Goal: Task Accomplishment & Management: Complete application form

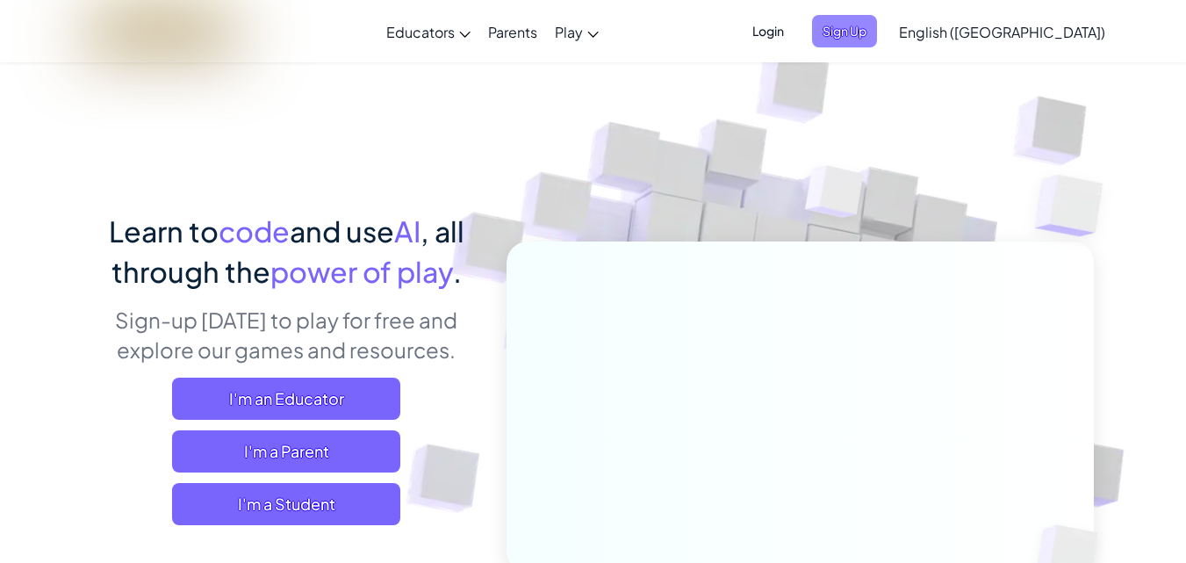
click at [877, 45] on span "Sign Up" at bounding box center [844, 31] width 65 height 32
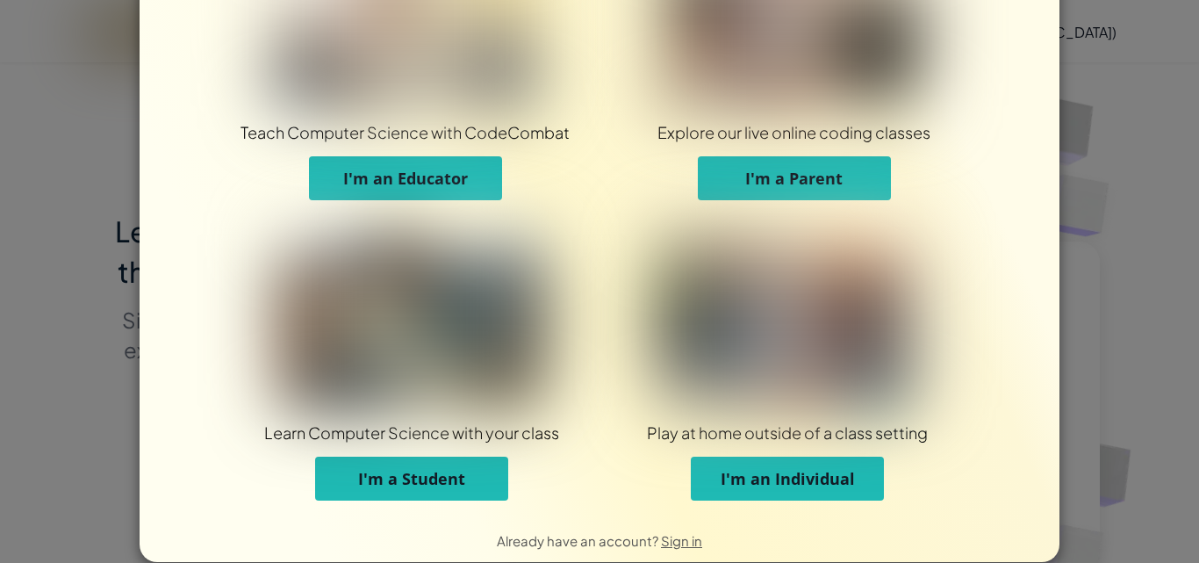
scroll to position [133, 0]
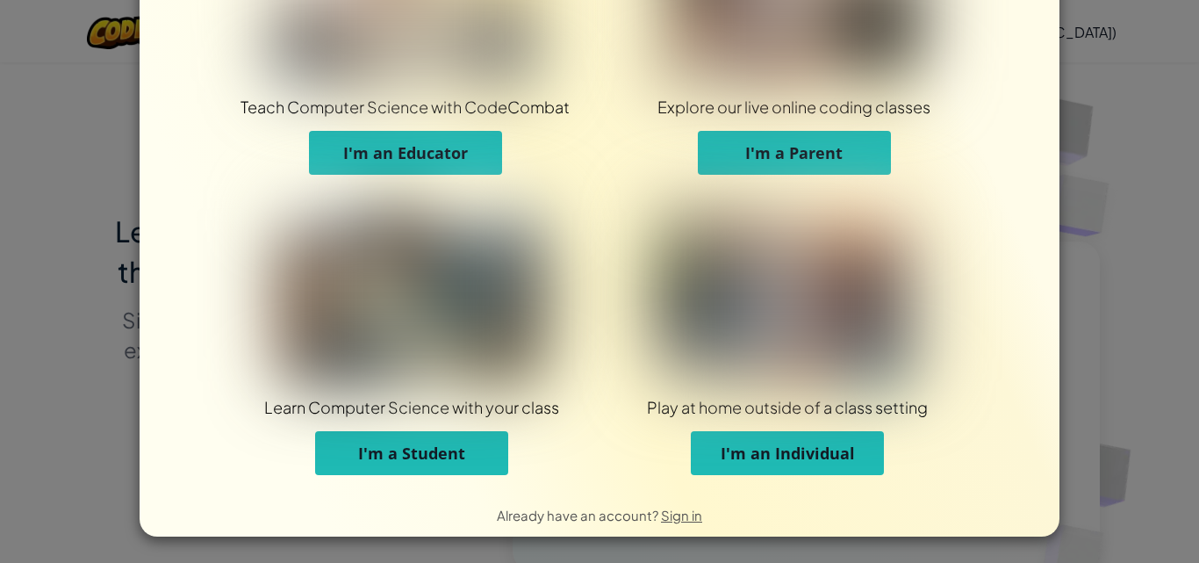
click at [472, 449] on button "I'm a Student" at bounding box center [411, 453] width 193 height 44
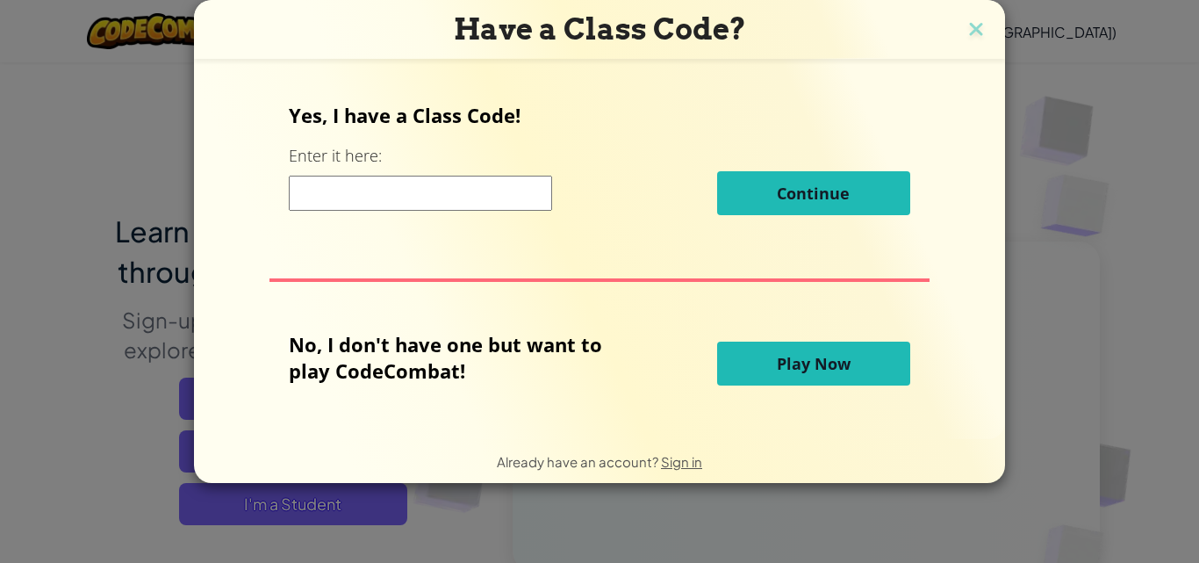
scroll to position [0, 0]
click at [446, 199] on input at bounding box center [420, 193] width 263 height 35
paste input "ParkSpeedLast"
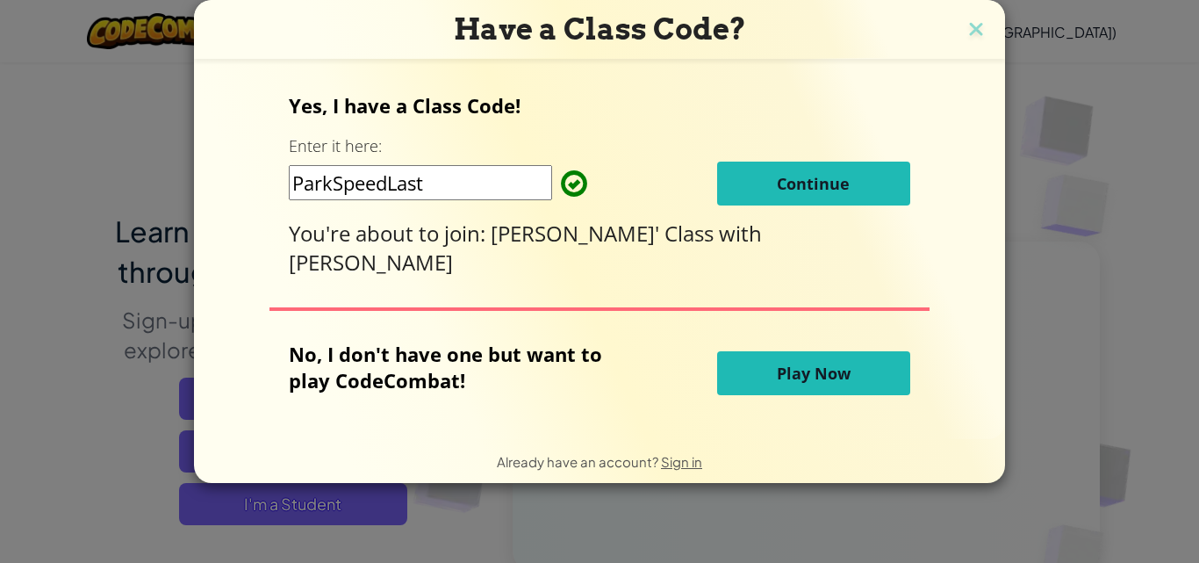
type input "ParkSpeedLast"
click at [812, 205] on button "Continue" at bounding box center [813, 184] width 193 height 44
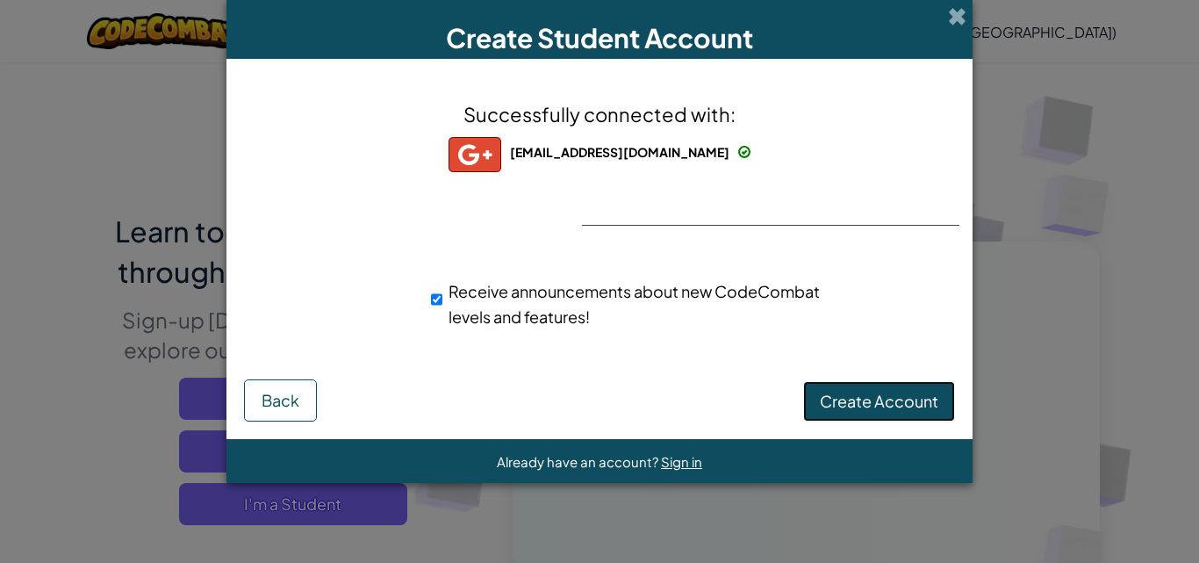
click at [868, 407] on span "Create Account" at bounding box center [879, 401] width 119 height 20
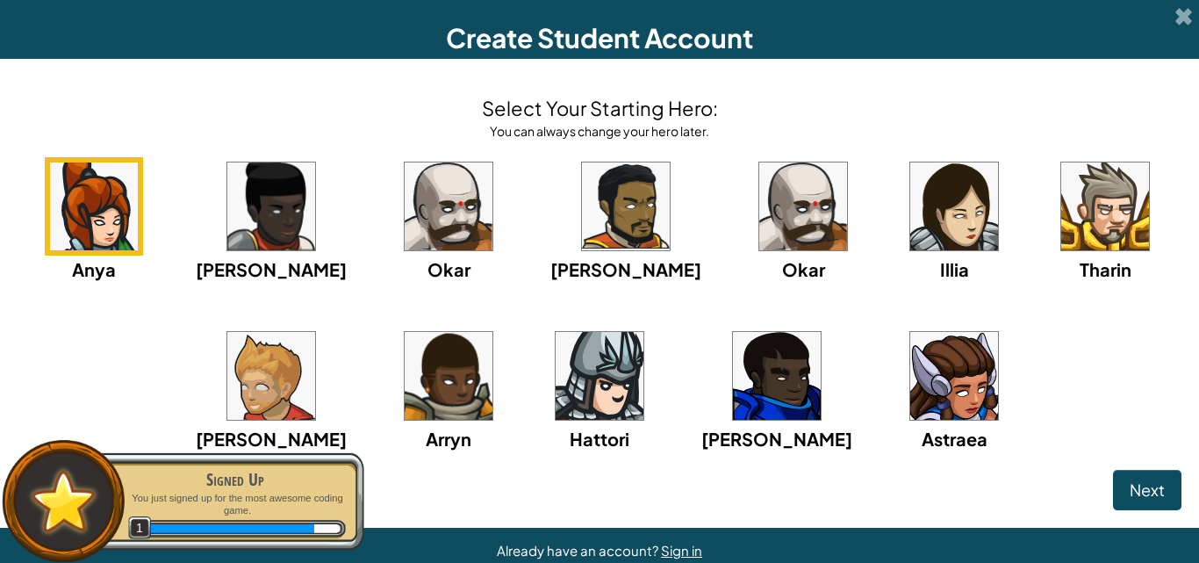
click at [733, 363] on img at bounding box center [777, 376] width 88 height 88
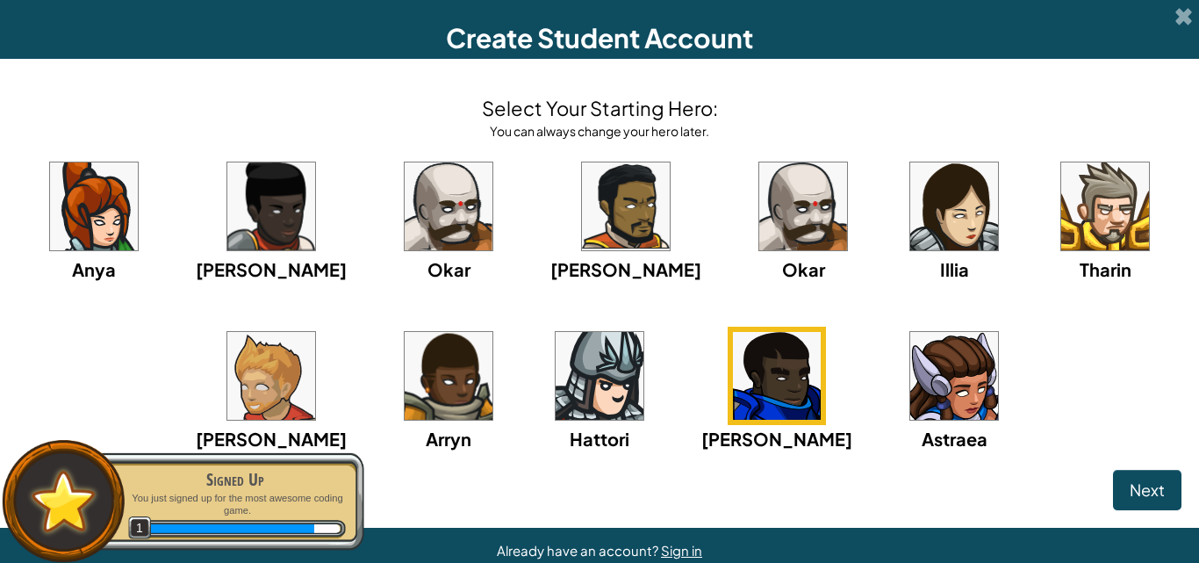
scroll to position [35, 0]
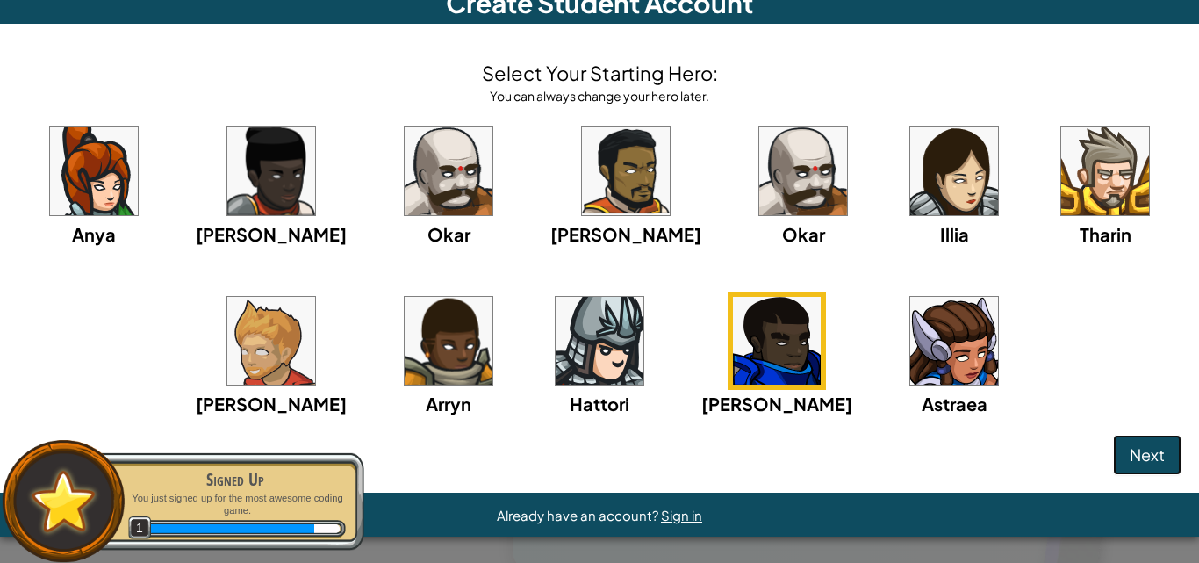
click at [1141, 456] on span "Next" at bounding box center [1147, 454] width 35 height 20
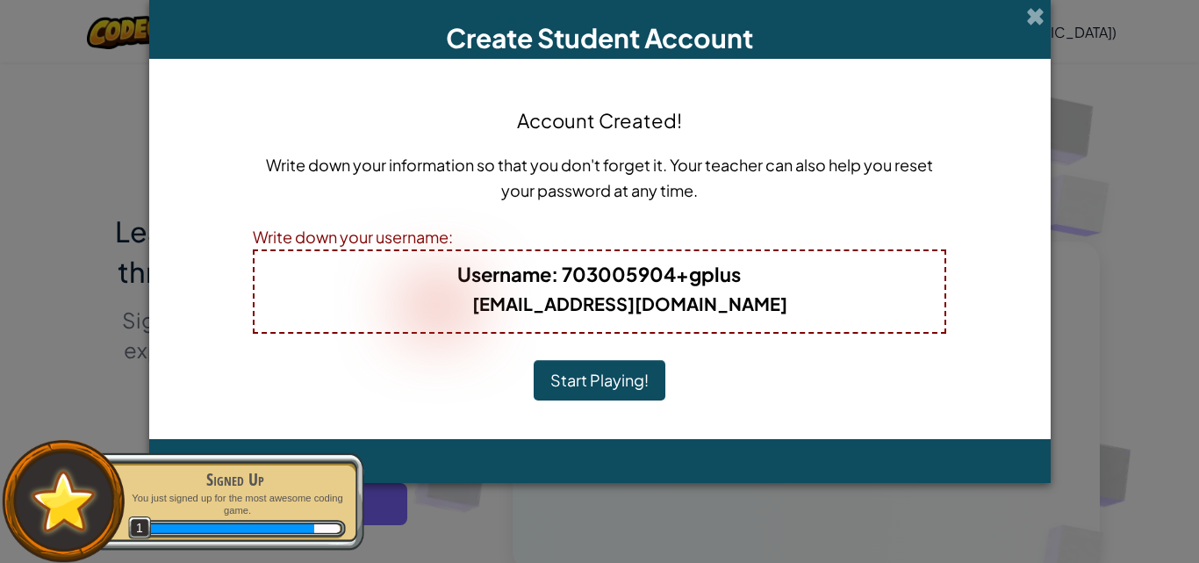
scroll to position [0, 0]
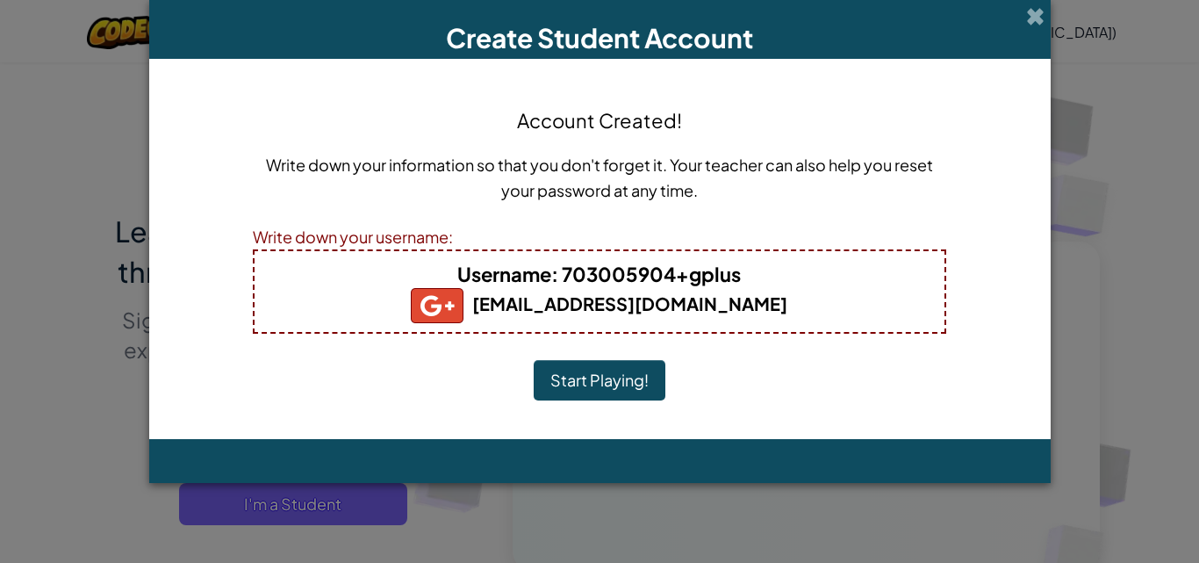
click at [588, 389] on button "Start Playing!" at bounding box center [600, 380] width 132 height 40
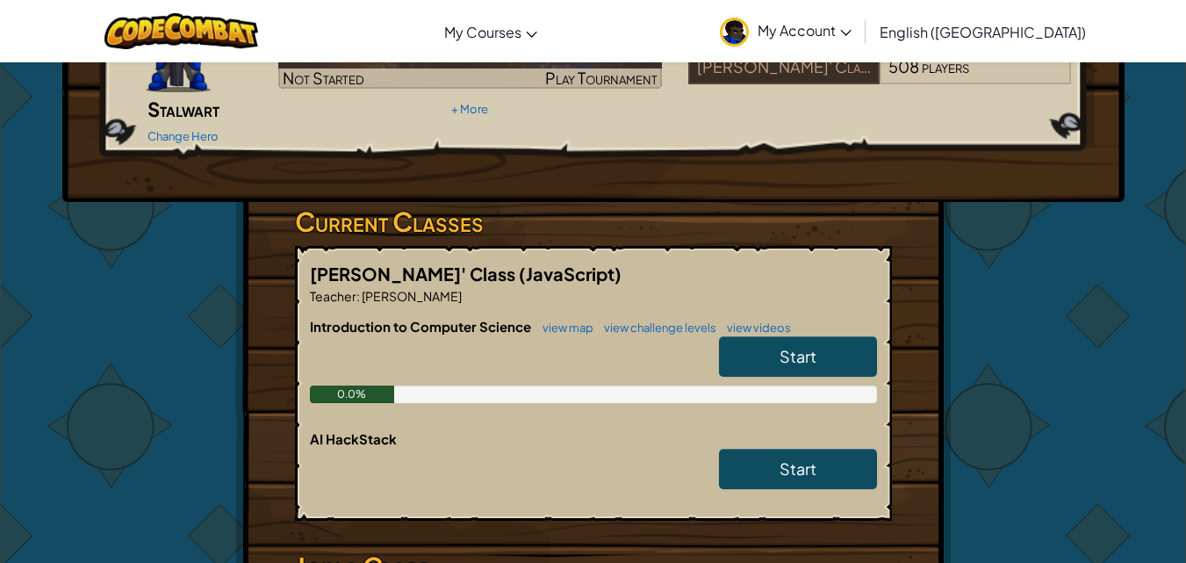
scroll to position [186, 0]
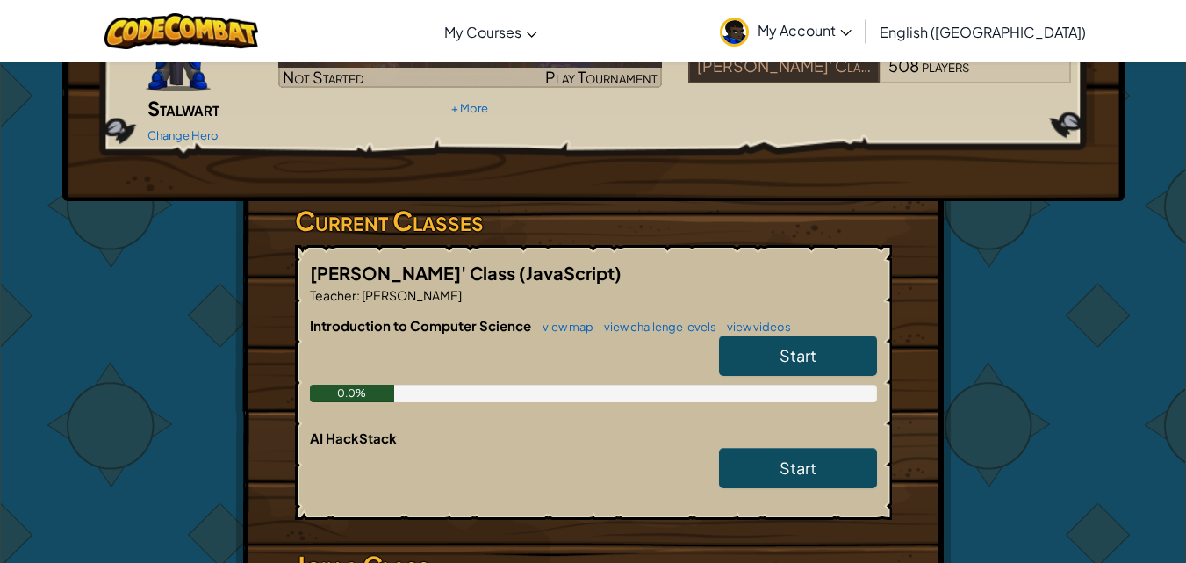
click at [827, 335] on link "Start" at bounding box center [798, 355] width 158 height 40
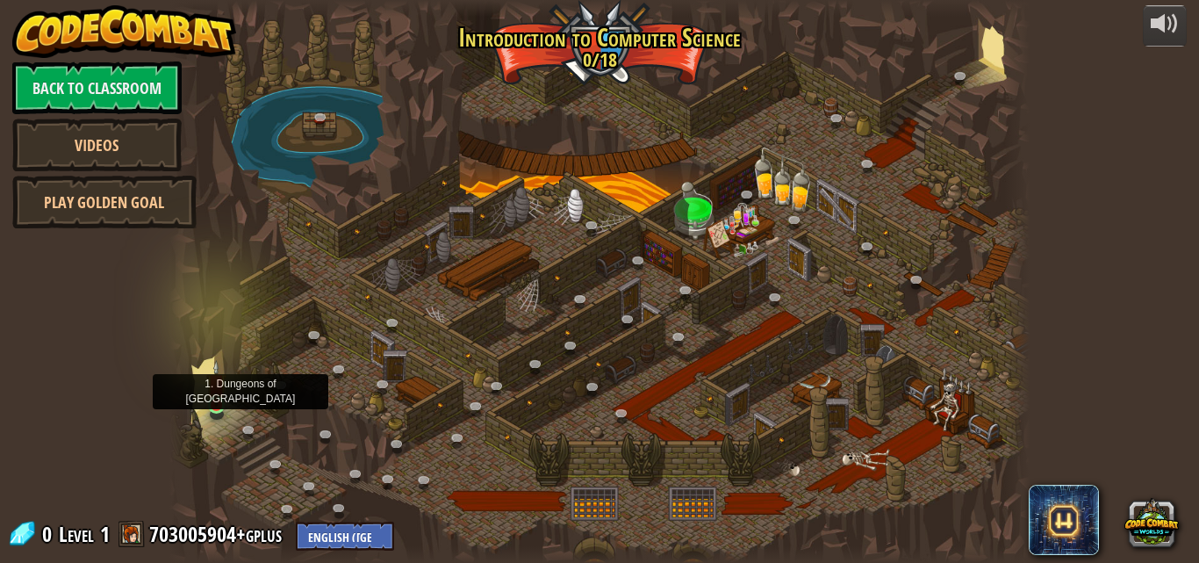
click at [210, 403] on img at bounding box center [216, 383] width 20 height 47
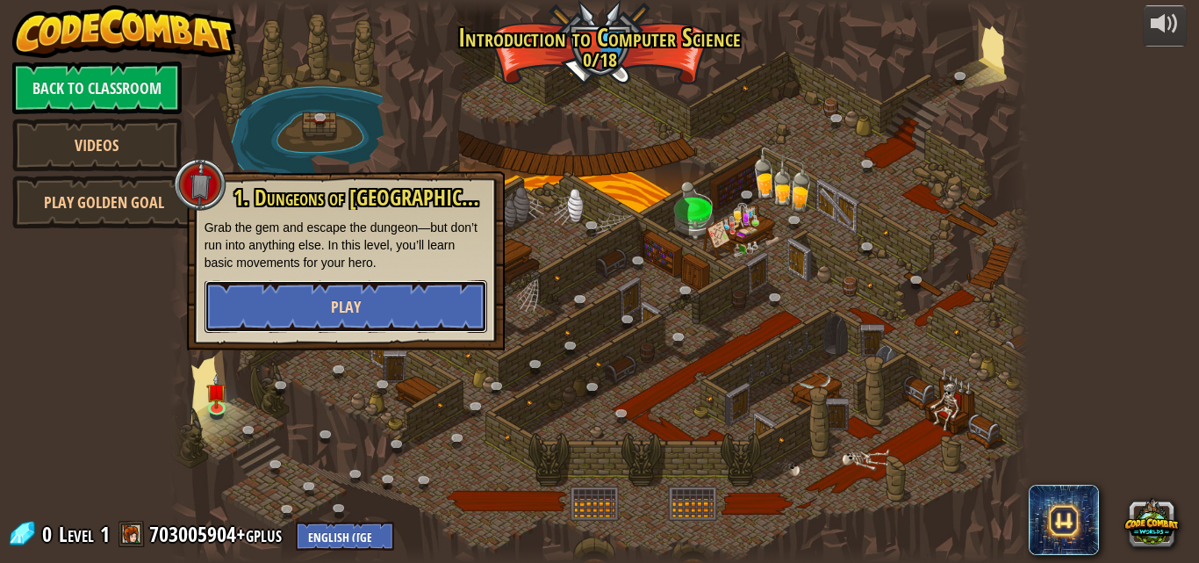
click at [386, 293] on button "Play" at bounding box center [346, 306] width 283 height 53
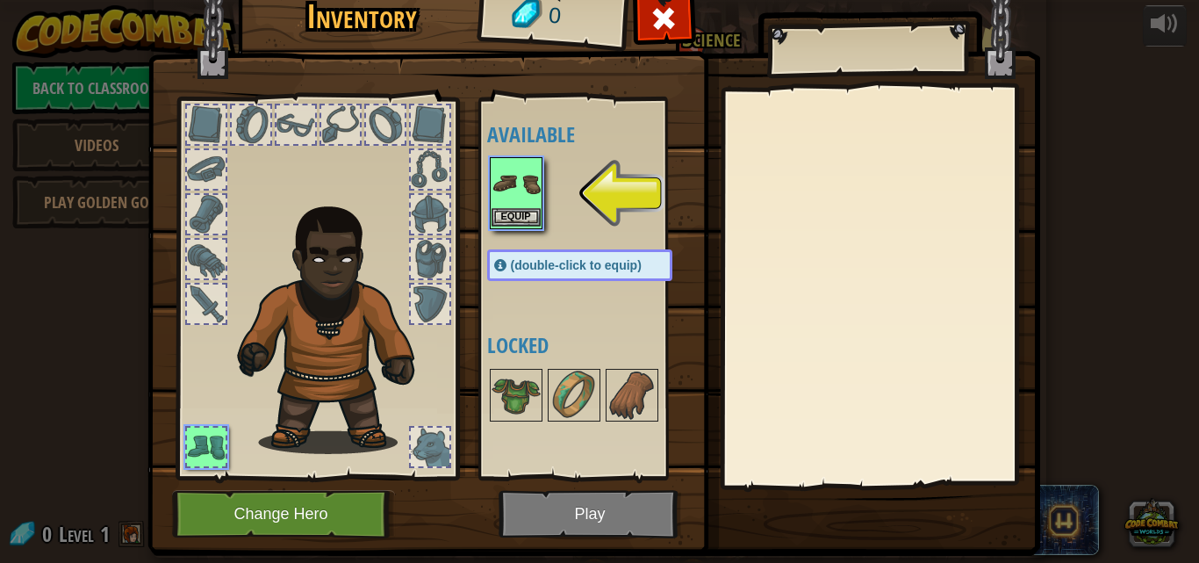
click at [512, 198] on img at bounding box center [516, 183] width 49 height 49
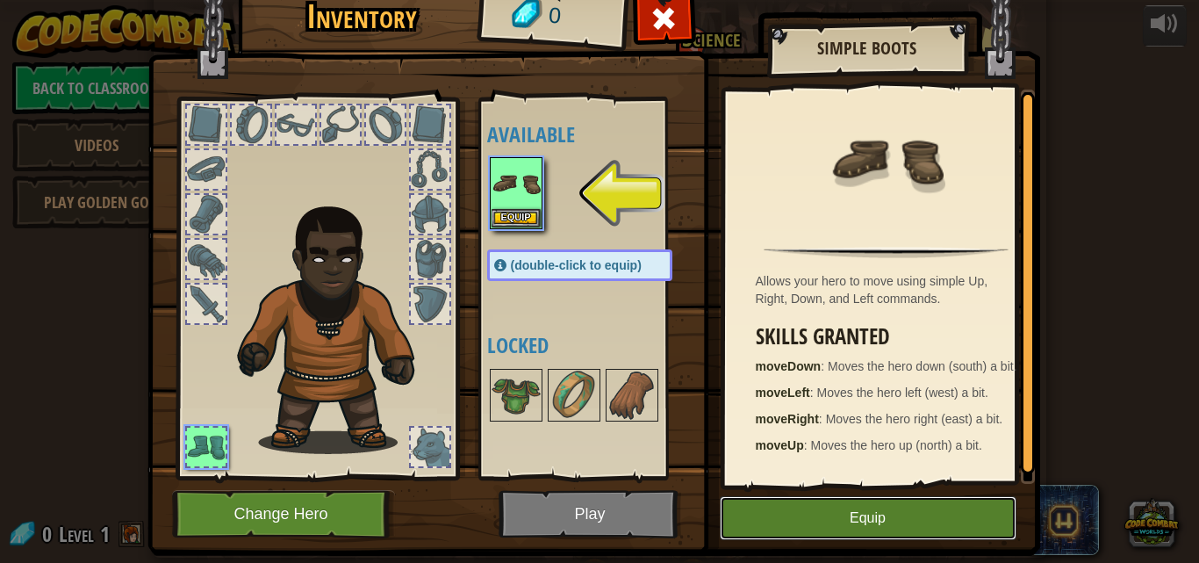
click at [809, 533] on button "Equip" at bounding box center [868, 518] width 297 height 44
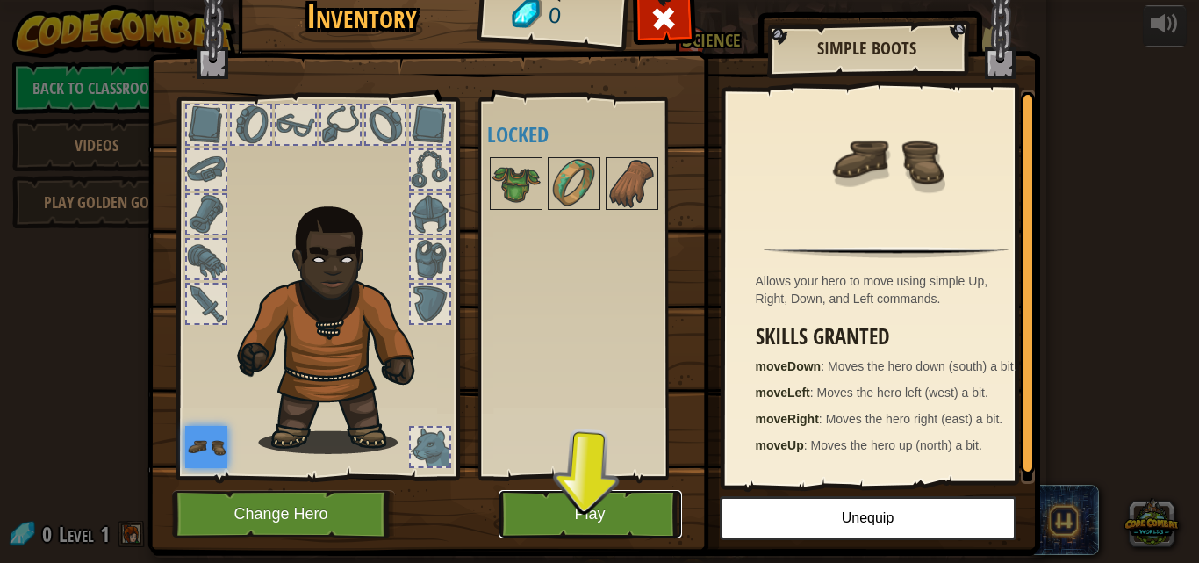
click at [568, 521] on button "Play" at bounding box center [591, 514] width 184 height 48
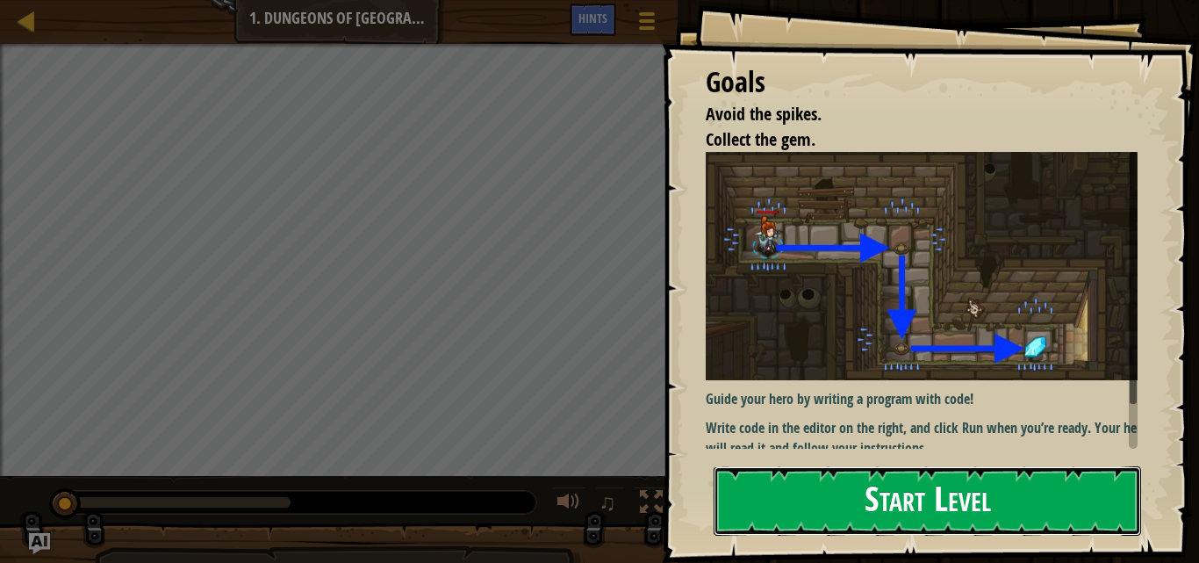
click at [831, 498] on button "Start Level" at bounding box center [928, 500] width 428 height 69
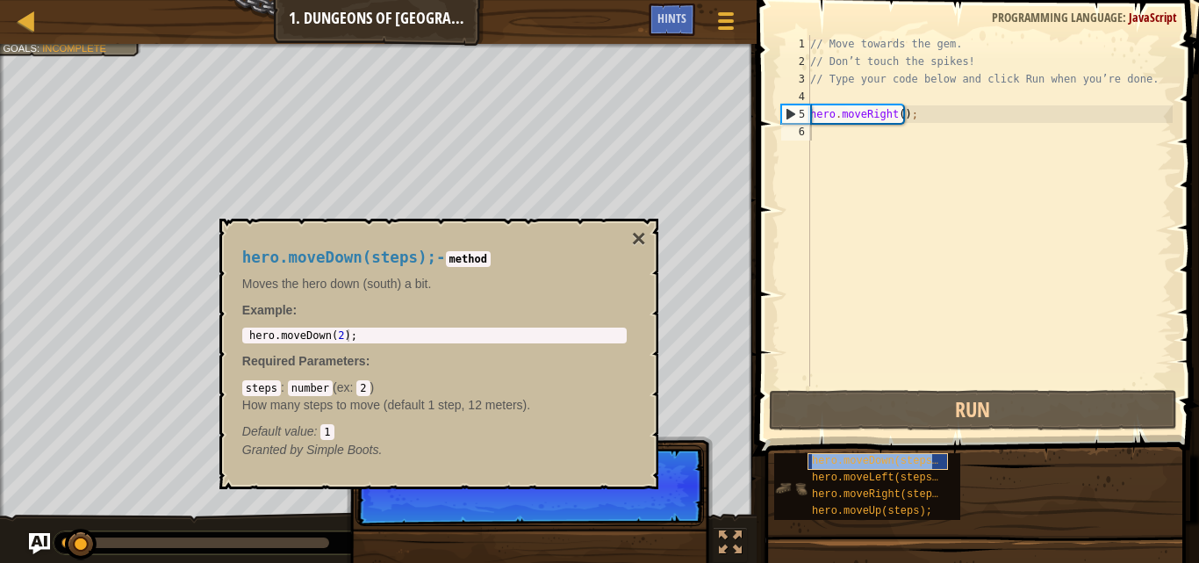
click at [898, 460] on span "hero.moveDown(steps);" at bounding box center [878, 461] width 133 height 12
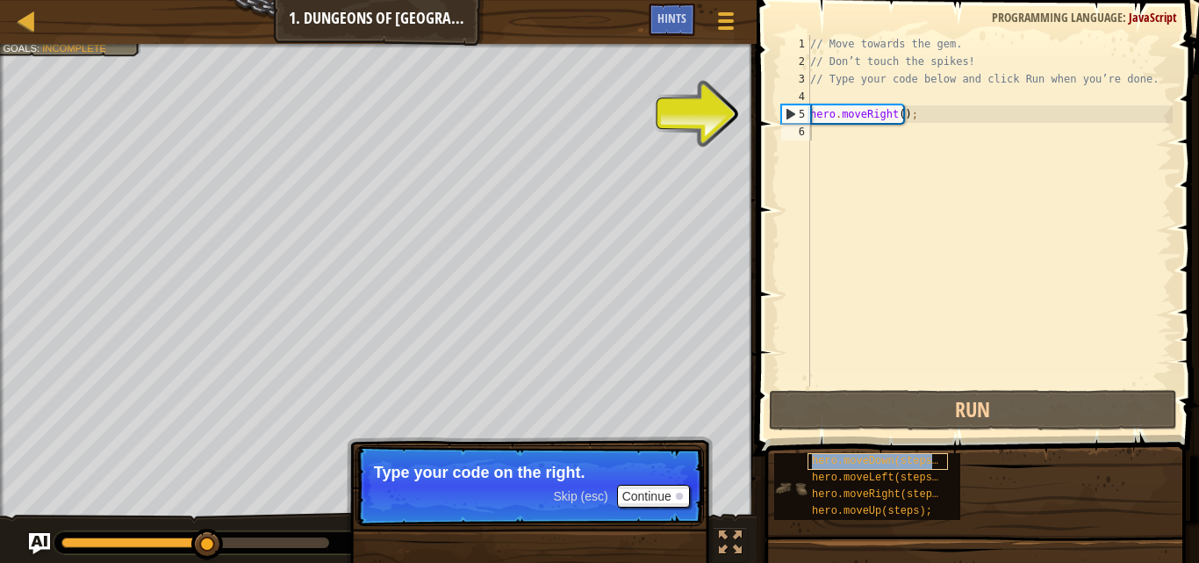
click at [898, 462] on span "hero.moveDown(steps);" at bounding box center [878, 461] width 133 height 12
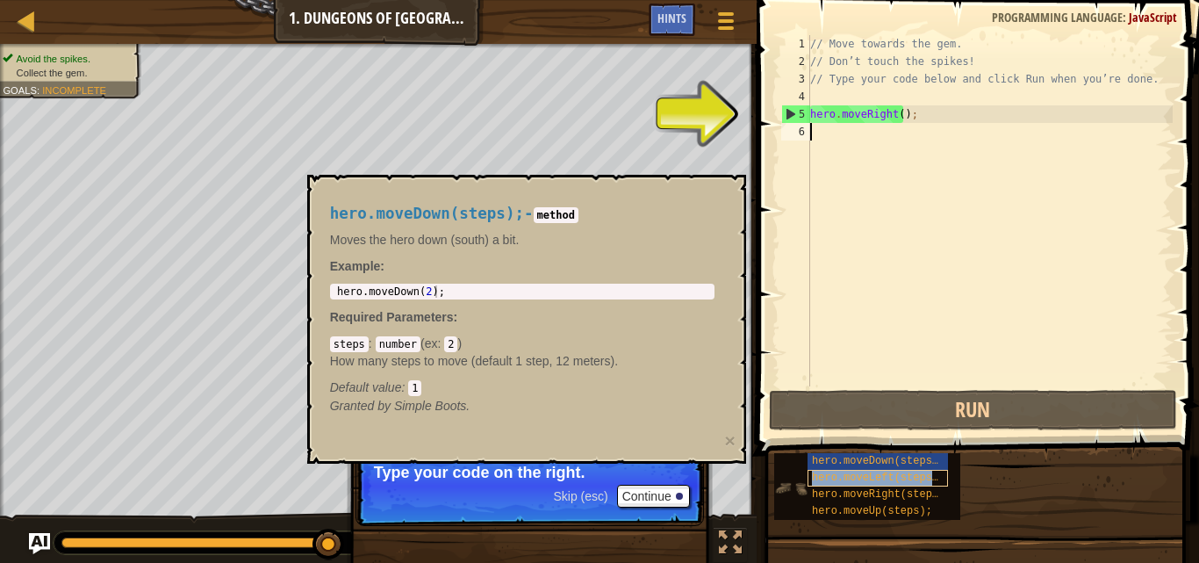
click at [882, 479] on span "hero.moveLeft(steps);" at bounding box center [878, 478] width 133 height 12
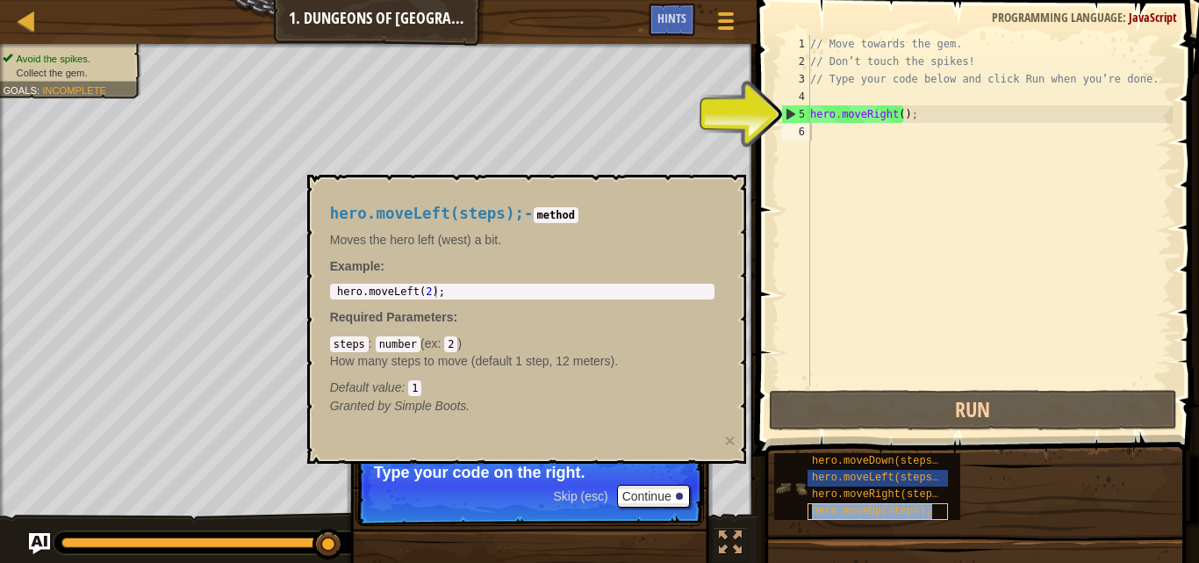
click at [918, 508] on span "hero.moveUp(steps);" at bounding box center [872, 511] width 120 height 12
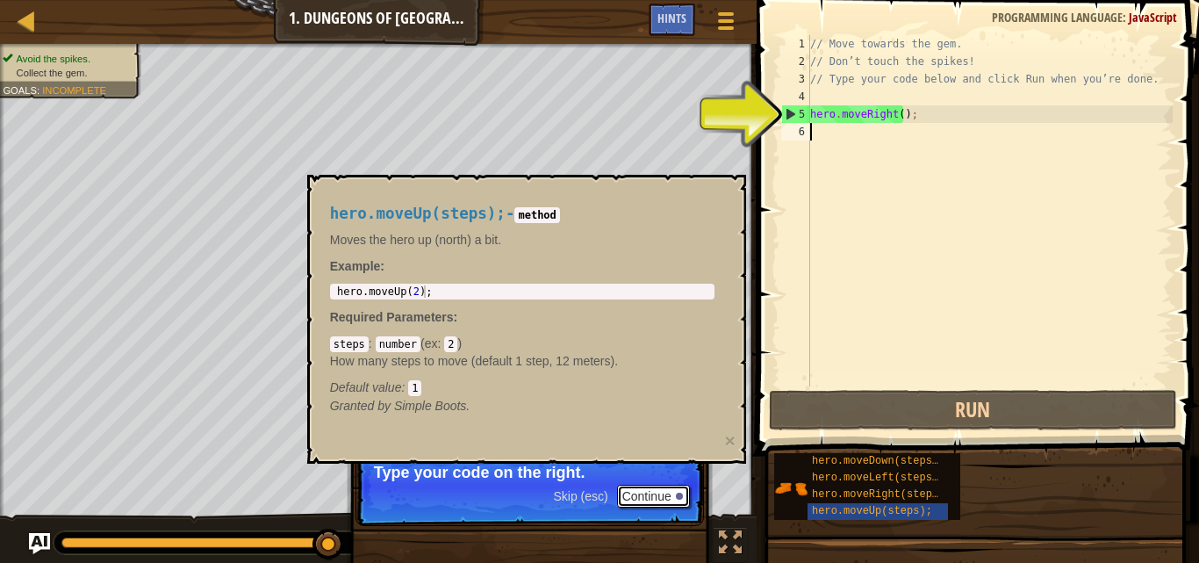
click at [649, 496] on button "Continue" at bounding box center [653, 496] width 73 height 23
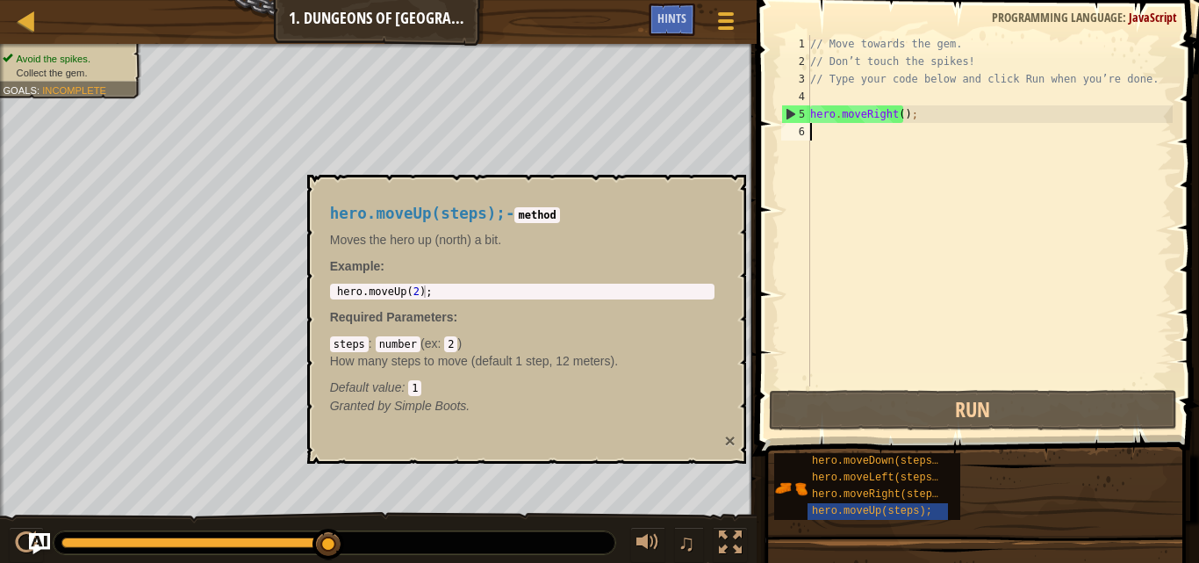
click at [729, 438] on button "×" at bounding box center [729, 440] width 11 height 18
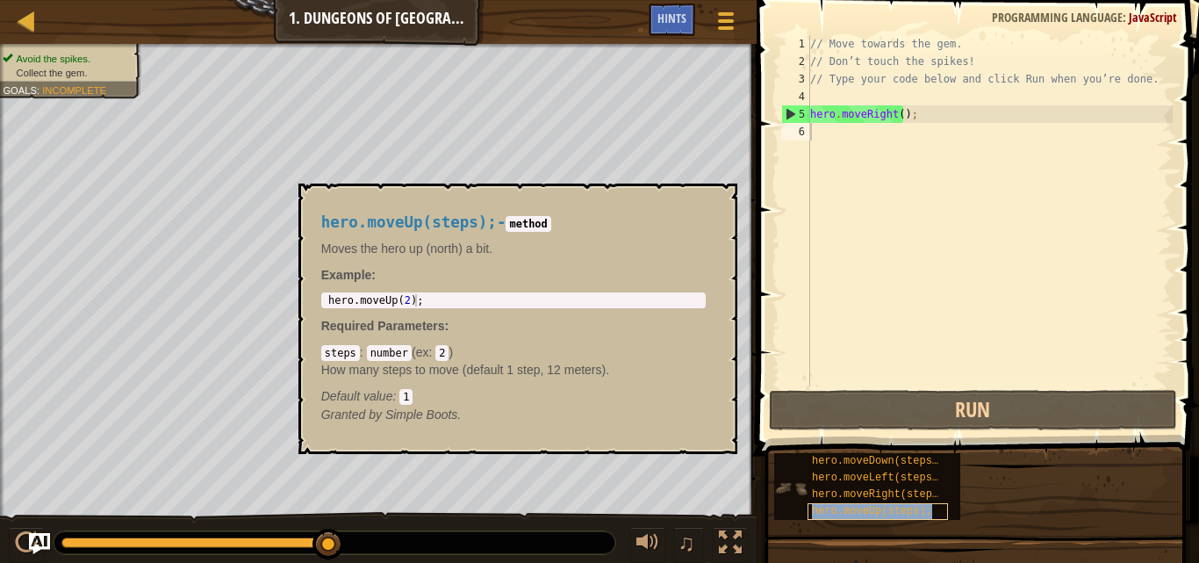
click at [887, 512] on span "hero.moveUp(steps);" at bounding box center [872, 511] width 120 height 12
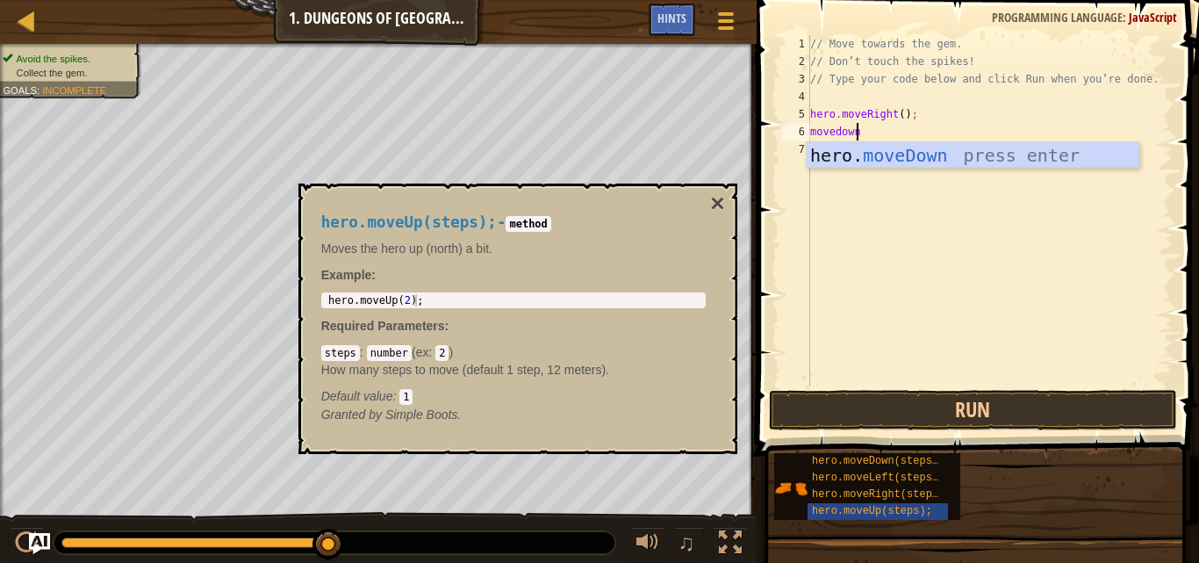
scroll to position [8, 3]
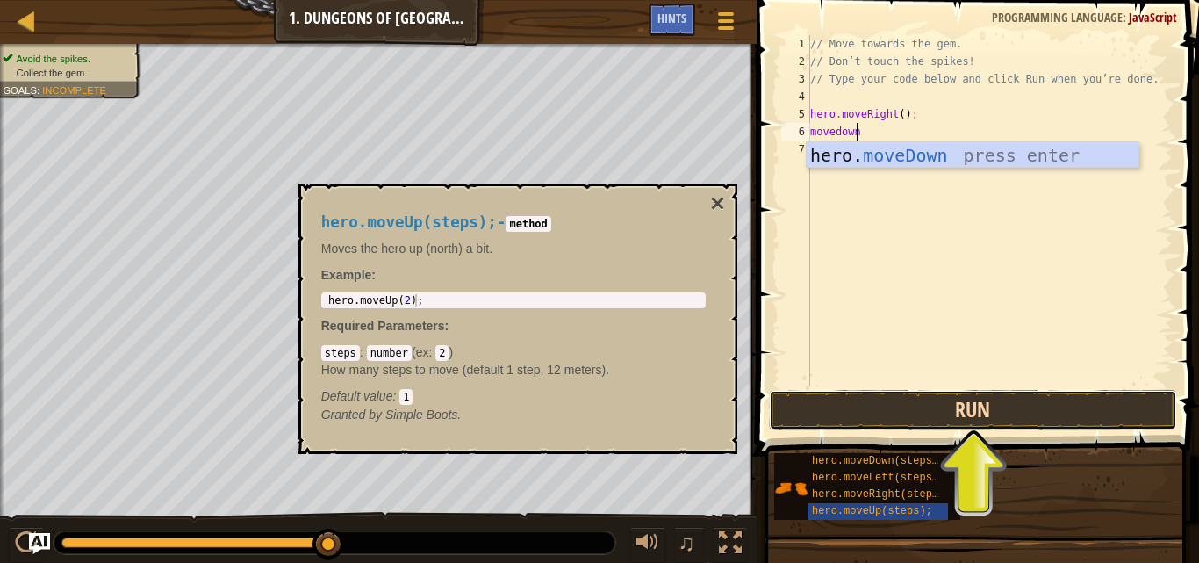
click at [919, 415] on button "Run" at bounding box center [973, 410] width 409 height 40
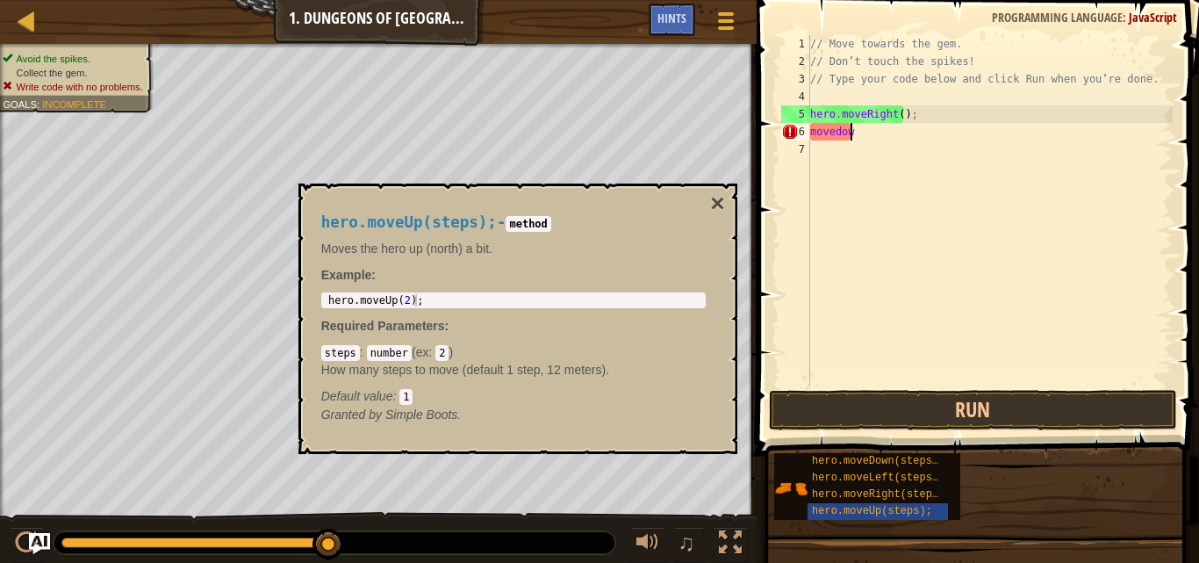
scroll to position [8, 0]
type textarea "m"
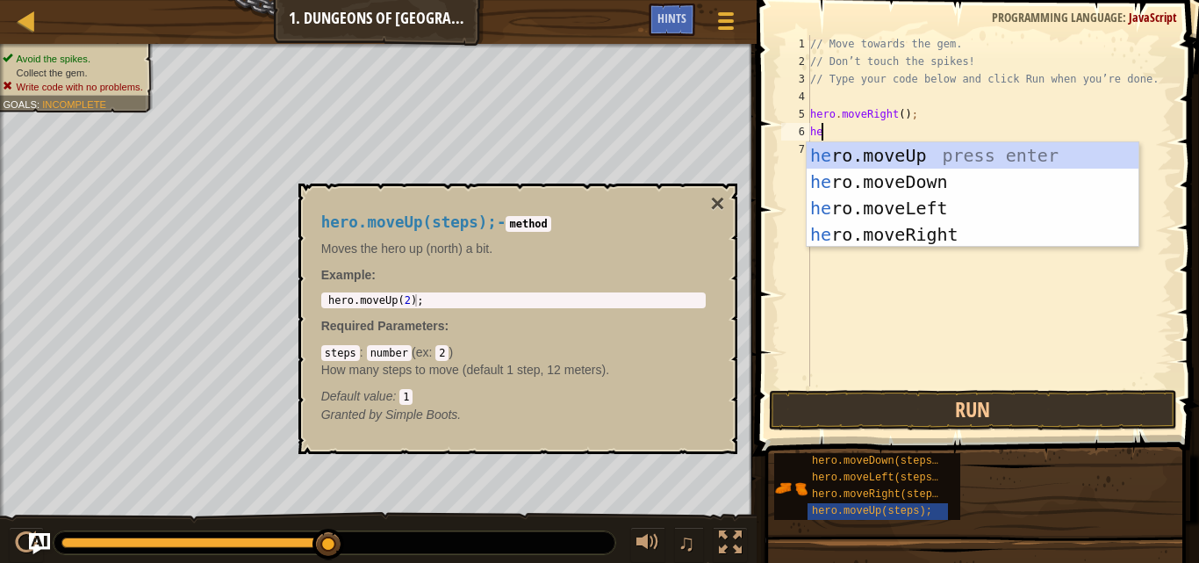
type textarea "her"
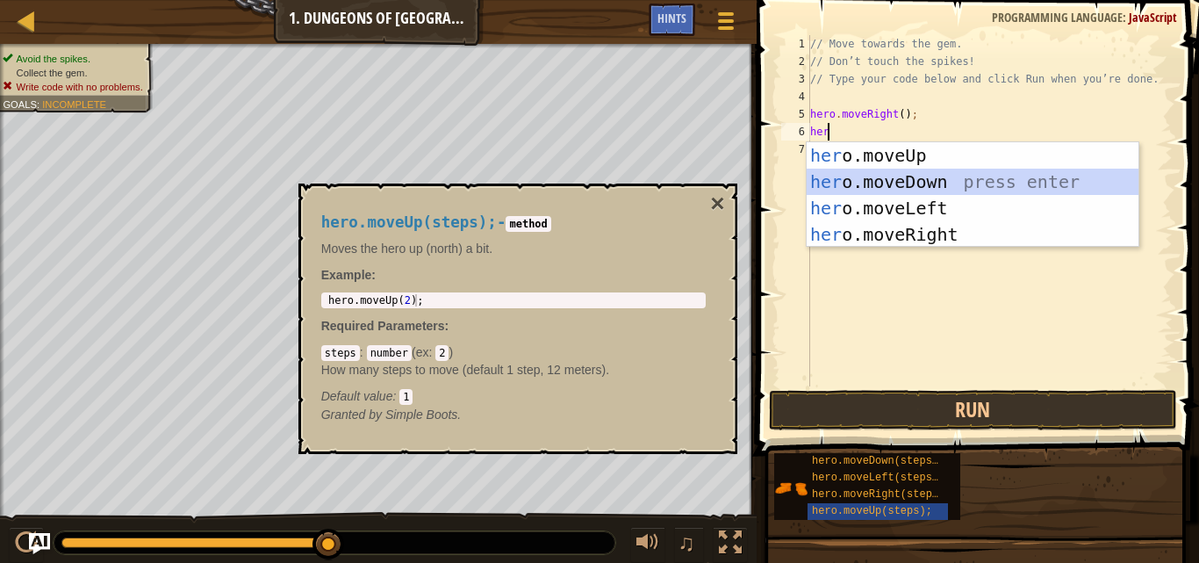
click at [900, 183] on div "her o.moveUp press enter her o.moveDown press enter her o.moveLeft press enter …" at bounding box center [973, 221] width 332 height 158
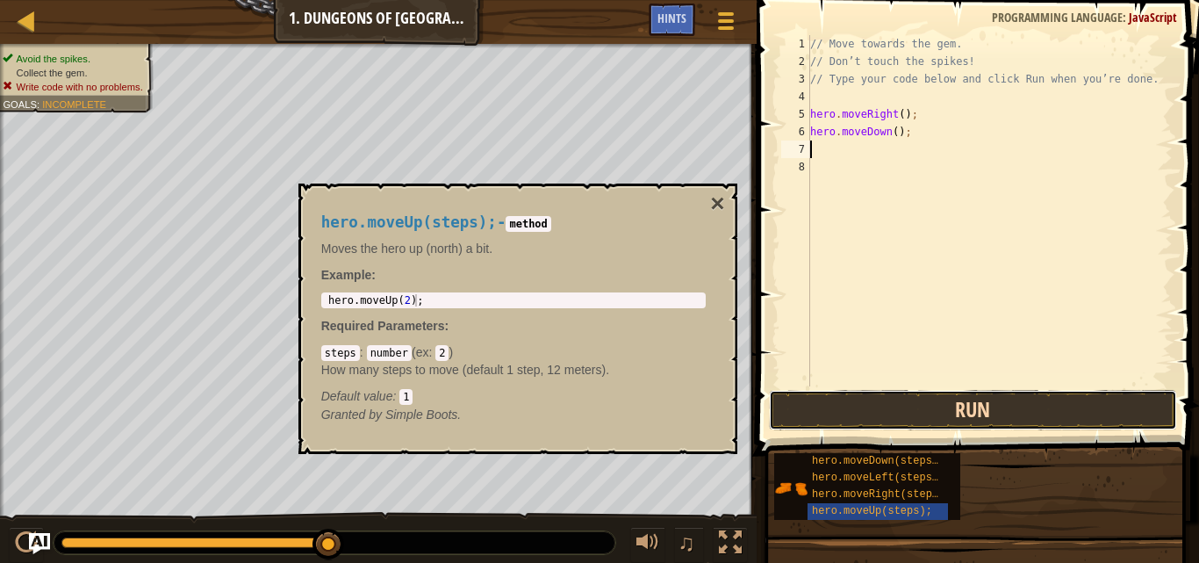
click at [838, 406] on button "Run" at bounding box center [973, 410] width 409 height 40
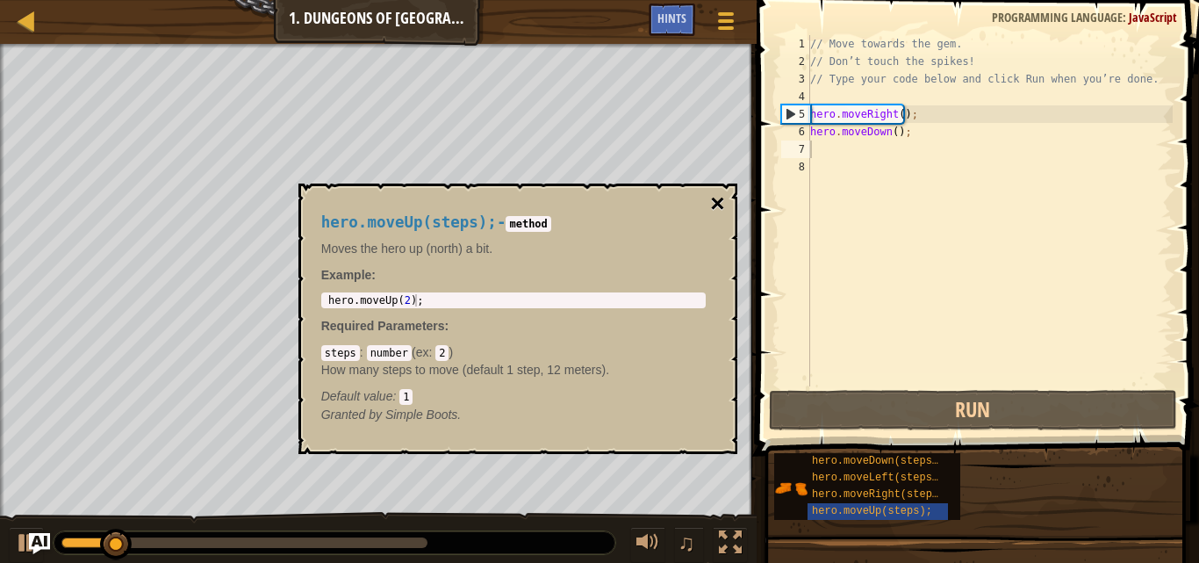
click at [716, 194] on button "×" at bounding box center [717, 203] width 14 height 25
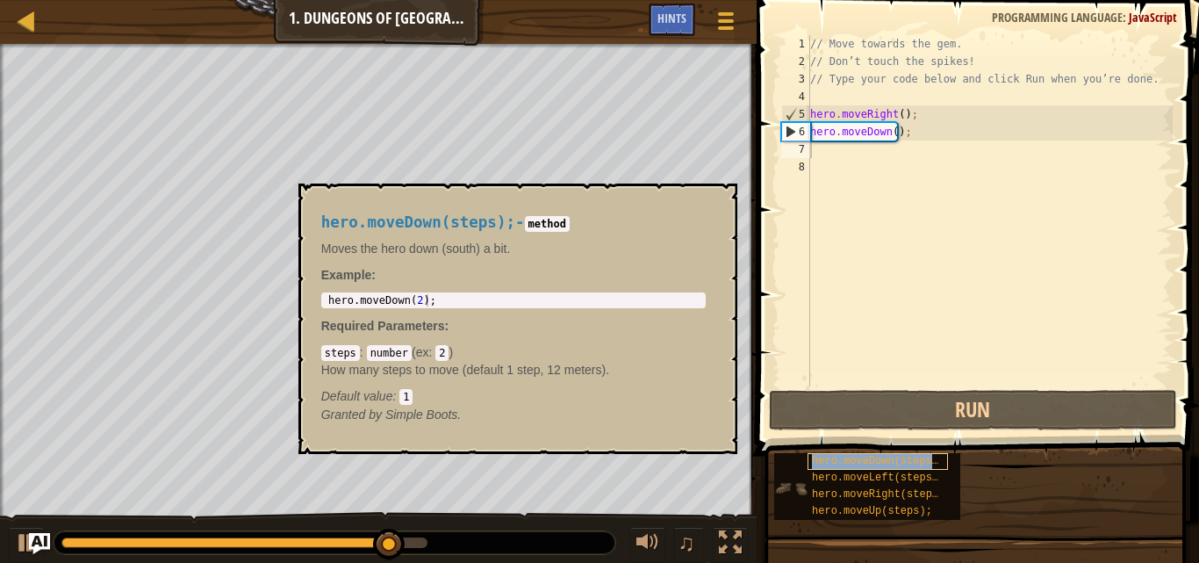
click at [905, 459] on span "hero.moveDown(steps);" at bounding box center [878, 461] width 133 height 12
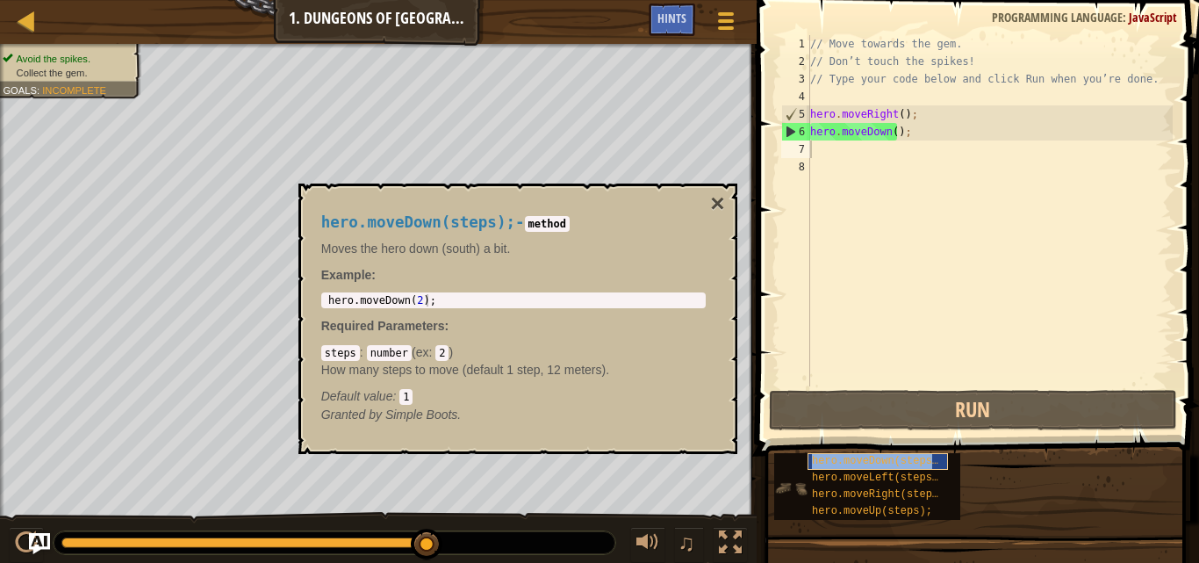
click at [867, 458] on span "hero.moveDown(steps);" at bounding box center [878, 461] width 133 height 12
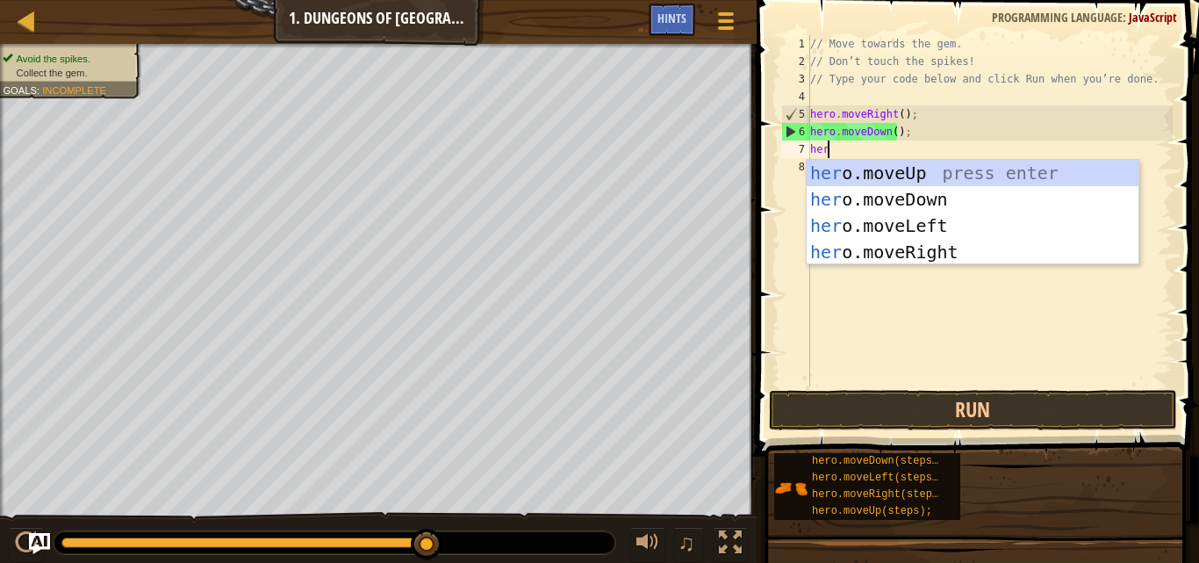
type textarea "here"
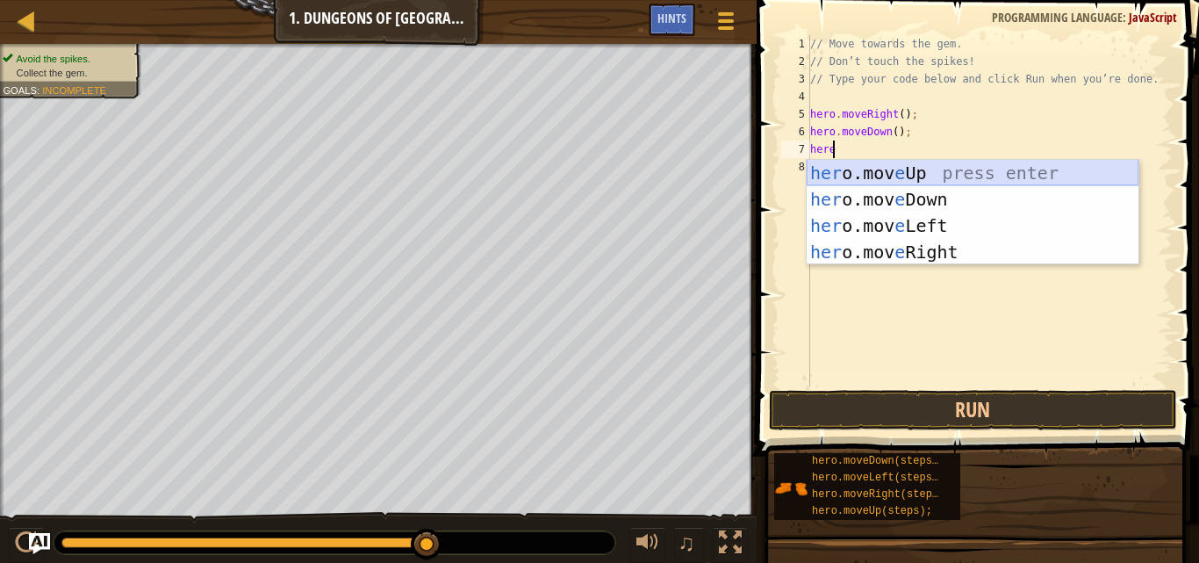
click at [934, 171] on div "her o.mov e Up press enter her o.mov e Down press enter her o.mov e Left press …" at bounding box center [973, 239] width 332 height 158
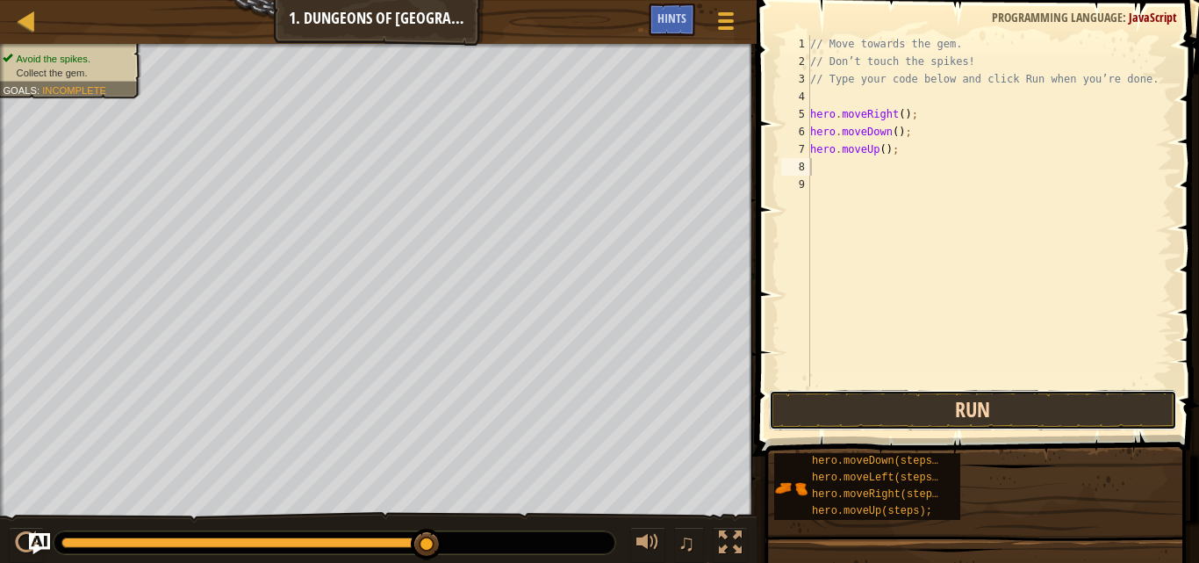
click at [942, 403] on button "Run" at bounding box center [973, 410] width 409 height 40
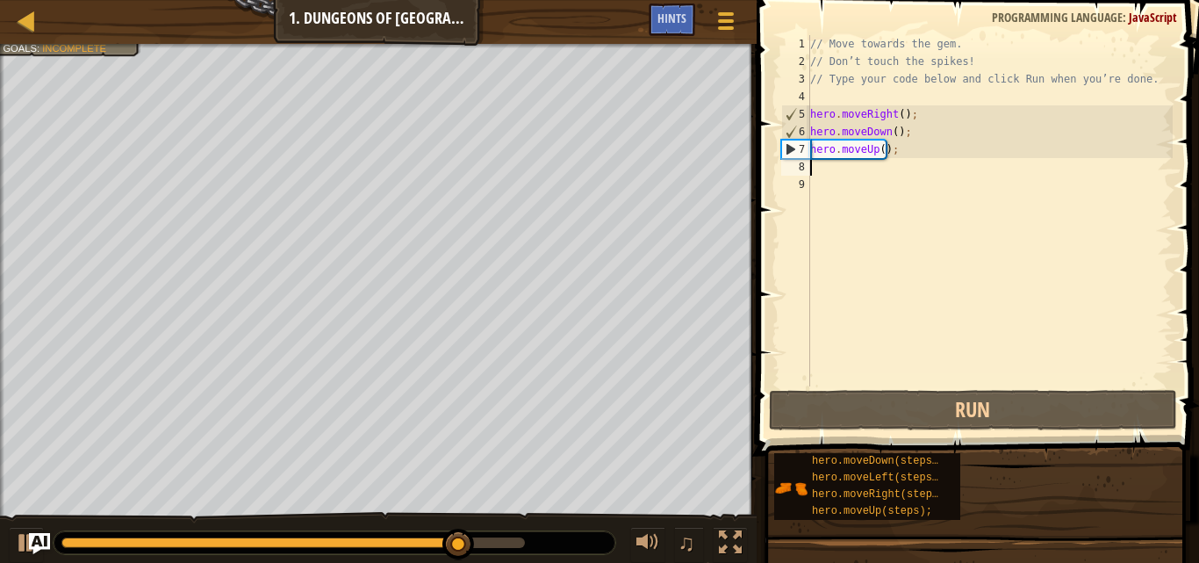
click at [880, 150] on div "// Move towards the gem. // Don’t touch the spikes! // Type your code below and…" at bounding box center [990, 228] width 366 height 386
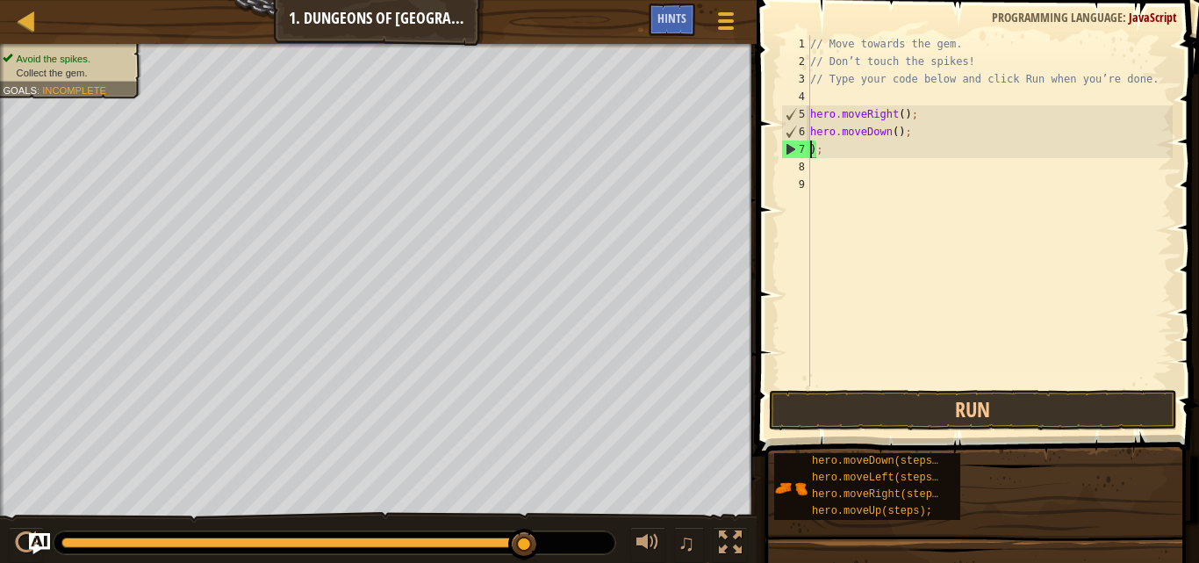
type textarea "hero.moveDown(););"
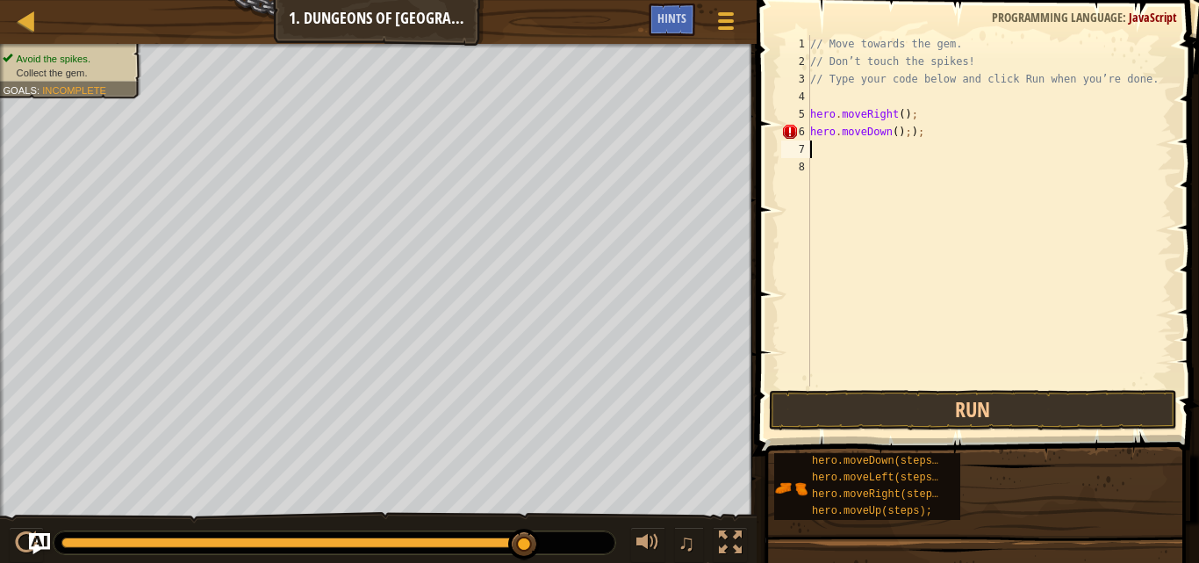
click at [829, 149] on div "// Move towards the gem. // Don’t touch the spikes! // Type your code below and…" at bounding box center [990, 228] width 366 height 386
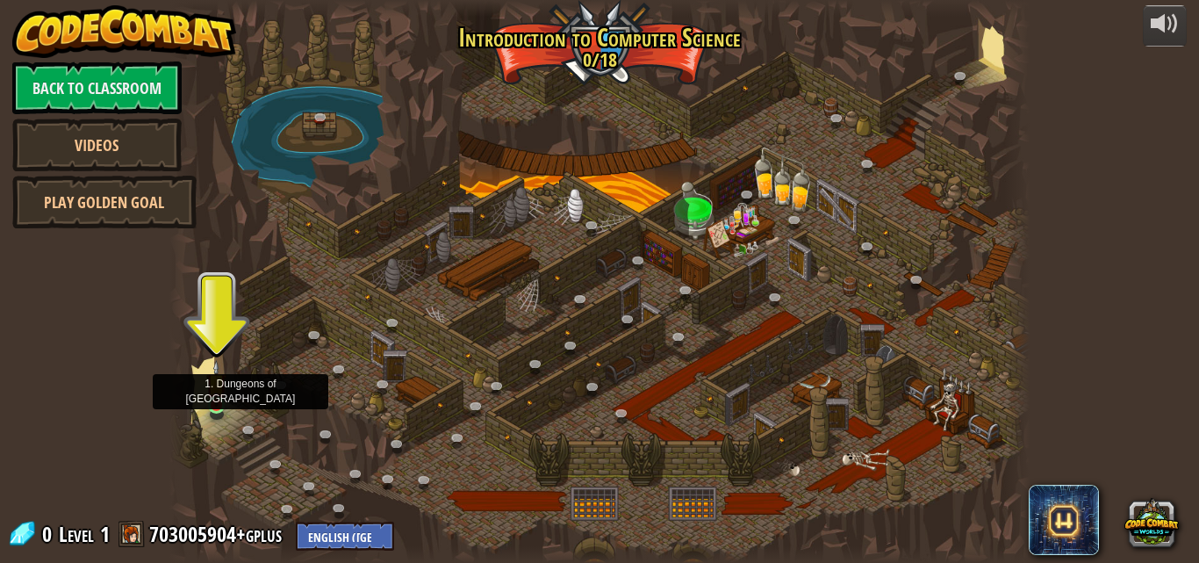
click at [217, 402] on img at bounding box center [216, 383] width 20 height 47
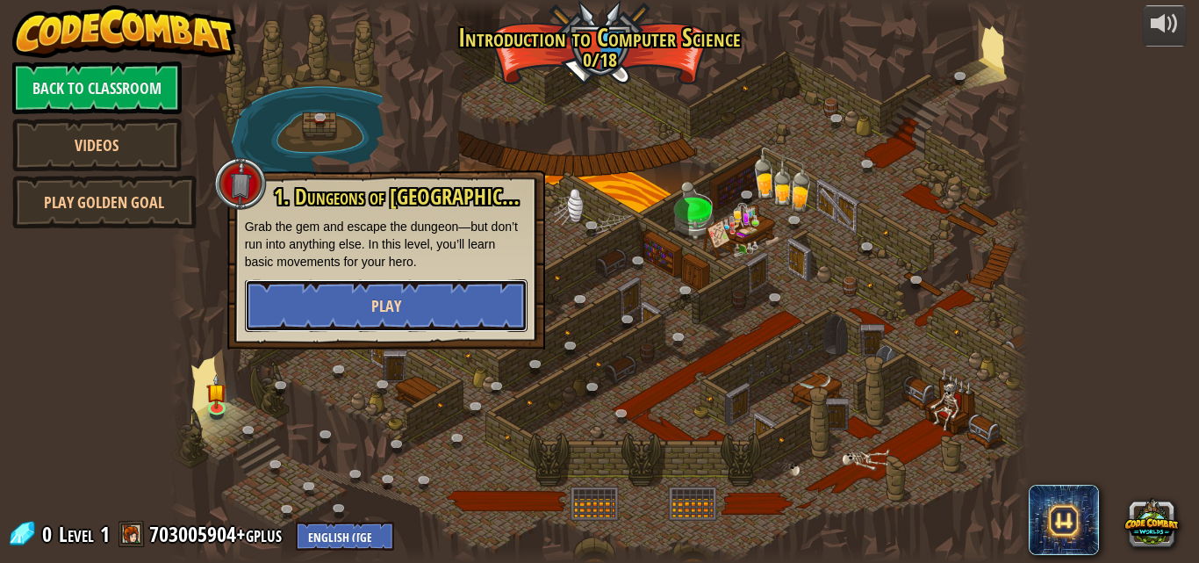
click at [352, 314] on button "Play" at bounding box center [386, 305] width 283 height 53
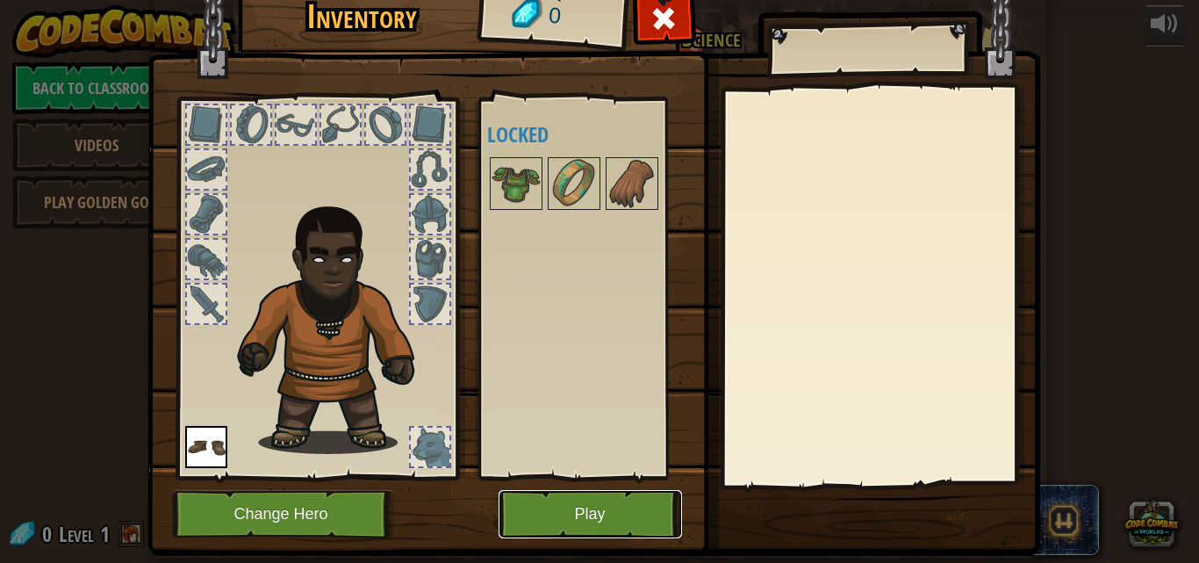
click at [585, 507] on button "Play" at bounding box center [591, 514] width 184 height 48
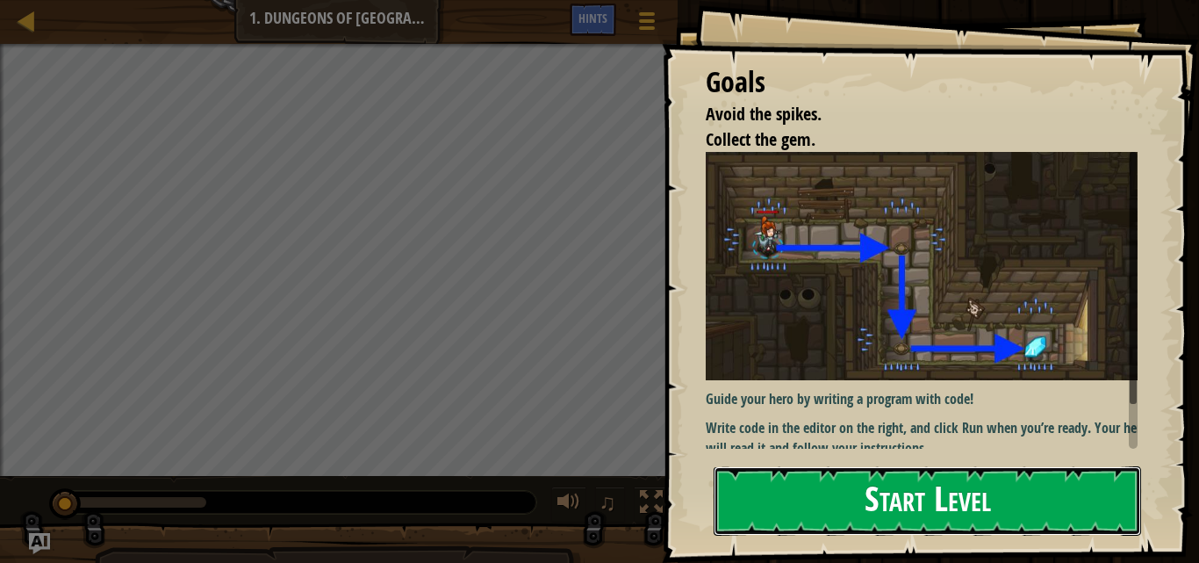
click at [754, 475] on button "Start Level" at bounding box center [928, 500] width 428 height 69
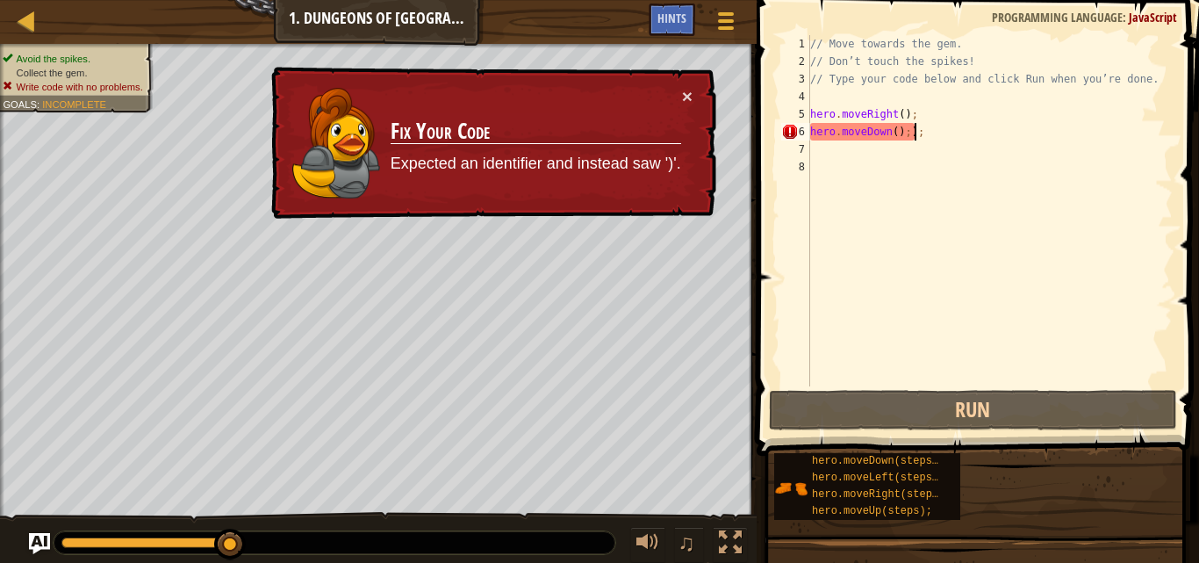
click at [919, 134] on div "// Move towards the gem. // Don’t touch the spikes! // Type your code below and…" at bounding box center [990, 228] width 366 height 386
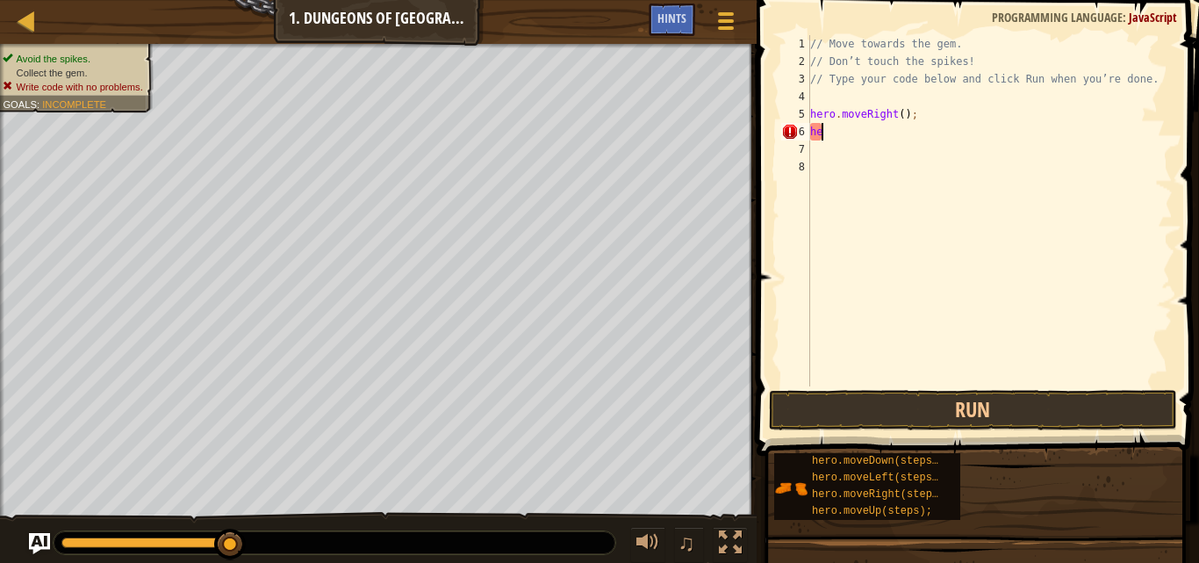
type textarea "h"
type textarea "hero.moveRight();"
click at [966, 404] on button "Run" at bounding box center [973, 410] width 409 height 40
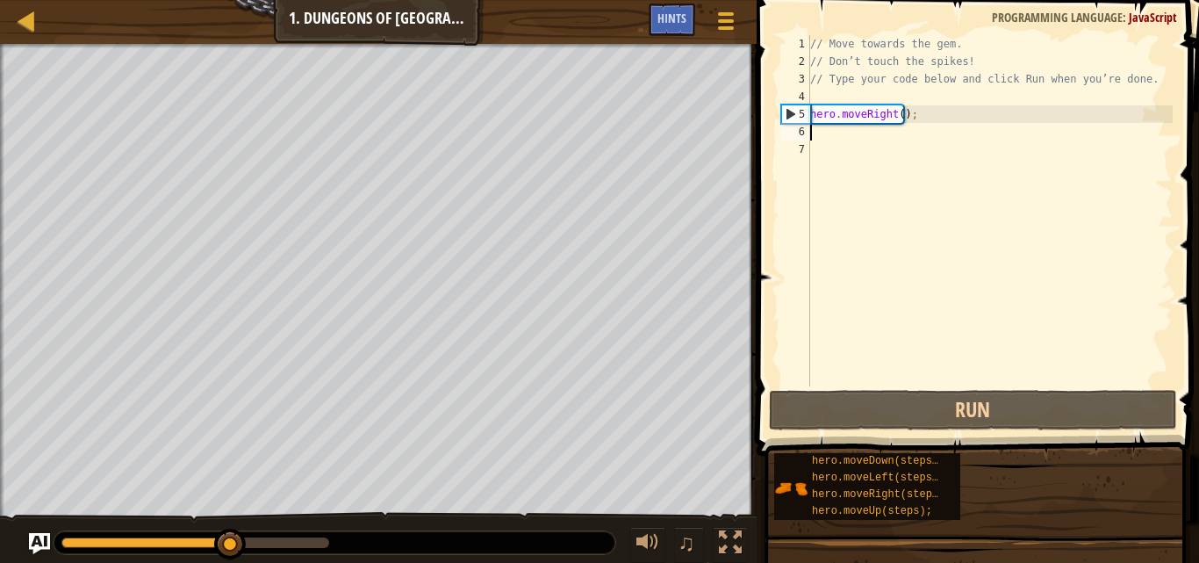
click at [818, 133] on div "// Move towards the gem. // Don’t touch the spikes! // Type your code below and…" at bounding box center [990, 228] width 366 height 386
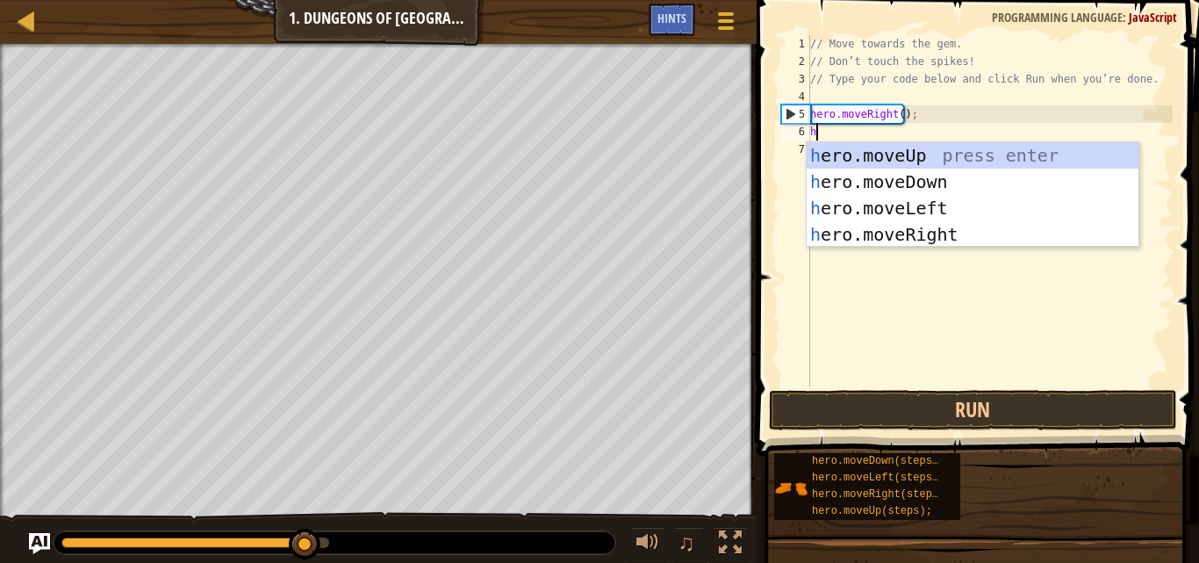
scroll to position [8, 0]
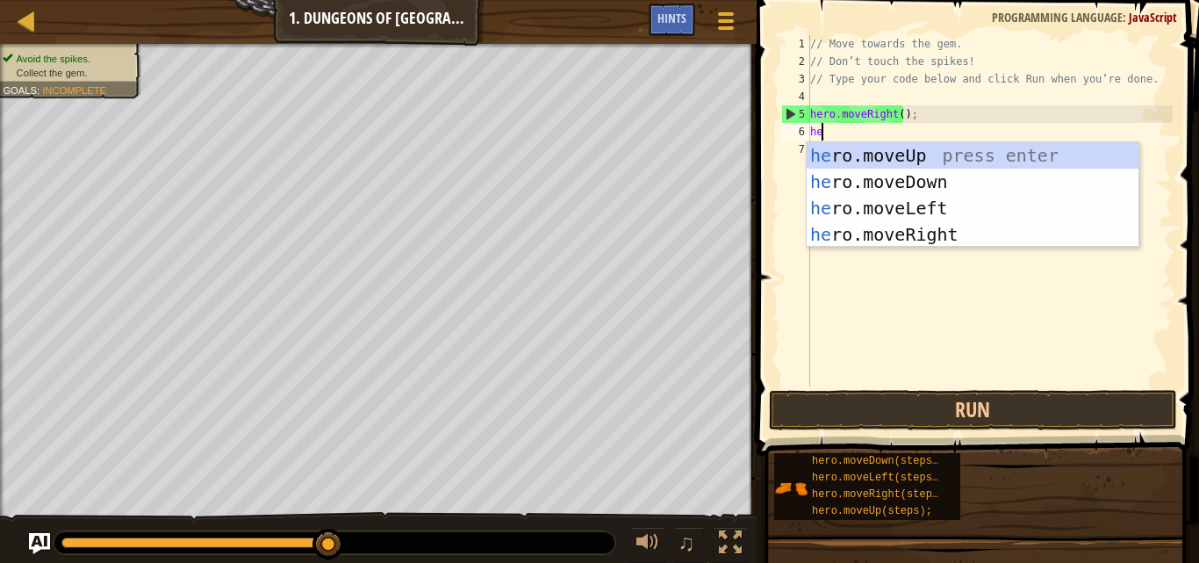
type textarea "her"
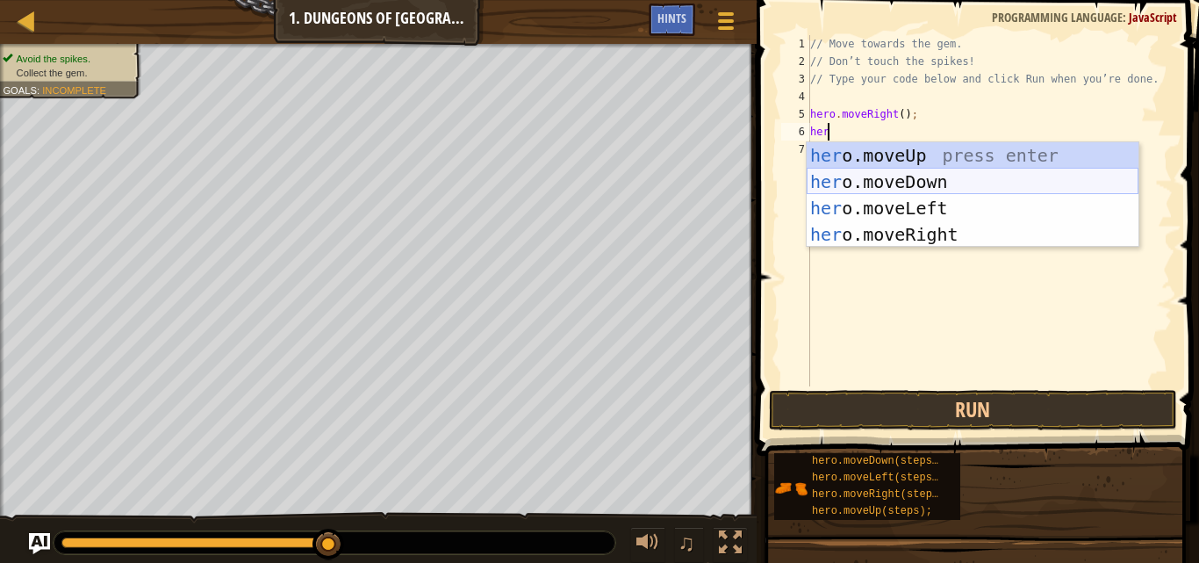
click at [924, 174] on div "her o.moveUp press enter her o.moveDown press enter her o.moveLeft press enter …" at bounding box center [973, 221] width 332 height 158
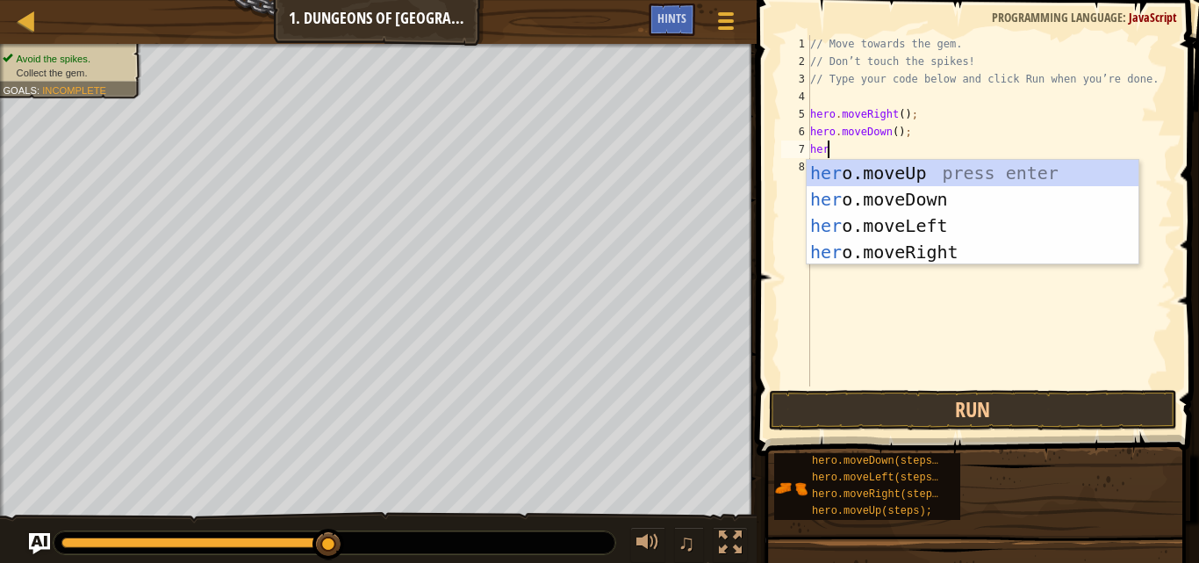
type textarea "here"
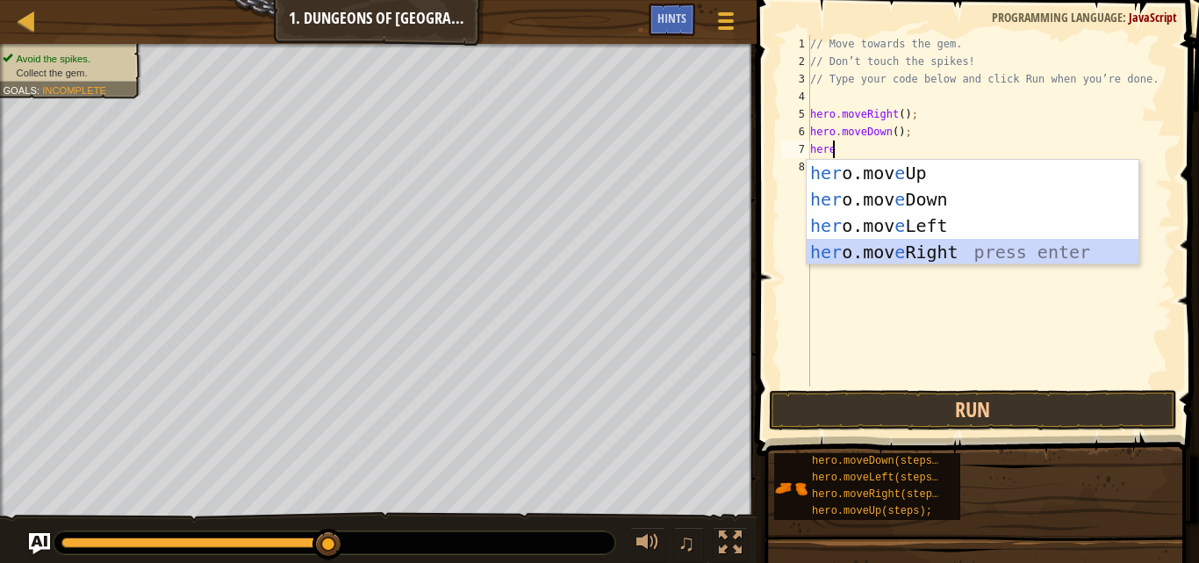
click at [891, 250] on div "her o.mov e Up press enter her o.mov e Down press enter her o.mov e Left press …" at bounding box center [973, 239] width 332 height 158
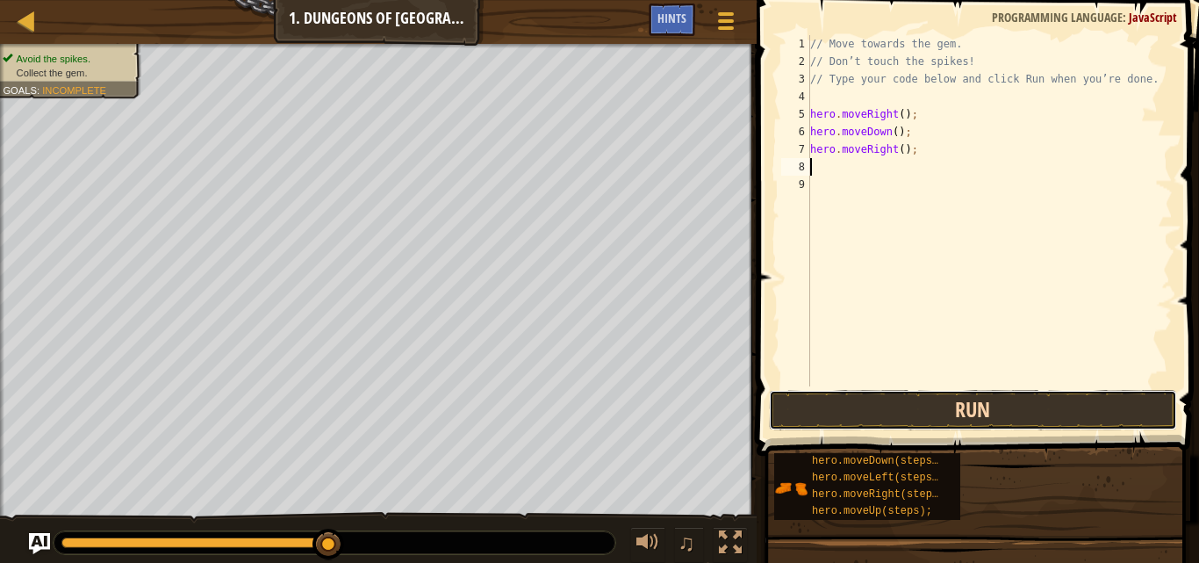
click at [866, 404] on button "Run" at bounding box center [973, 410] width 409 height 40
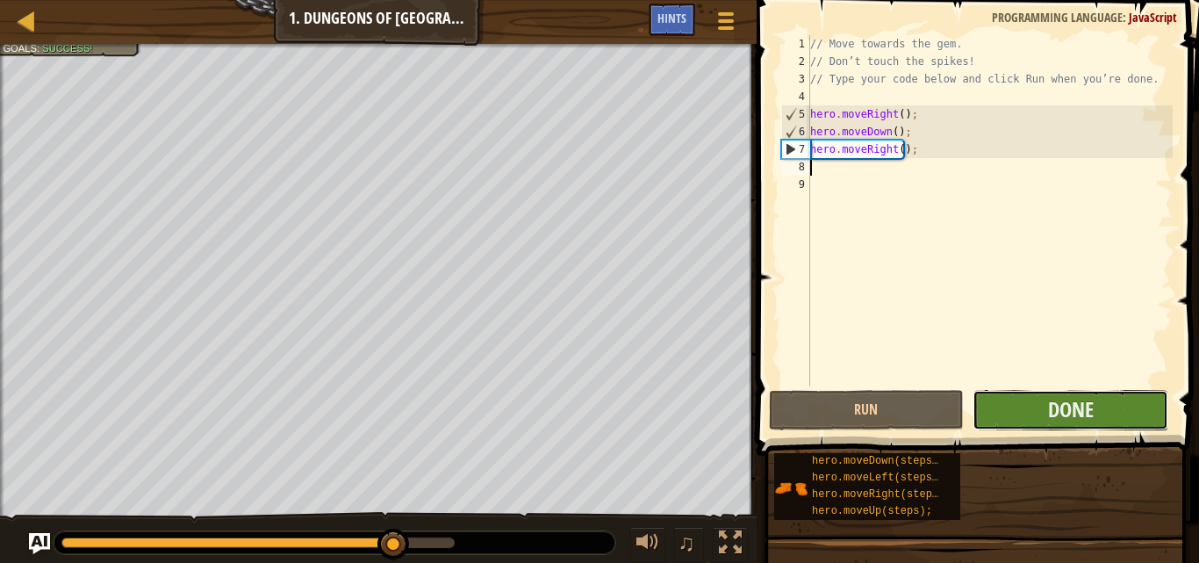
click at [1096, 414] on button "Done" at bounding box center [1071, 410] width 196 height 40
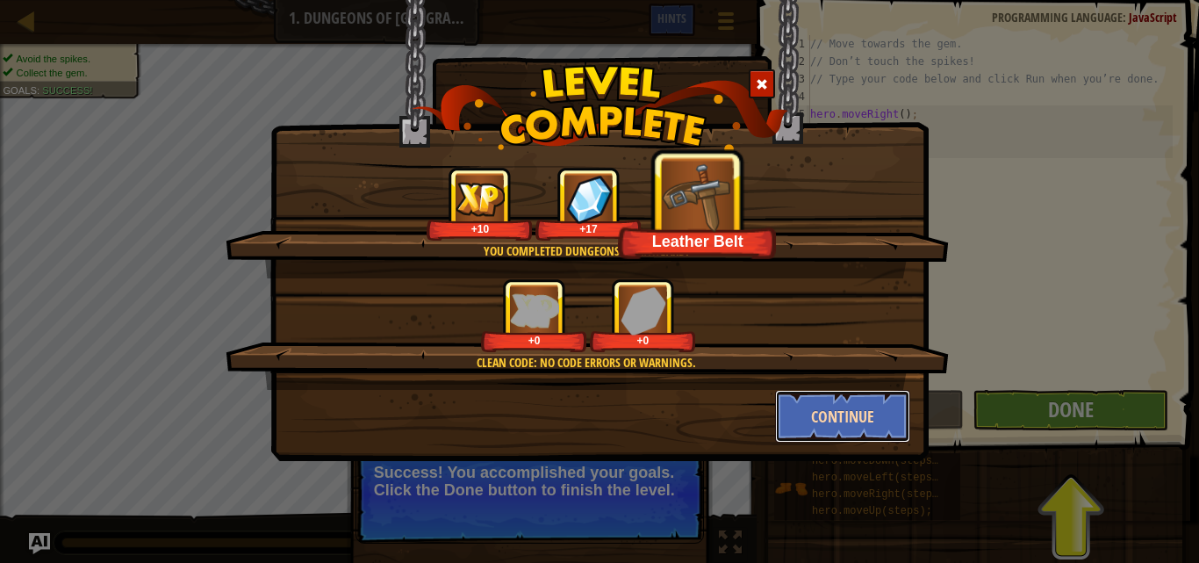
click at [851, 407] on button "Continue" at bounding box center [843, 416] width 136 height 53
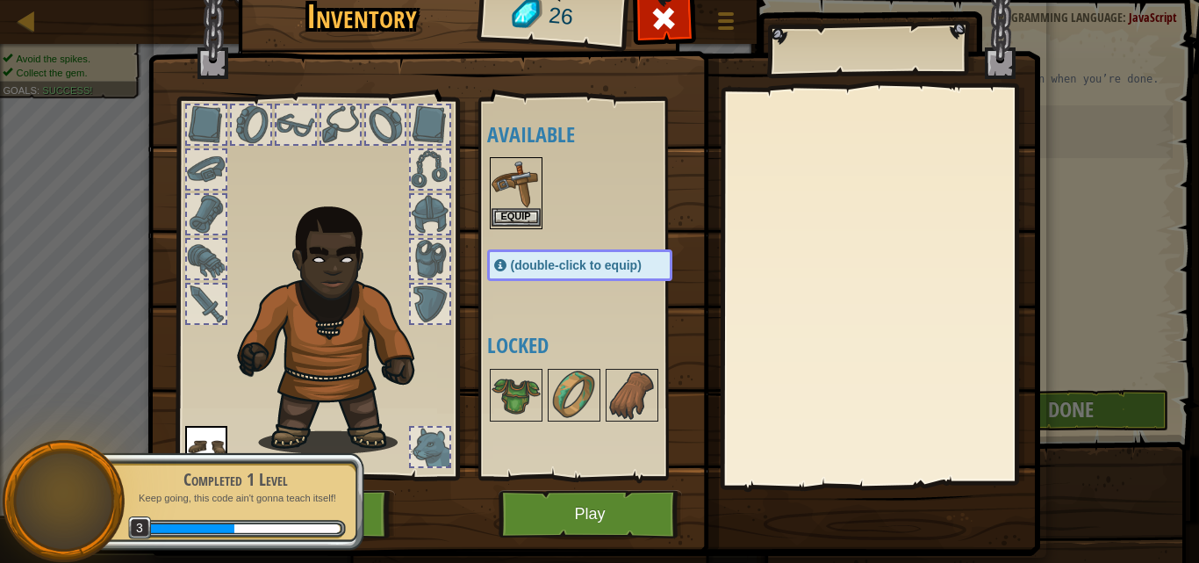
click at [492, 186] on img at bounding box center [516, 183] width 49 height 49
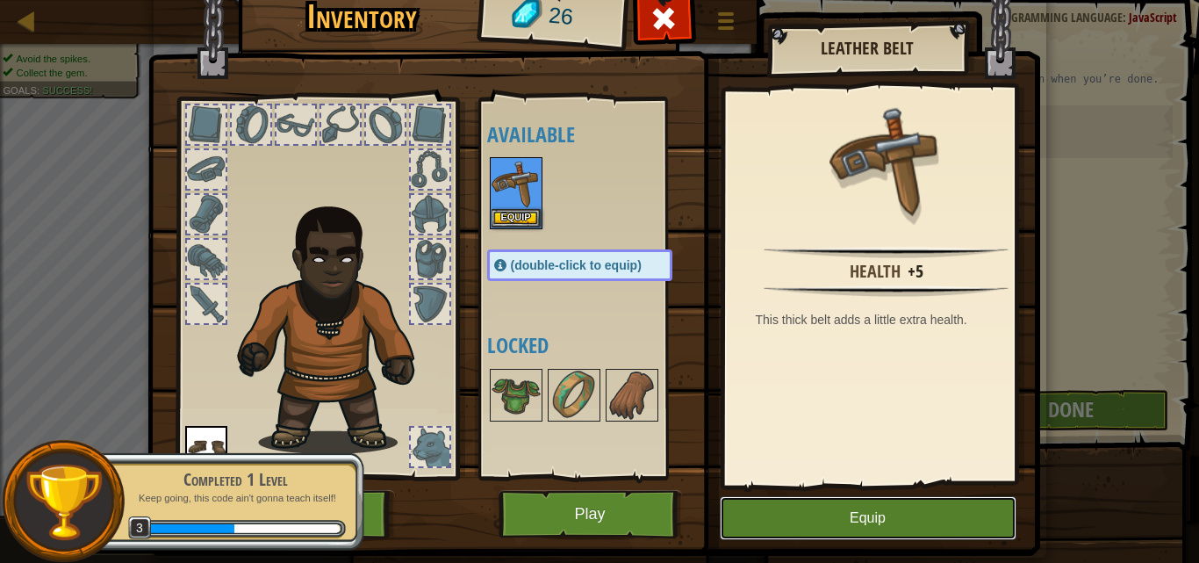
click at [803, 520] on button "Equip" at bounding box center [868, 518] width 297 height 44
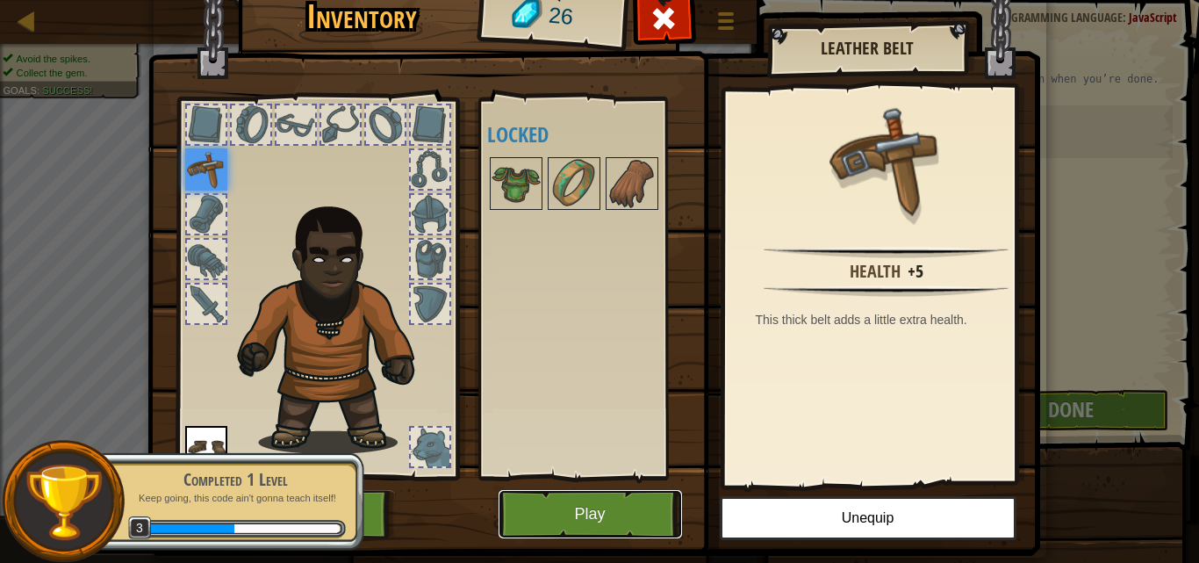
drag, startPoint x: 610, startPoint y: 508, endPoint x: 623, endPoint y: 503, distance: 13.1
click at [623, 503] on button "Play" at bounding box center [591, 514] width 184 height 48
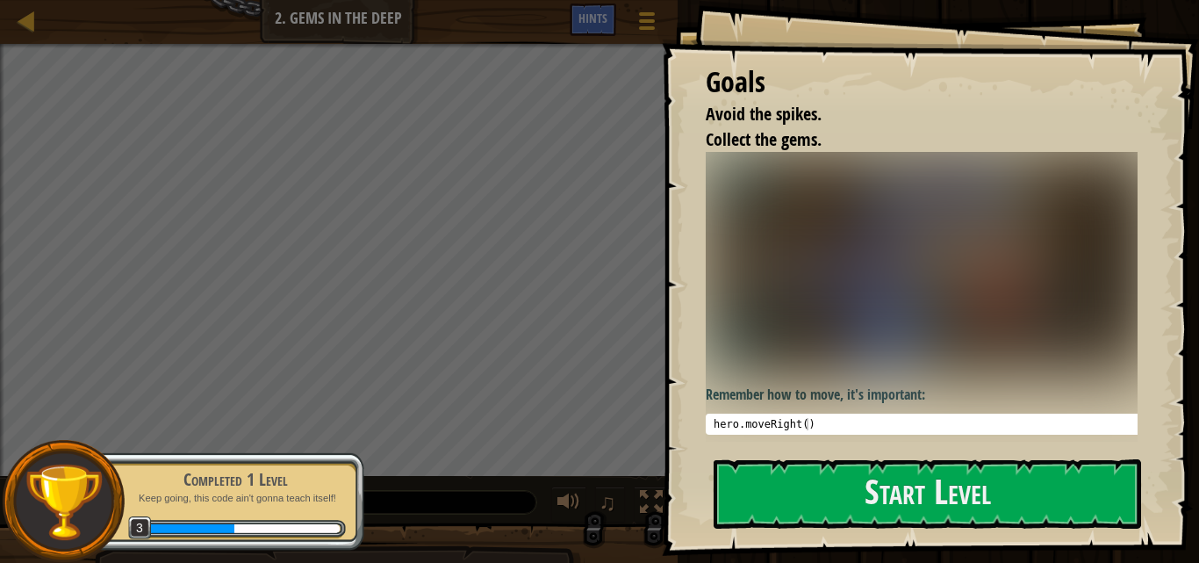
click at [924, 309] on img at bounding box center [928, 264] width 445 height 224
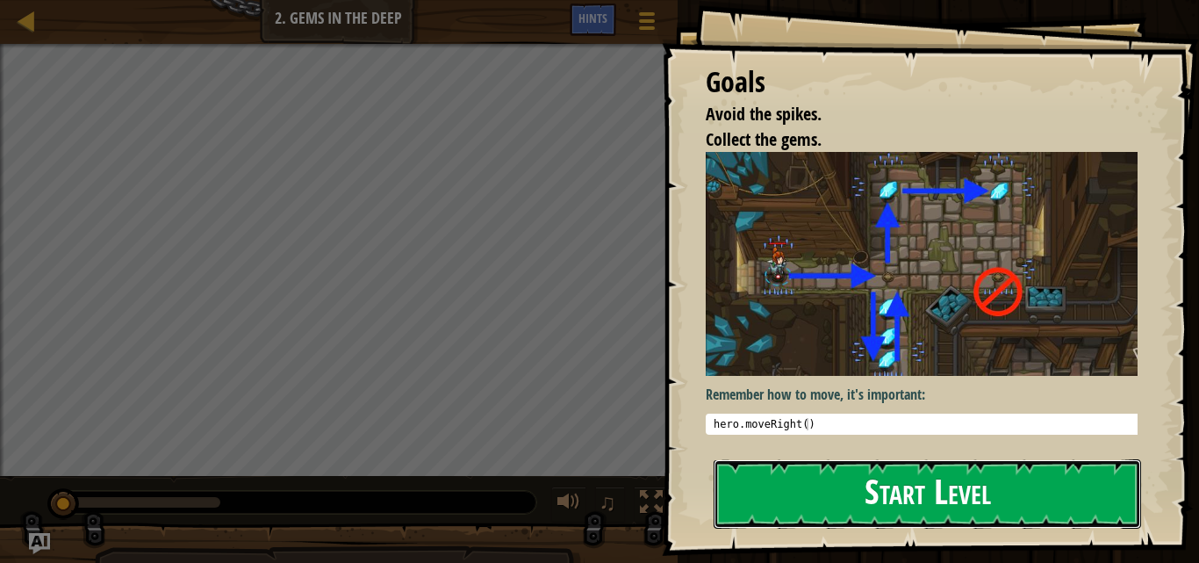
click at [883, 479] on button "Start Level" at bounding box center [928, 493] width 428 height 69
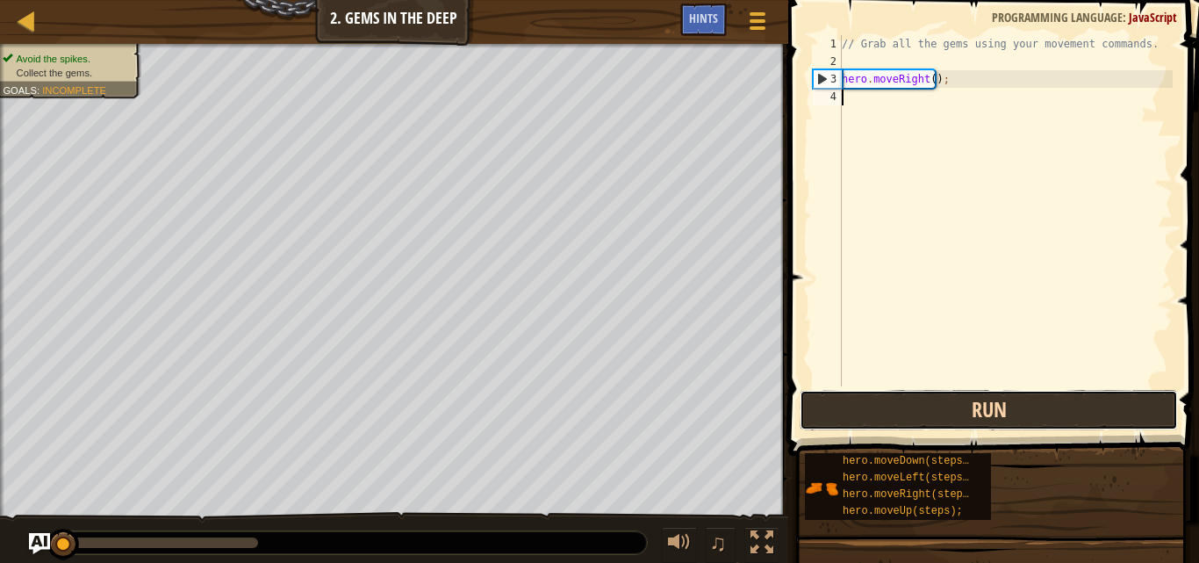
click at [927, 419] on button "Run" at bounding box center [989, 410] width 378 height 40
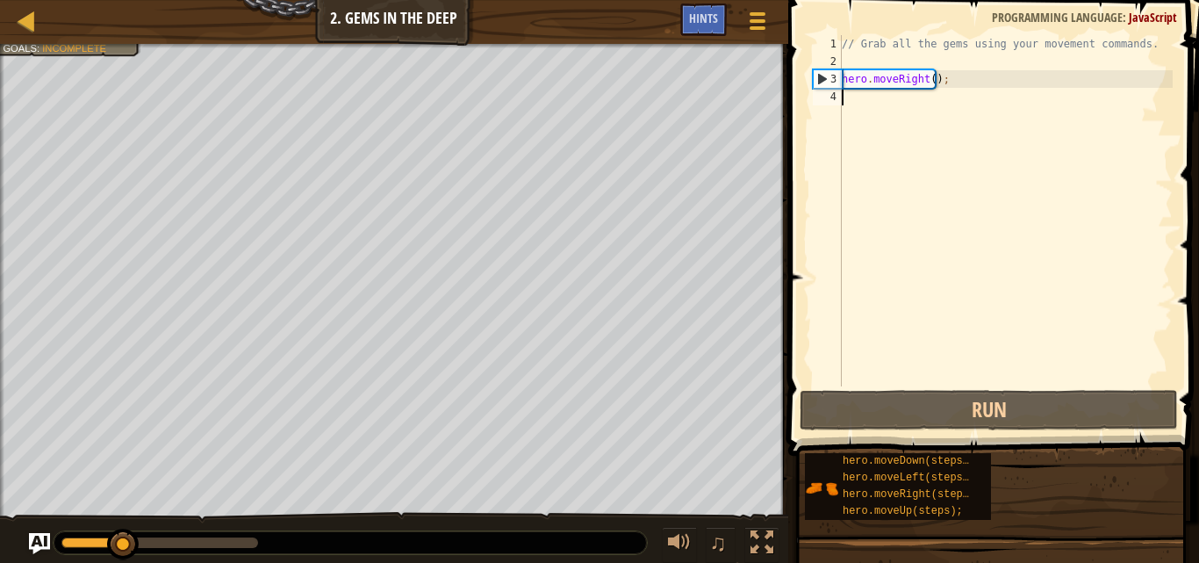
scroll to position [8, 0]
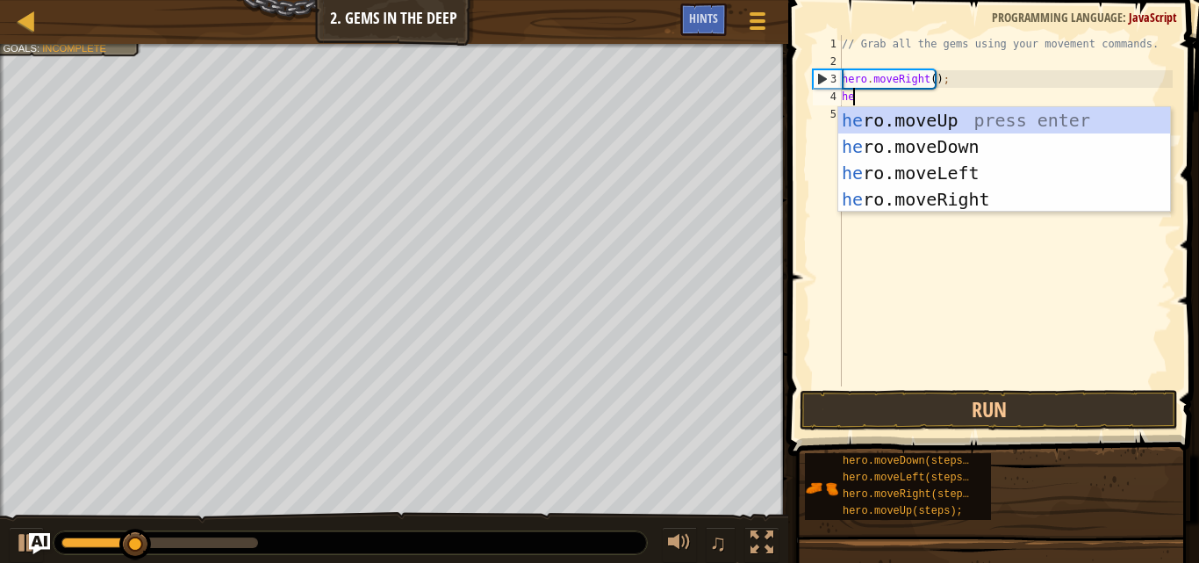
type textarea "her"
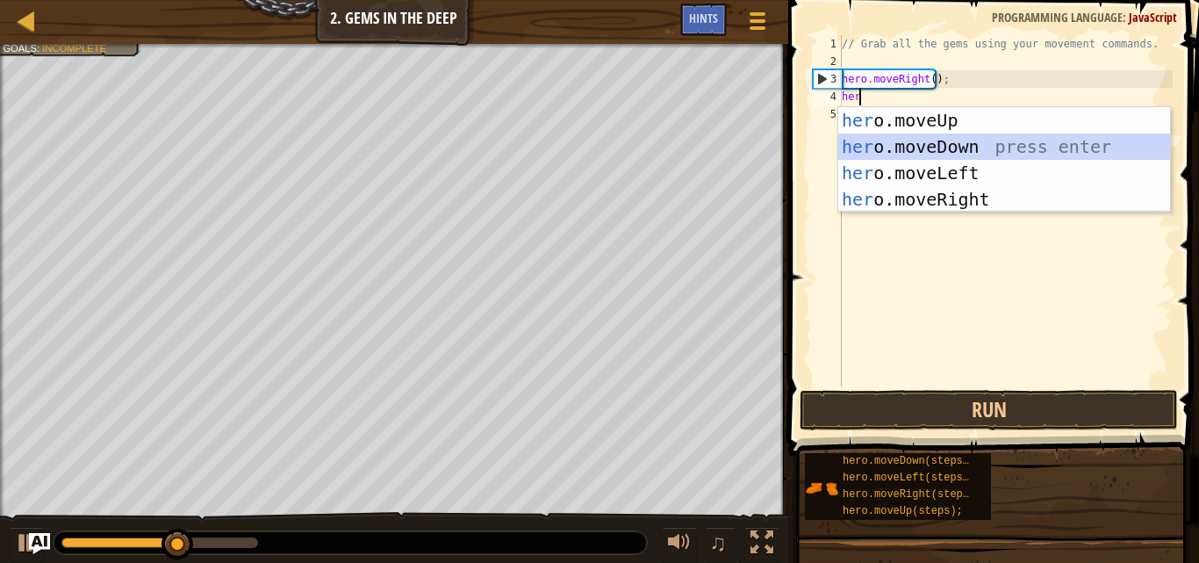
click at [1017, 140] on div "her o.moveUp press enter her o.moveDown press enter her o.moveLeft press enter …" at bounding box center [1005, 186] width 332 height 158
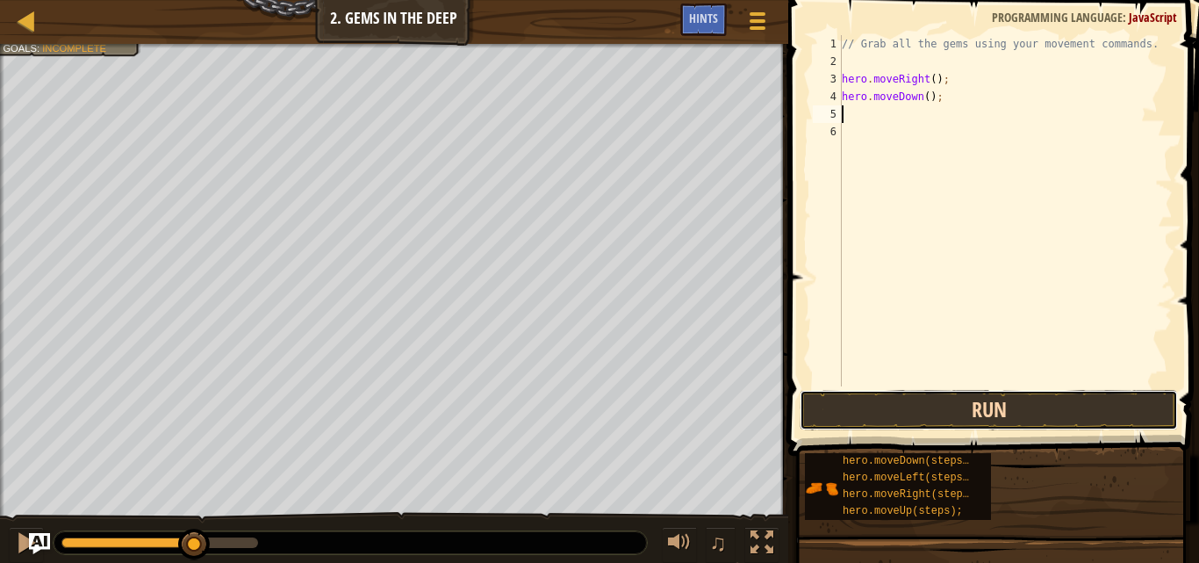
click at [975, 396] on button "Run" at bounding box center [989, 410] width 378 height 40
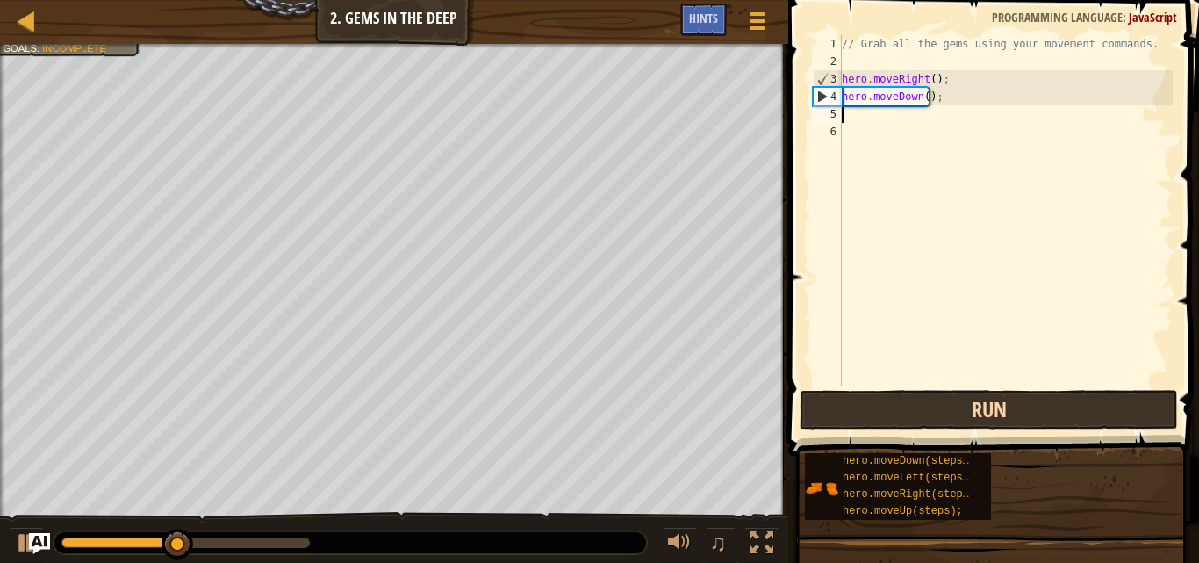
type textarea "h"
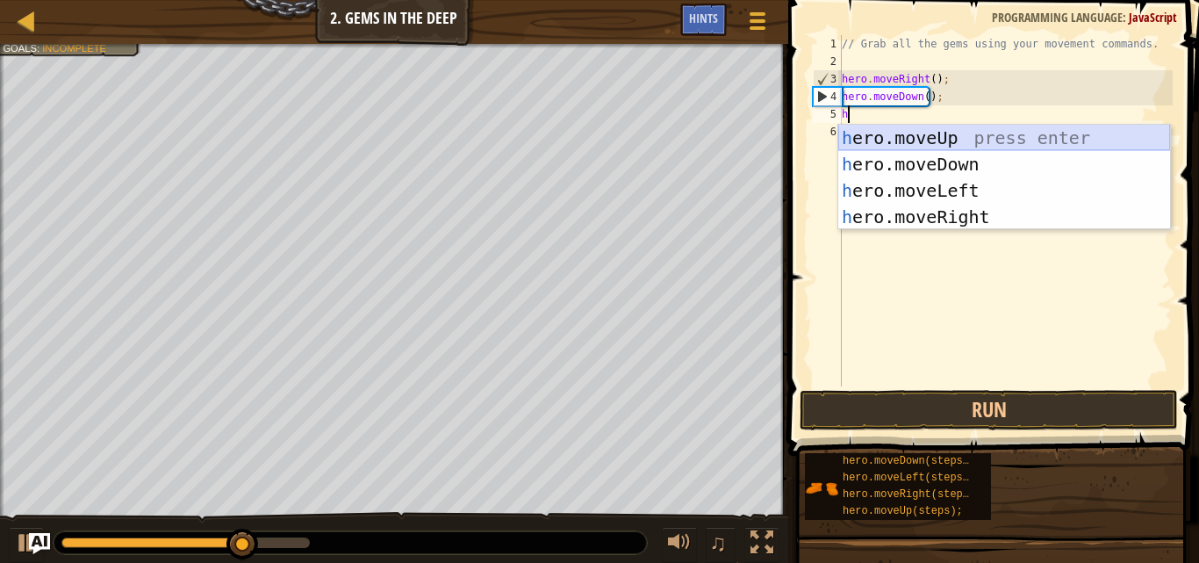
click at [1006, 135] on div "h ero.moveUp press enter h ero.moveDown press enter h ero.moveLeft press enter …" at bounding box center [1005, 204] width 332 height 158
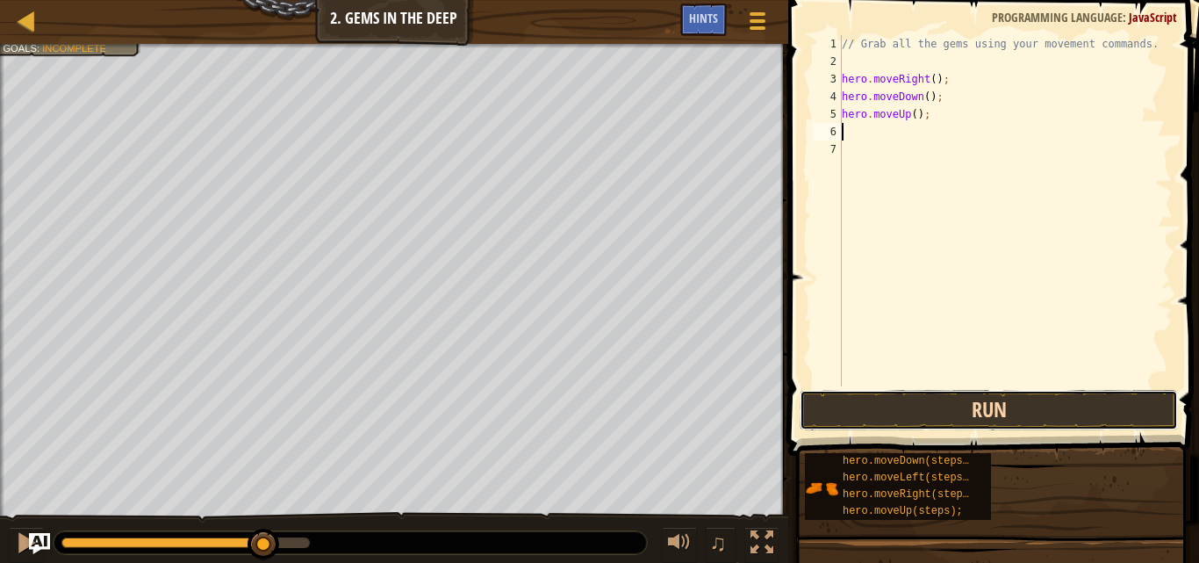
click at [975, 414] on button "Run" at bounding box center [989, 410] width 378 height 40
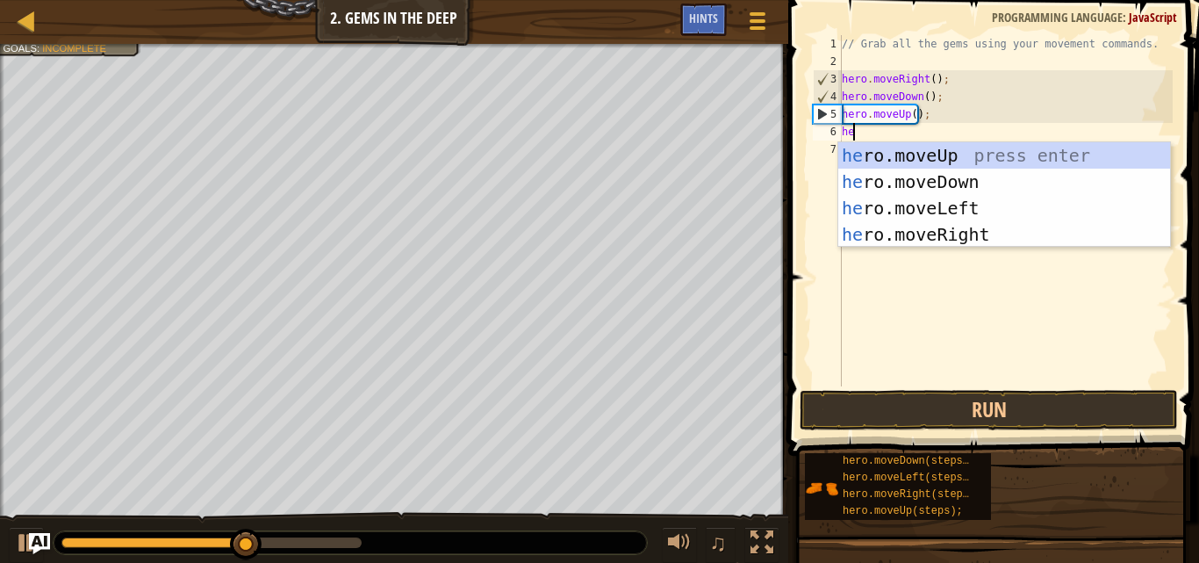
type textarea "her"
click at [908, 153] on div "her o.moveUp press enter her o.moveDown press enter her o.moveLeft press enter …" at bounding box center [1005, 221] width 332 height 158
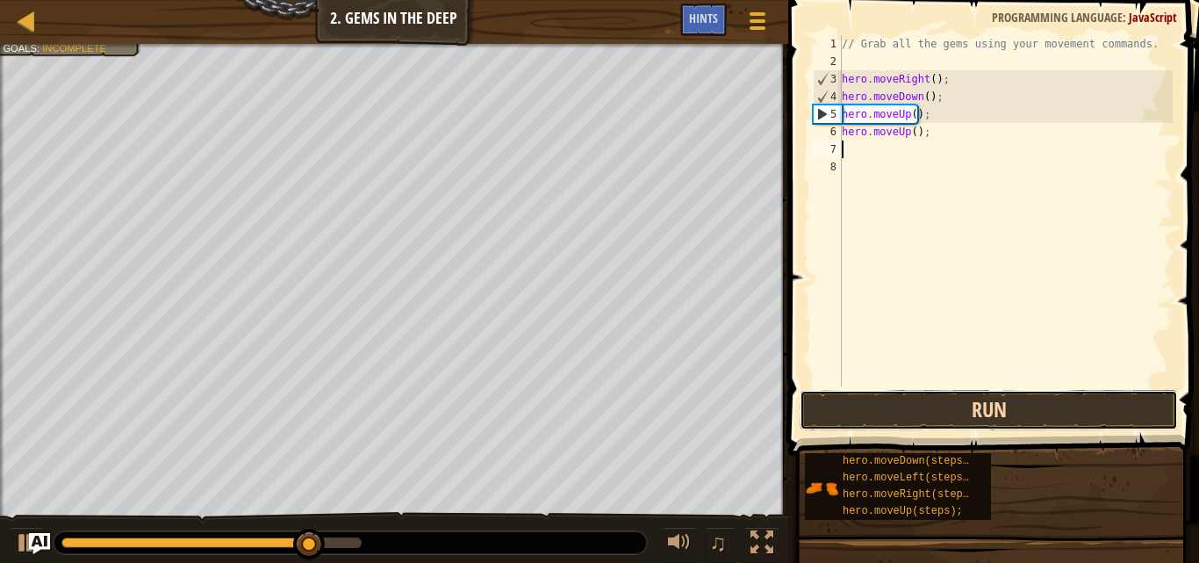
click at [936, 402] on button "Run" at bounding box center [989, 410] width 378 height 40
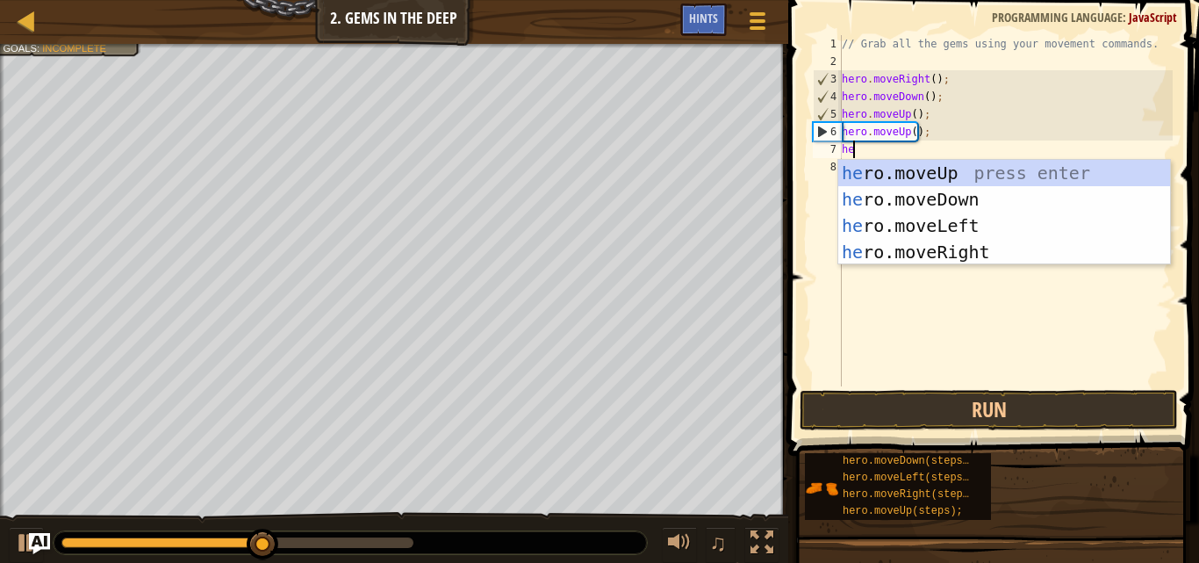
type textarea "her"
click at [958, 241] on div "her o.moveUp press enter her o.moveDown press enter her o.moveLeft press enter …" at bounding box center [1005, 239] width 332 height 158
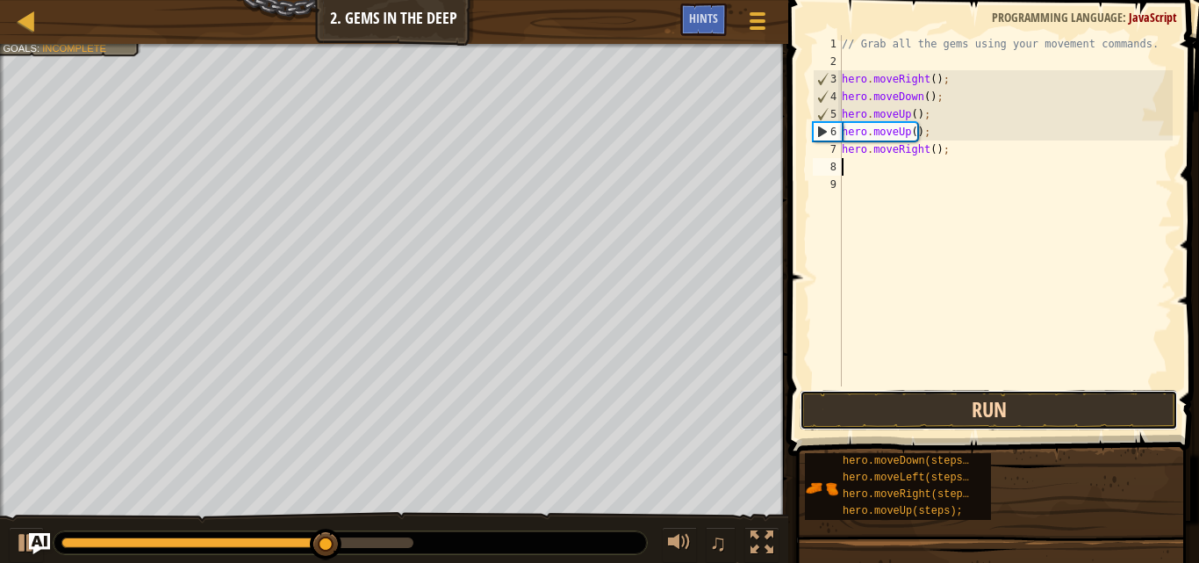
click at [1010, 392] on button "Run" at bounding box center [989, 410] width 378 height 40
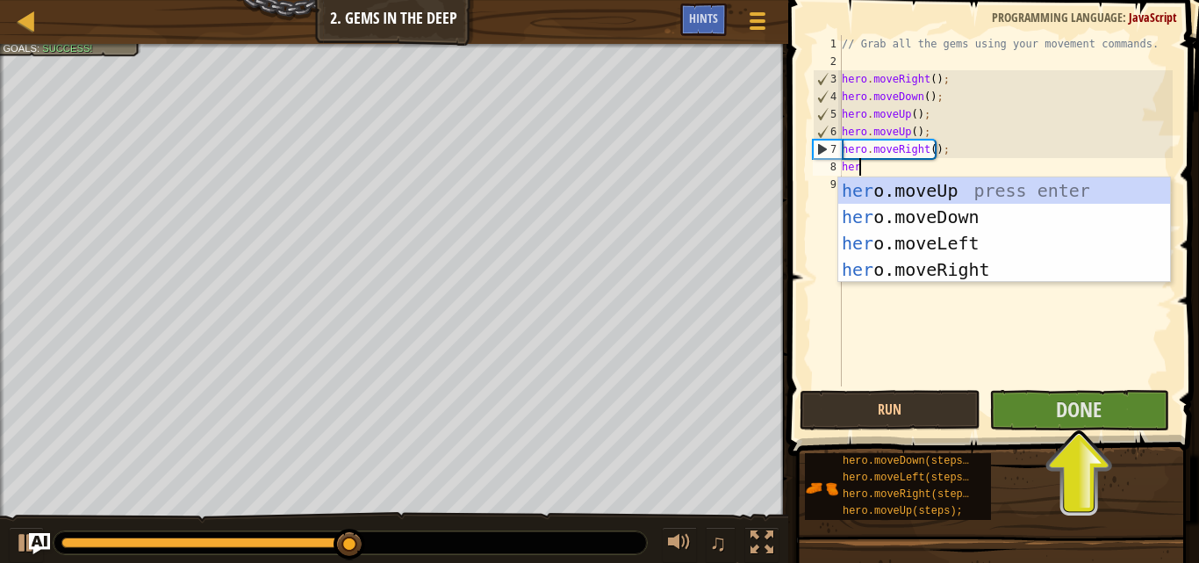
type textarea "here"
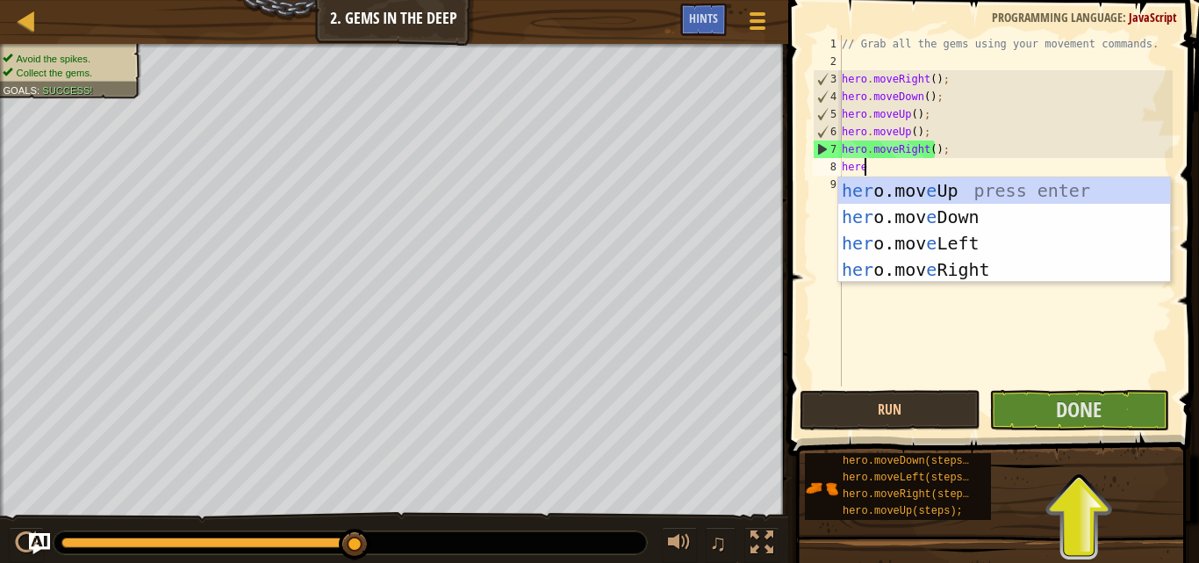
scroll to position [8, 1]
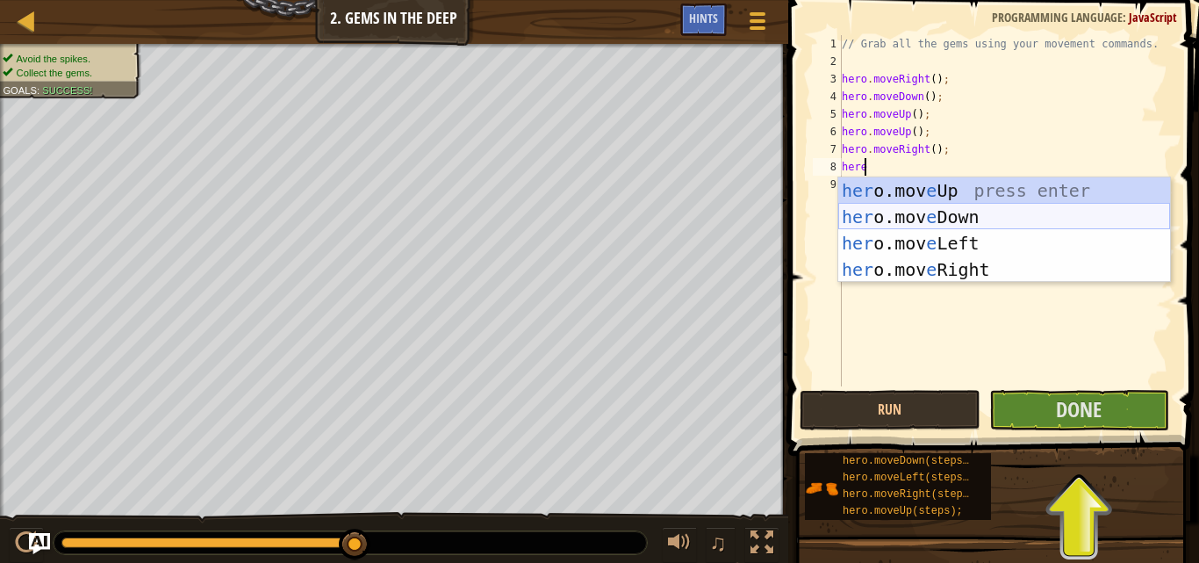
click at [935, 215] on div "her o.mov e Up press enter her o.mov e Down press enter her o.mov e Left press …" at bounding box center [1005, 256] width 332 height 158
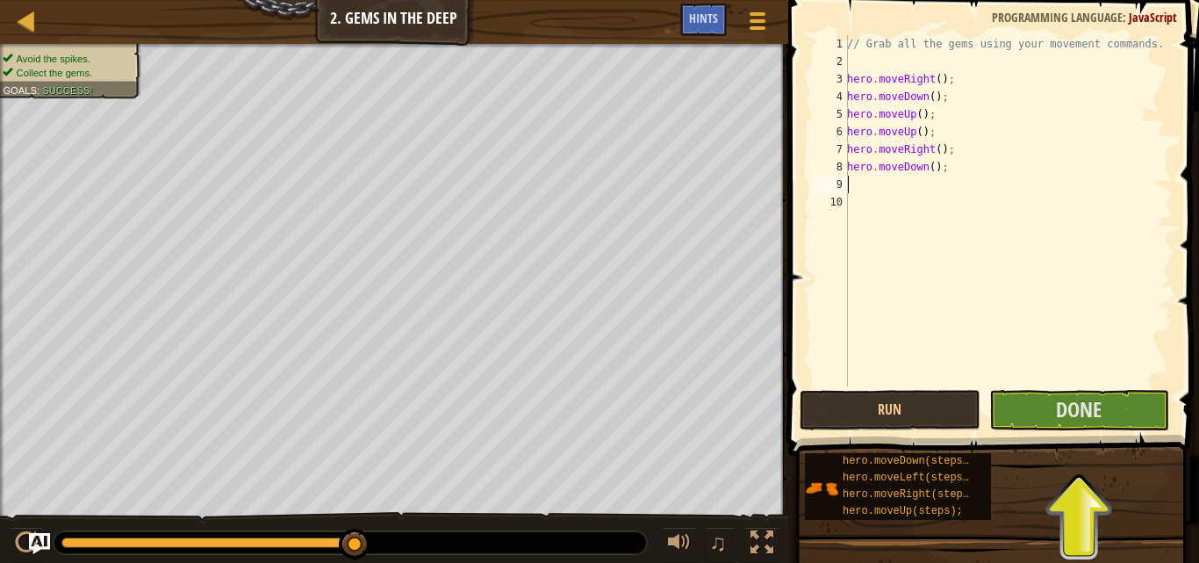
scroll to position [8, 0]
click at [1061, 412] on span "Done" at bounding box center [1079, 409] width 46 height 28
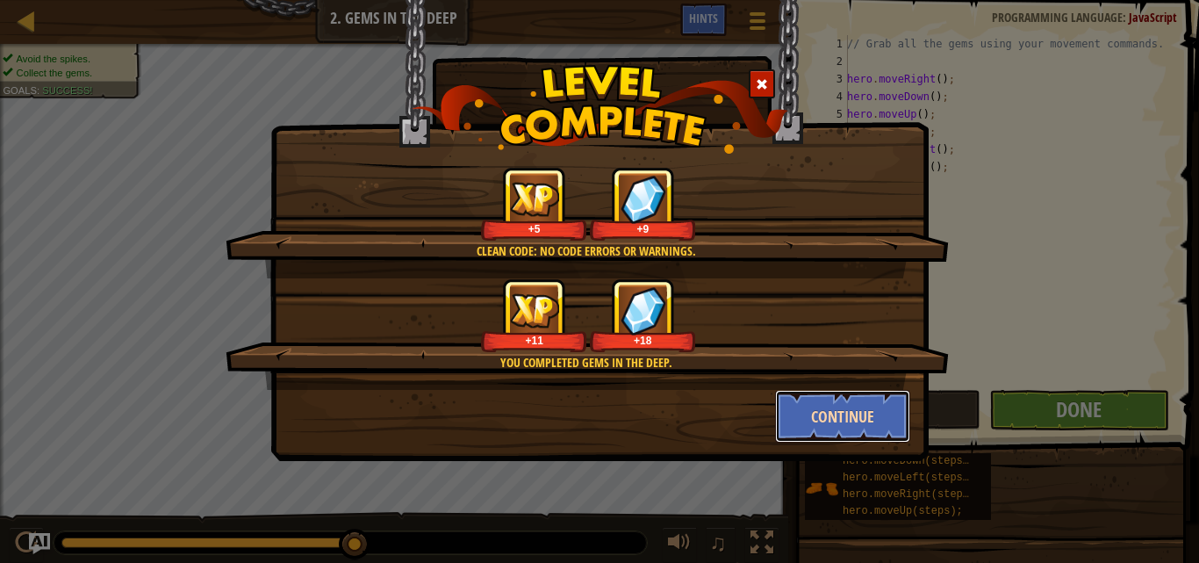
click at [829, 405] on button "Continue" at bounding box center [843, 416] width 136 height 53
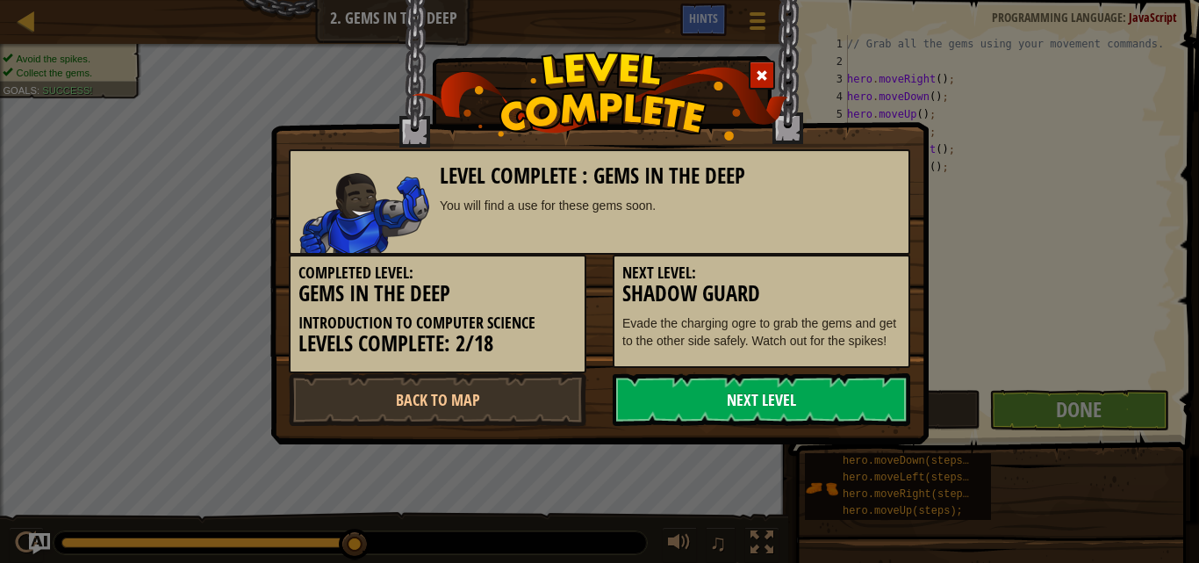
click at [763, 406] on link "Next Level" at bounding box center [762, 399] width 298 height 53
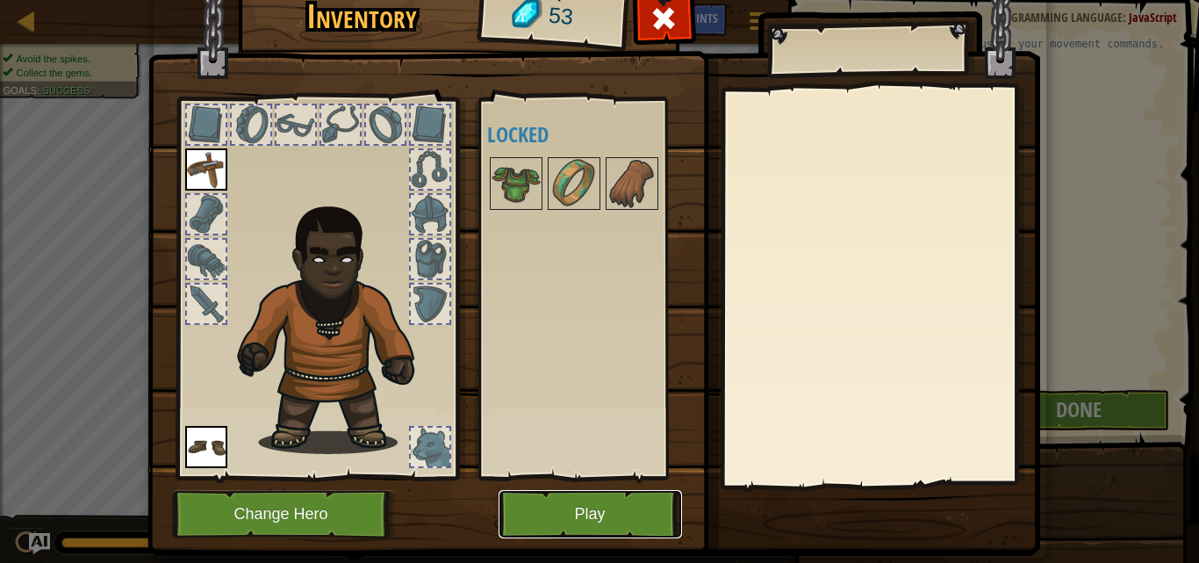
click at [544, 516] on button "Play" at bounding box center [591, 514] width 184 height 48
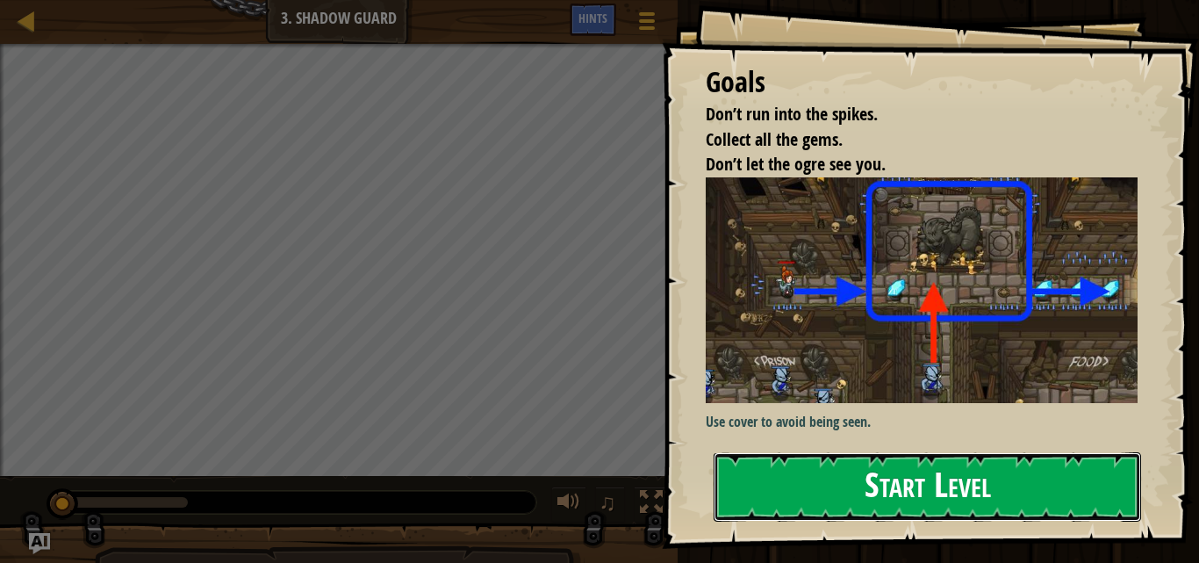
click at [846, 516] on button "Start Level" at bounding box center [928, 486] width 428 height 69
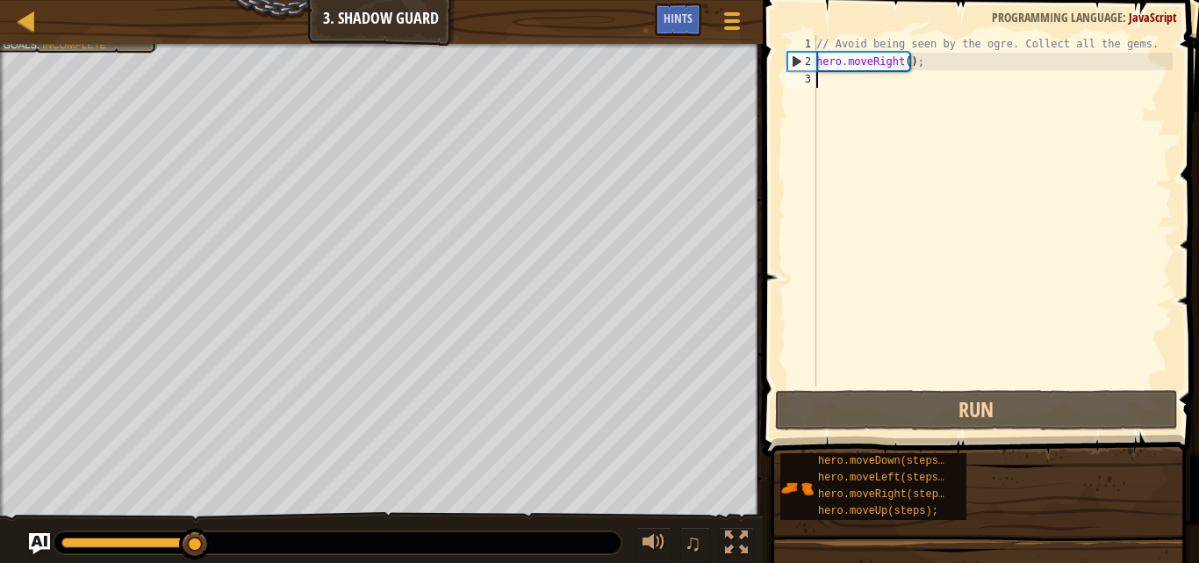
scroll to position [8, 0]
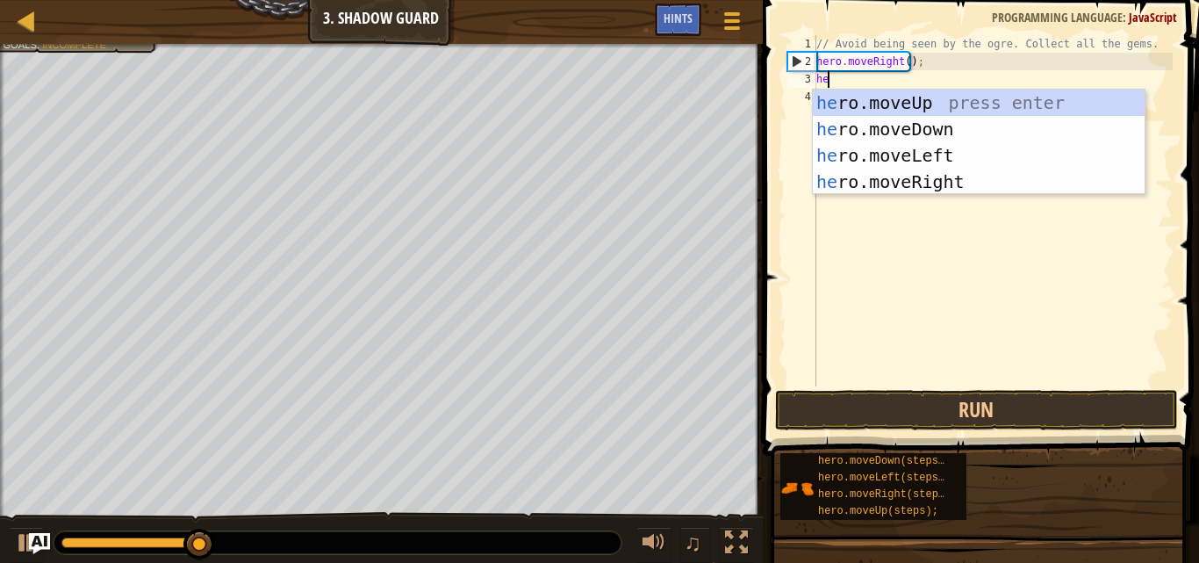
type textarea "her"
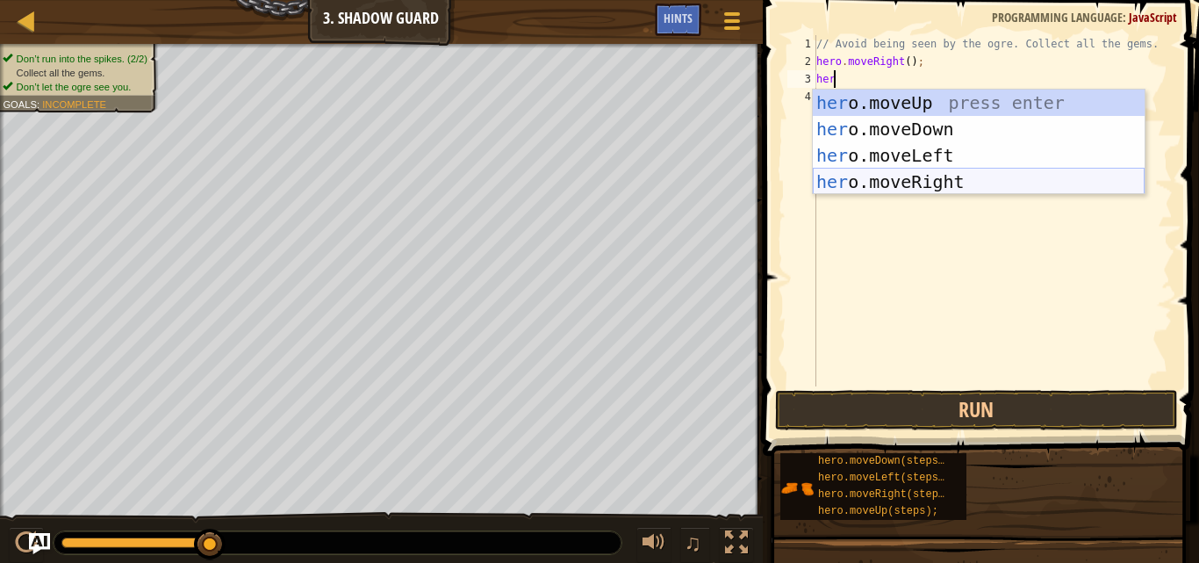
click at [975, 171] on div "her o.moveUp press enter her o.moveDown press enter her o.moveLeft press enter …" at bounding box center [979, 169] width 332 height 158
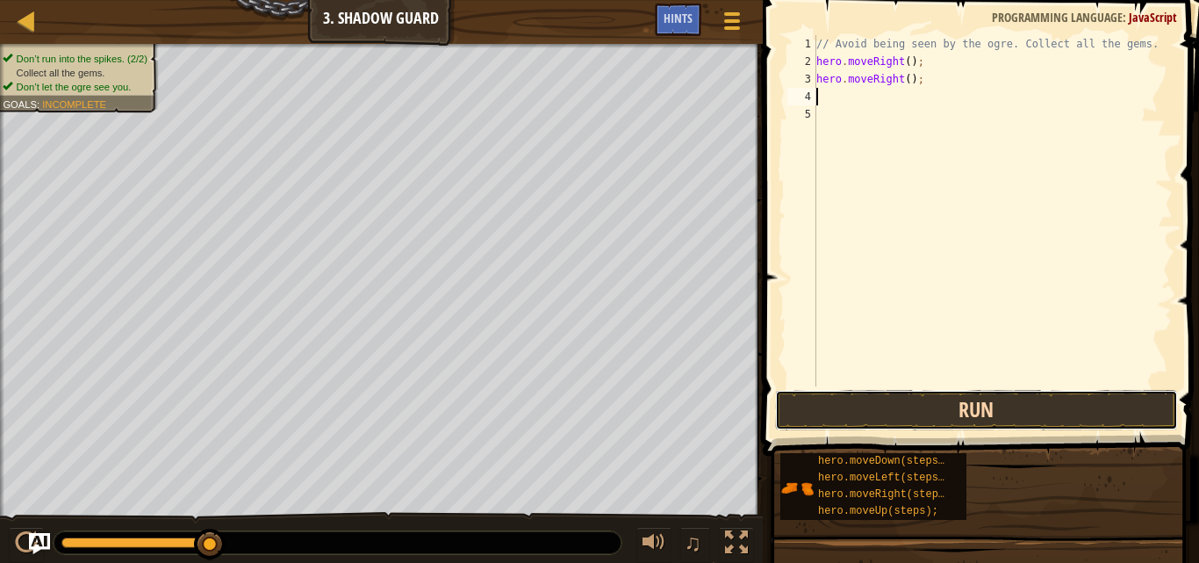
click at [961, 407] on button "Run" at bounding box center [976, 410] width 403 height 40
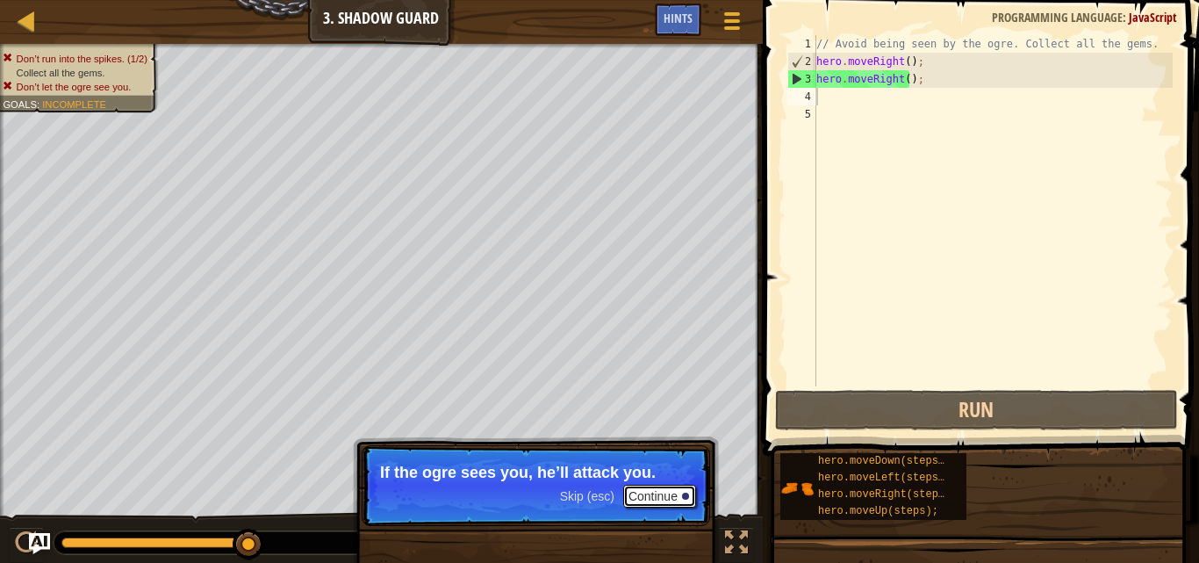
click at [632, 486] on button "Continue" at bounding box center [659, 496] width 73 height 23
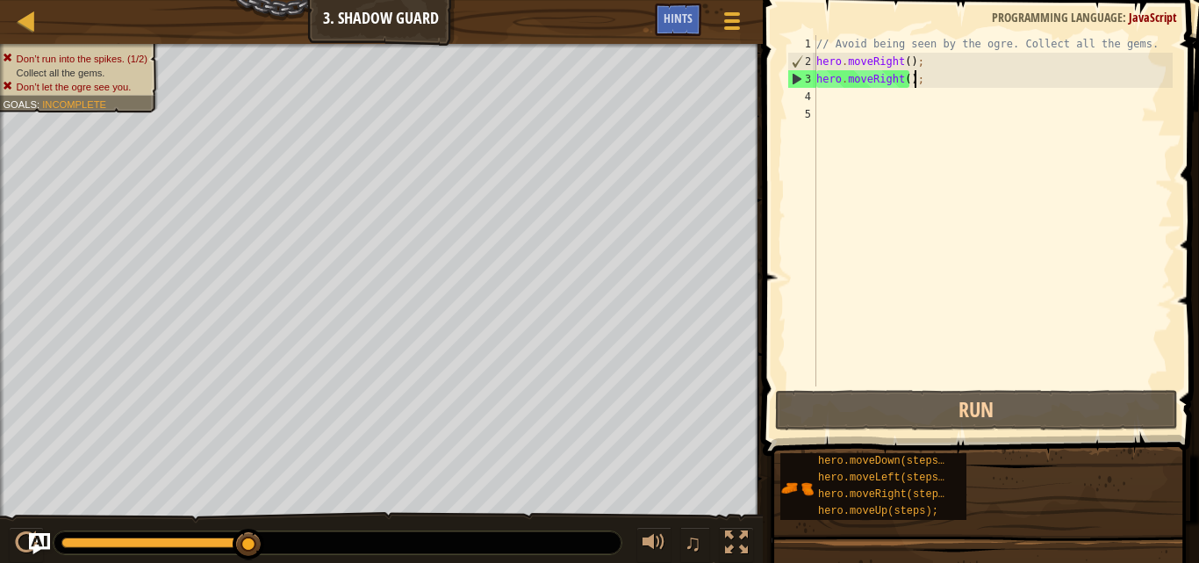
click at [912, 79] on div "// Avoid being seen by the ogre. Collect all the gems. hero . moveRight ( ) ; h…" at bounding box center [993, 228] width 360 height 386
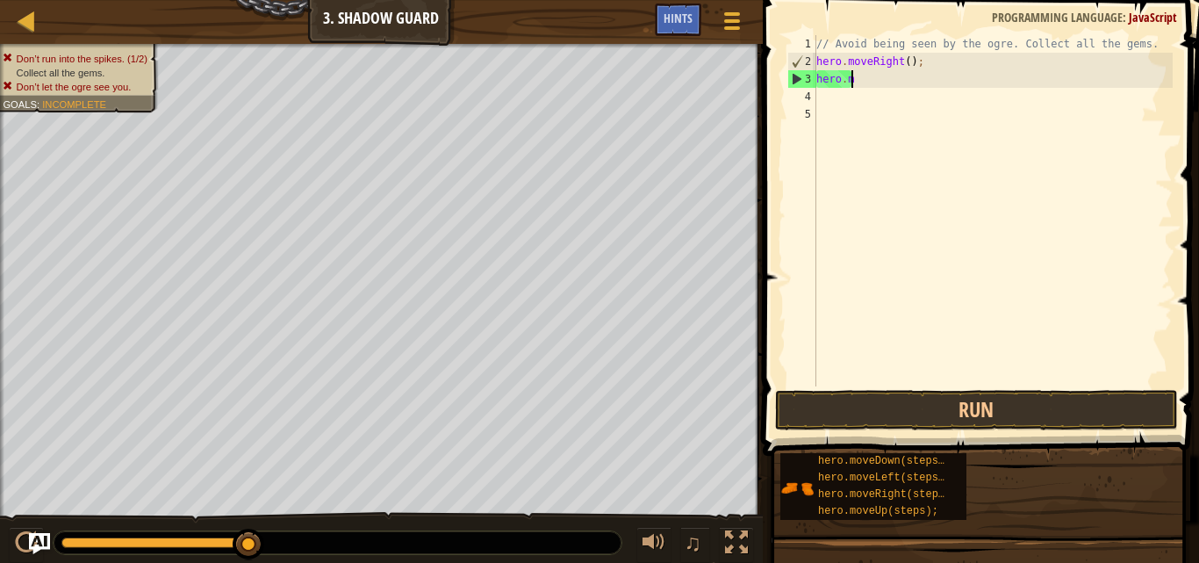
type textarea "h"
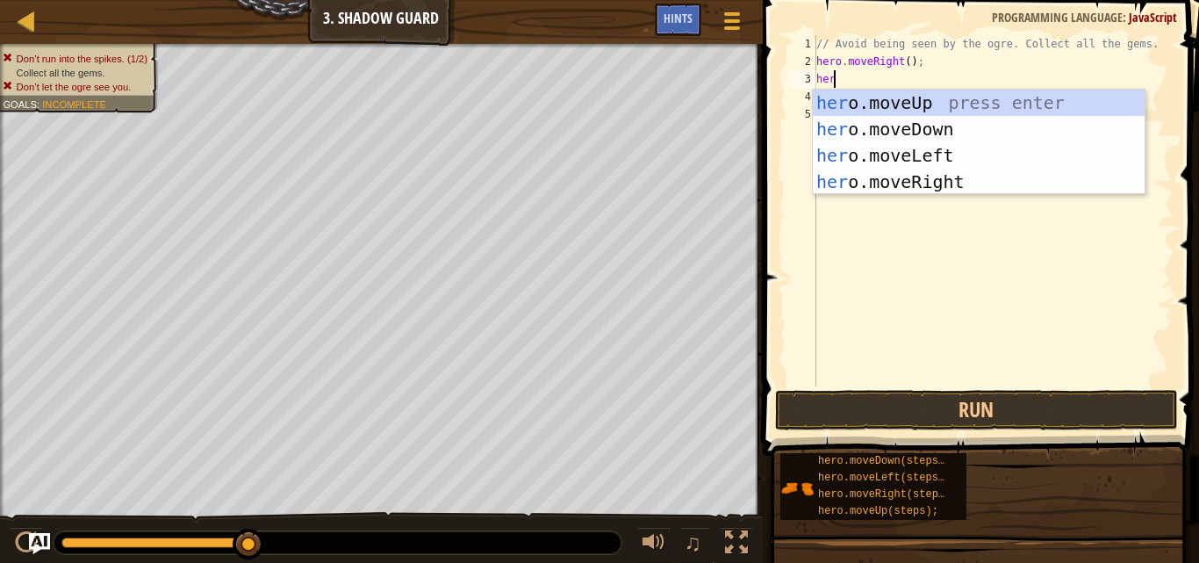
type textarea "here"
click at [907, 99] on div "her o.mov e Up press enter her o.mov e Down press enter her o.mov e Left press …" at bounding box center [979, 169] width 332 height 158
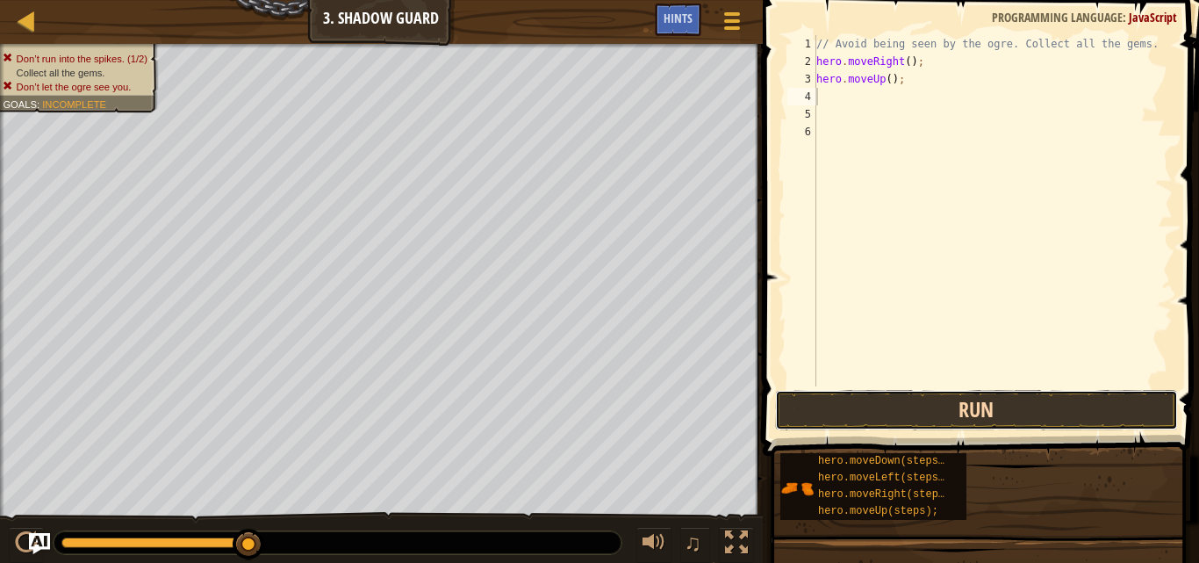
click at [912, 402] on button "Run" at bounding box center [976, 410] width 403 height 40
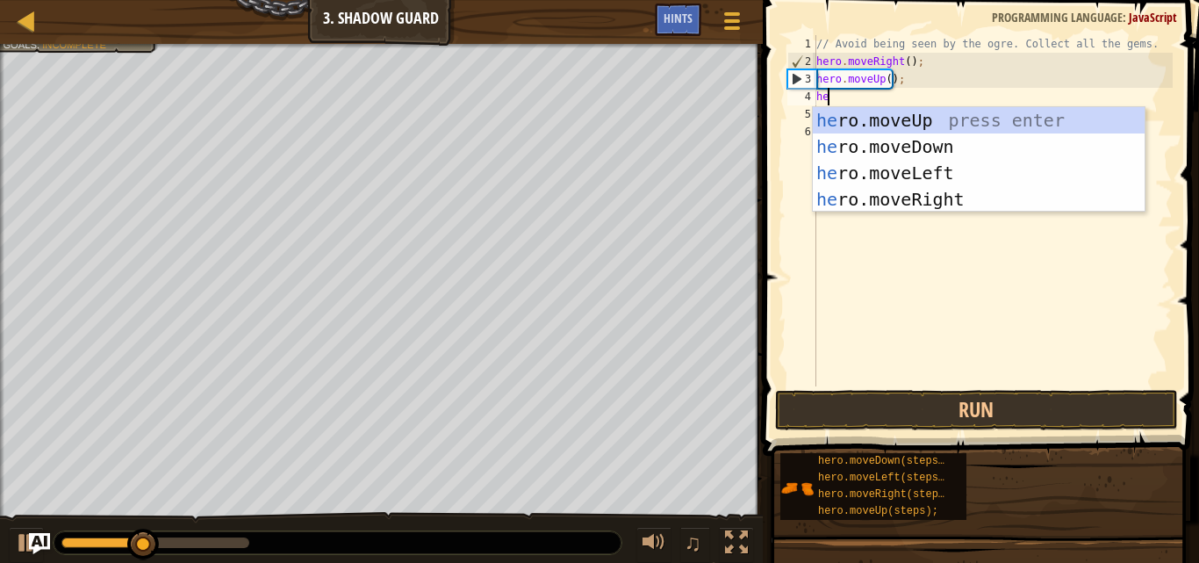
type textarea "her"
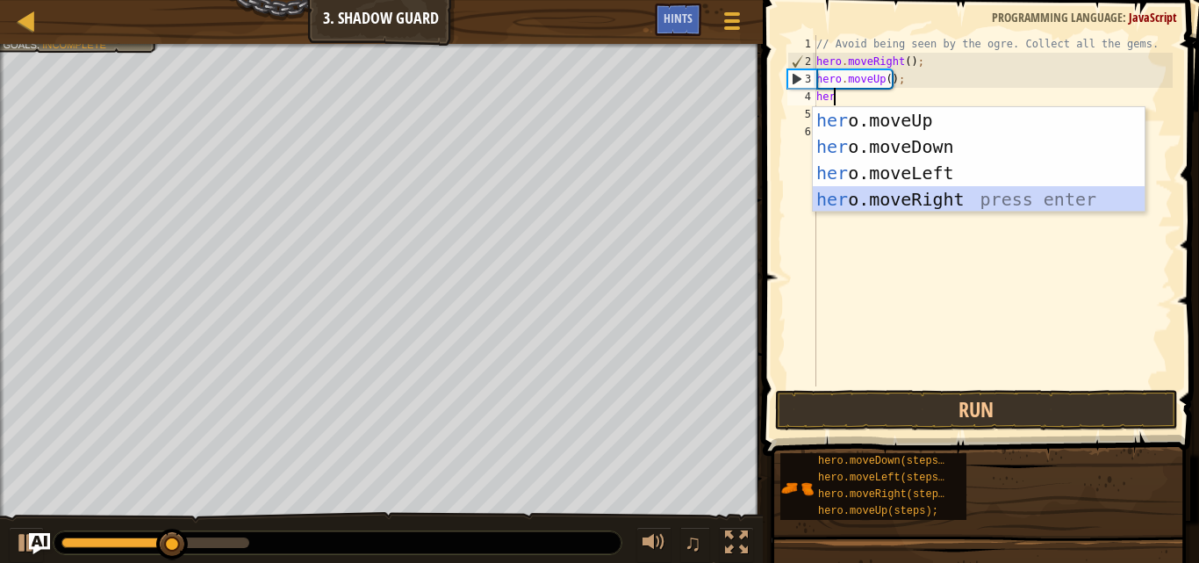
click at [890, 190] on div "her o.moveUp press enter her o.moveDown press enter her o.moveLeft press enter …" at bounding box center [979, 186] width 332 height 158
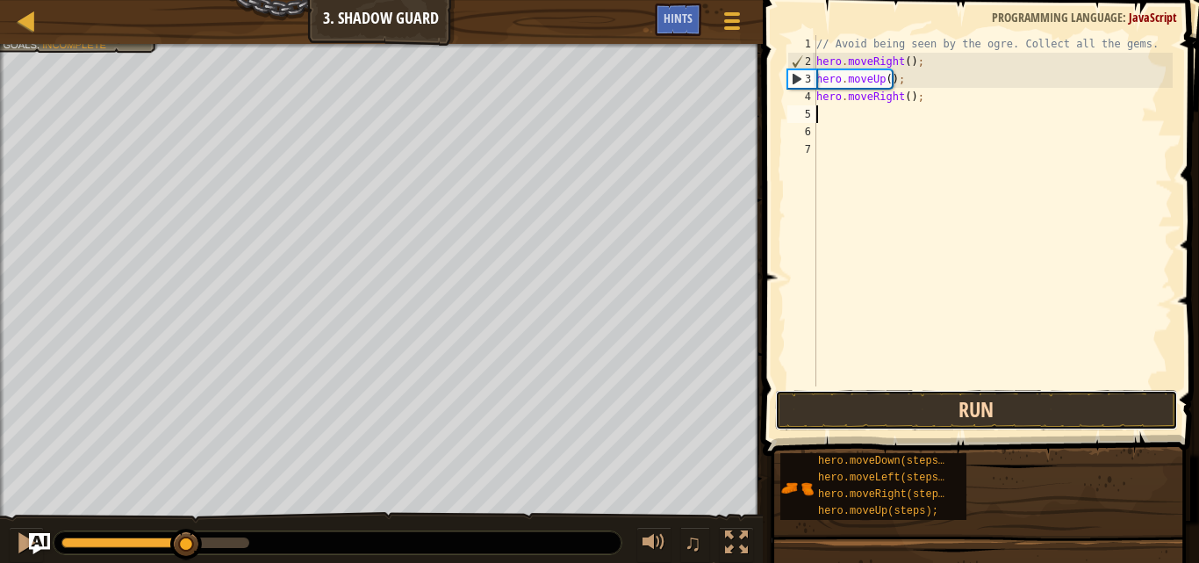
click at [909, 414] on button "Run" at bounding box center [976, 410] width 403 height 40
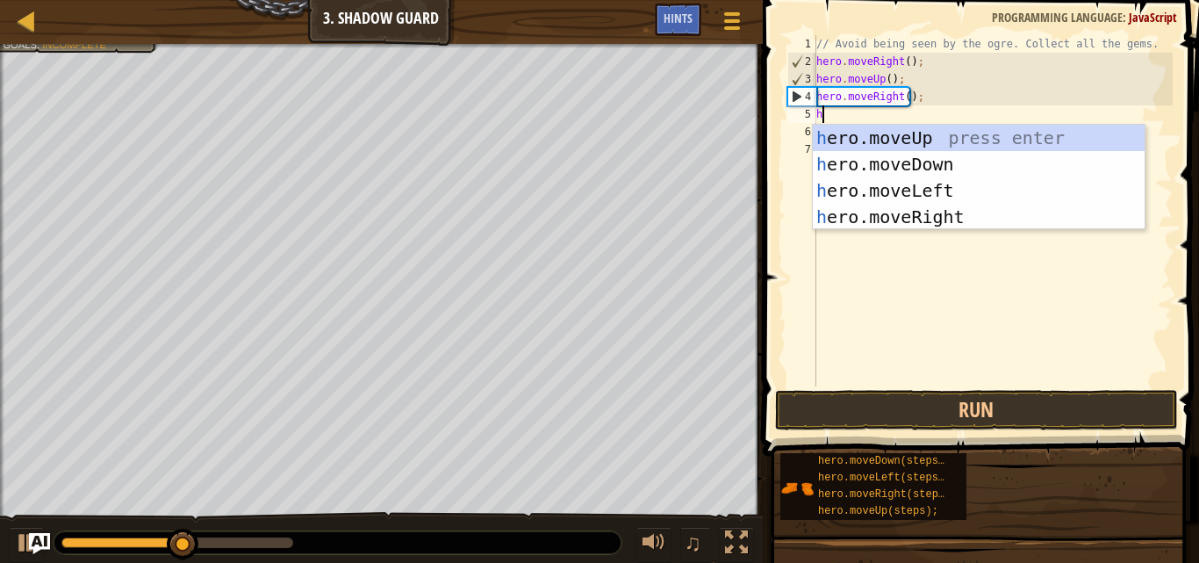
type textarea "her"
click at [894, 156] on div "her o.moveUp press enter her o.moveDown press enter her o.moveLeft press enter …" at bounding box center [979, 204] width 332 height 158
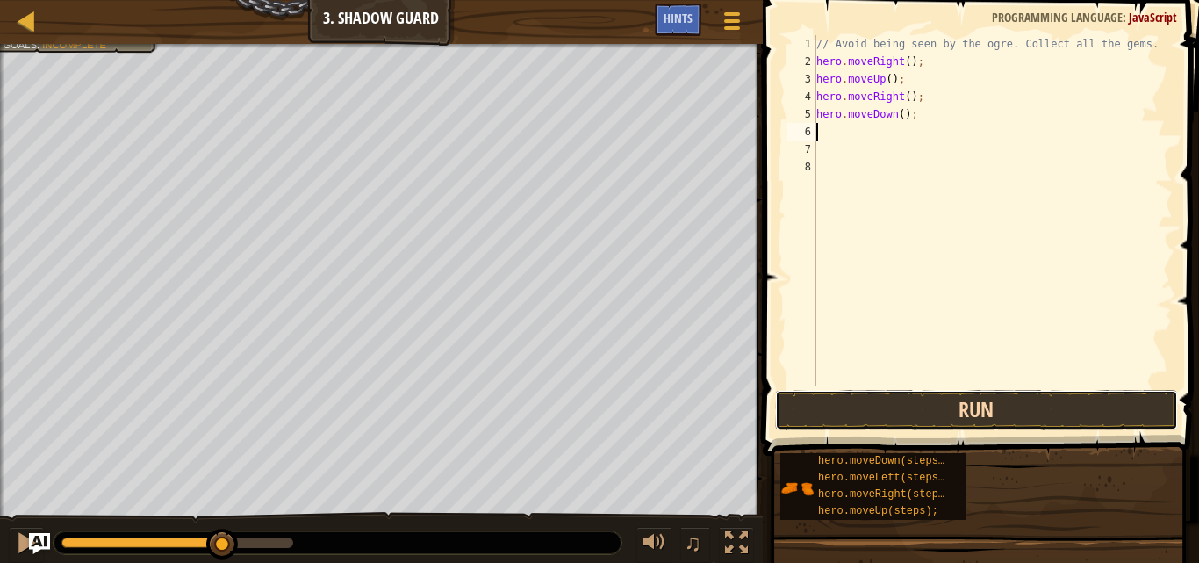
drag, startPoint x: 939, startPoint y: 412, endPoint x: 939, endPoint y: 427, distance: 14.9
click at [939, 427] on button "Run" at bounding box center [976, 410] width 403 height 40
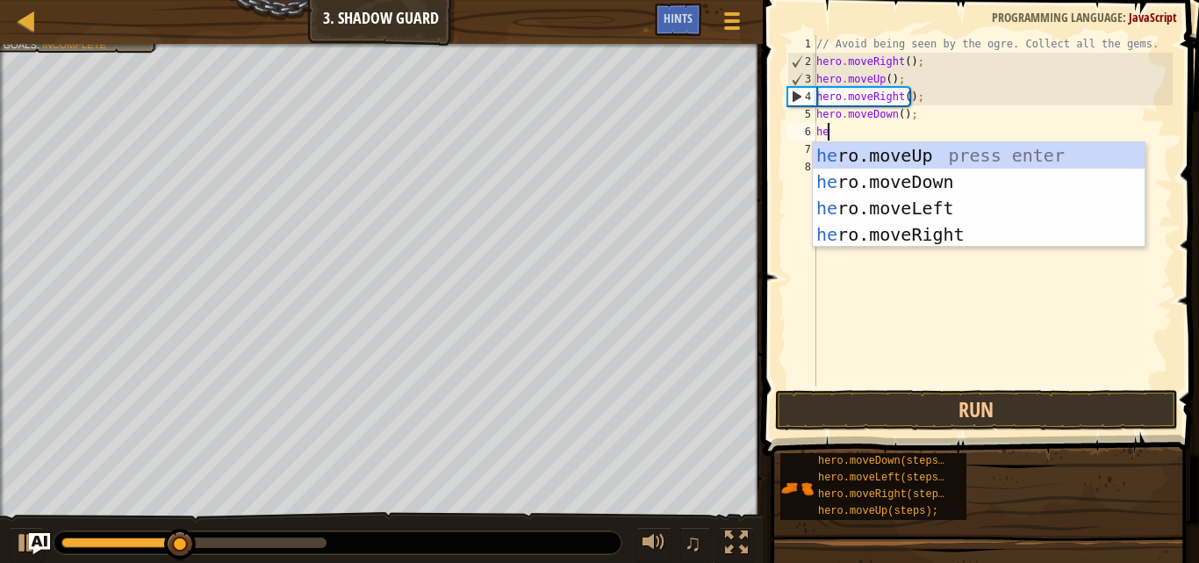
type textarea "her"
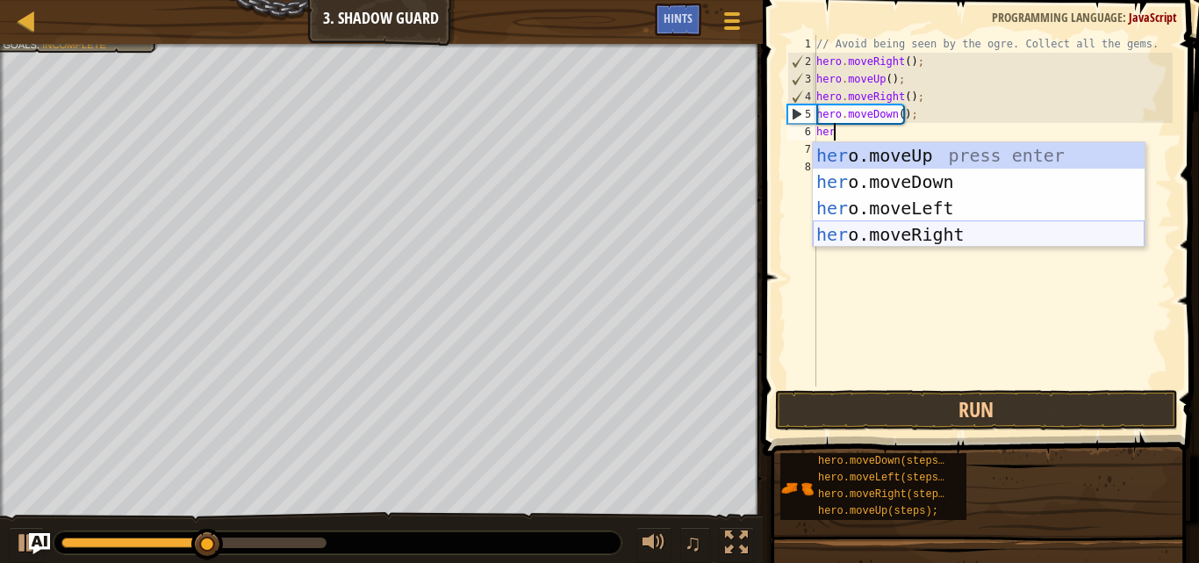
click at [896, 226] on div "her o.moveUp press enter her o.moveDown press enter her o.moveLeft press enter …" at bounding box center [979, 221] width 332 height 158
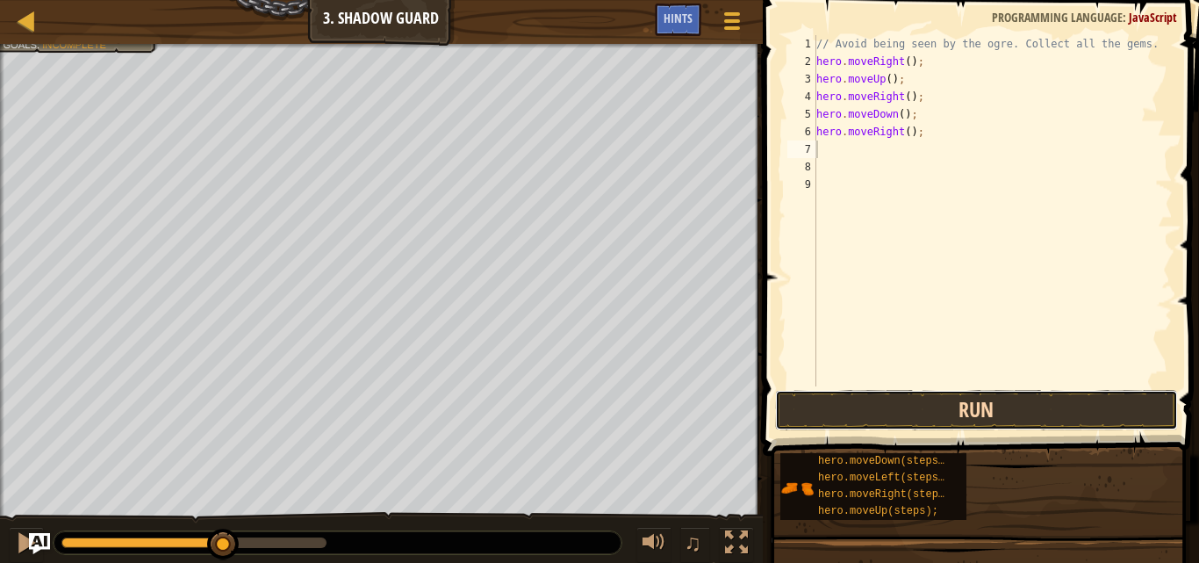
click at [925, 400] on button "Run" at bounding box center [976, 410] width 403 height 40
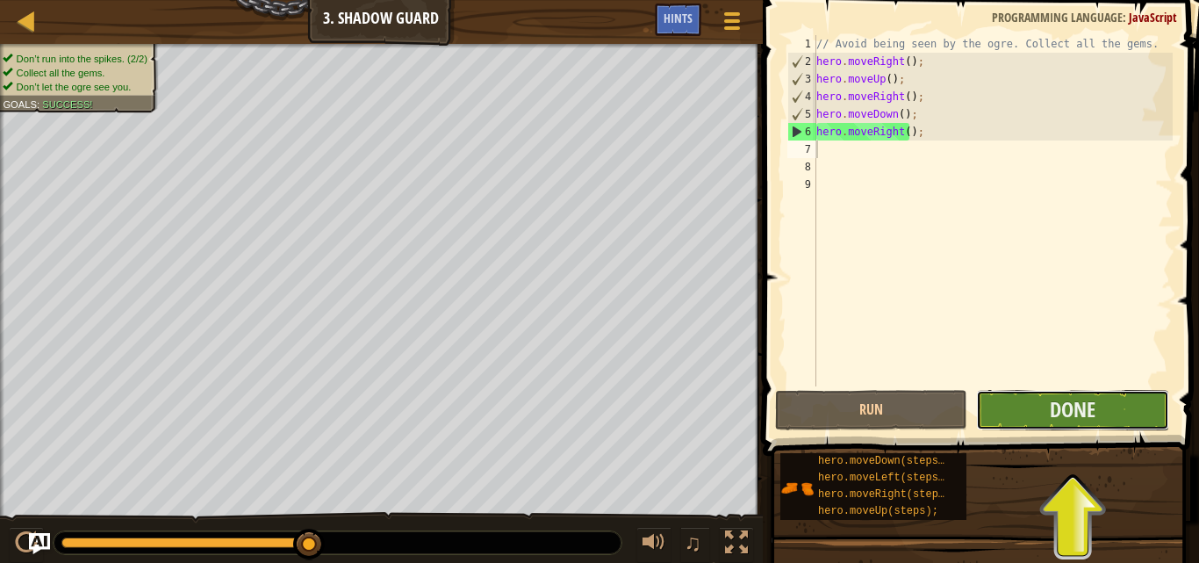
click at [1109, 414] on button "Done" at bounding box center [1072, 410] width 192 height 40
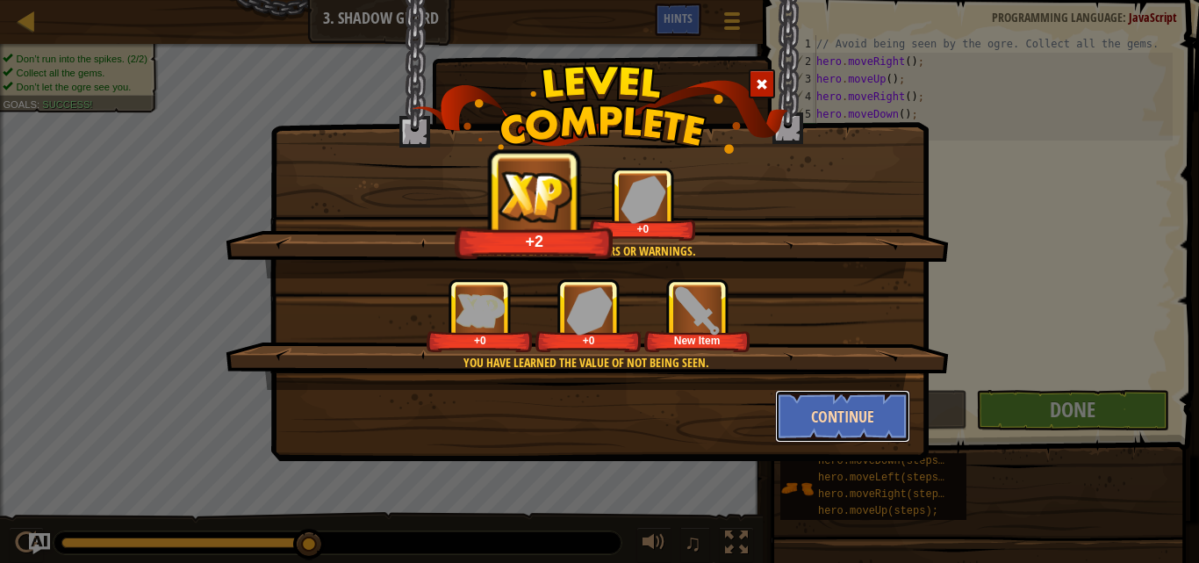
click at [846, 412] on button "Continue" at bounding box center [843, 416] width 136 height 53
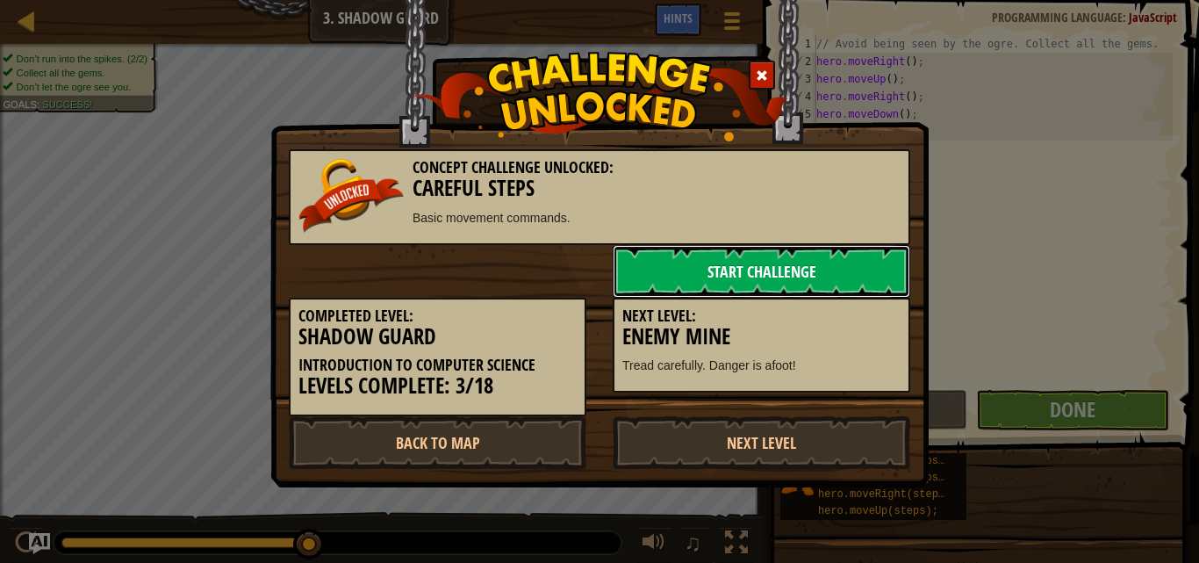
click at [788, 264] on link "Start Challenge" at bounding box center [762, 271] width 298 height 53
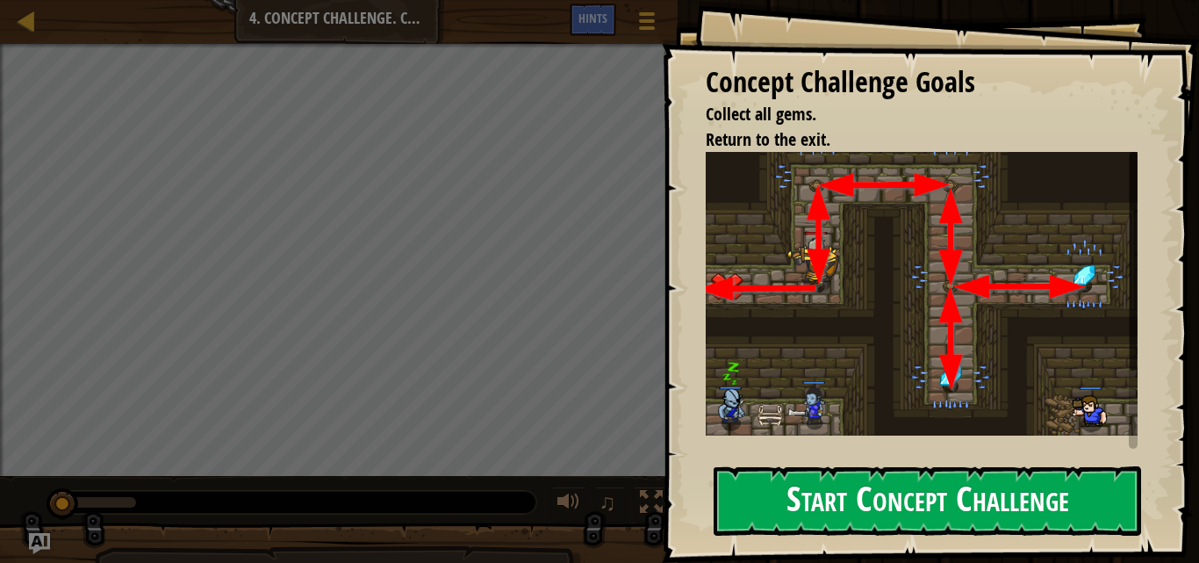
click at [808, 506] on button "Start Concept Challenge" at bounding box center [928, 500] width 428 height 69
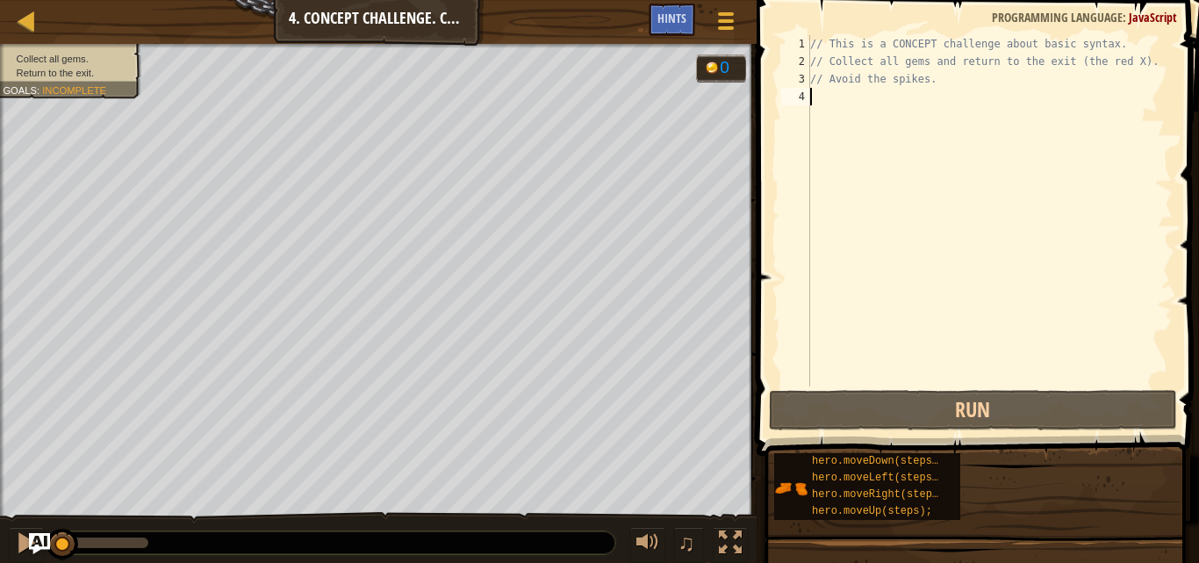
scroll to position [8, 0]
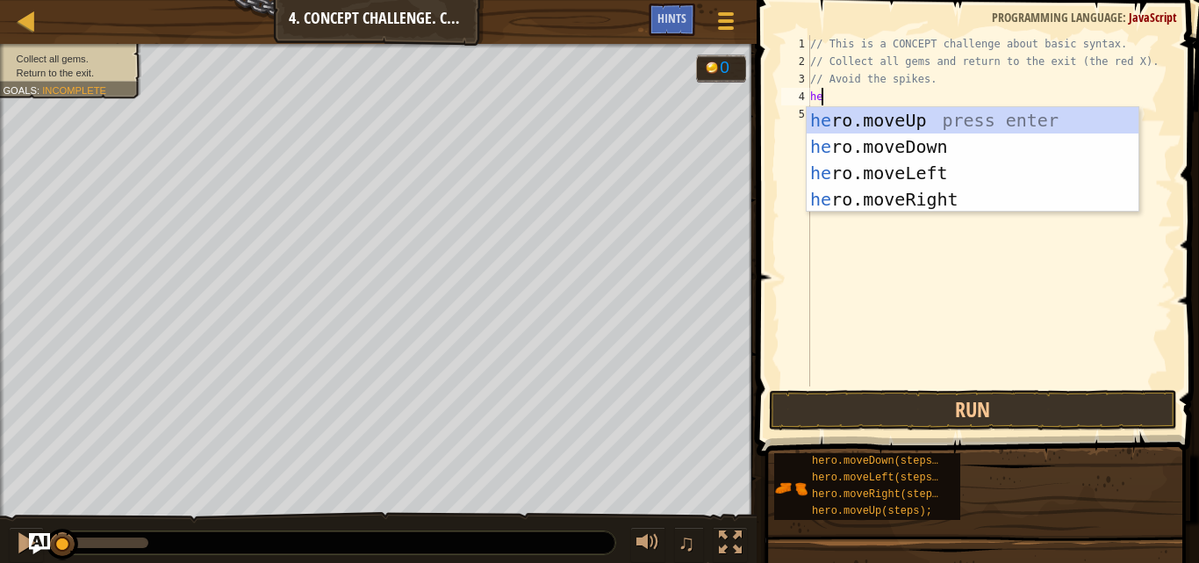
type textarea "her"
click at [980, 119] on div "her o.moveUp press enter her o.moveDown press enter her o.moveLeft press enter …" at bounding box center [973, 186] width 332 height 158
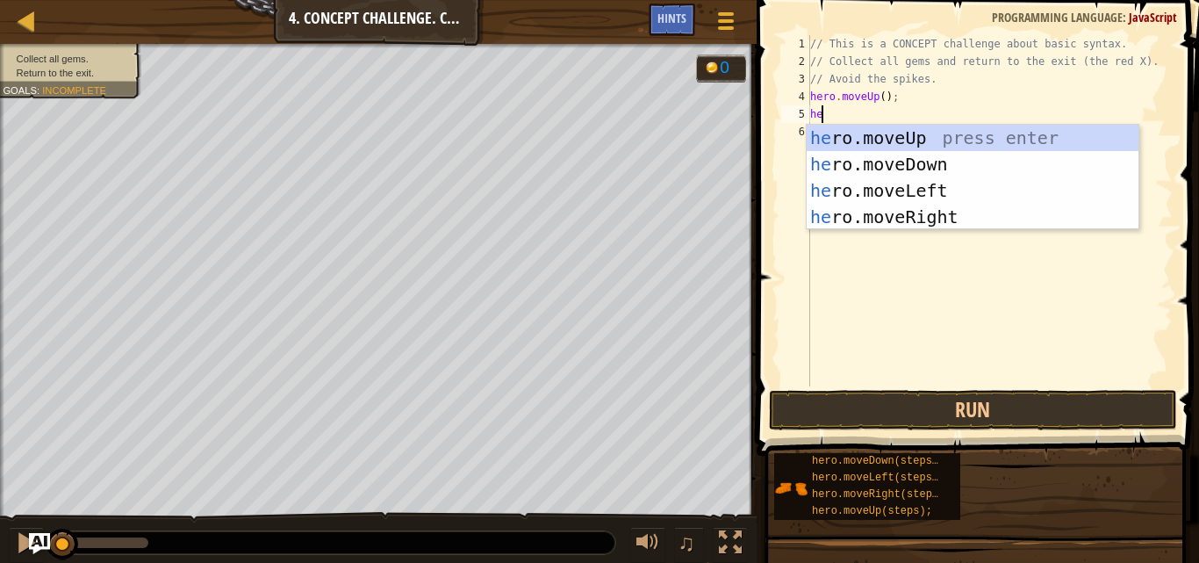
type textarea "her"
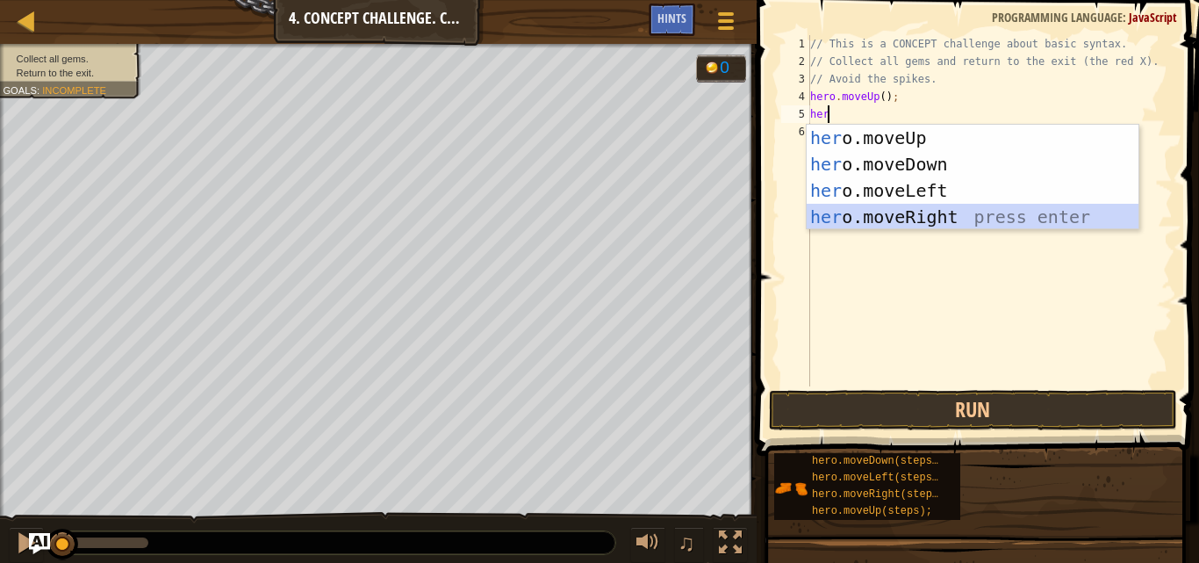
click at [901, 218] on div "her o.moveUp press enter her o.moveDown press enter her o.moveLeft press enter …" at bounding box center [973, 204] width 332 height 158
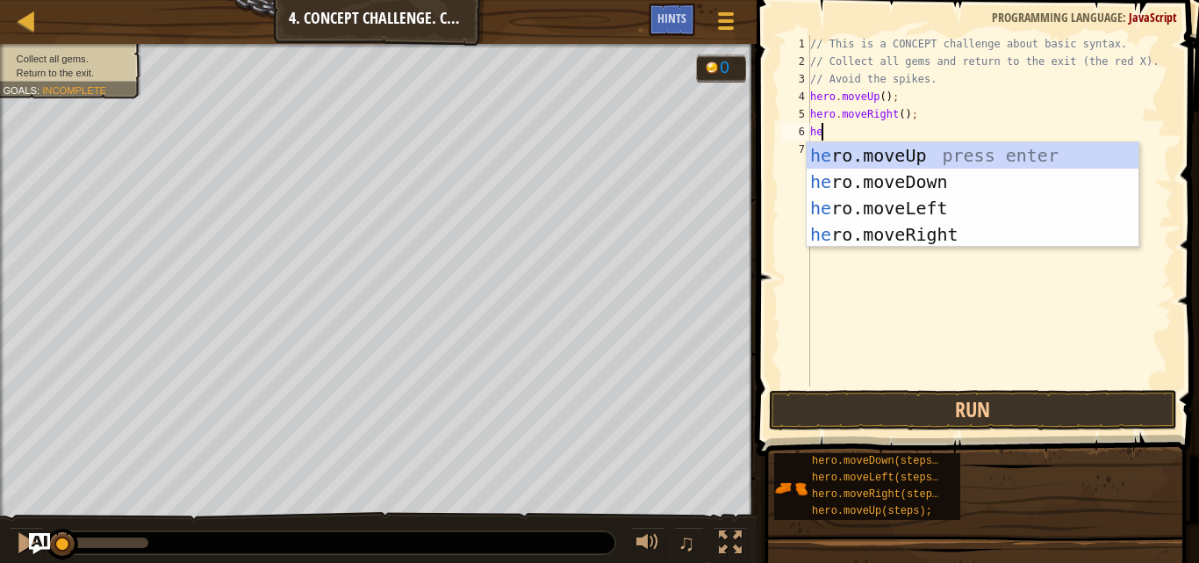
type textarea "her"
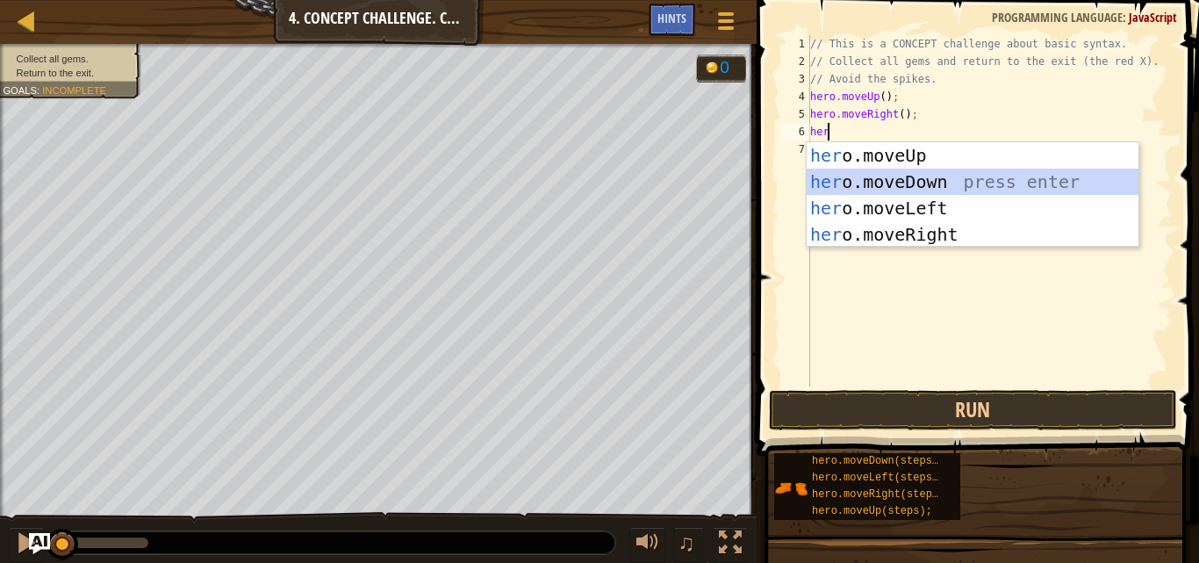
click at [909, 178] on div "her o.moveUp press enter her o.moveDown press enter her o.moveLeft press enter …" at bounding box center [973, 221] width 332 height 158
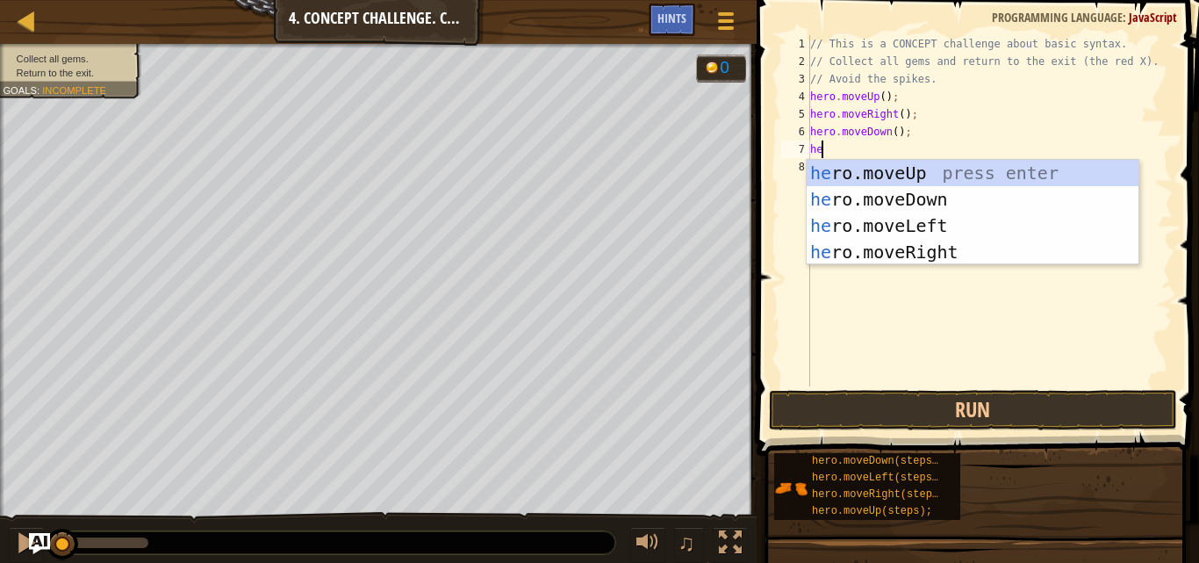
type textarea "her"
click at [910, 173] on div "her o.moveUp press enter her o.moveDown press enter her o.moveLeft press enter …" at bounding box center [973, 239] width 332 height 158
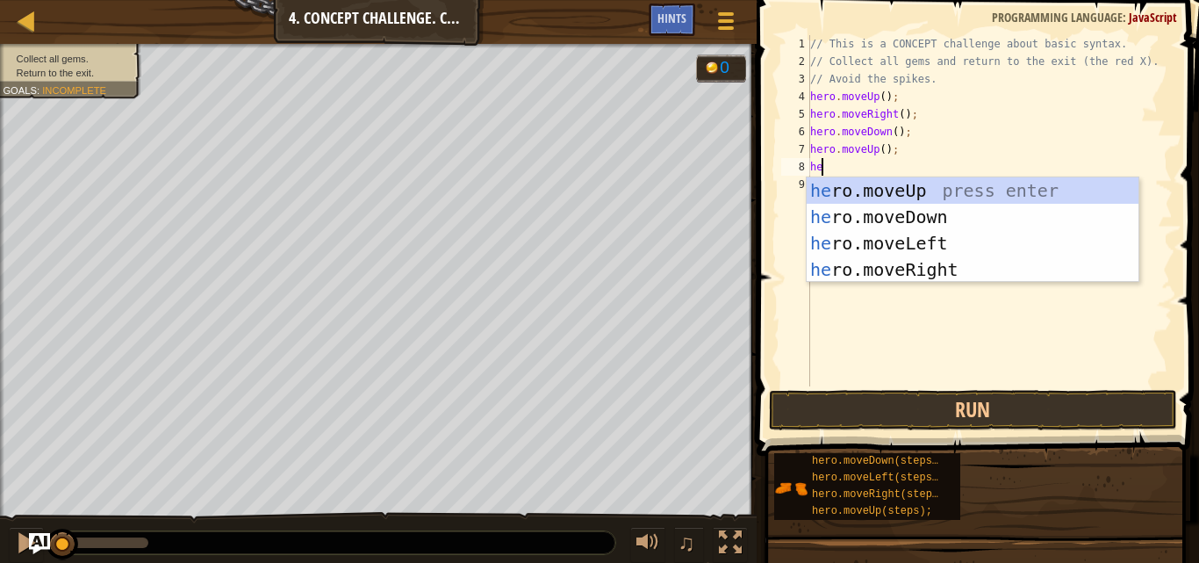
type textarea "her"
click at [896, 263] on div "her o.moveUp press enter her o.moveDown press enter her o.moveLeft press enter …" at bounding box center [973, 256] width 332 height 158
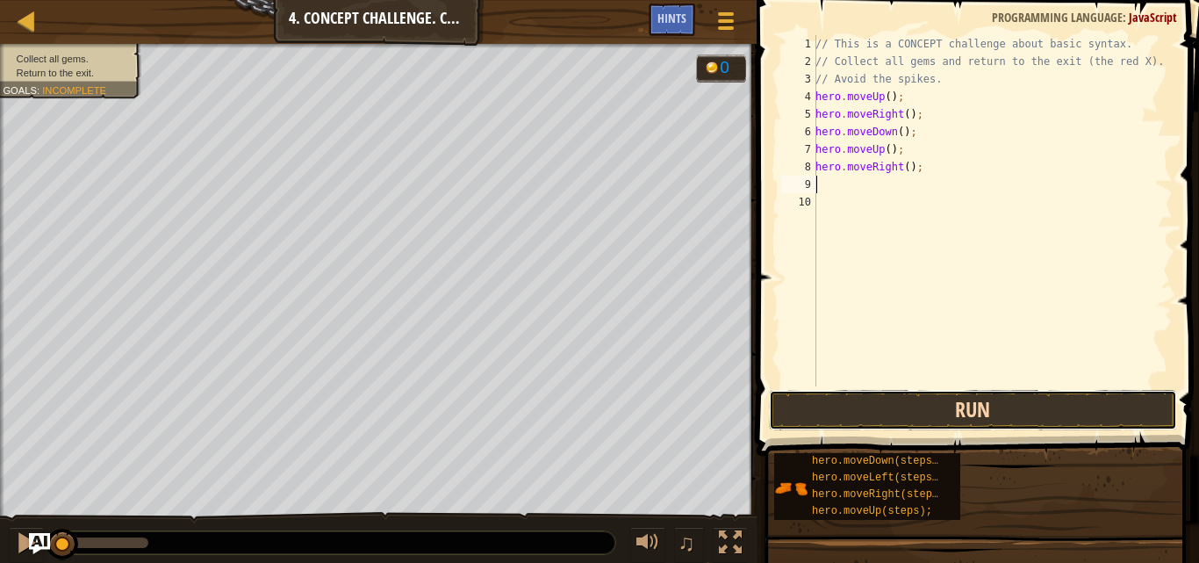
click at [938, 420] on button "Run" at bounding box center [973, 410] width 409 height 40
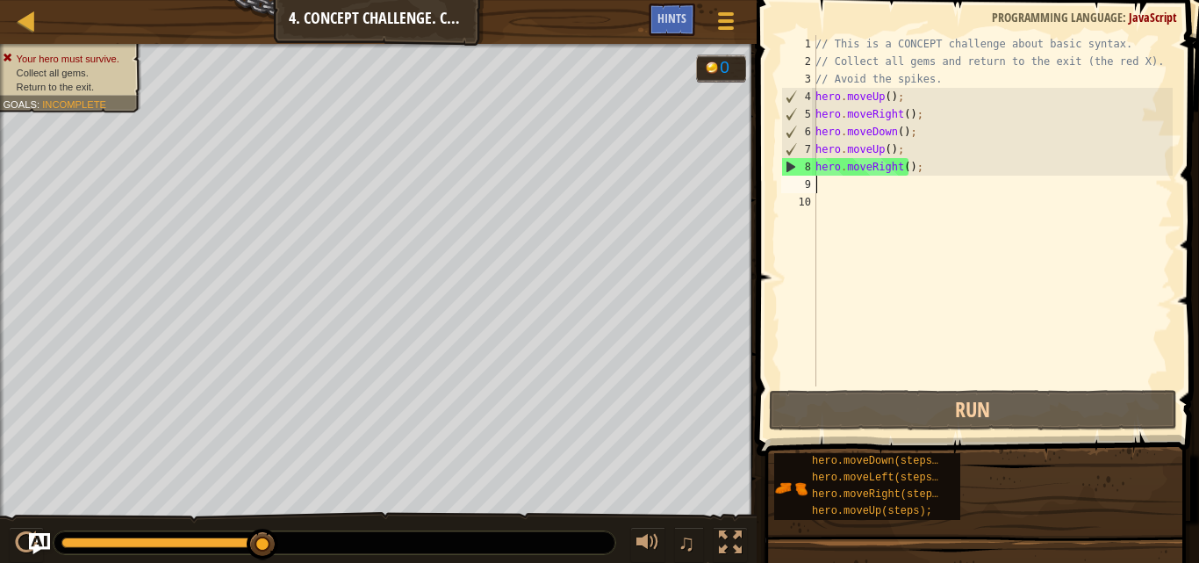
click at [914, 168] on div "// This is a CONCEPT challenge about basic syntax. // Collect all gems and retu…" at bounding box center [992, 228] width 361 height 386
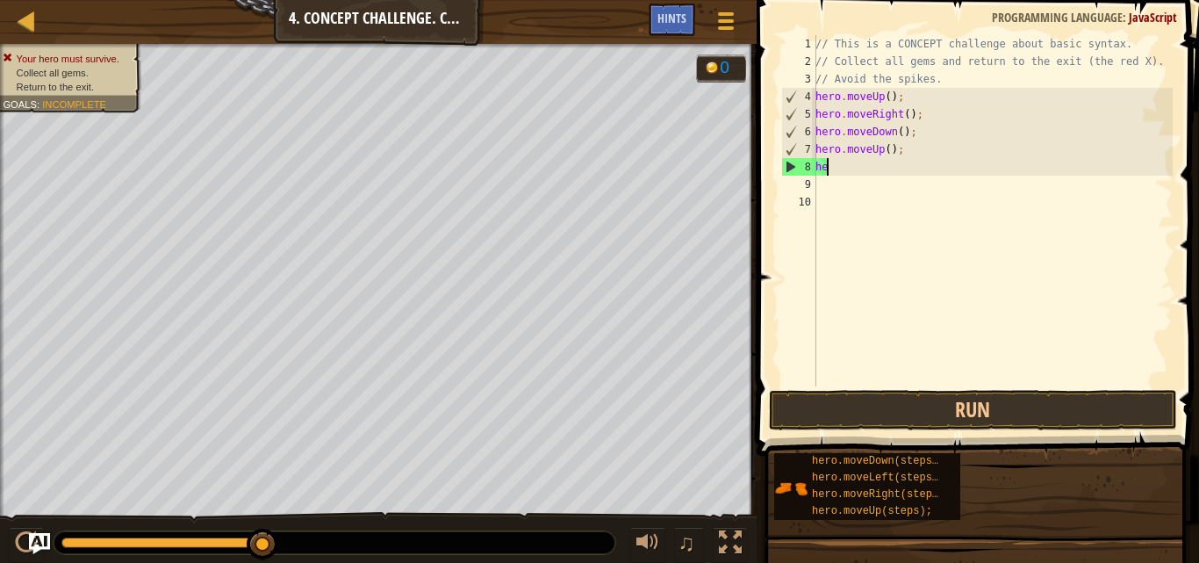
type textarea "h"
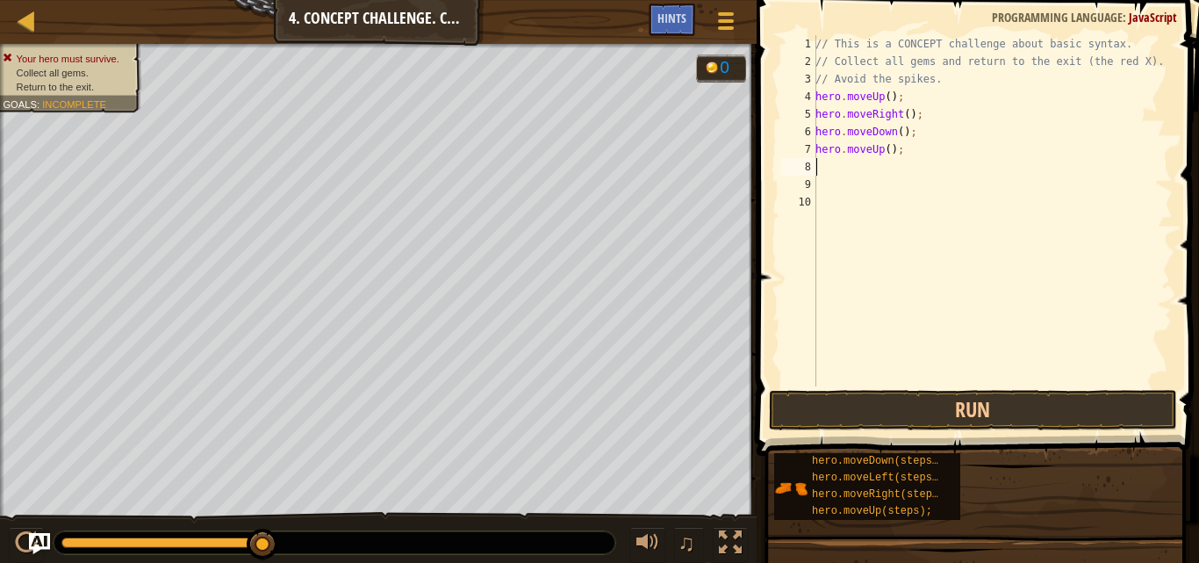
click at [896, 153] on div "// This is a CONCEPT challenge about basic syntax. // Collect all gems and retu…" at bounding box center [992, 228] width 361 height 386
type textarea "h"
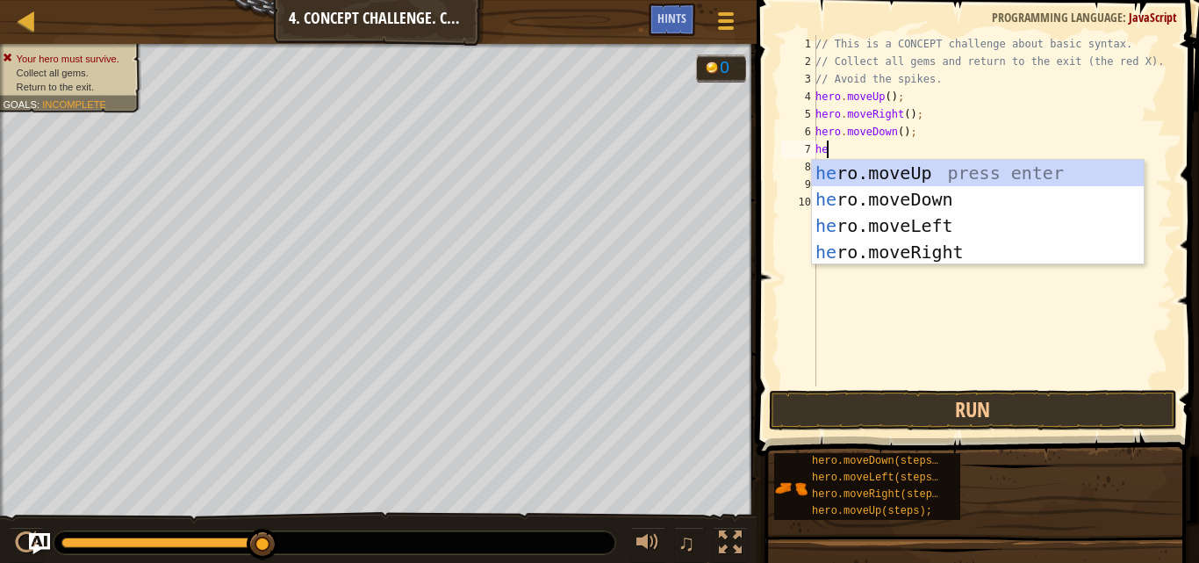
type textarea "her"
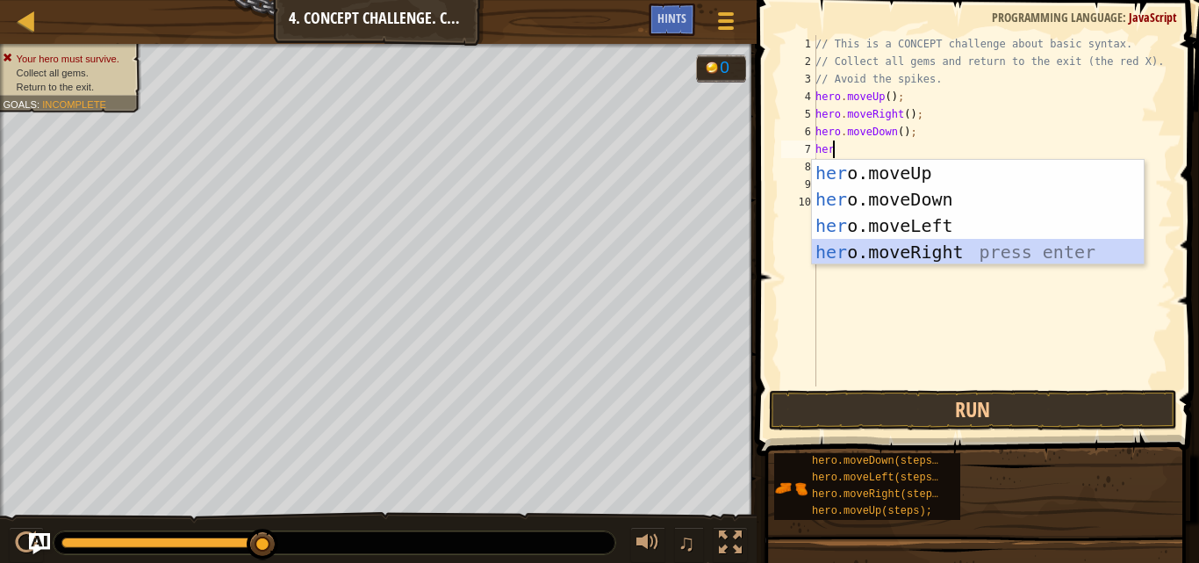
click at [903, 254] on div "her o.moveUp press enter her o.moveDown press enter her o.moveLeft press enter …" at bounding box center [978, 239] width 332 height 158
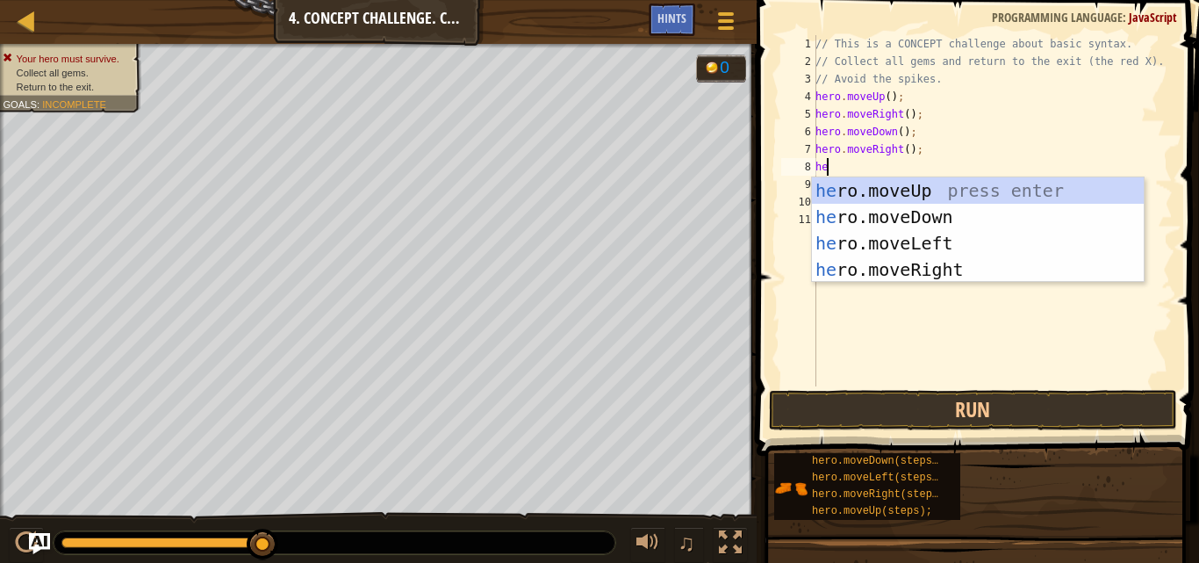
type textarea "her"
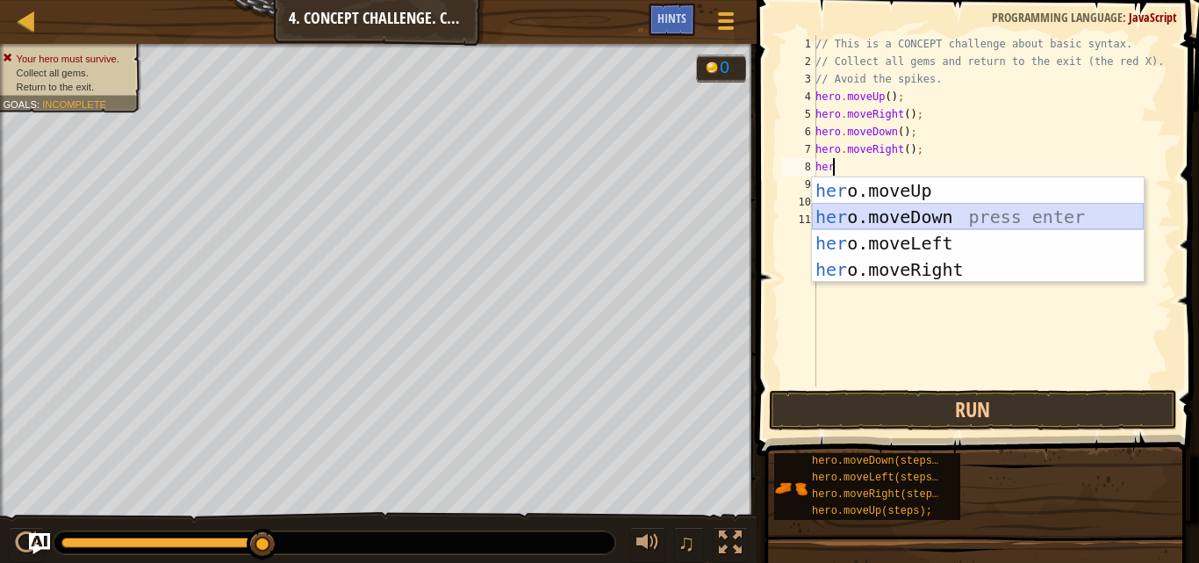
click at [925, 229] on div "her o.moveUp press enter her o.moveDown press enter her o.moveLeft press enter …" at bounding box center [978, 256] width 332 height 158
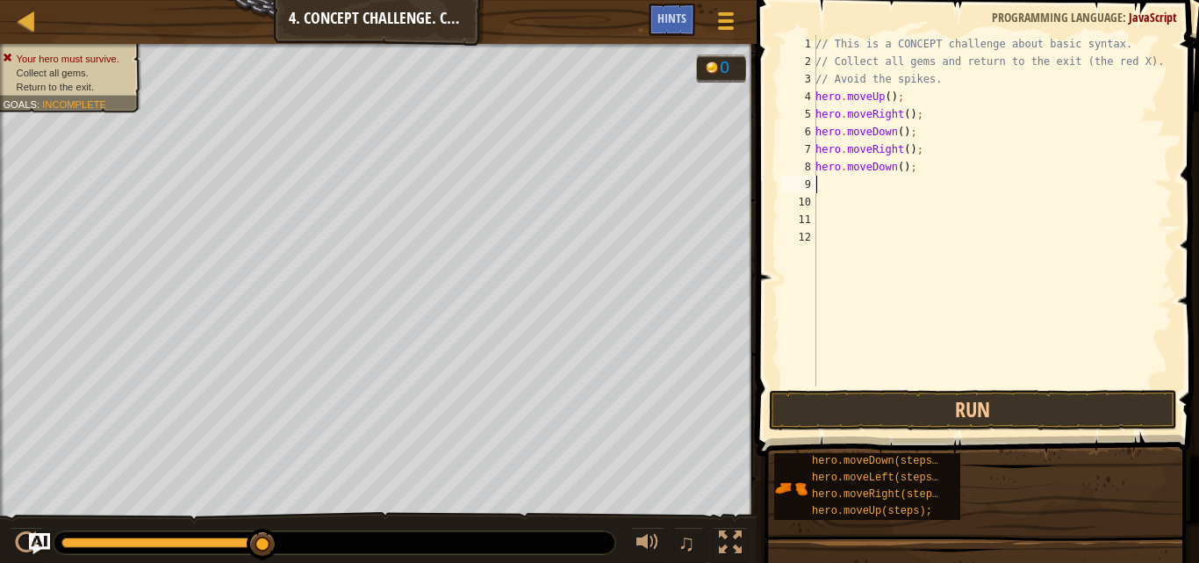
click at [907, 169] on div "// This is a CONCEPT challenge about basic syntax. // Collect all gems and retu…" at bounding box center [992, 228] width 361 height 386
type textarea "h"
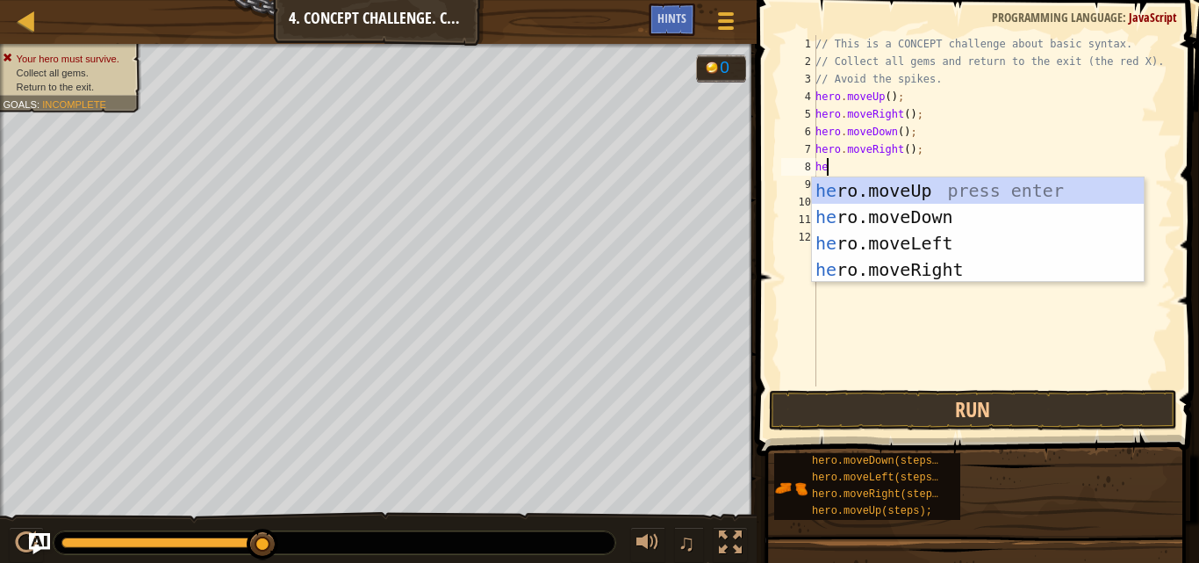
type textarea "her"
click at [911, 239] on div "her o.moveUp press enter her o.moveDown press enter her o.moveLeft press enter …" at bounding box center [978, 256] width 332 height 158
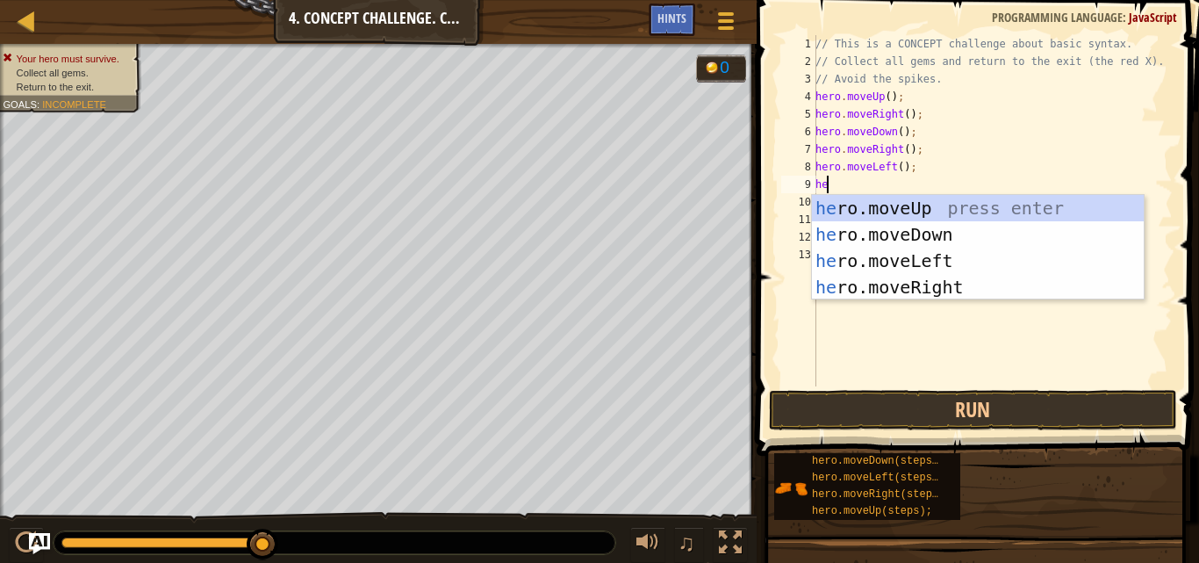
type textarea "her"
click at [914, 227] on div "her o.moveUp press enter her o.moveDown press enter her o.moveLeft press enter …" at bounding box center [978, 274] width 332 height 158
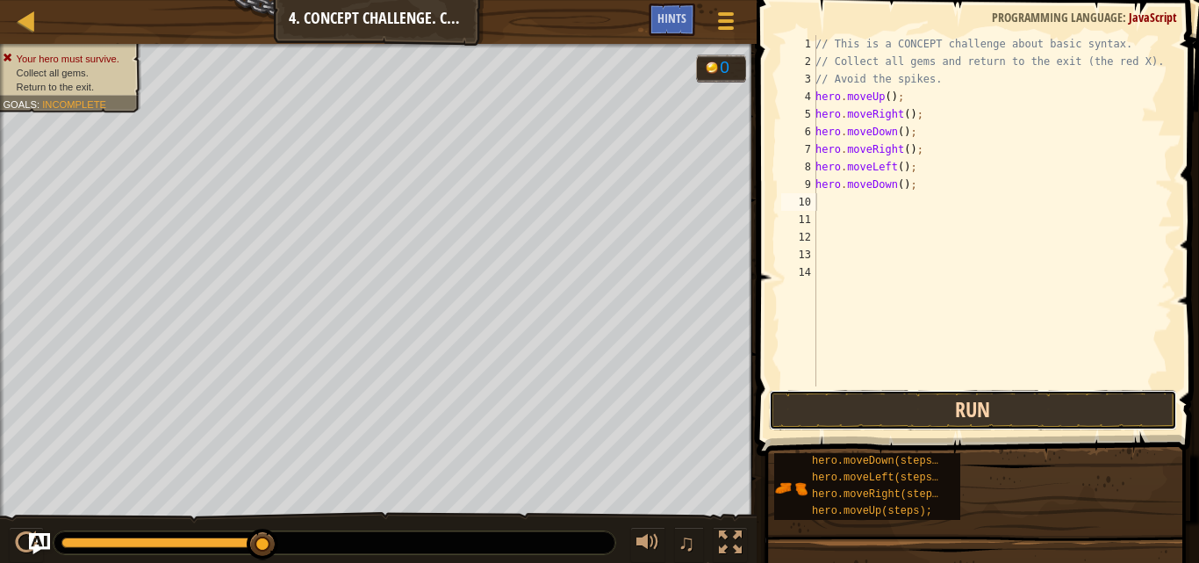
click at [918, 421] on button "Run" at bounding box center [973, 410] width 409 height 40
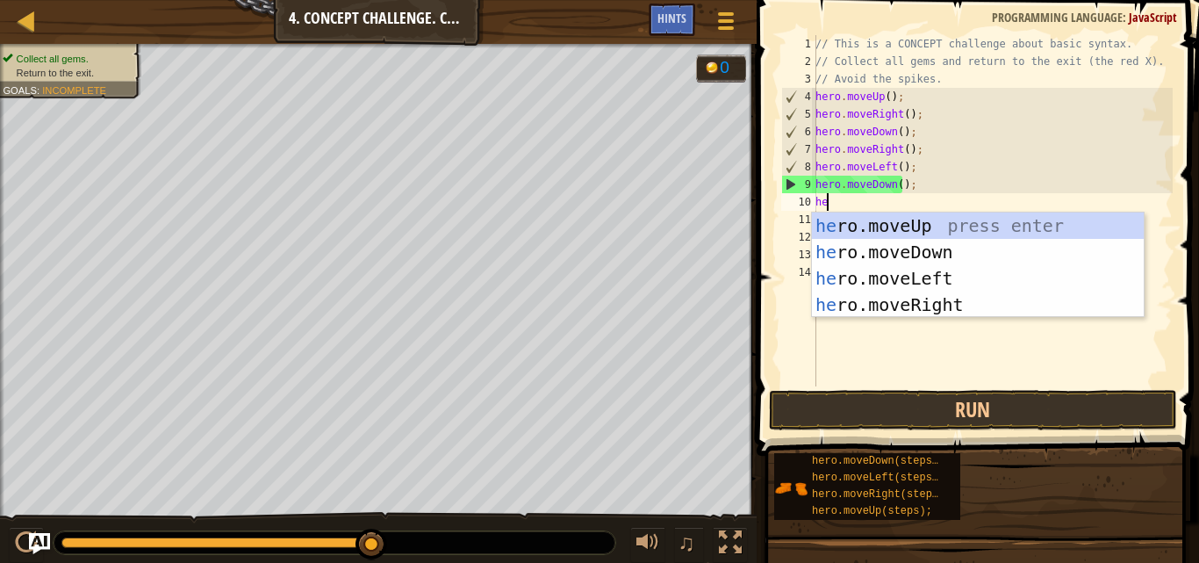
type textarea "her"
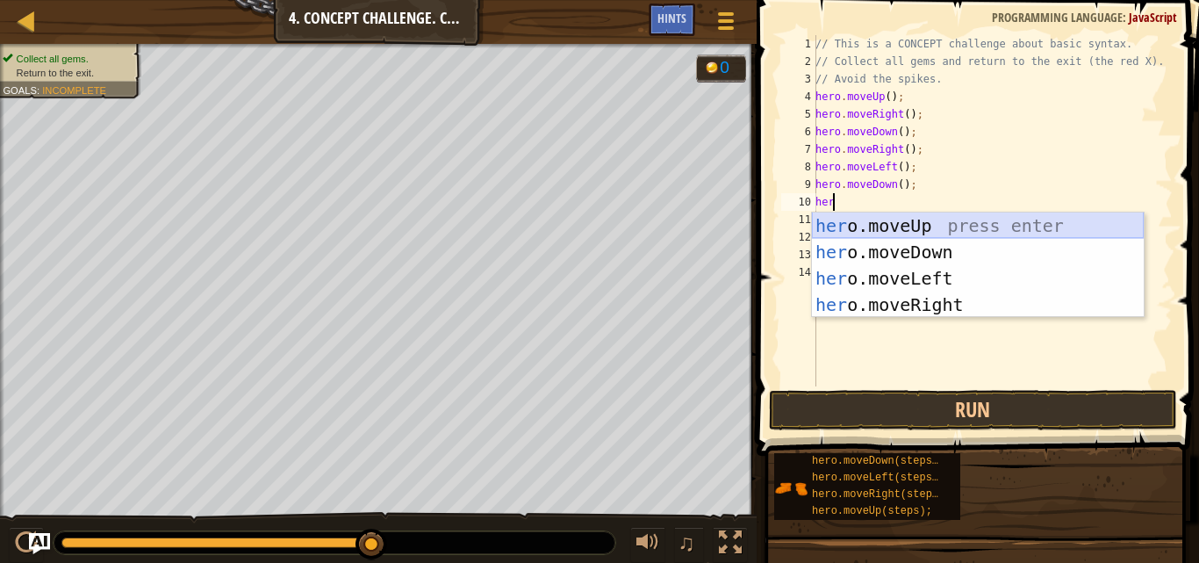
click at [923, 223] on div "her o.moveUp press enter her o.moveDown press enter her o.moveLeft press enter …" at bounding box center [978, 291] width 332 height 158
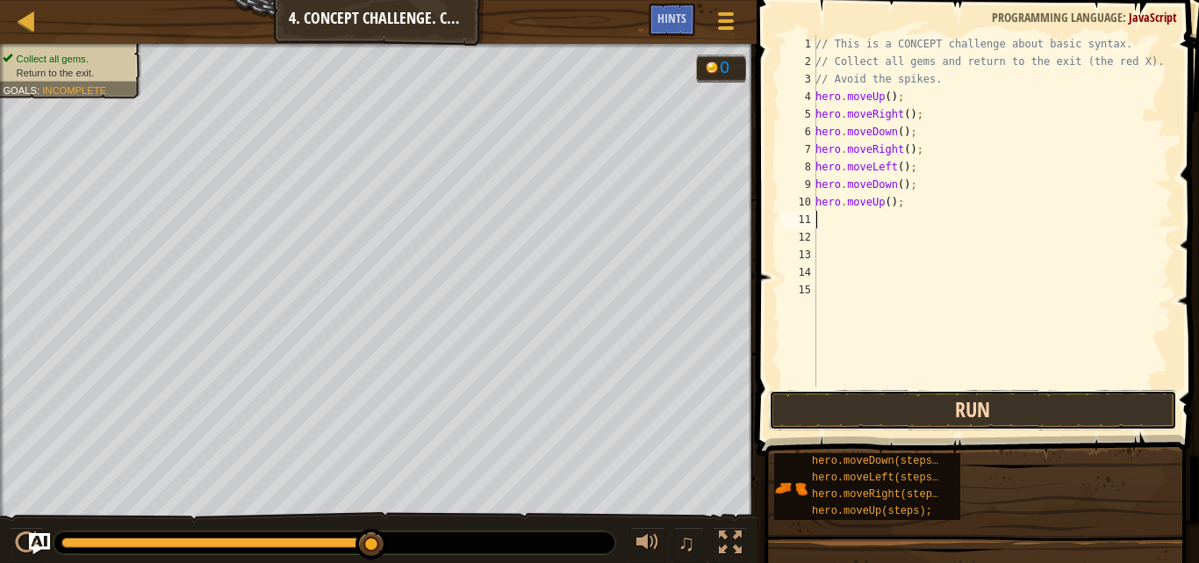
click at [914, 423] on button "Run" at bounding box center [973, 410] width 409 height 40
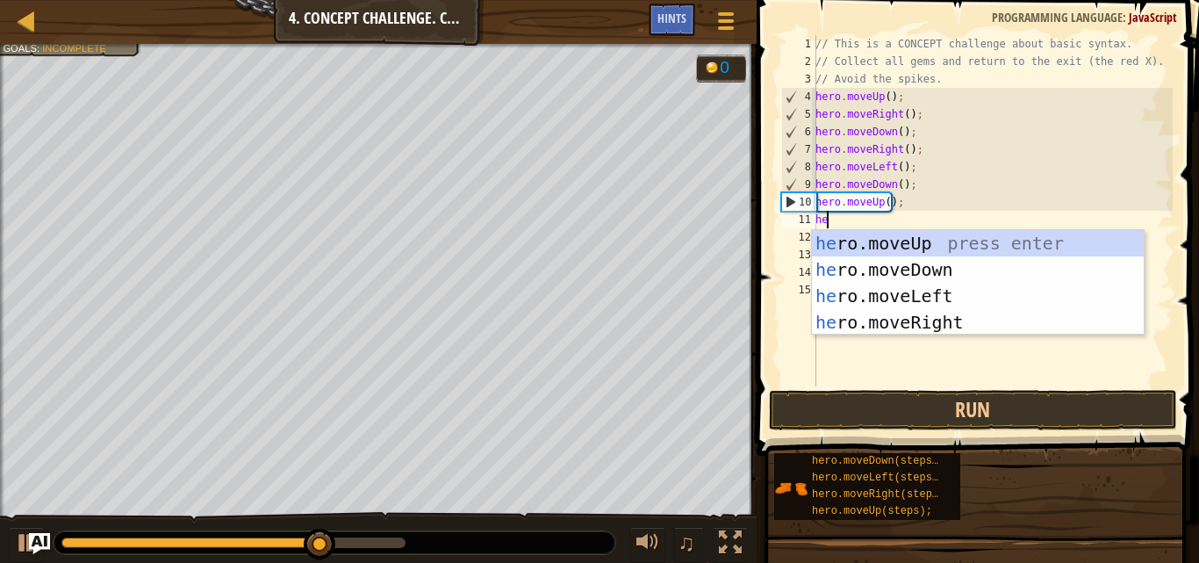
type textarea "her"
click at [945, 240] on div "her o.moveUp press enter her o.moveDown press enter her o.moveLeft press enter …" at bounding box center [978, 309] width 332 height 158
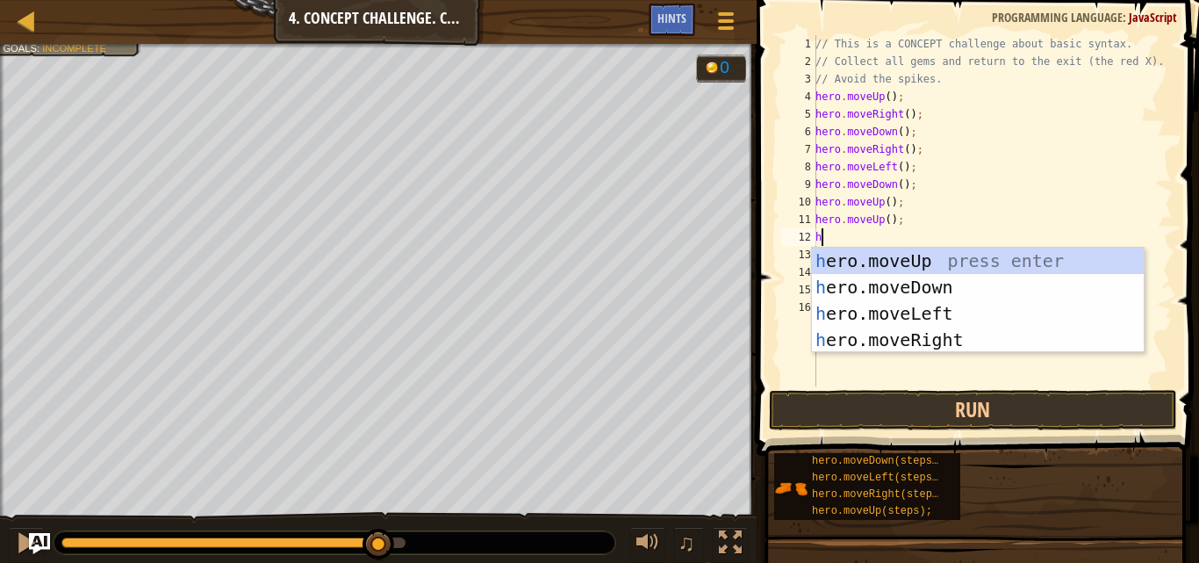
type textarea "her"
click at [927, 311] on div "her o.moveUp press enter her o.moveDown press enter her o.moveLeft press enter …" at bounding box center [978, 327] width 332 height 158
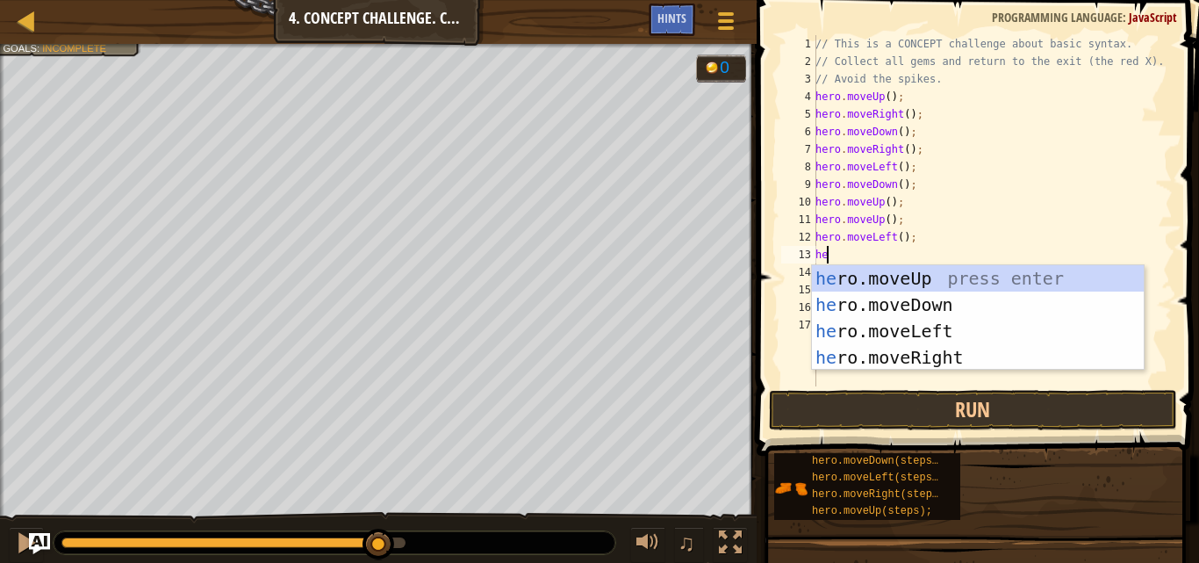
type textarea "her"
click at [928, 304] on div "her o.moveUp press enter her o.moveDown press enter her o.moveLeft press enter …" at bounding box center [978, 344] width 332 height 158
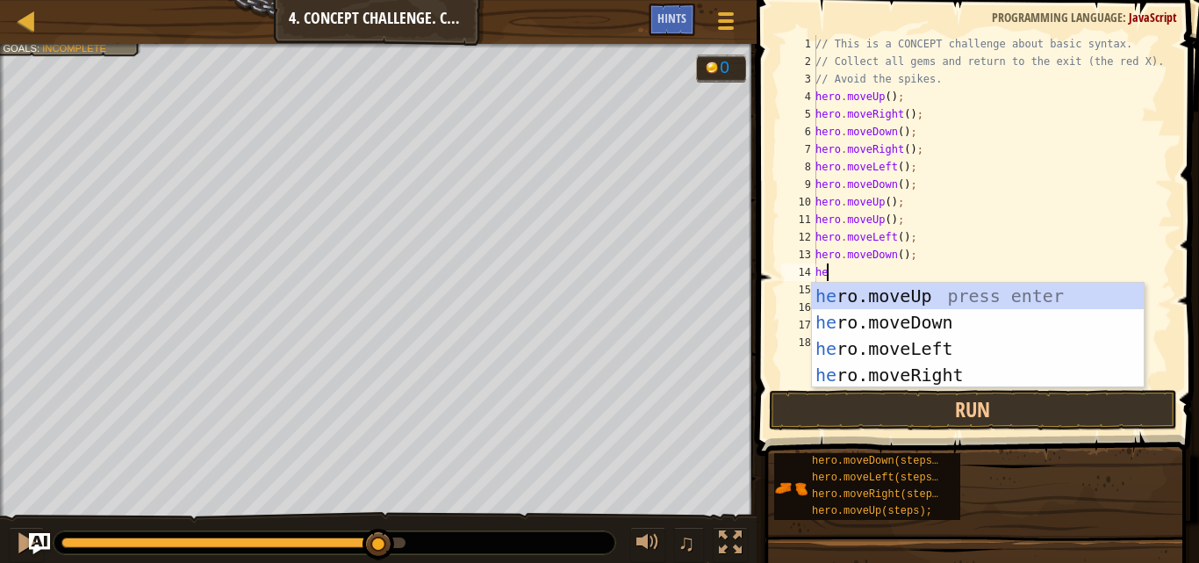
type textarea "her"
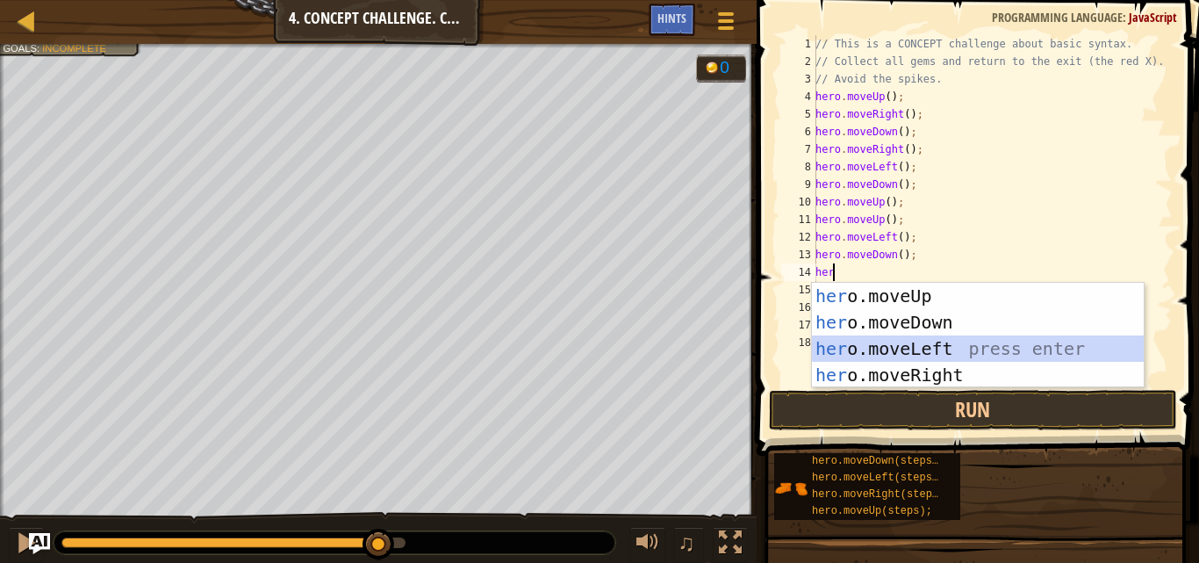
click at [915, 354] on div "her o.moveUp press enter her o.moveDown press enter her o.moveLeft press enter …" at bounding box center [978, 362] width 332 height 158
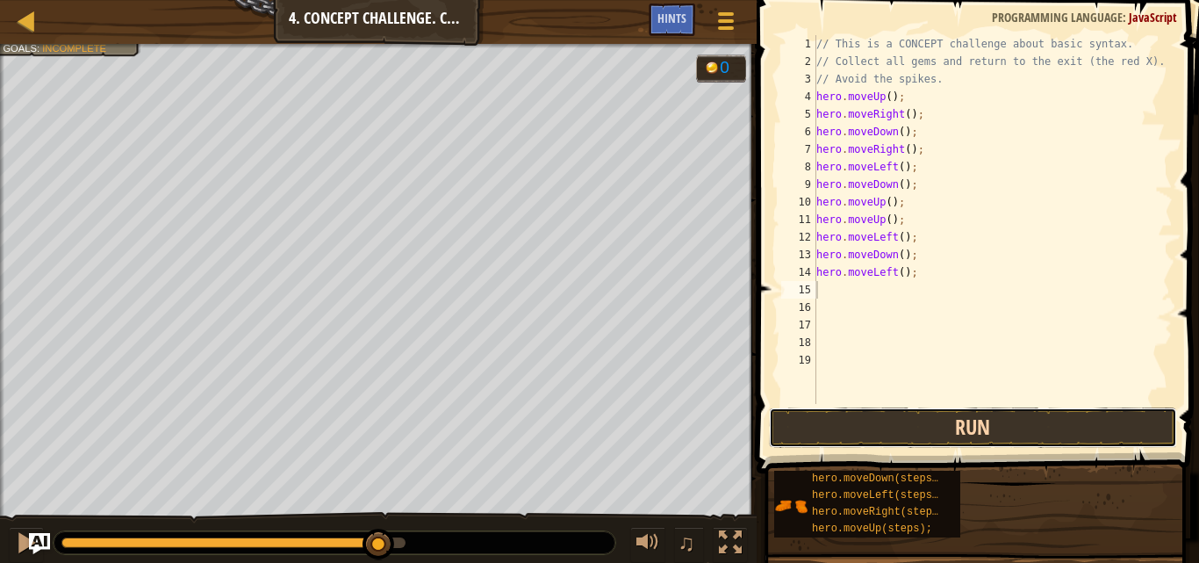
click at [926, 428] on button "Run" at bounding box center [973, 427] width 409 height 40
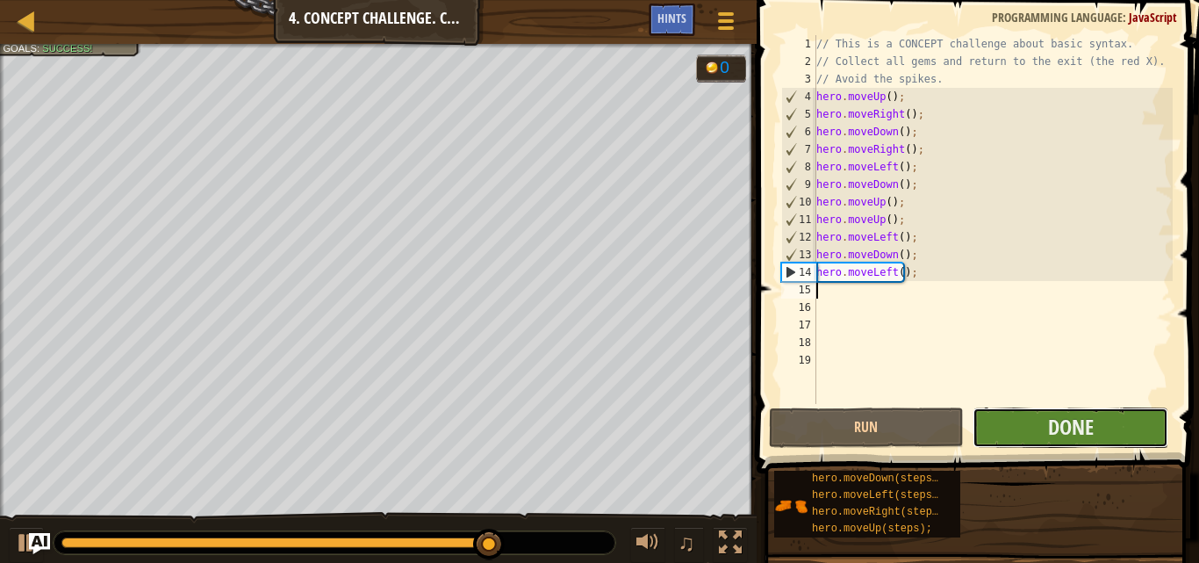
click at [1125, 432] on button "Done" at bounding box center [1071, 427] width 196 height 40
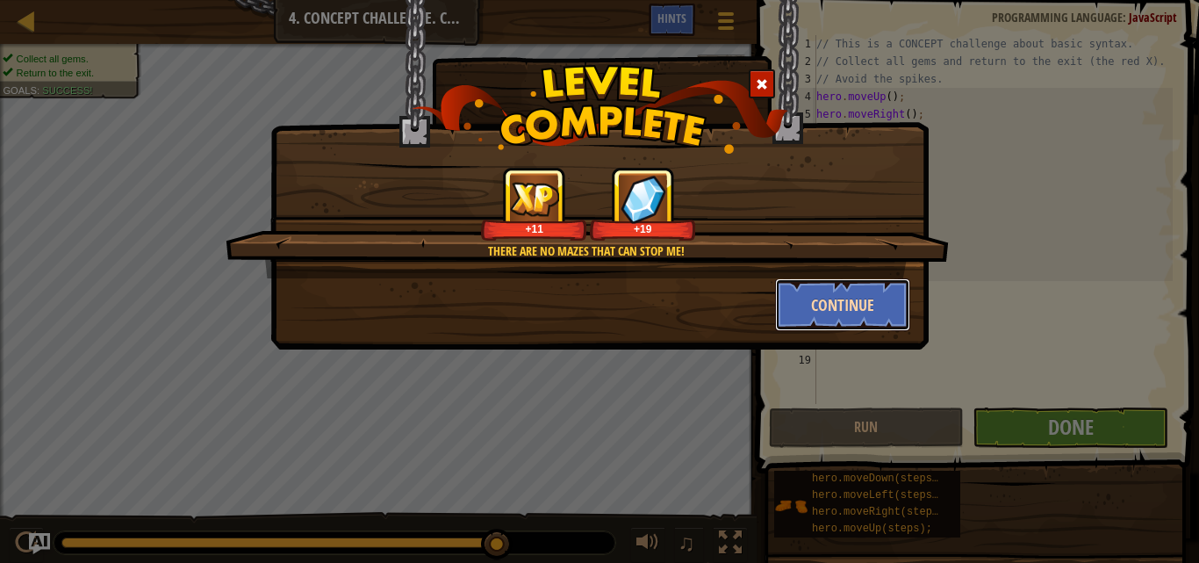
click at [846, 298] on button "Continue" at bounding box center [843, 304] width 136 height 53
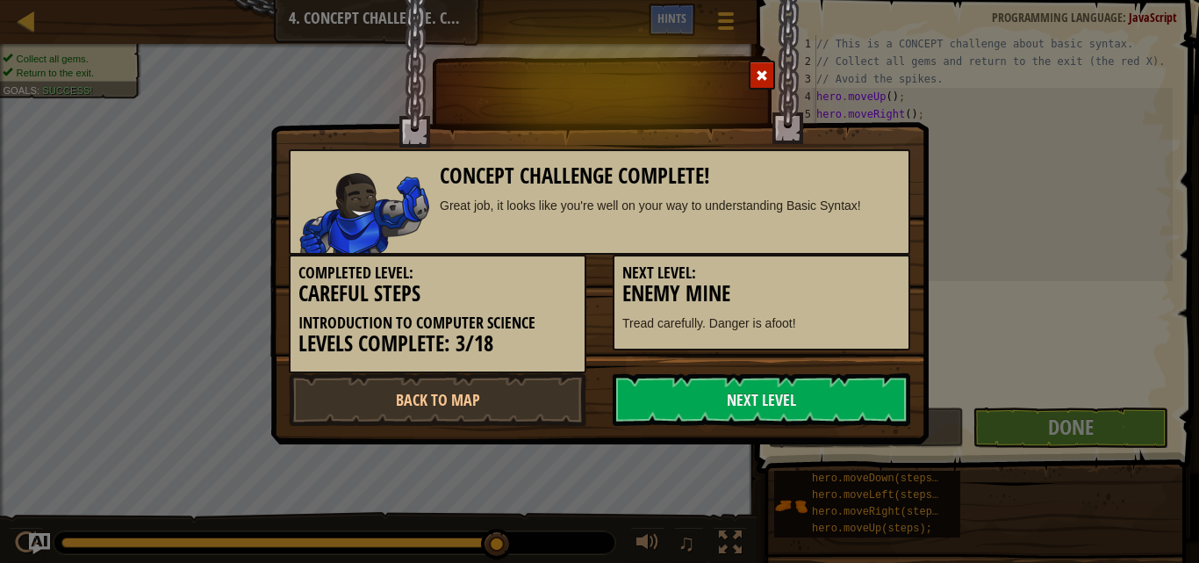
click at [875, 297] on h3 "Enemy Mine" at bounding box center [762, 294] width 278 height 24
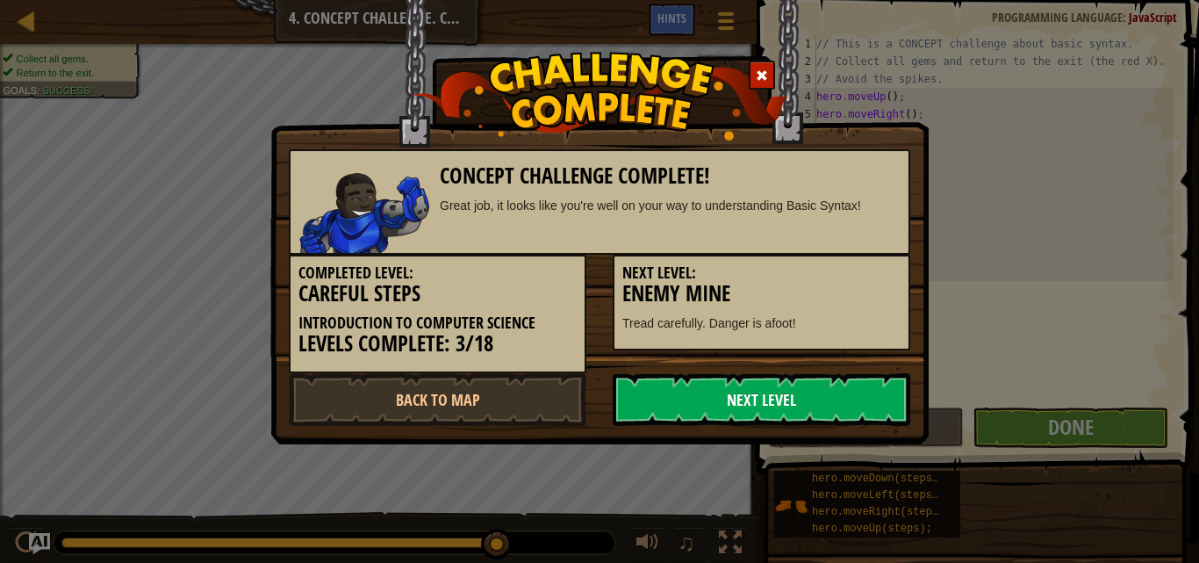
click at [705, 392] on link "Next Level" at bounding box center [762, 399] width 298 height 53
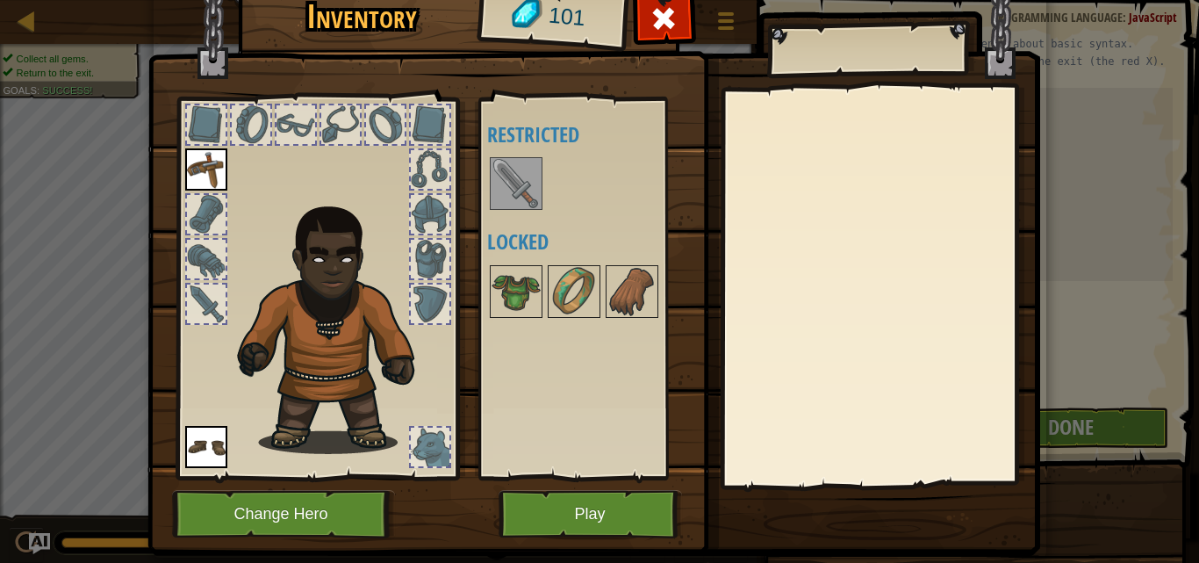
click at [515, 181] on img at bounding box center [516, 183] width 49 height 49
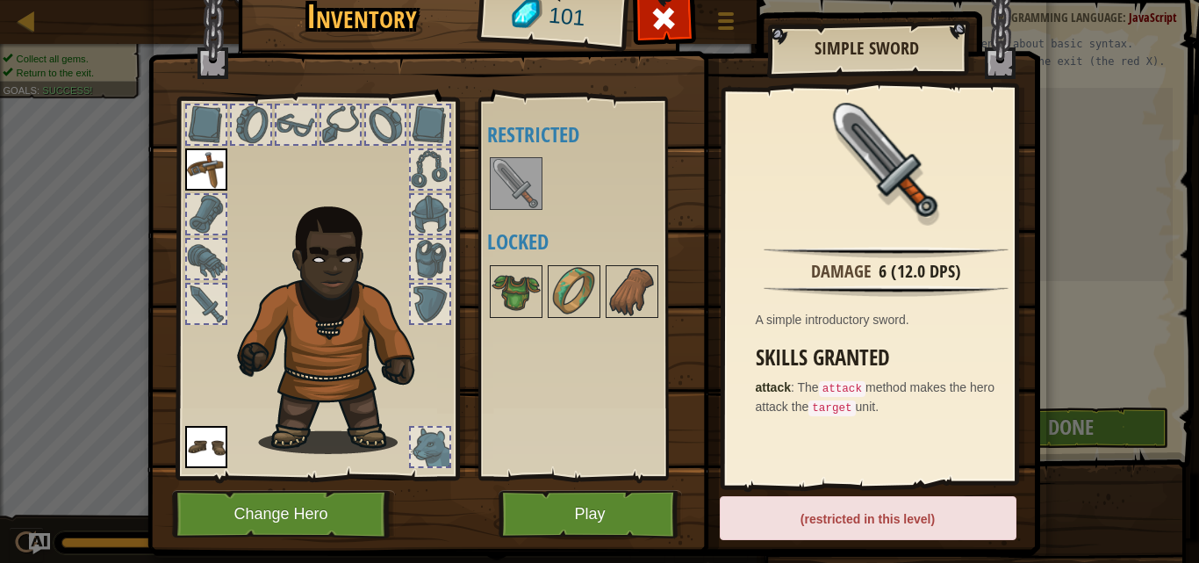
click at [517, 188] on img at bounding box center [516, 183] width 49 height 49
click at [516, 190] on img at bounding box center [516, 183] width 49 height 49
click at [187, 306] on div at bounding box center [206, 303] width 39 height 39
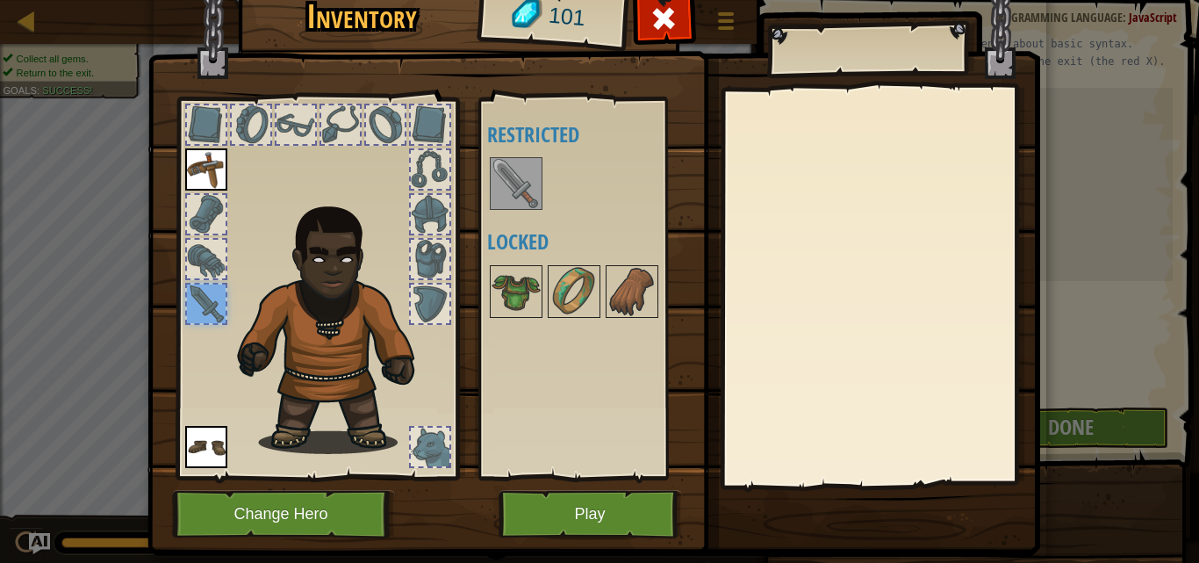
click at [508, 189] on img at bounding box center [516, 183] width 49 height 49
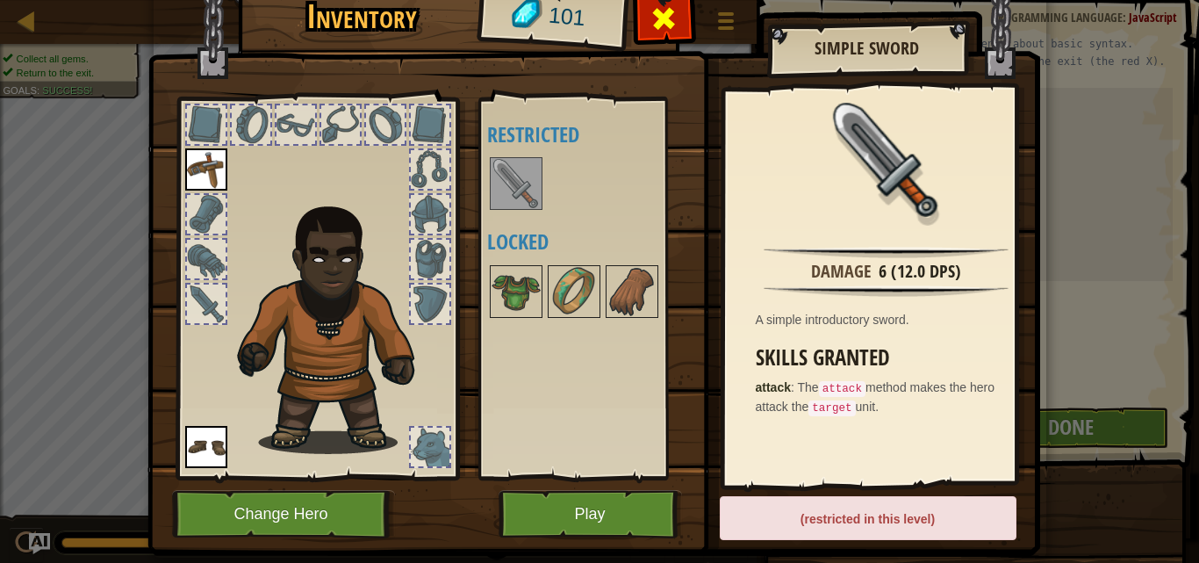
click at [650, 21] on span at bounding box center [664, 18] width 28 height 28
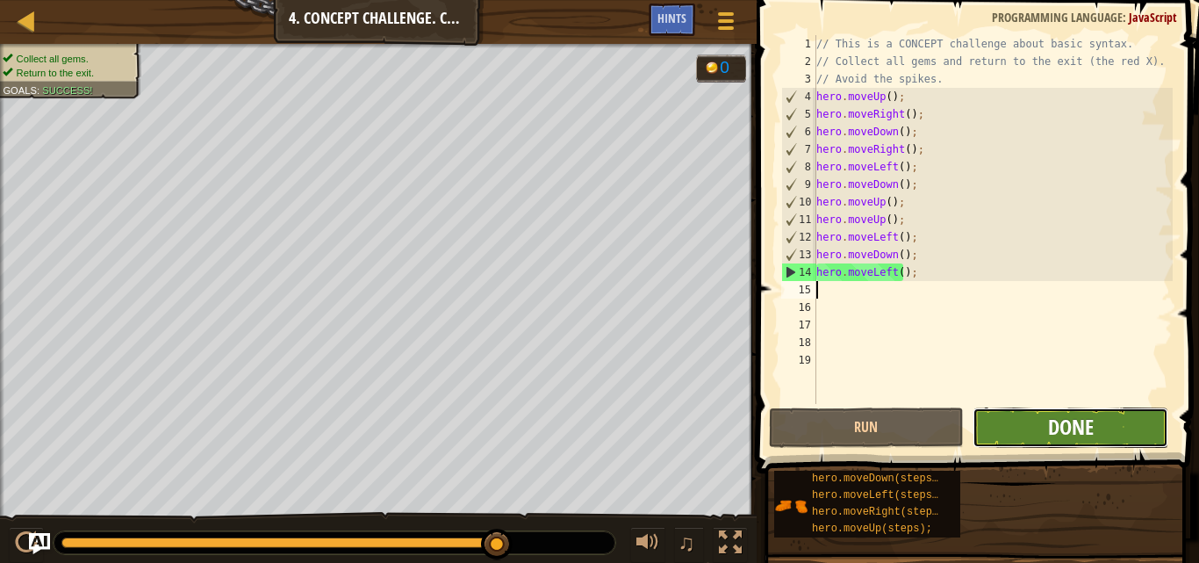
click at [1061, 423] on span "Done" at bounding box center [1071, 427] width 46 height 28
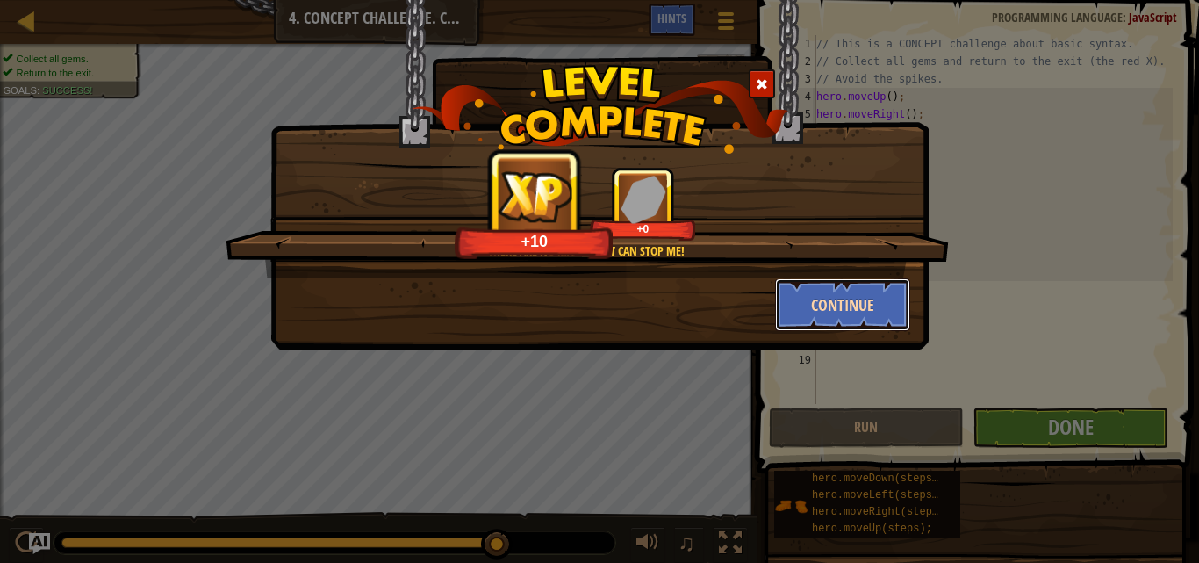
click at [817, 304] on button "Continue" at bounding box center [843, 304] width 136 height 53
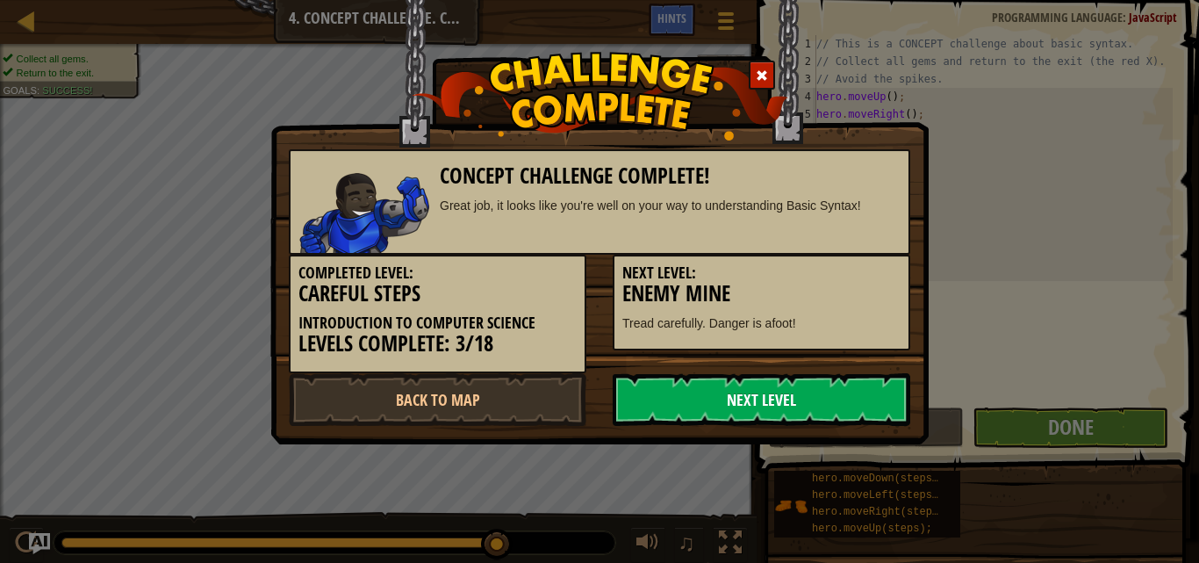
click at [785, 403] on link "Next Level" at bounding box center [762, 399] width 298 height 53
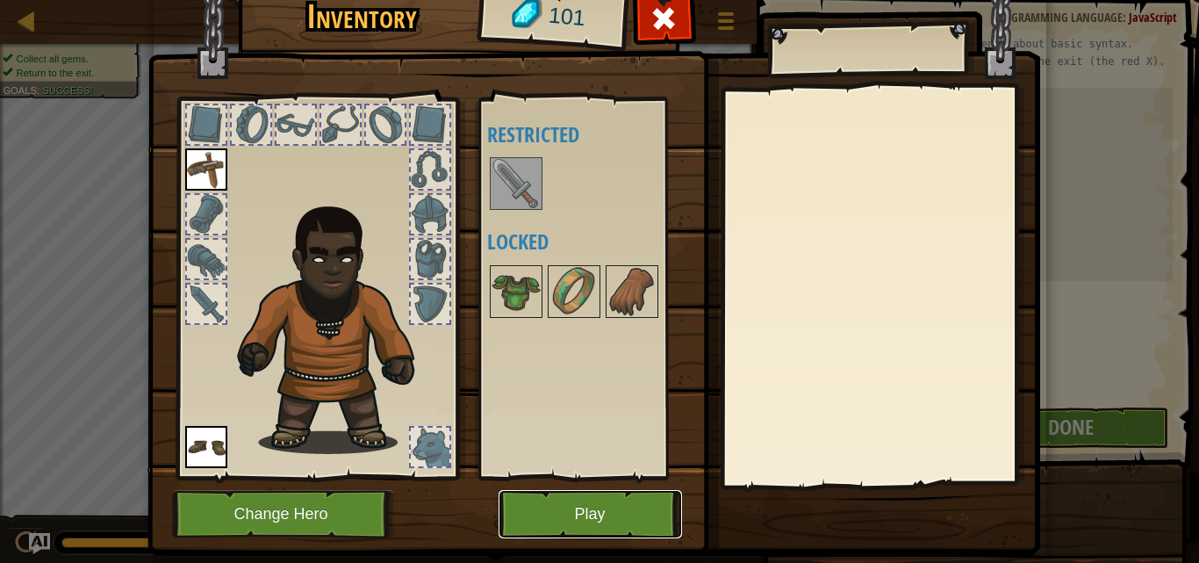
click at [583, 500] on button "Play" at bounding box center [591, 514] width 184 height 48
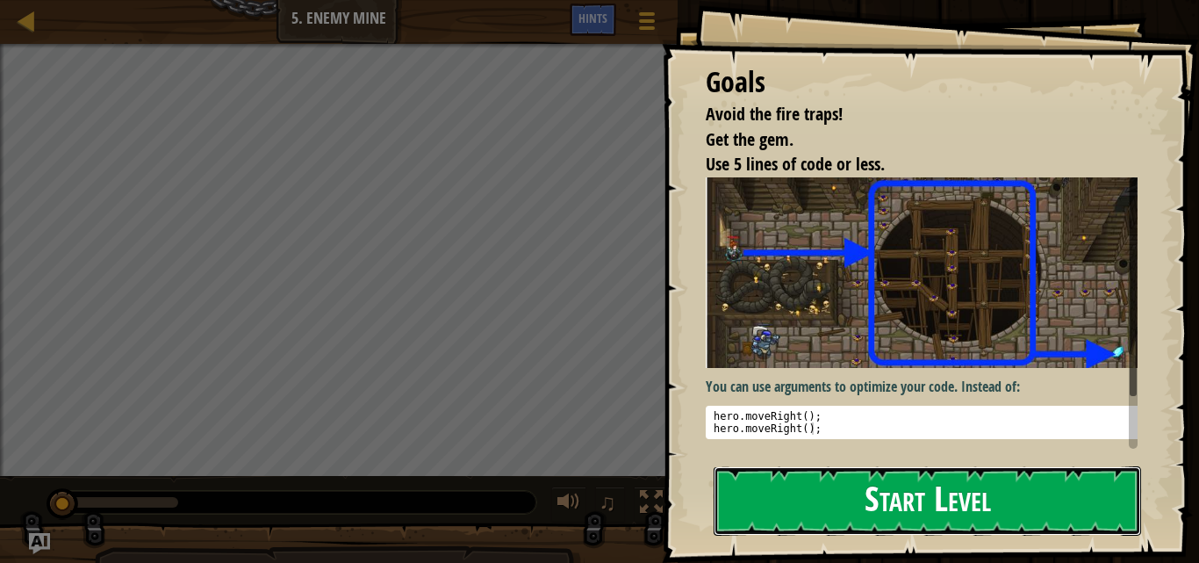
click at [896, 524] on button "Start Level" at bounding box center [928, 500] width 428 height 69
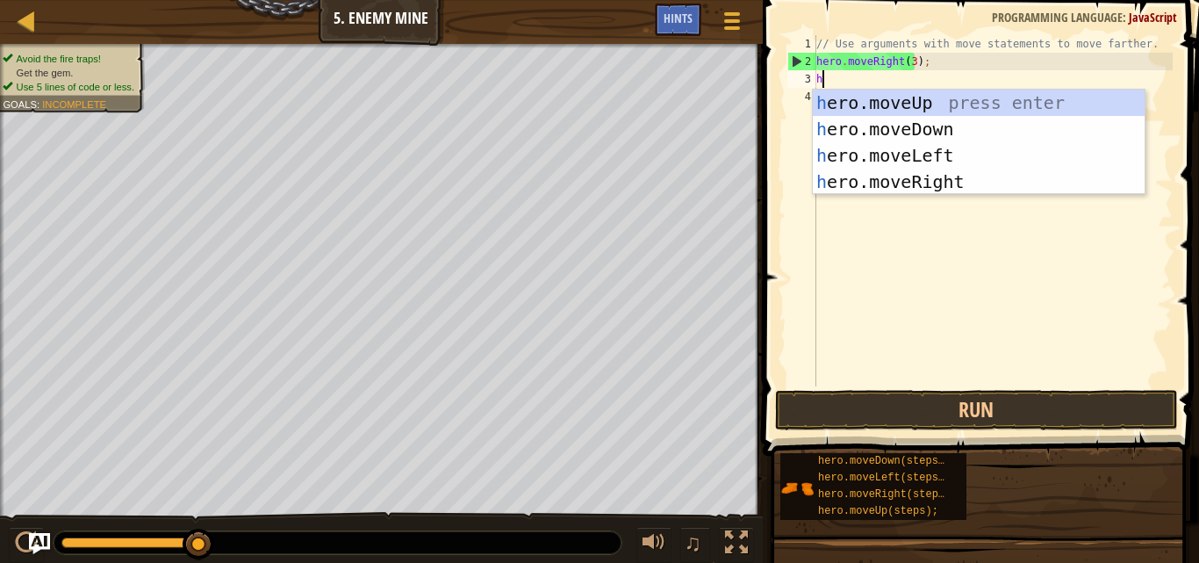
scroll to position [8, 0]
type textarea "her"
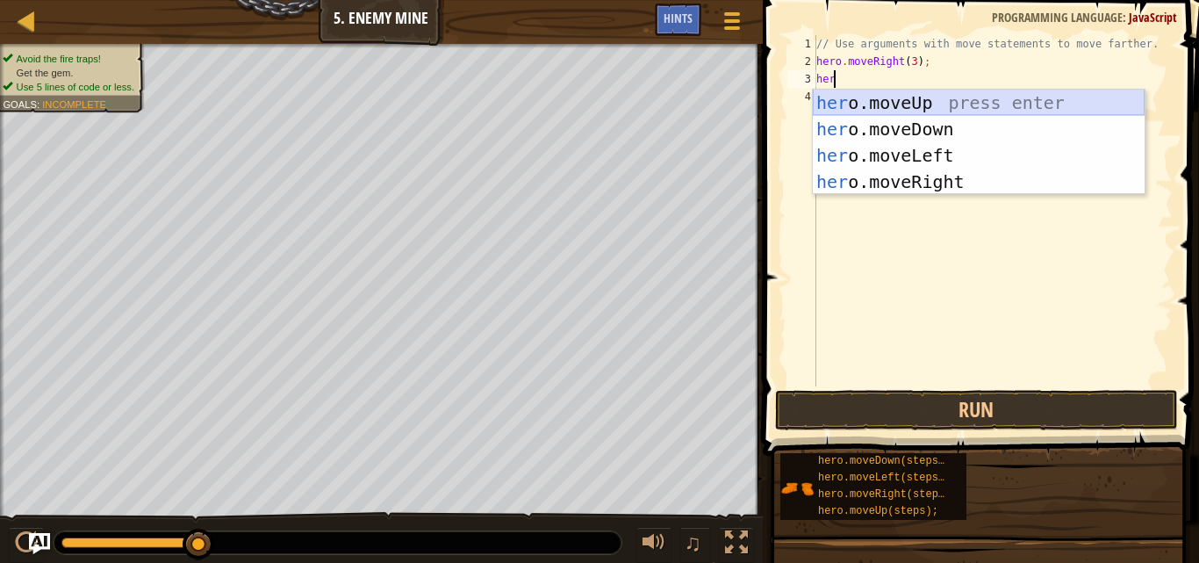
click at [879, 100] on div "her o.moveUp press enter her o.moveDown press enter her o.moveLeft press enter …" at bounding box center [979, 169] width 332 height 158
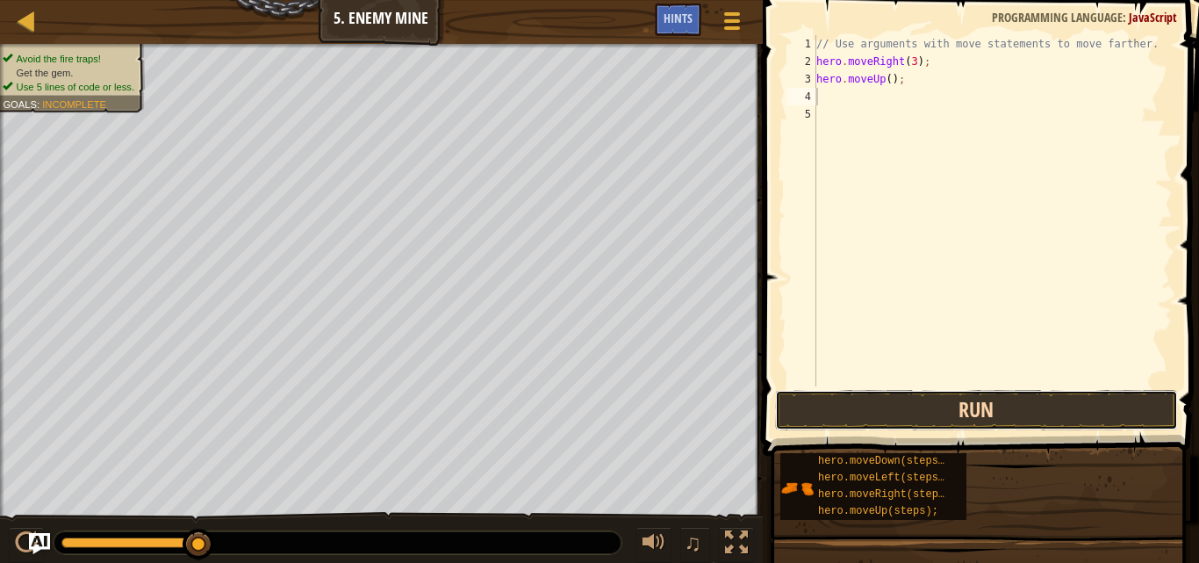
click at [921, 414] on button "Run" at bounding box center [976, 410] width 403 height 40
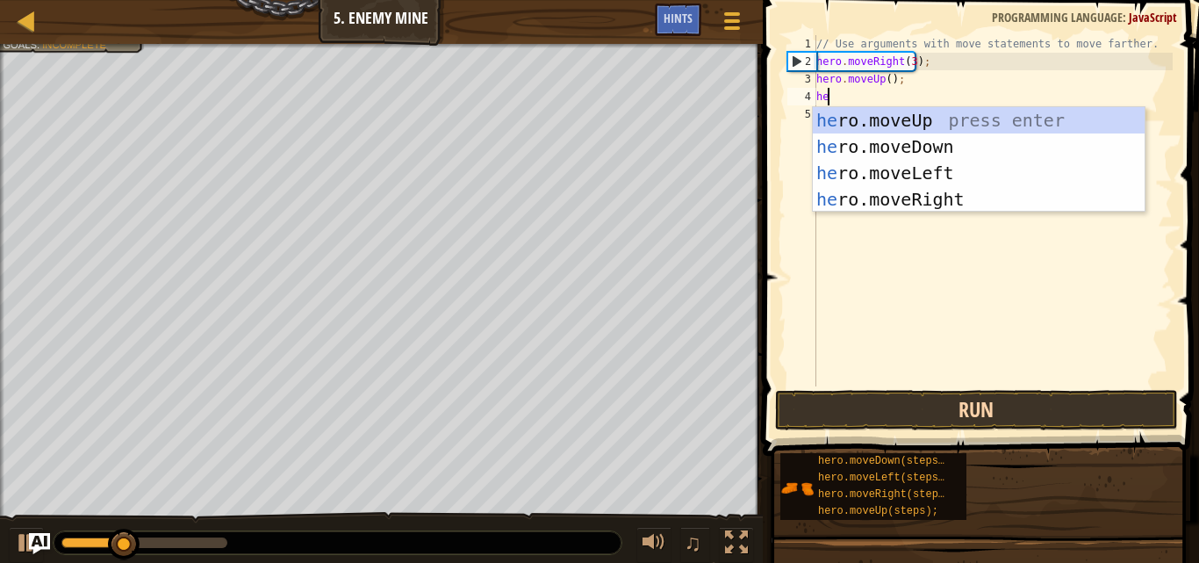
type textarea "her"
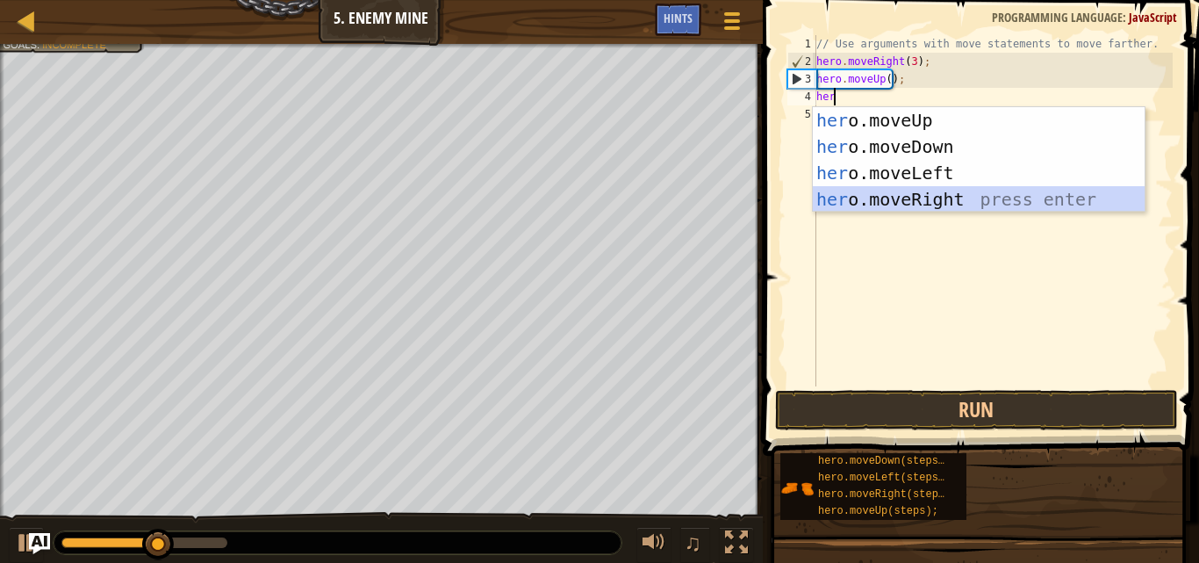
click at [968, 204] on div "her o.moveUp press enter her o.moveDown press enter her o.moveLeft press enter …" at bounding box center [979, 186] width 332 height 158
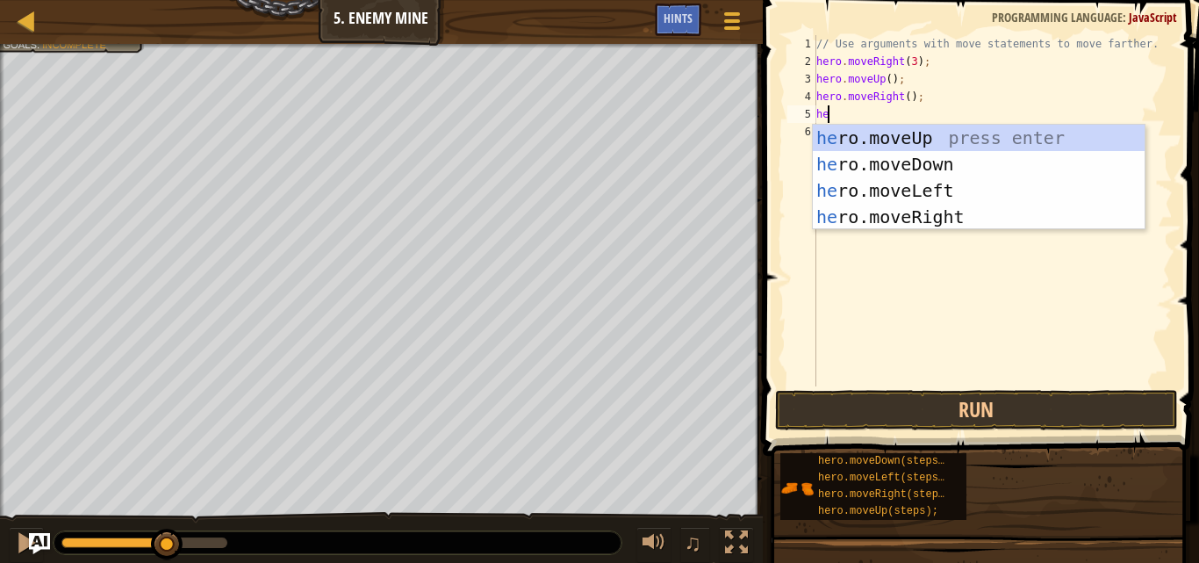
type textarea "her"
click at [973, 161] on div "her o.moveUp press enter her o.moveDown press enter her o.moveLeft press enter …" at bounding box center [979, 204] width 332 height 158
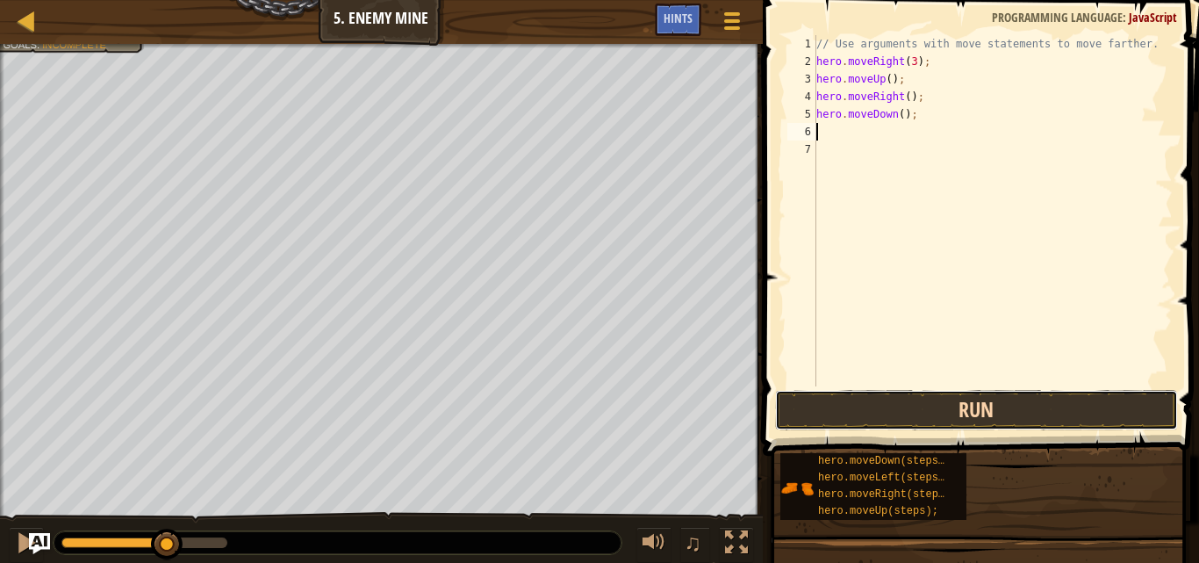
click at [943, 421] on button "Run" at bounding box center [976, 410] width 403 height 40
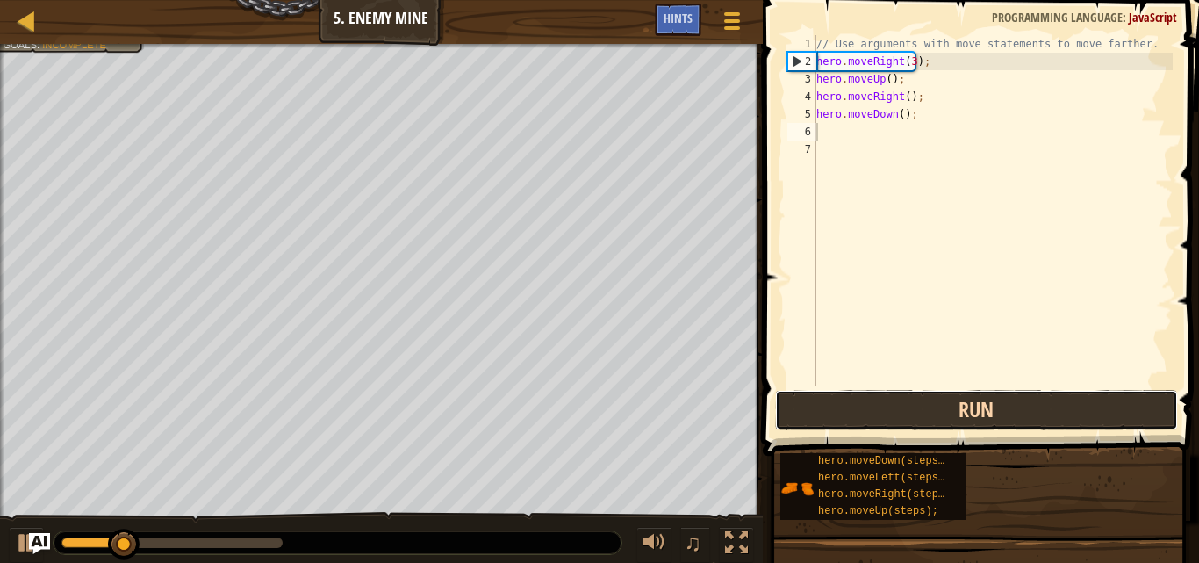
click at [943, 421] on button "Run" at bounding box center [976, 410] width 403 height 40
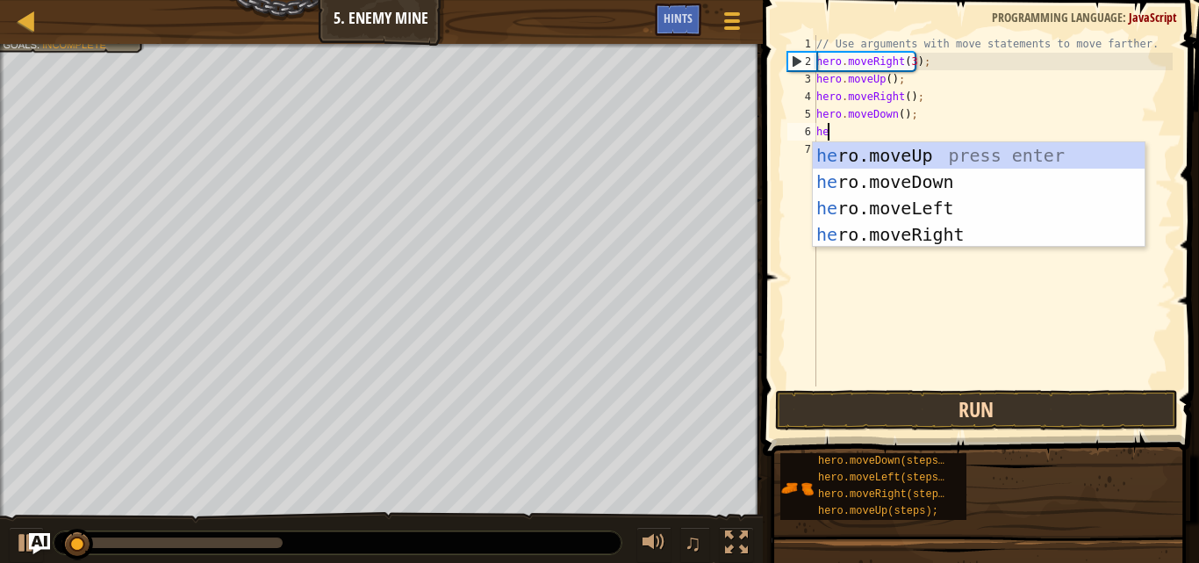
type textarea "her"
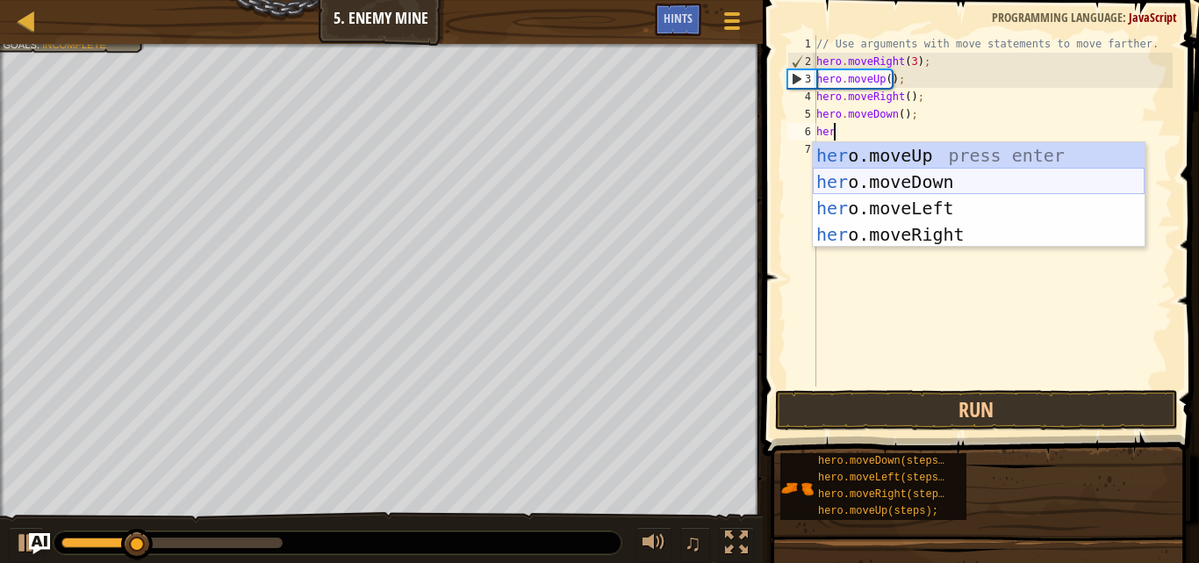
click at [995, 176] on div "her o.moveUp press enter her o.moveDown press enter her o.moveLeft press enter …" at bounding box center [979, 221] width 332 height 158
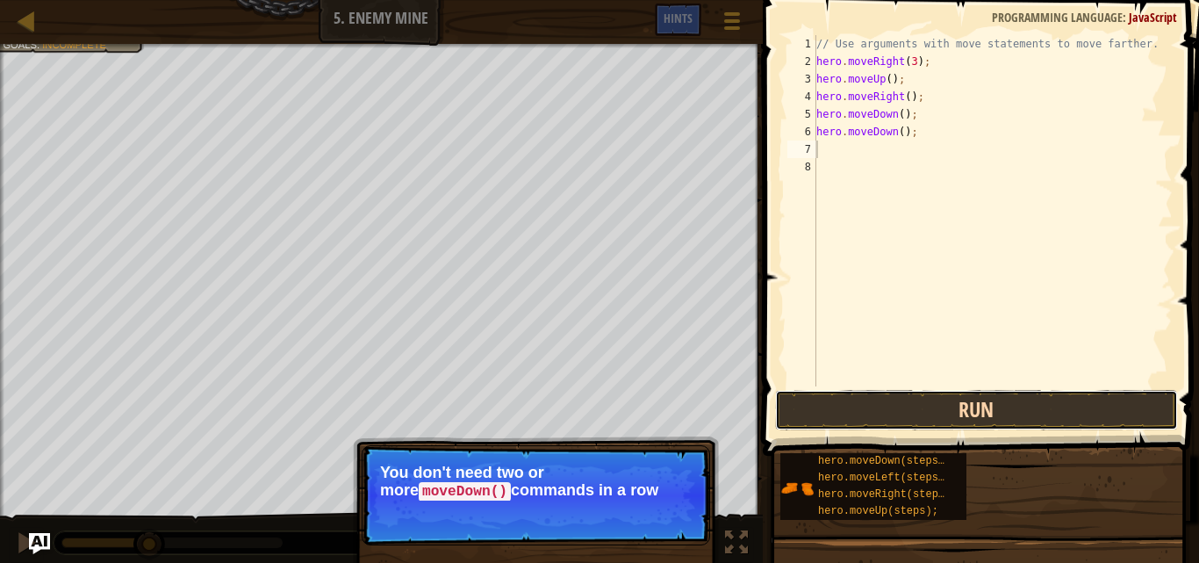
click at [875, 408] on button "Run" at bounding box center [976, 410] width 403 height 40
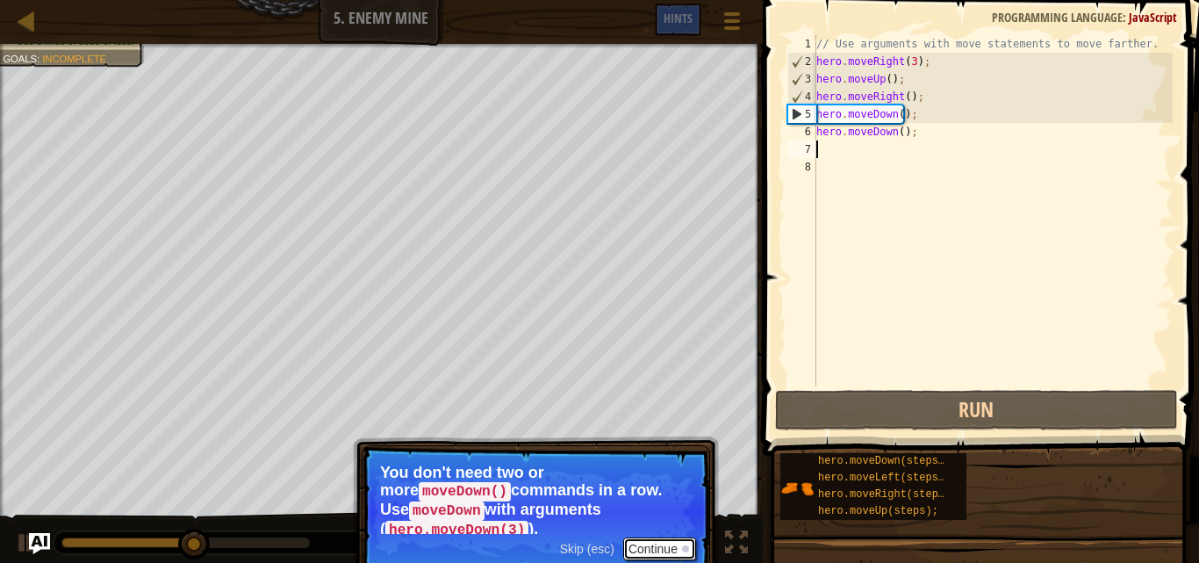
click at [676, 537] on button "Continue" at bounding box center [659, 548] width 73 height 23
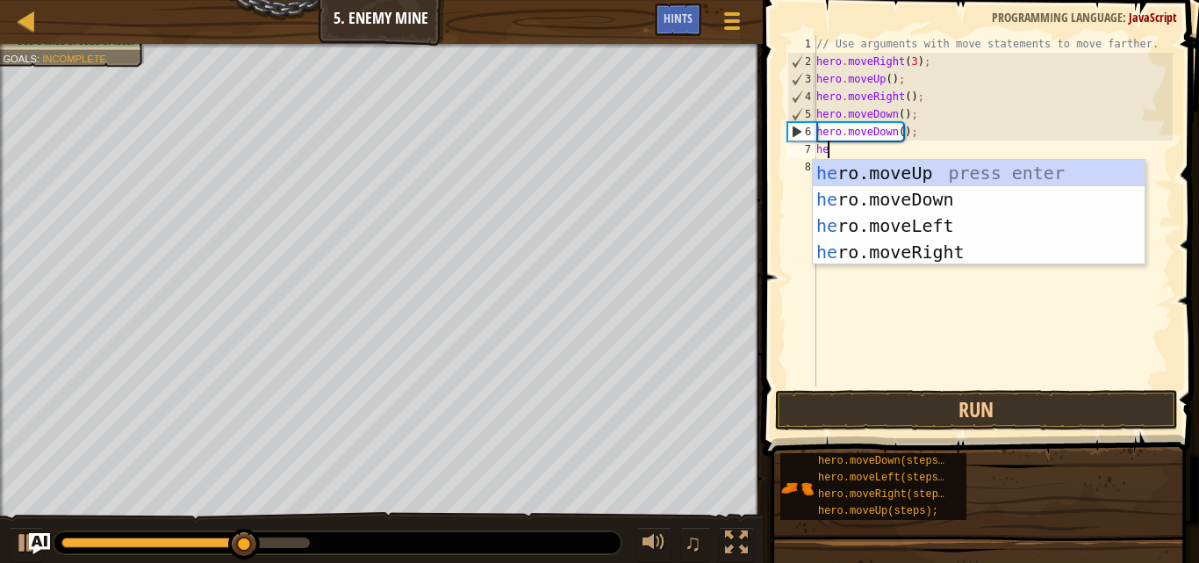
type textarea "her"
click at [956, 195] on div "her o.moveUp press enter her o.moveDown press enter her o.moveLeft press enter …" at bounding box center [979, 239] width 332 height 158
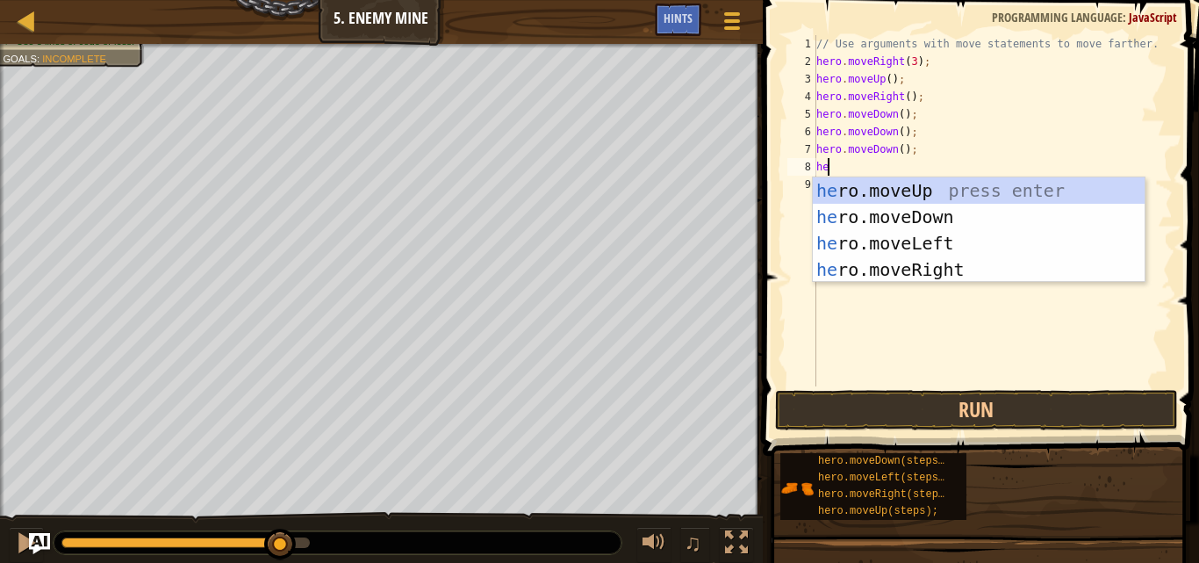
type textarea "her"
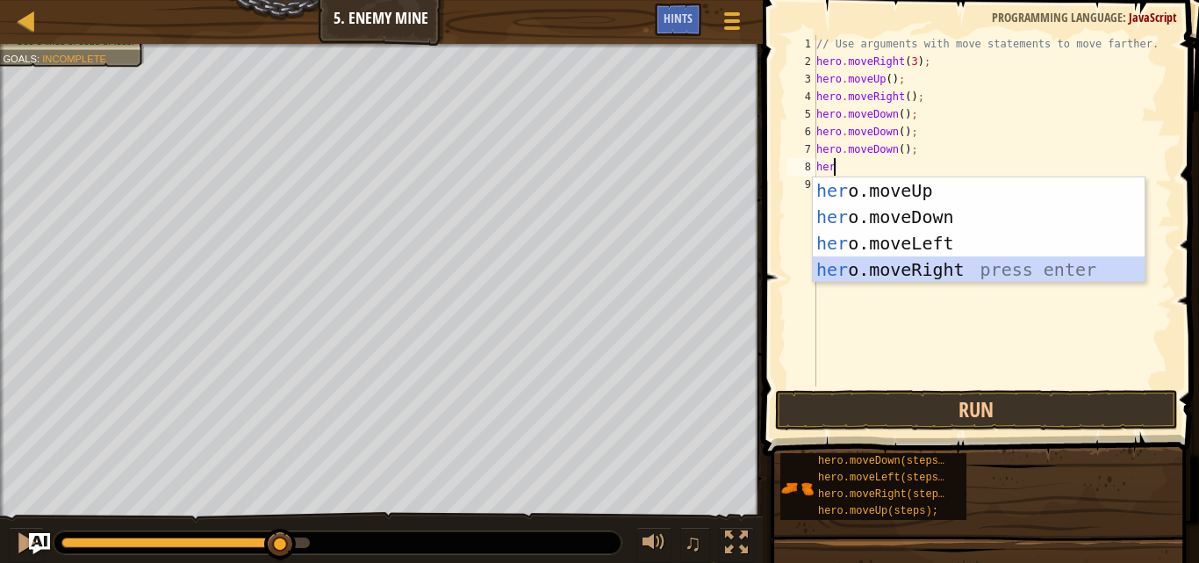
click at [963, 264] on div "her o.moveUp press enter her o.moveDown press enter her o.moveLeft press enter …" at bounding box center [979, 256] width 332 height 158
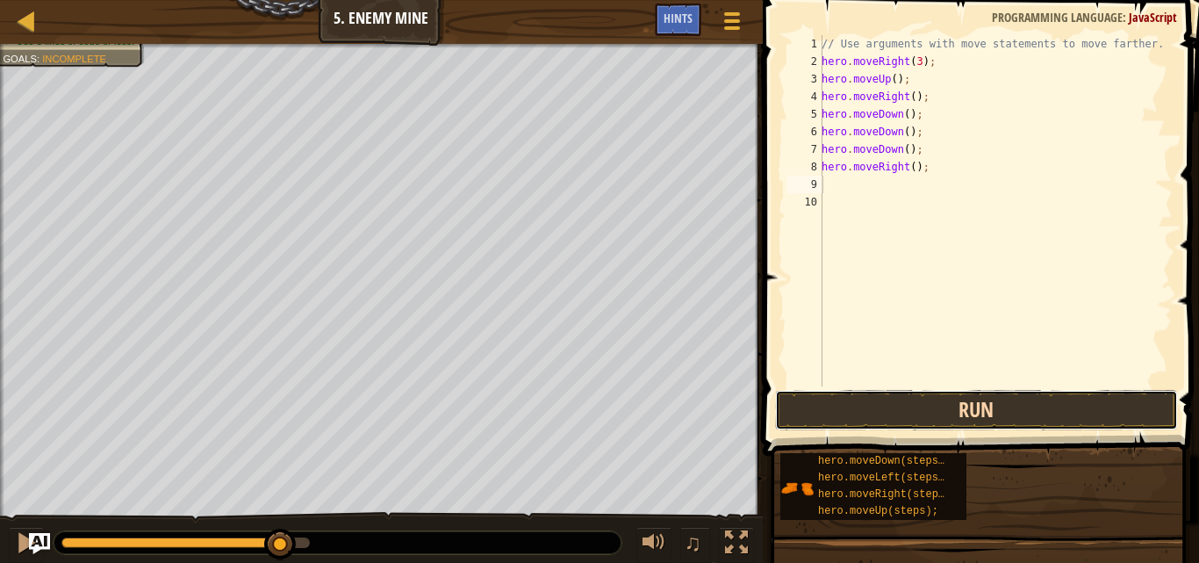
click at [957, 395] on button "Run" at bounding box center [976, 410] width 403 height 40
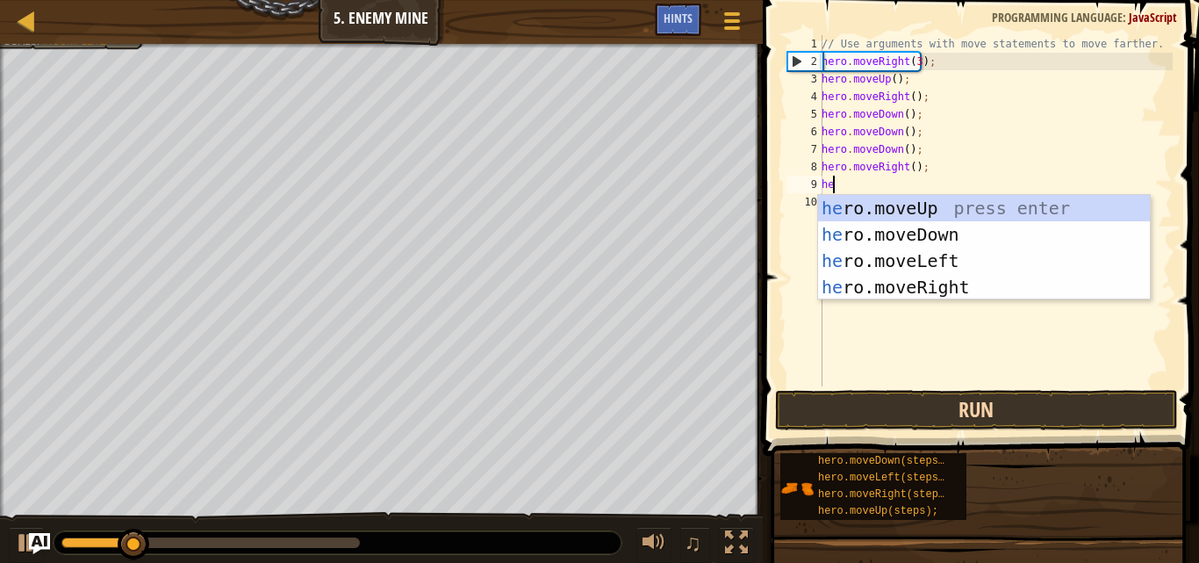
type textarea "her"
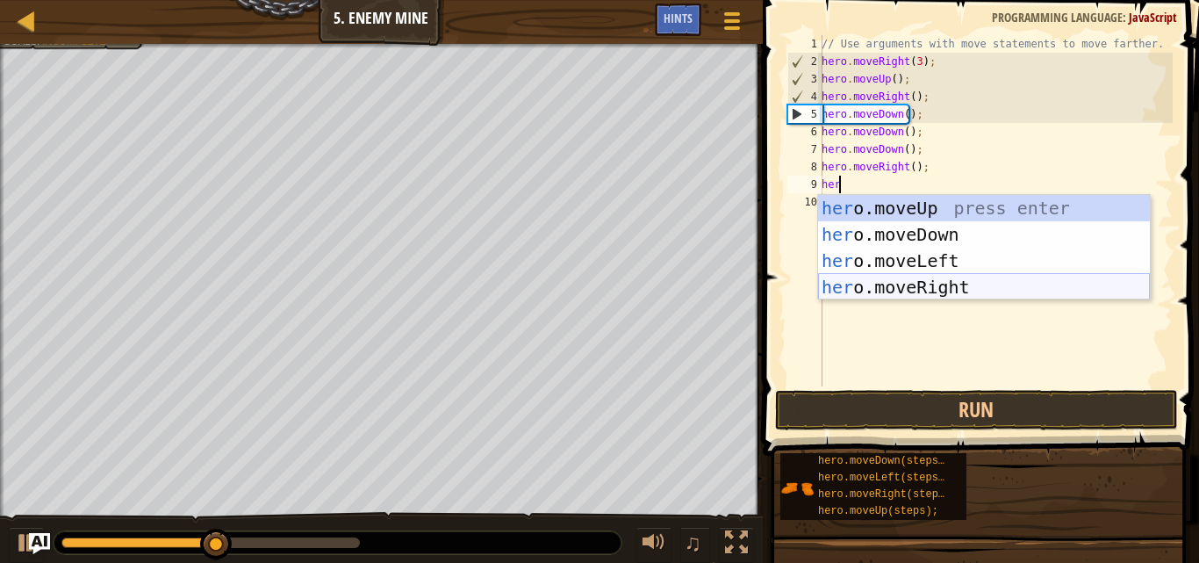
click at [961, 283] on div "her o.moveUp press enter her o.moveDown press enter her o.moveLeft press enter …" at bounding box center [984, 274] width 332 height 158
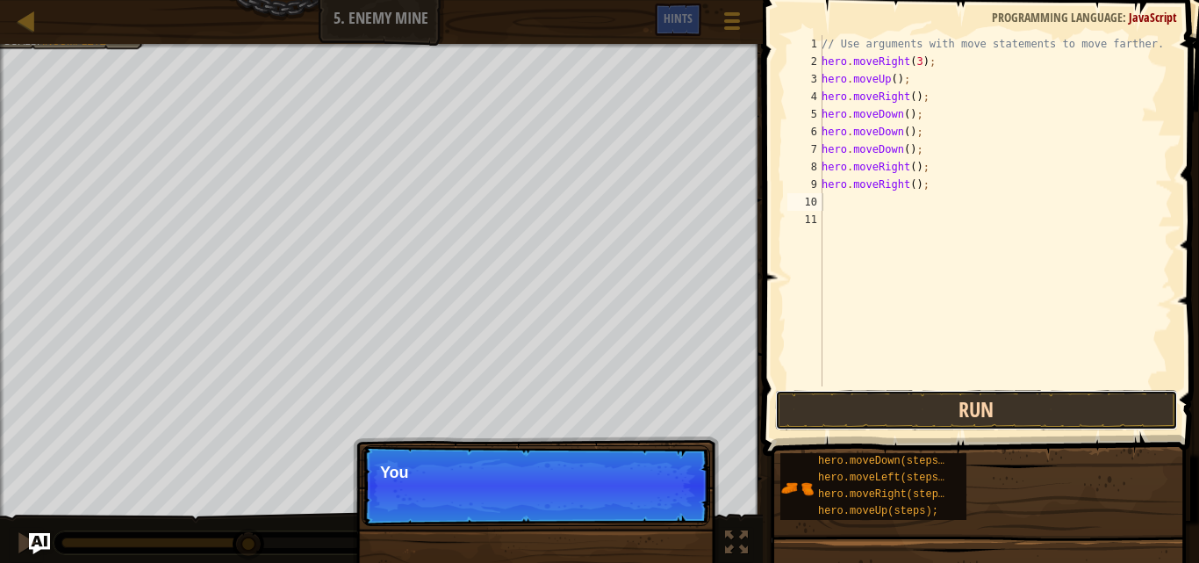
click at [965, 401] on button "Run" at bounding box center [976, 410] width 403 height 40
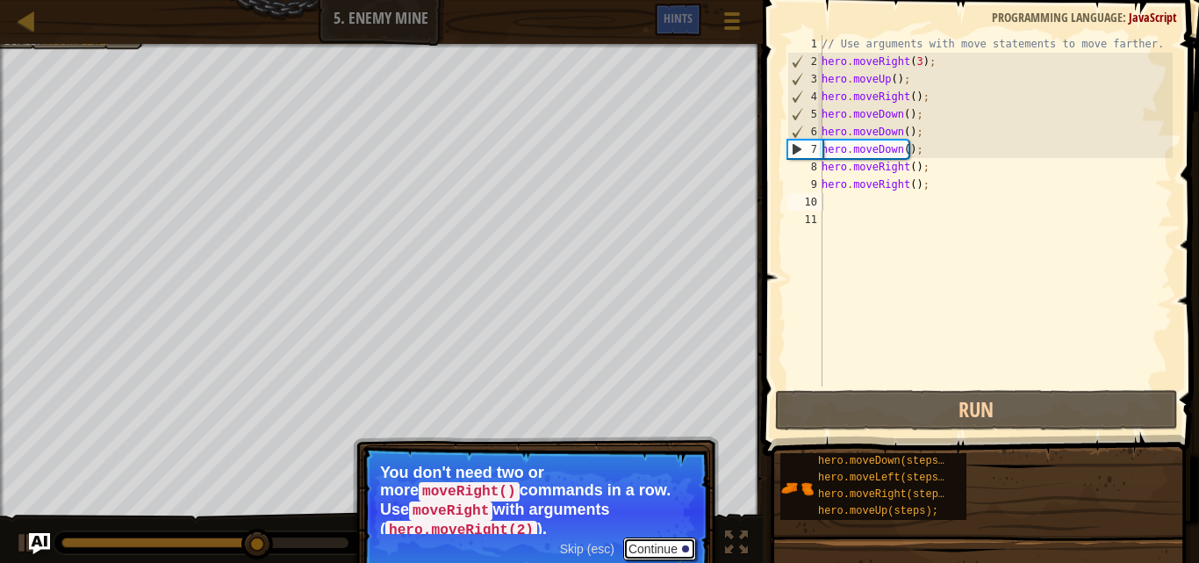
click at [662, 537] on button "Continue" at bounding box center [659, 548] width 73 height 23
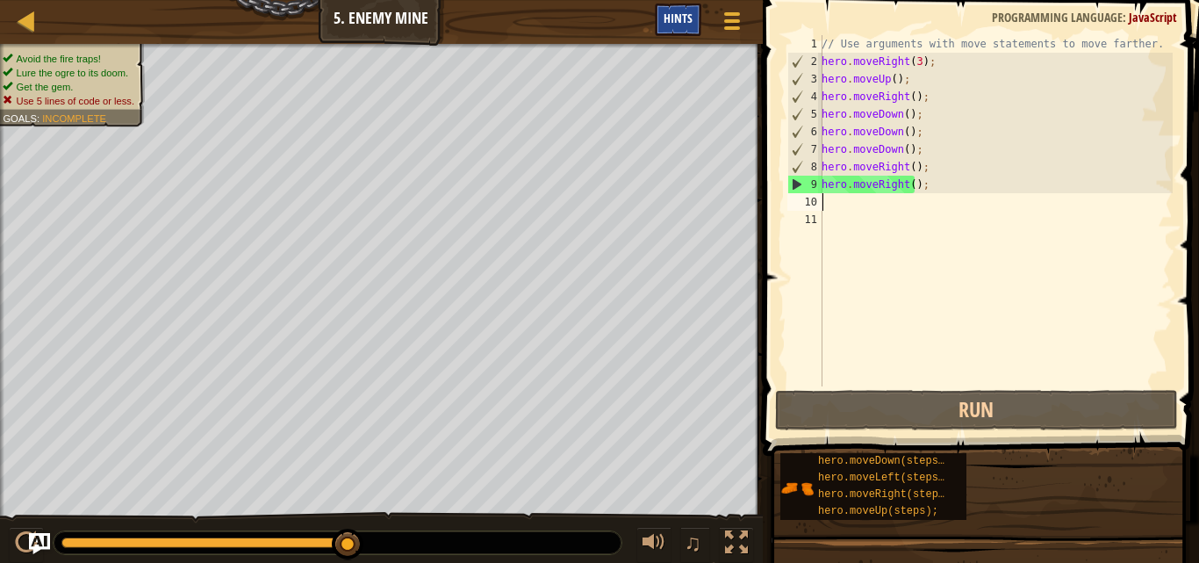
click at [689, 24] on span "Hints" at bounding box center [678, 18] width 29 height 17
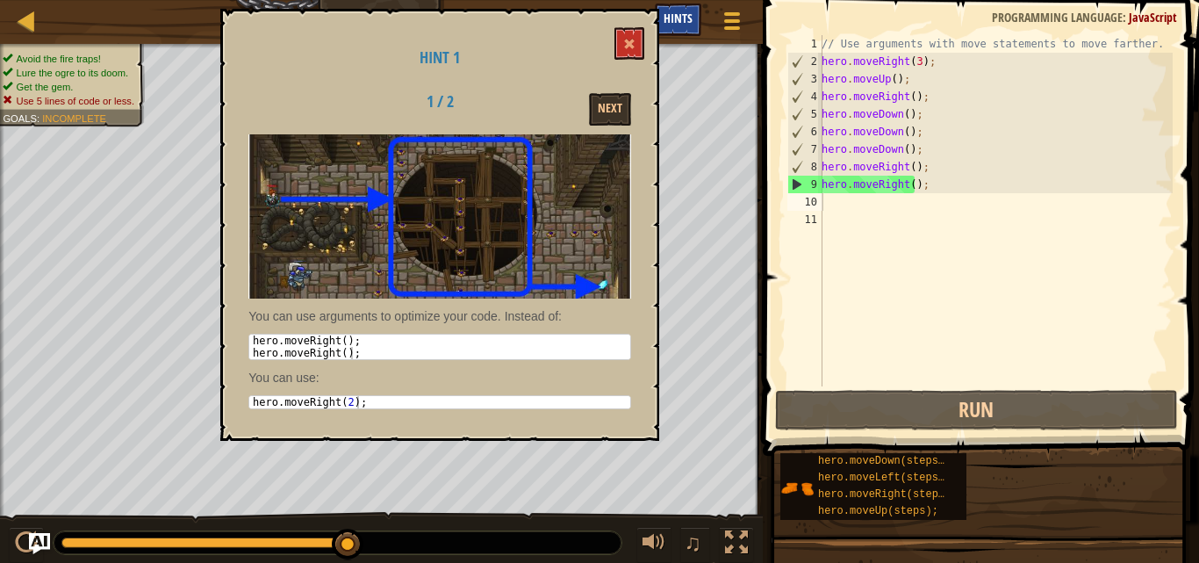
click at [669, 14] on span "Hints" at bounding box center [678, 18] width 29 height 17
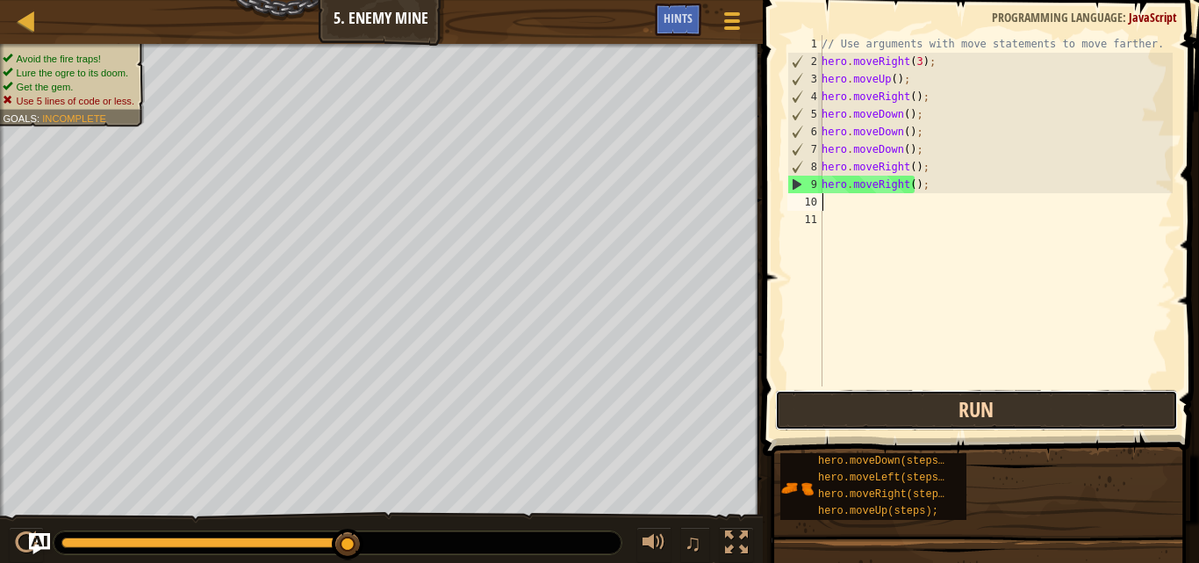
click at [946, 394] on button "Run" at bounding box center [976, 410] width 403 height 40
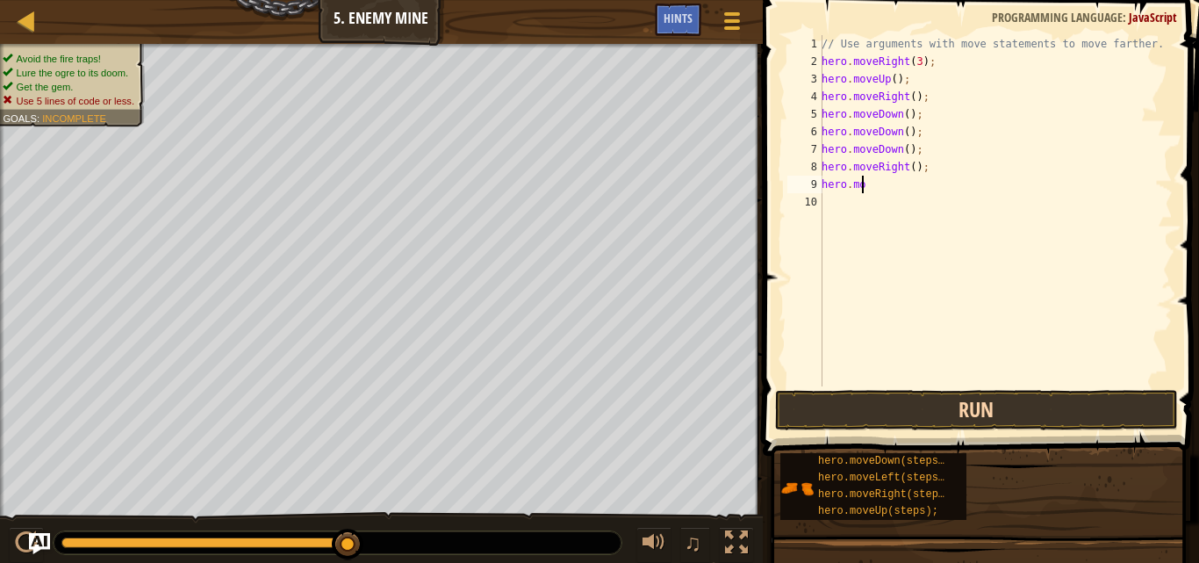
type textarea "h"
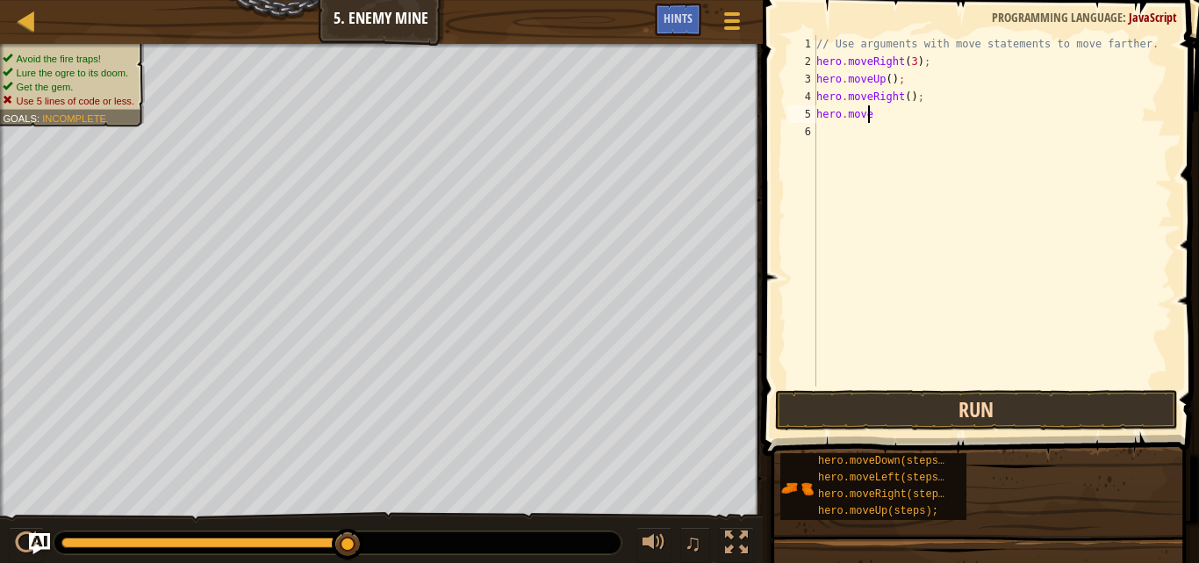
type textarea "h"
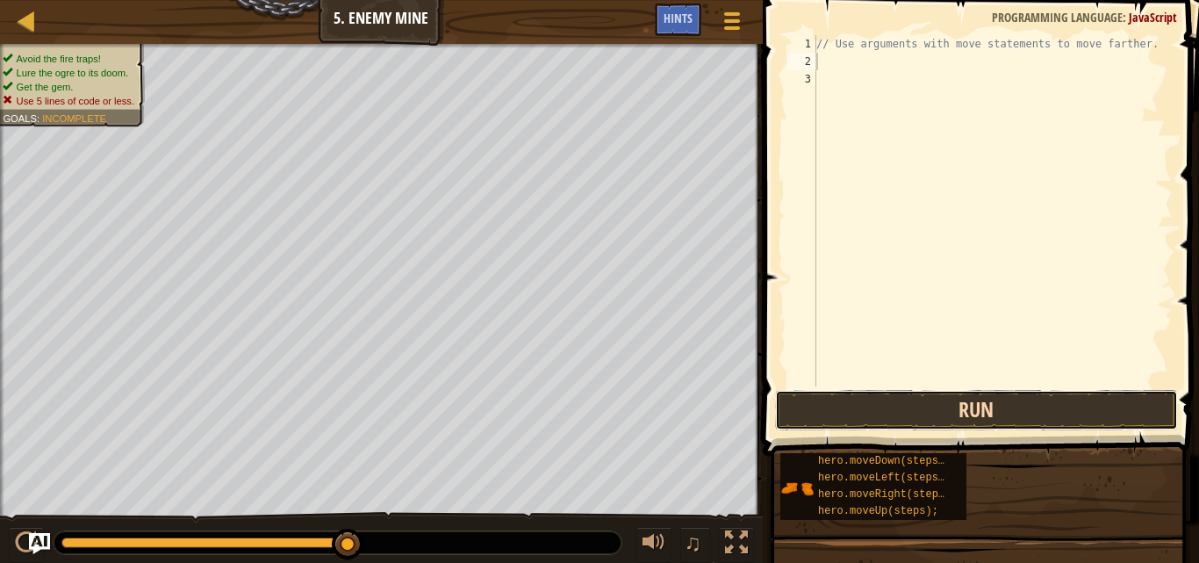
click at [835, 414] on button "Run" at bounding box center [976, 410] width 403 height 40
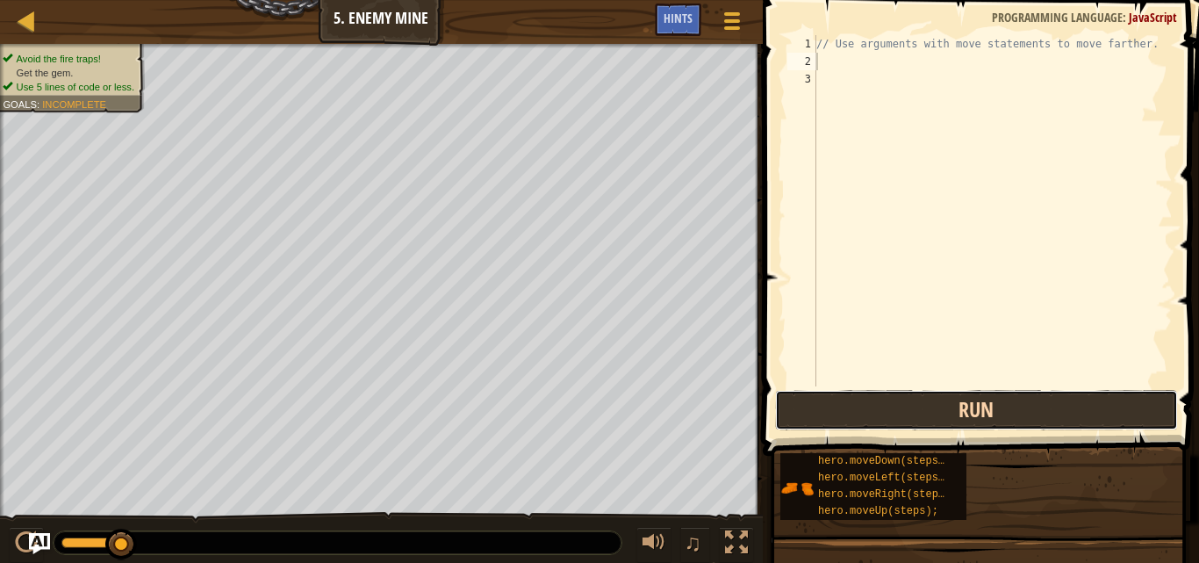
click at [835, 414] on button "Run" at bounding box center [976, 410] width 403 height 40
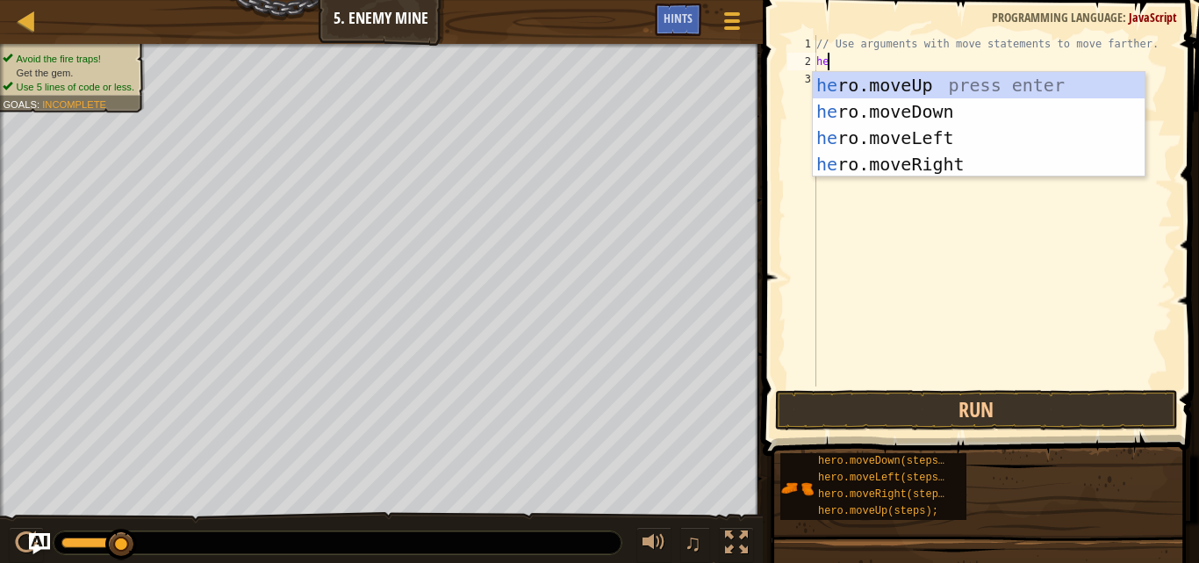
type textarea "her"
click at [955, 163] on div "her o.moveUp press enter her o.moveDown press enter her o.moveLeft press enter …" at bounding box center [979, 151] width 332 height 158
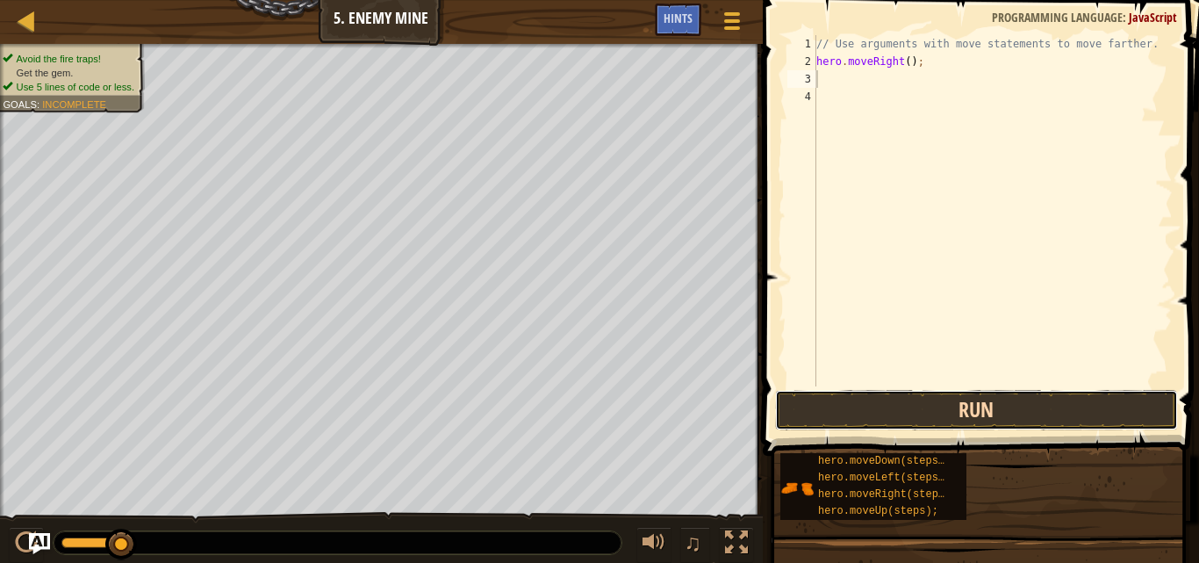
click at [955, 413] on button "Run" at bounding box center [976, 410] width 403 height 40
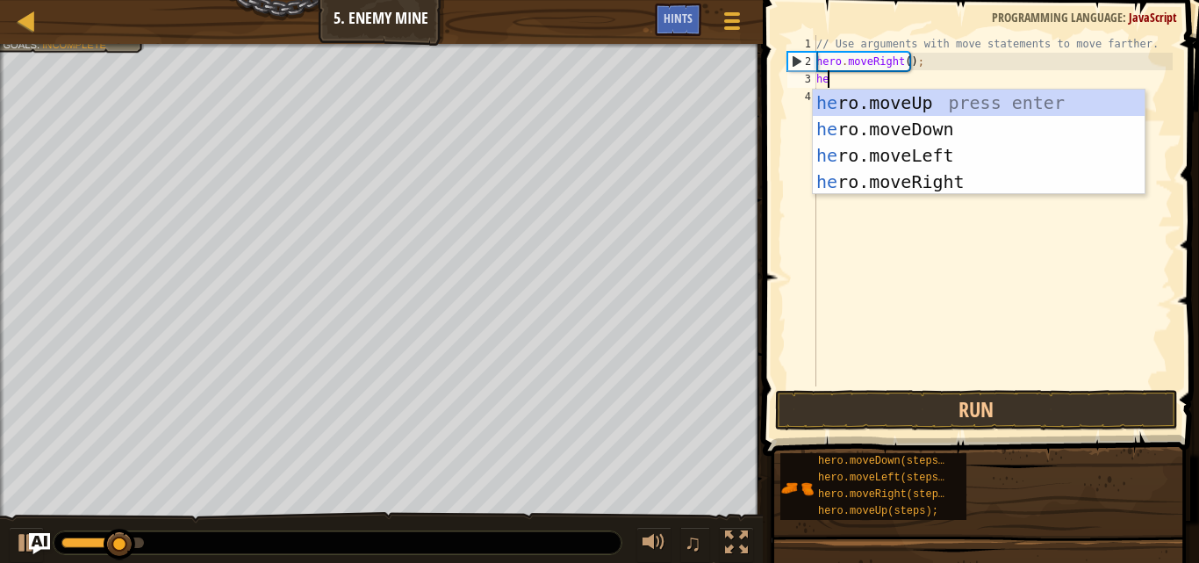
type textarea "her"
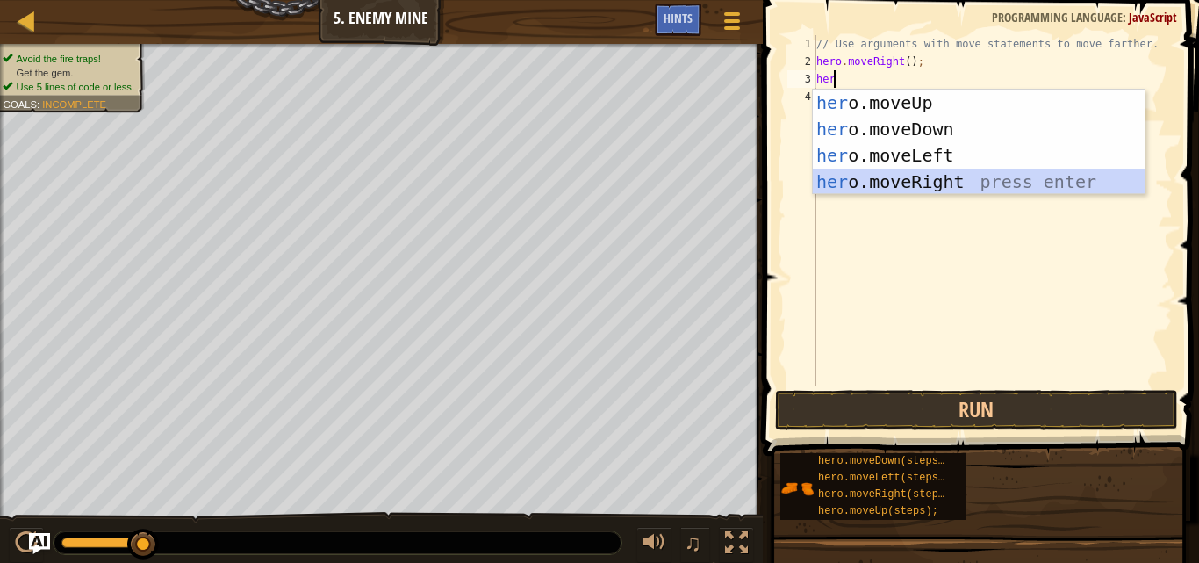
click at [924, 186] on div "her o.moveUp press enter her o.moveDown press enter her o.moveLeft press enter …" at bounding box center [979, 169] width 332 height 158
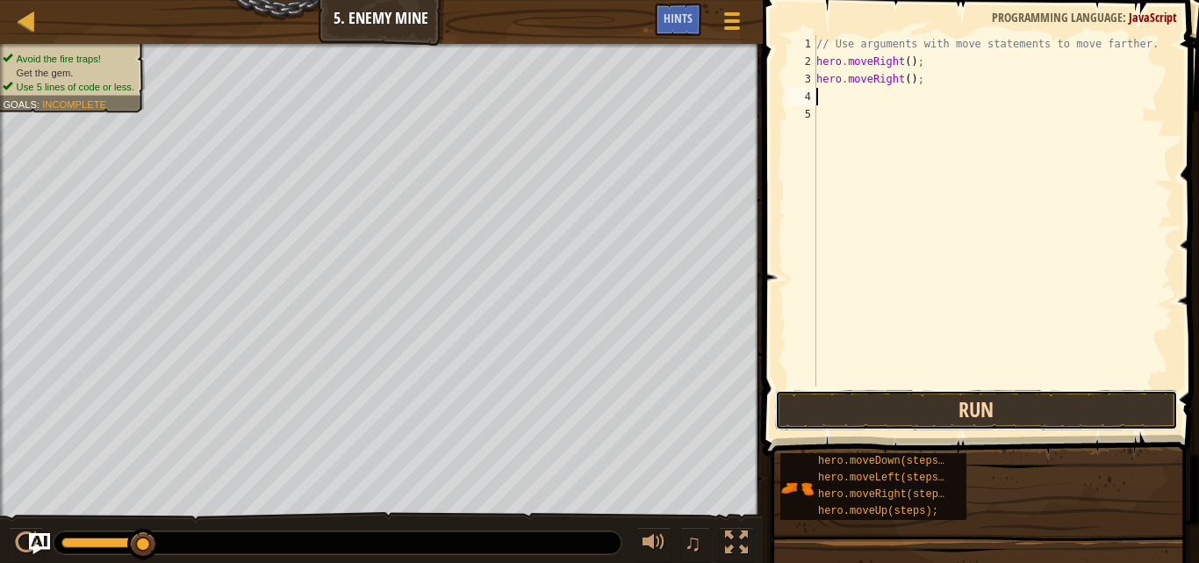
click at [947, 422] on button "Run" at bounding box center [976, 410] width 403 height 40
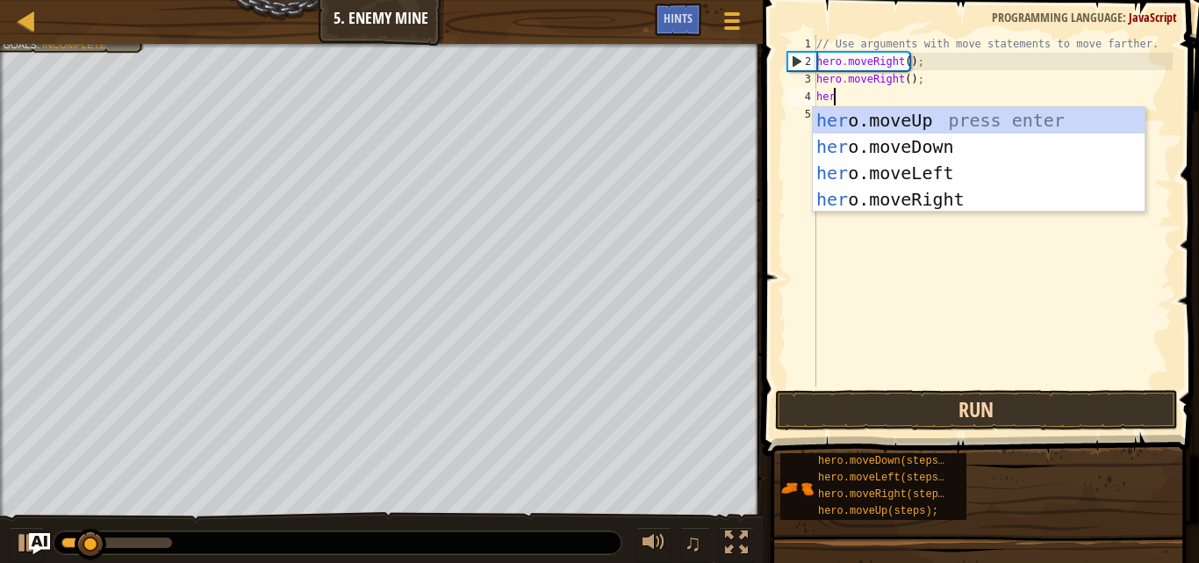
type textarea "her"
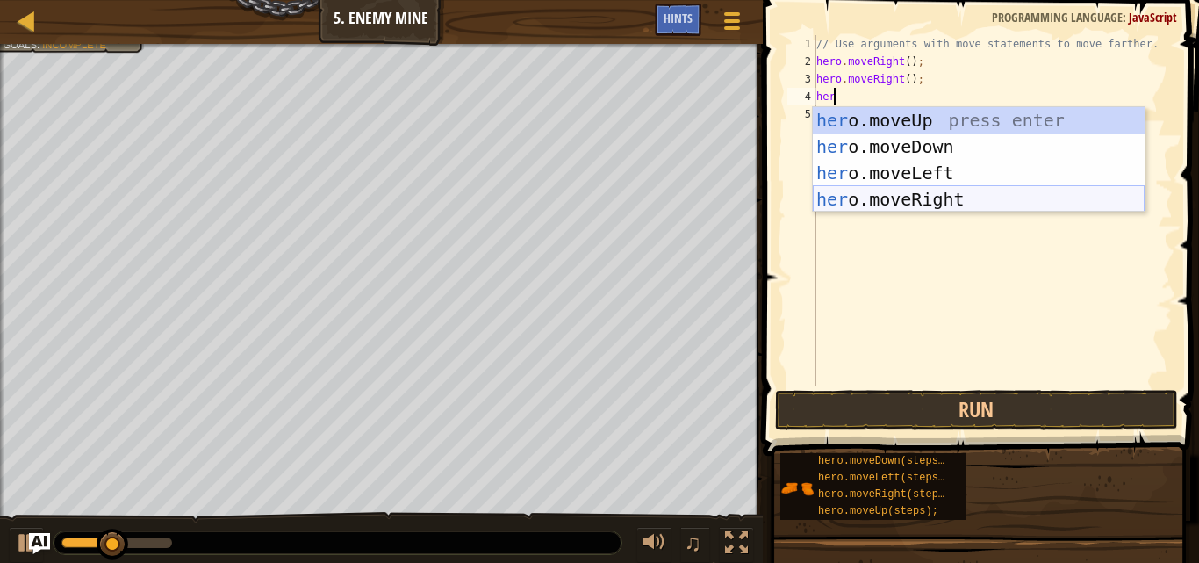
click at [969, 201] on div "her o.moveUp press enter her o.moveDown press enter her o.moveLeft press enter …" at bounding box center [979, 186] width 332 height 158
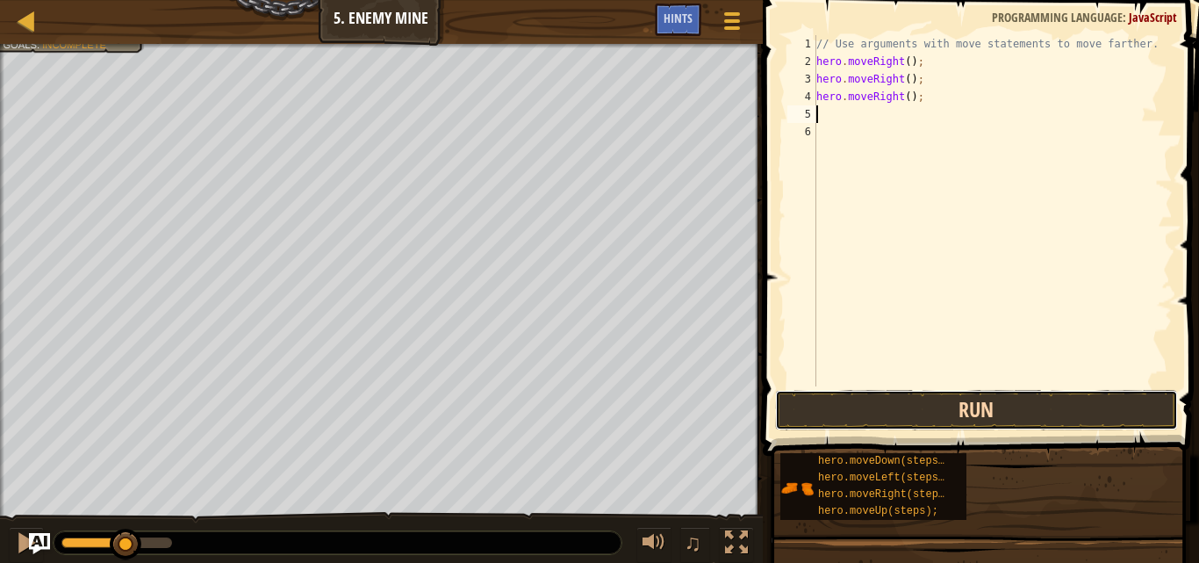
click at [898, 409] on button "Run" at bounding box center [976, 410] width 403 height 40
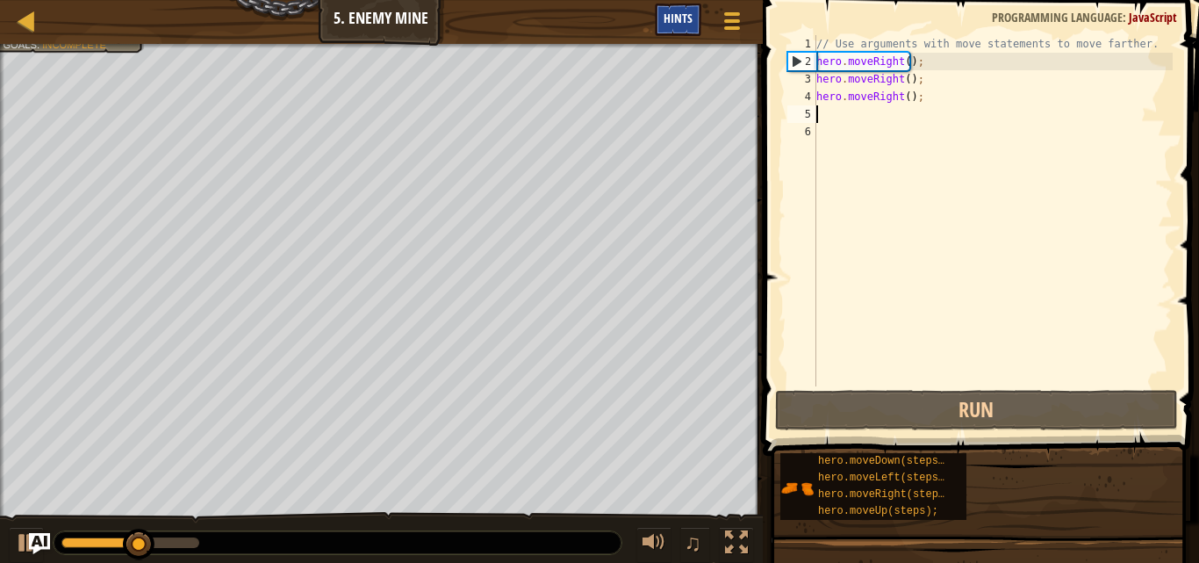
click at [663, 28] on div "Hints" at bounding box center [678, 20] width 47 height 32
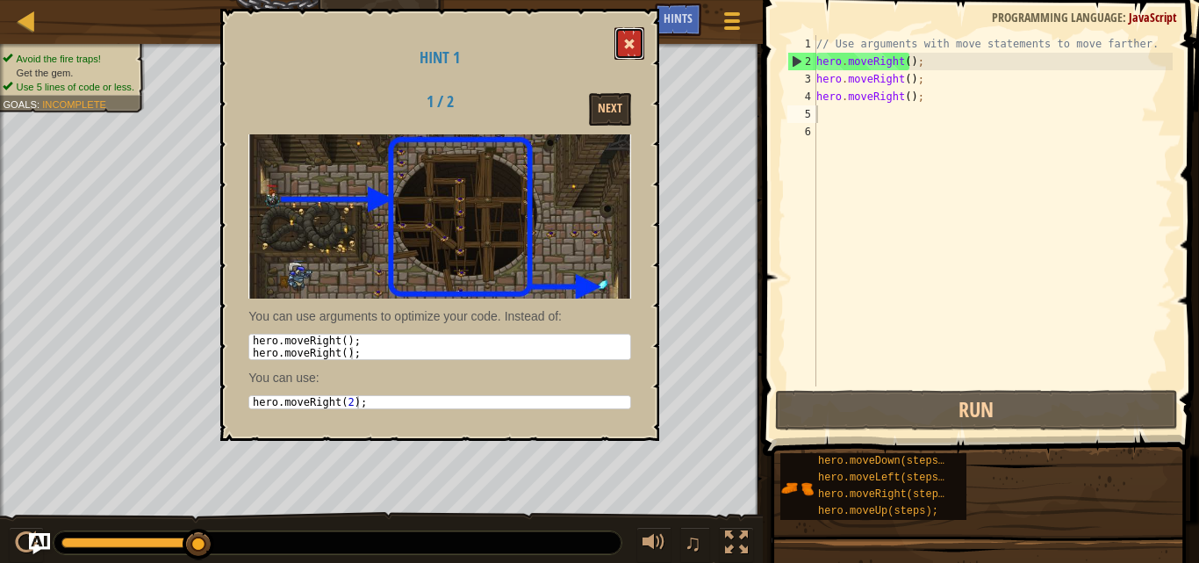
click at [639, 29] on button at bounding box center [630, 43] width 30 height 32
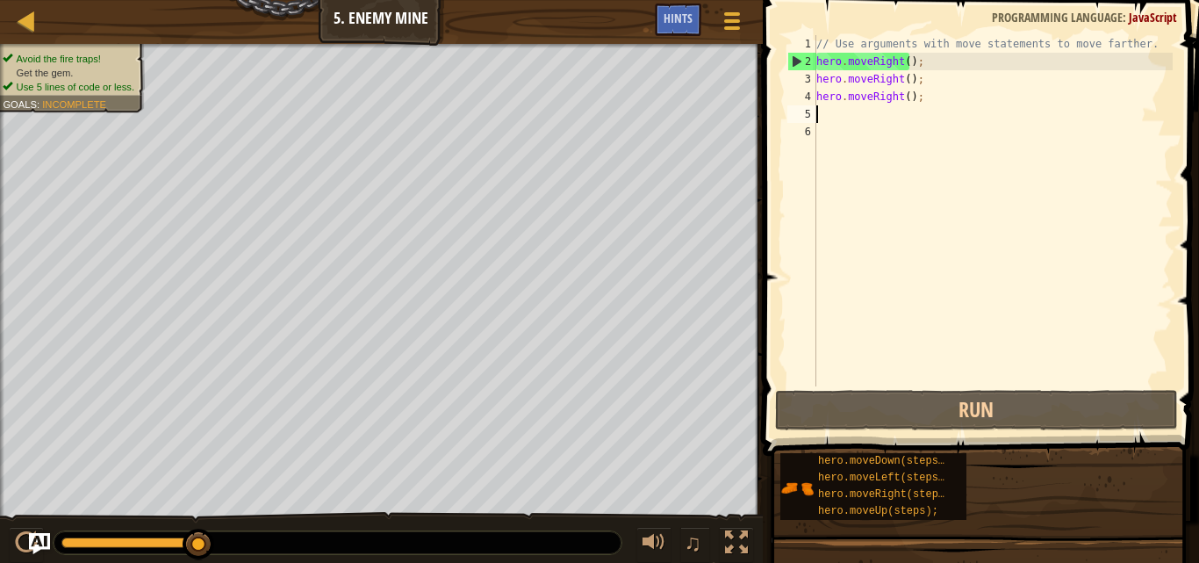
click at [825, 111] on div "// Use arguments with move statements to move farther. hero . moveRight ( ) ; h…" at bounding box center [993, 228] width 360 height 386
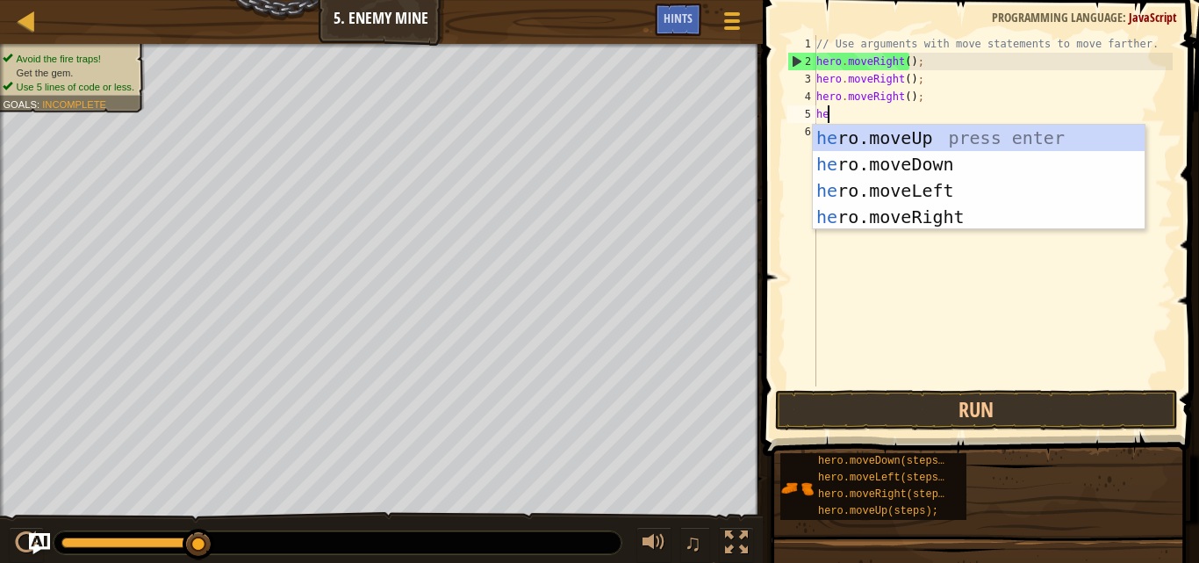
type textarea "her"
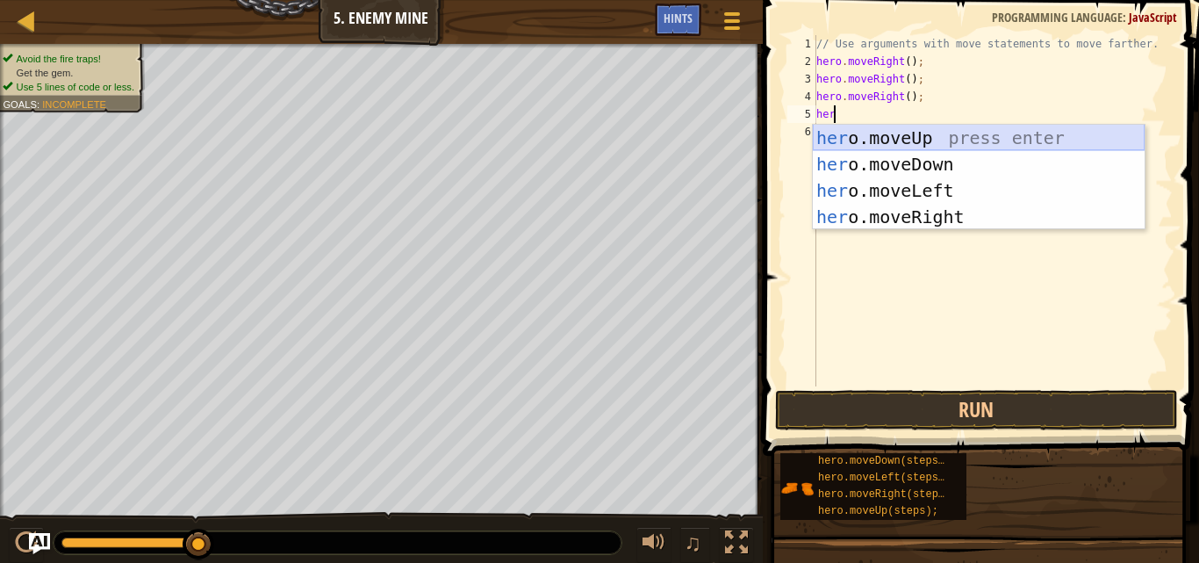
click at [925, 133] on div "her o.moveUp press enter her o.moveDown press enter her o.moveLeft press enter …" at bounding box center [979, 204] width 332 height 158
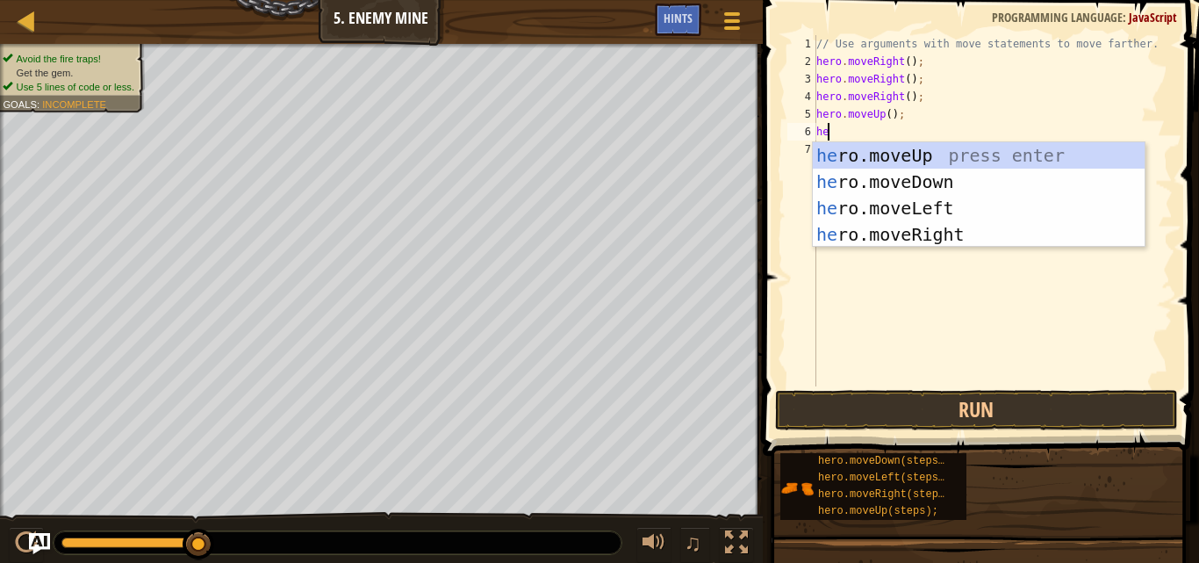
type textarea "her"
click at [916, 239] on div "her o.moveUp press enter her o.moveDown press enter her o.moveLeft press enter …" at bounding box center [979, 221] width 332 height 158
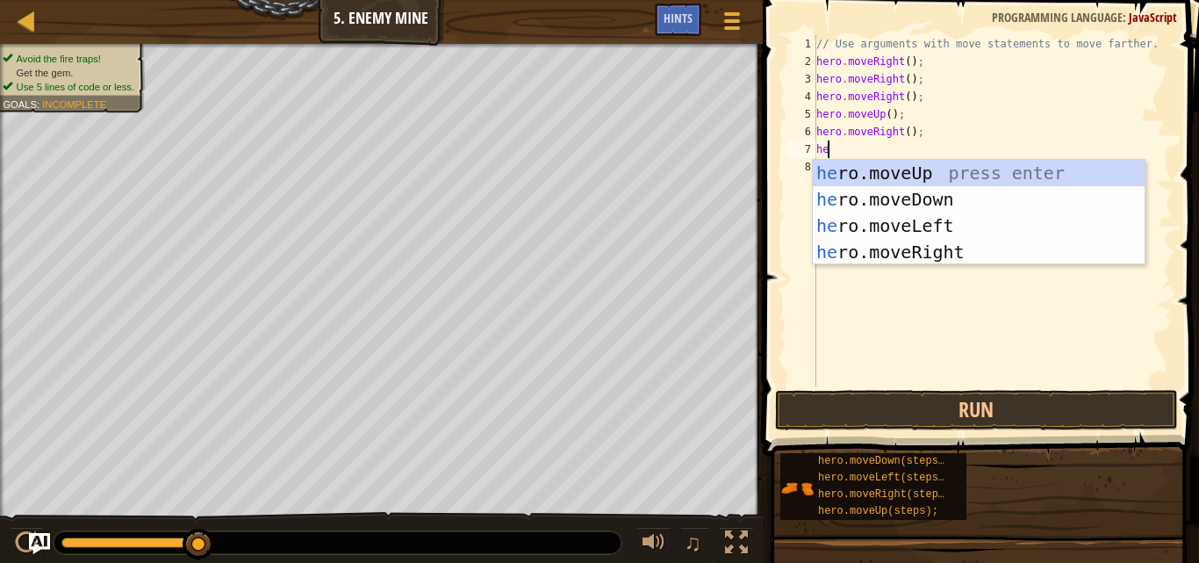
type textarea "her"
click at [936, 192] on div "her o.moveUp press enter her o.moveDown press enter her o.moveLeft press enter …" at bounding box center [979, 239] width 332 height 158
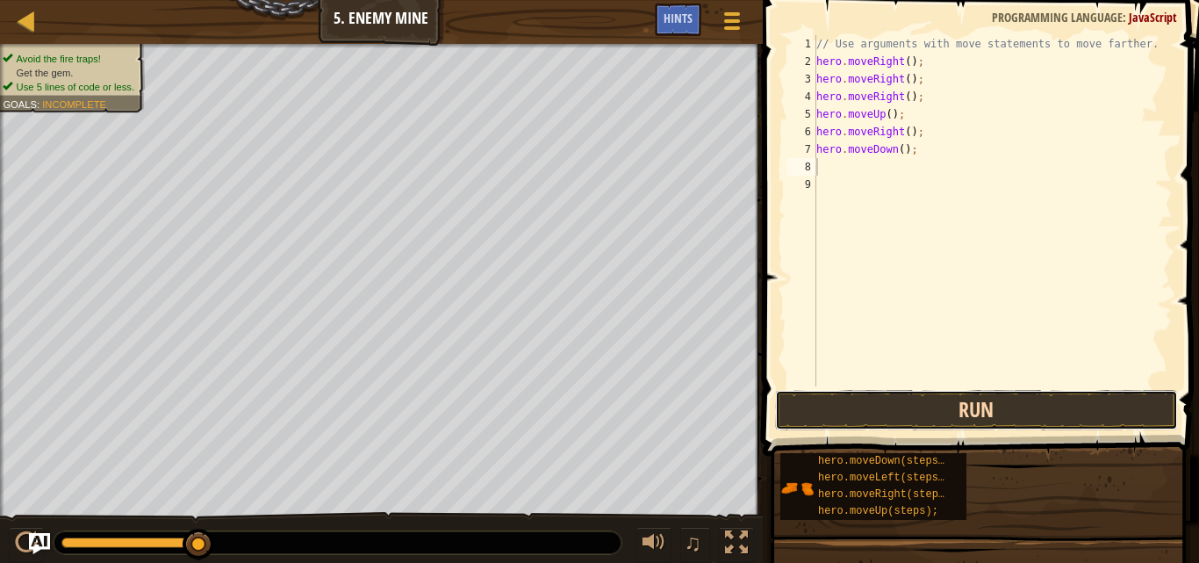
click at [944, 412] on button "Run" at bounding box center [976, 410] width 403 height 40
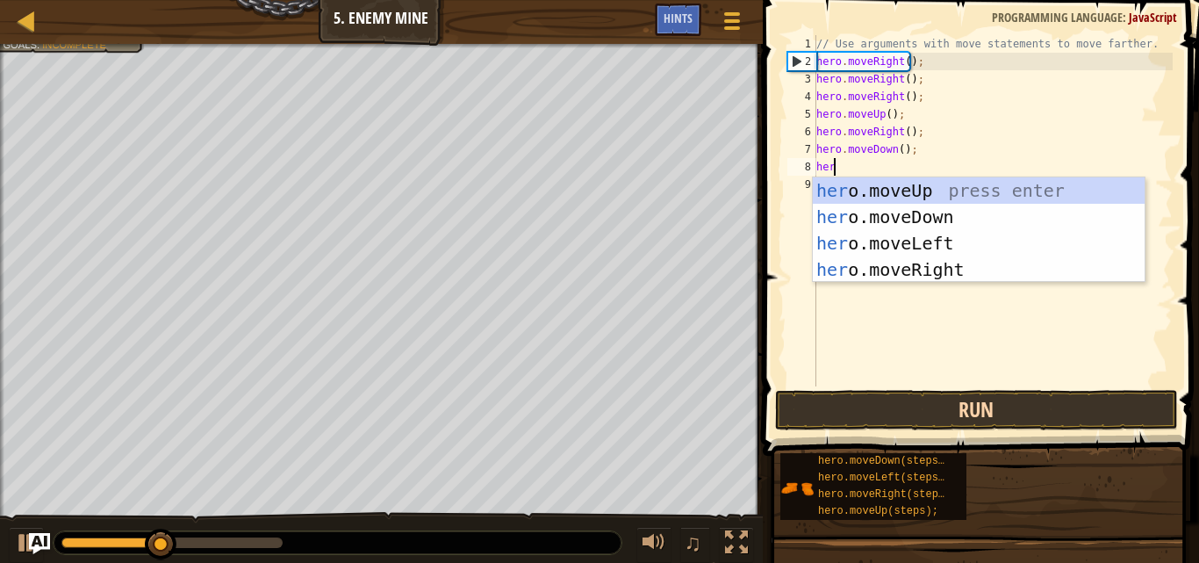
type textarea "her"
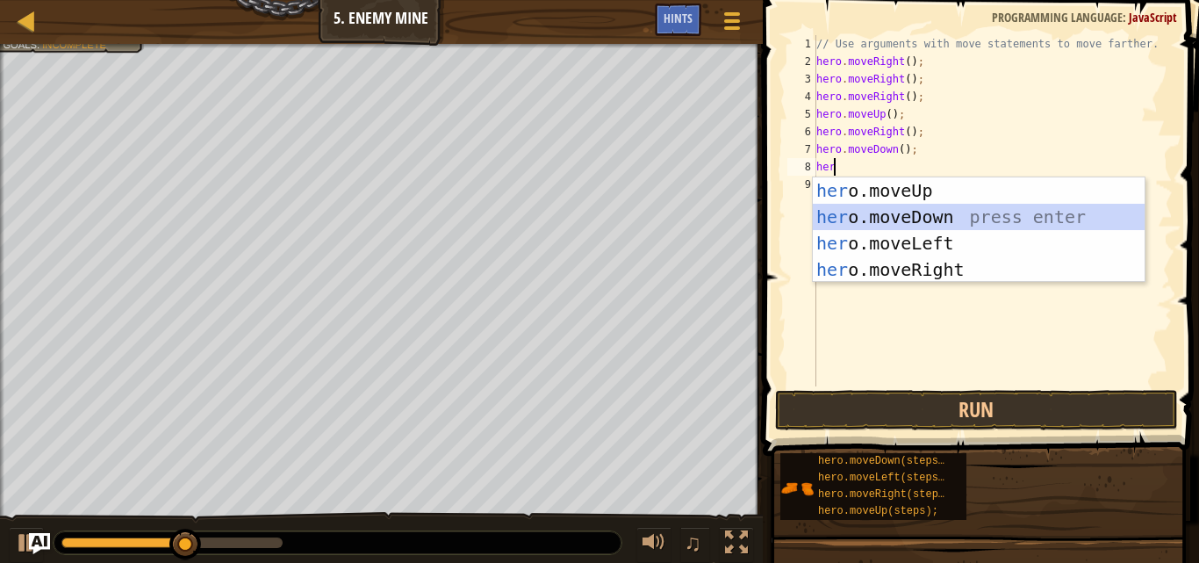
click at [960, 219] on div "her o.moveUp press enter her o.moveDown press enter her o.moveLeft press enter …" at bounding box center [979, 256] width 332 height 158
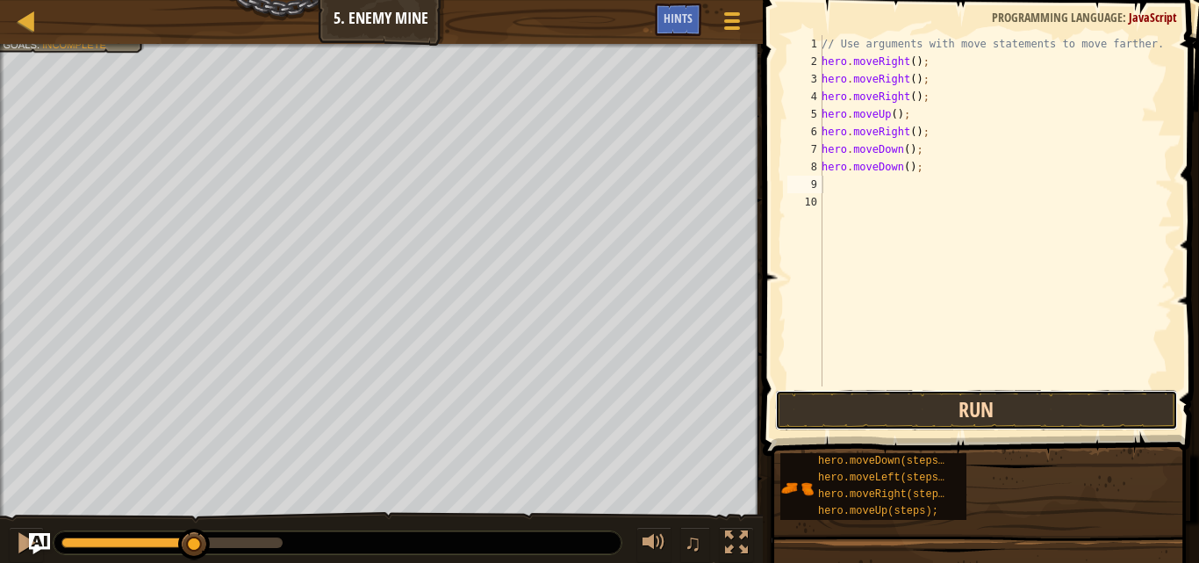
click at [942, 403] on button "Run" at bounding box center [976, 410] width 403 height 40
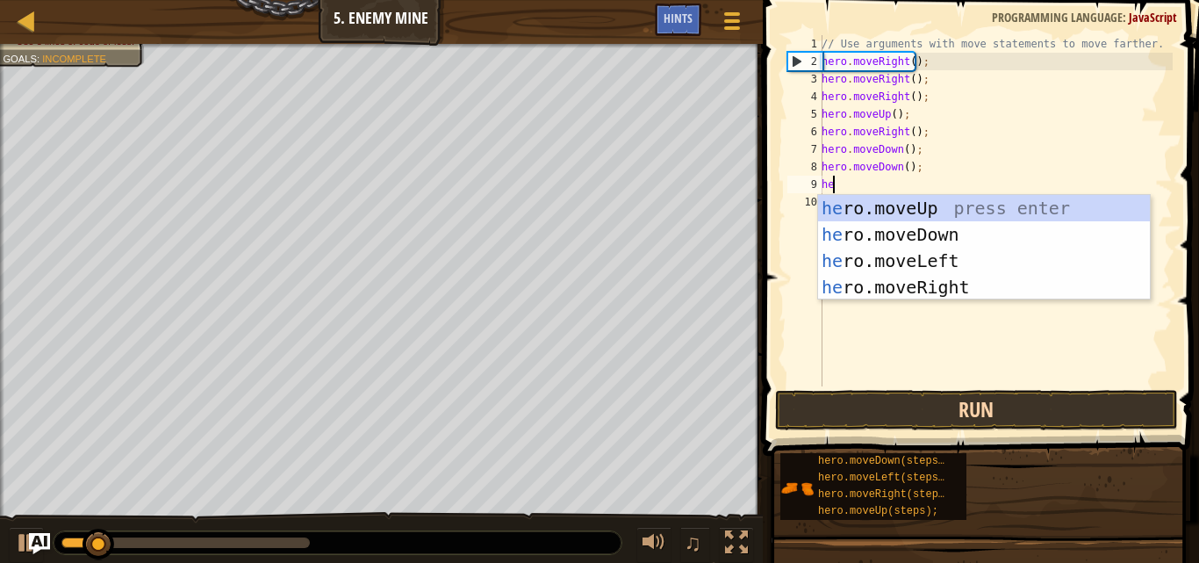
type textarea "her"
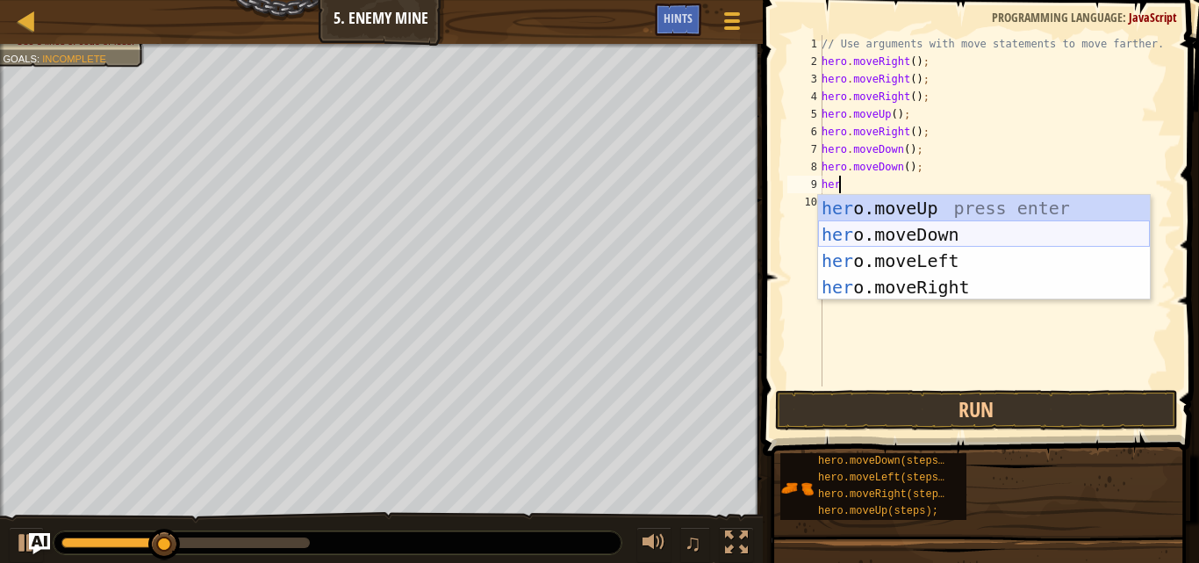
click at [971, 230] on div "her o.moveUp press enter her o.moveDown press enter her o.moveLeft press enter …" at bounding box center [984, 274] width 332 height 158
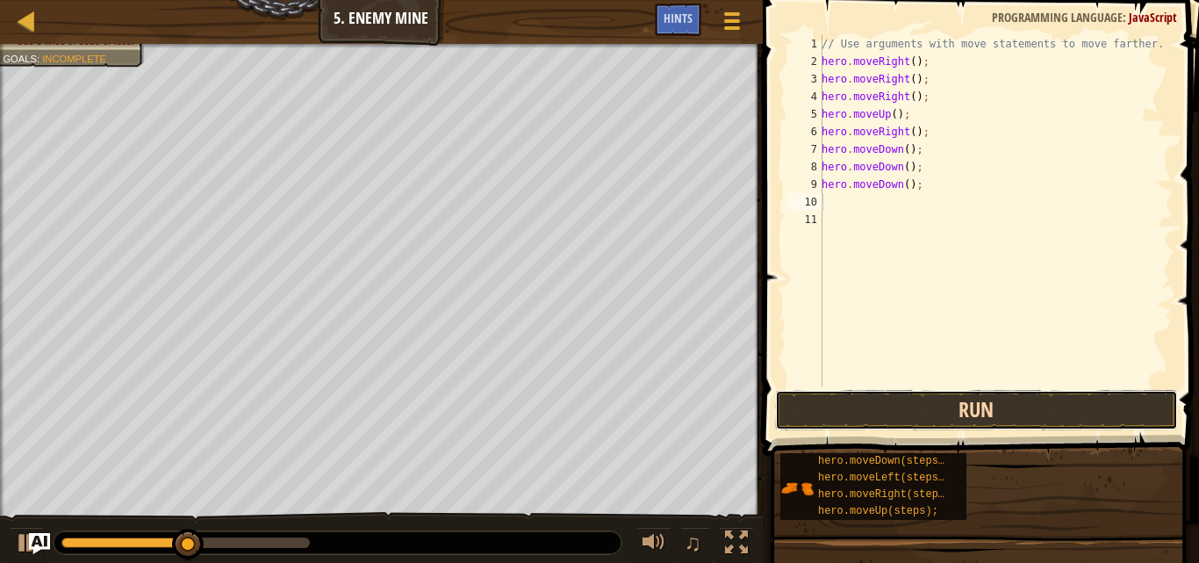
click at [968, 416] on button "Run" at bounding box center [976, 410] width 403 height 40
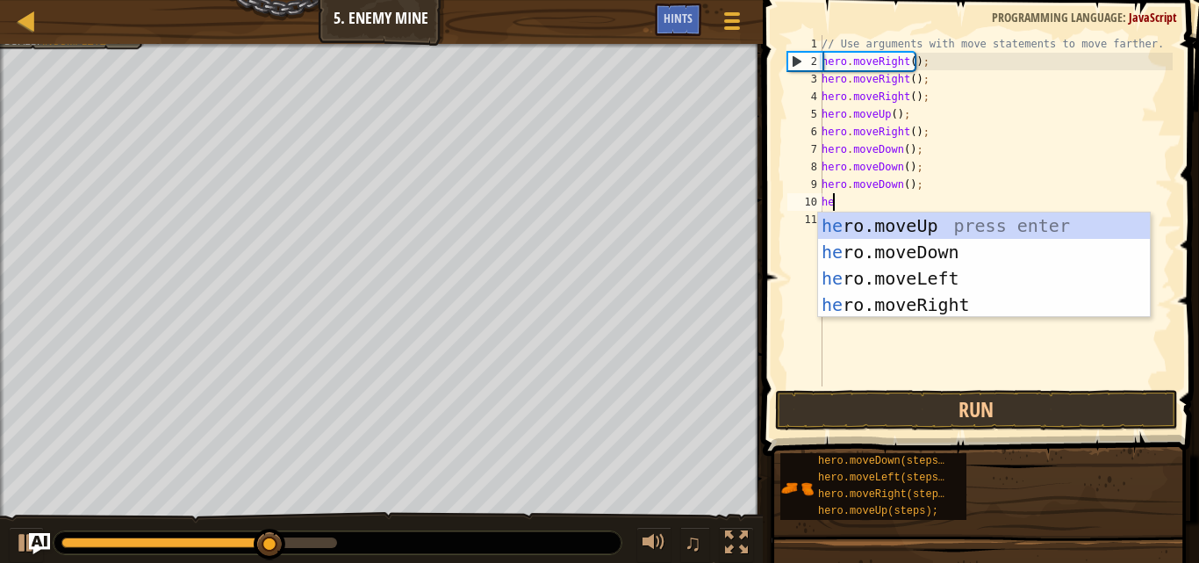
type textarea "her"
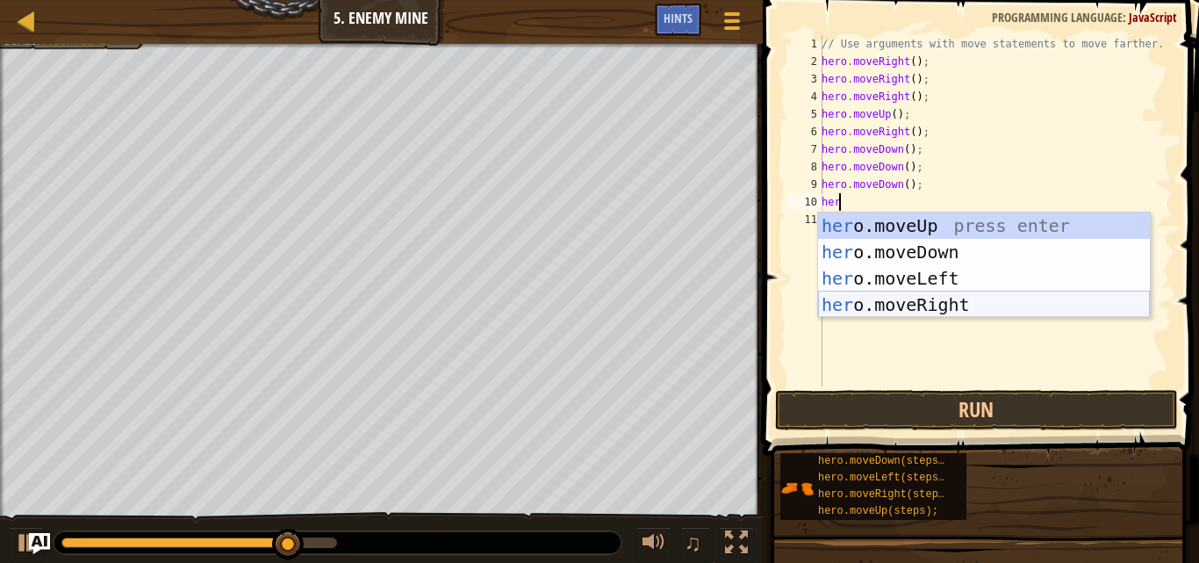
click at [937, 297] on div "her o.moveUp press enter her o.moveDown press enter her o.moveLeft press enter …" at bounding box center [984, 291] width 332 height 158
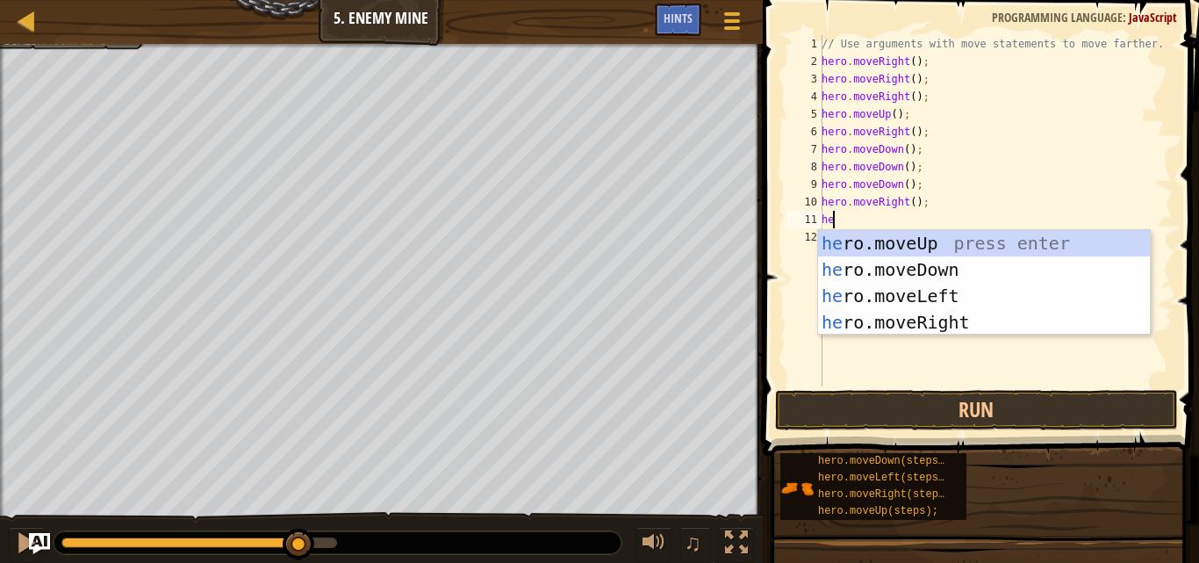
type textarea "her"
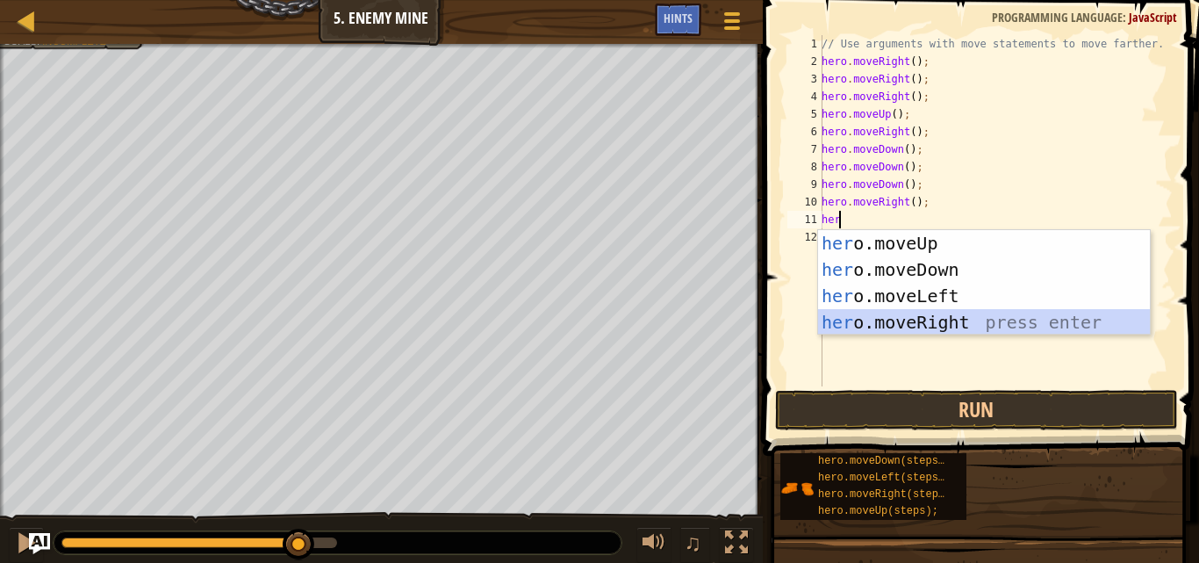
click at [946, 319] on div "her o.moveUp press enter her o.moveDown press enter her o.moveLeft press enter …" at bounding box center [984, 309] width 332 height 158
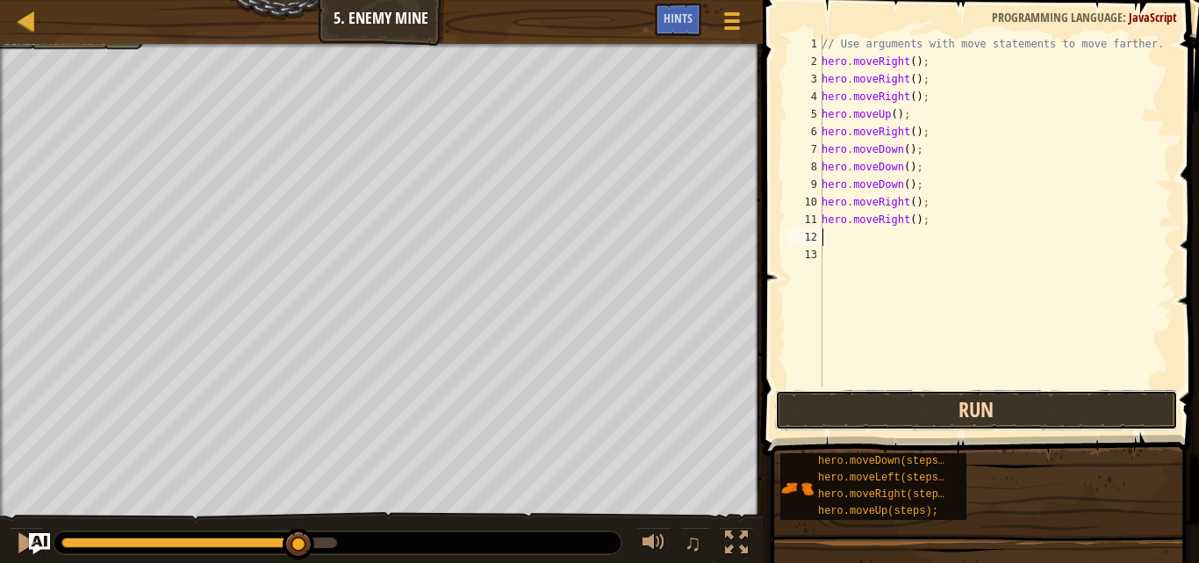
click at [937, 407] on button "Run" at bounding box center [976, 410] width 403 height 40
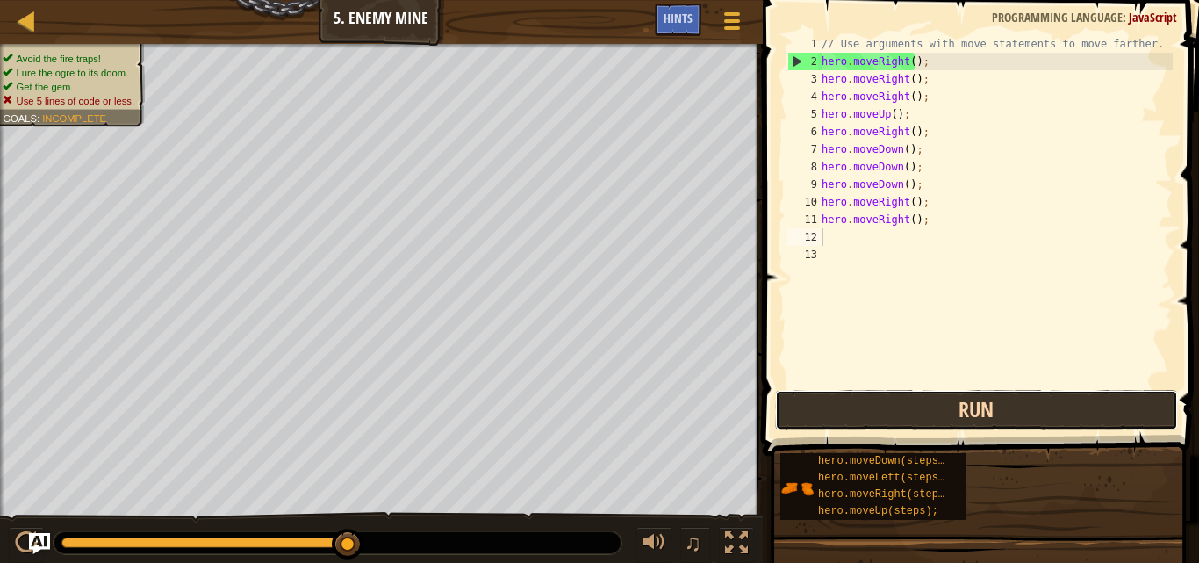
click at [937, 407] on button "Run" at bounding box center [976, 410] width 403 height 40
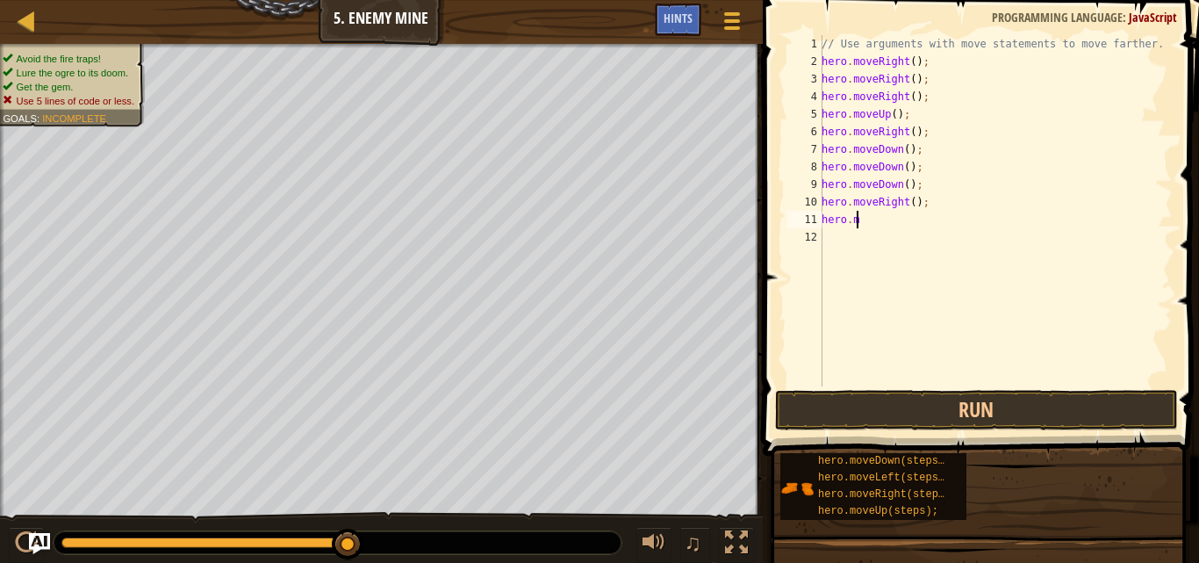
type textarea "h"
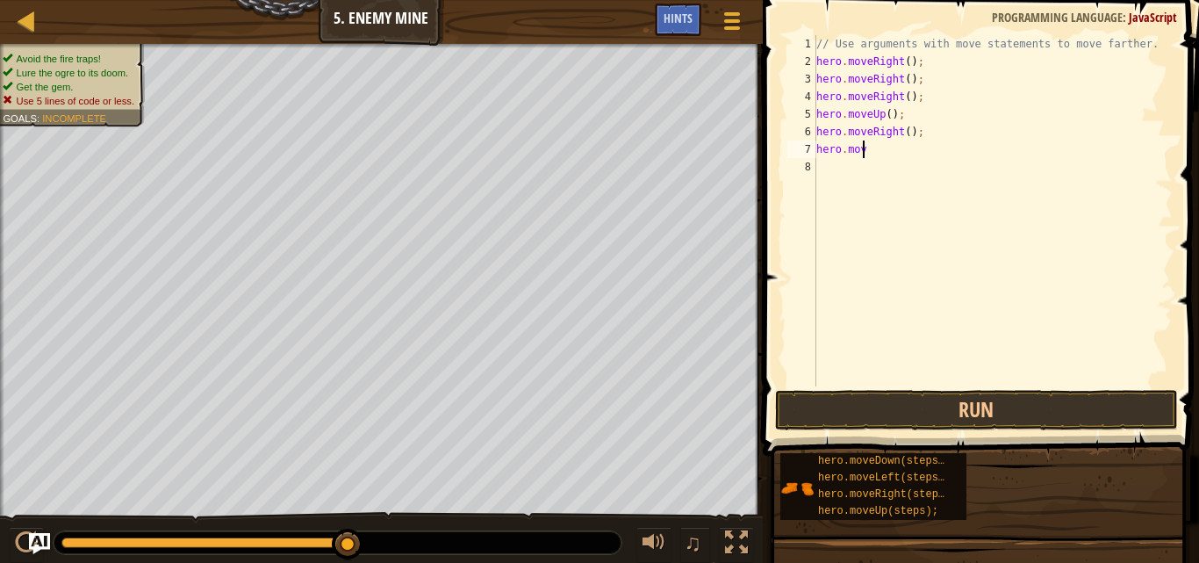
type textarea "h"
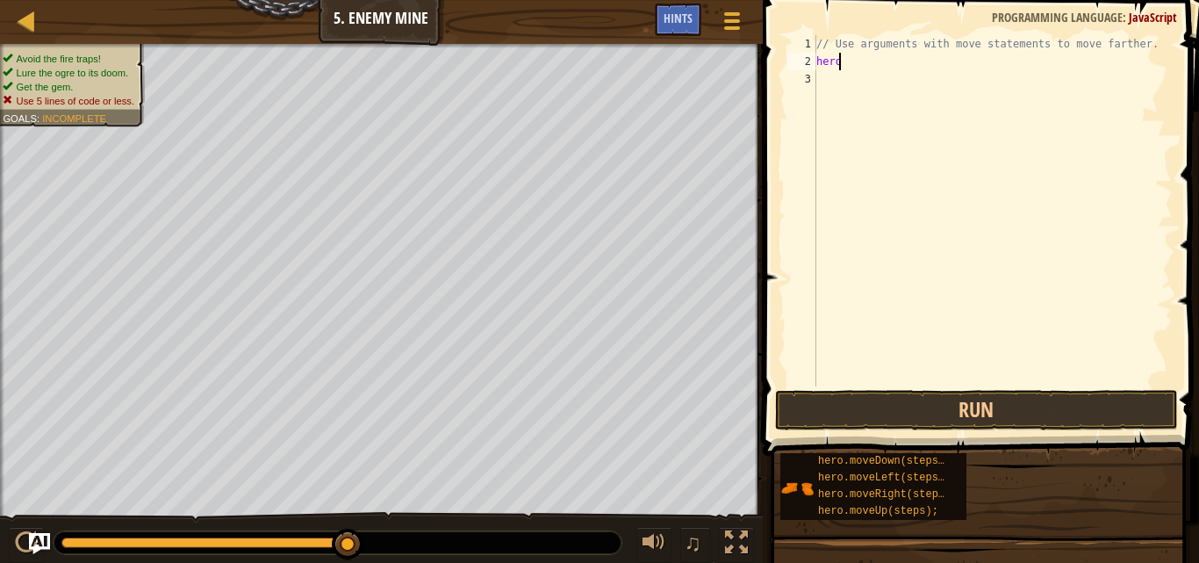
type textarea "h"
type textarea "// Use arguments with move statements to move farthe"
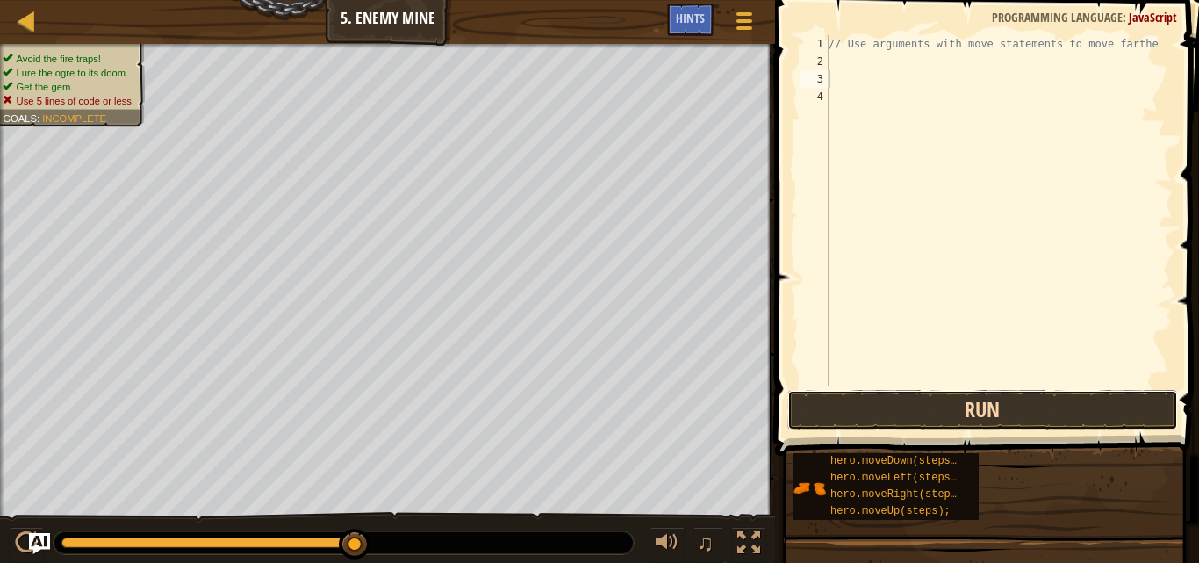
click at [968, 415] on button "Run" at bounding box center [983, 410] width 391 height 40
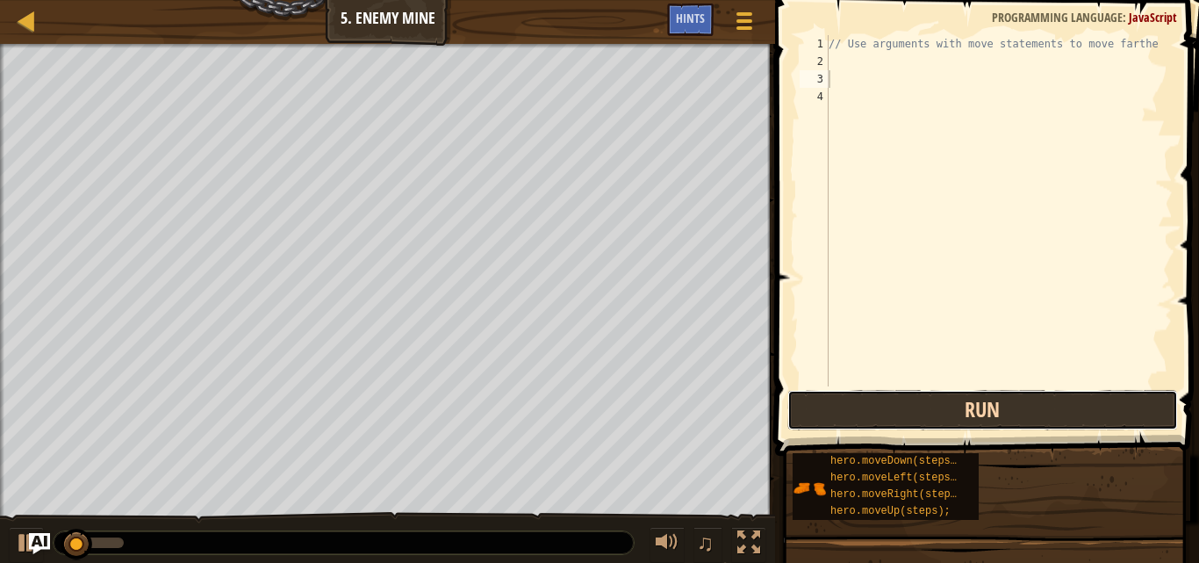
click at [968, 401] on button "Run" at bounding box center [983, 410] width 391 height 40
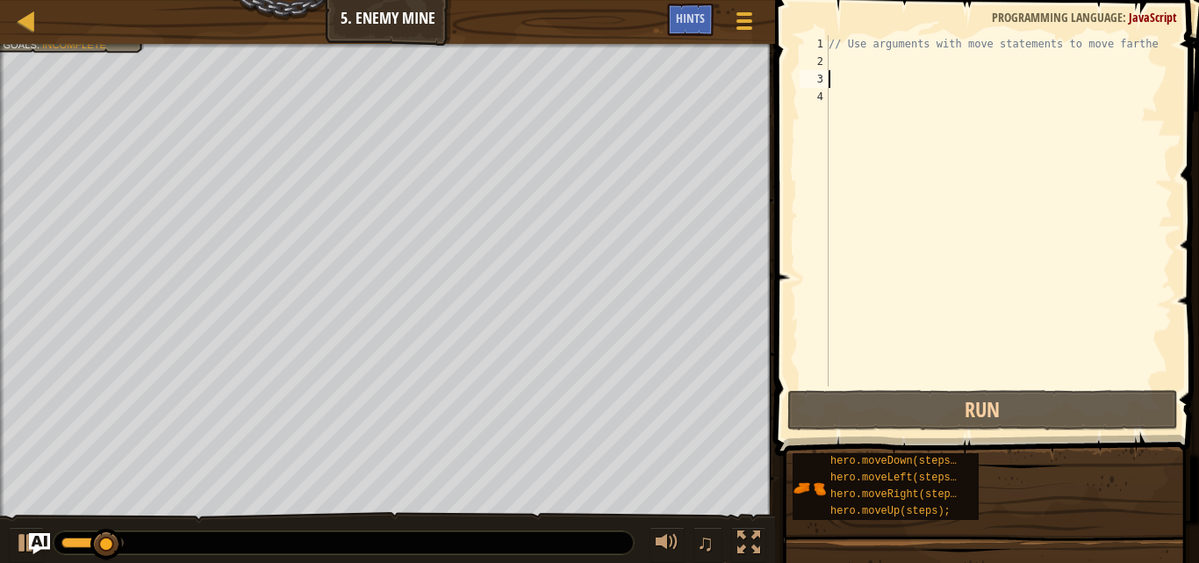
click at [838, 61] on div "// Use arguments with move statements to move farthe" at bounding box center [999, 228] width 348 height 386
click at [745, 25] on div at bounding box center [745, 20] width 24 height 25
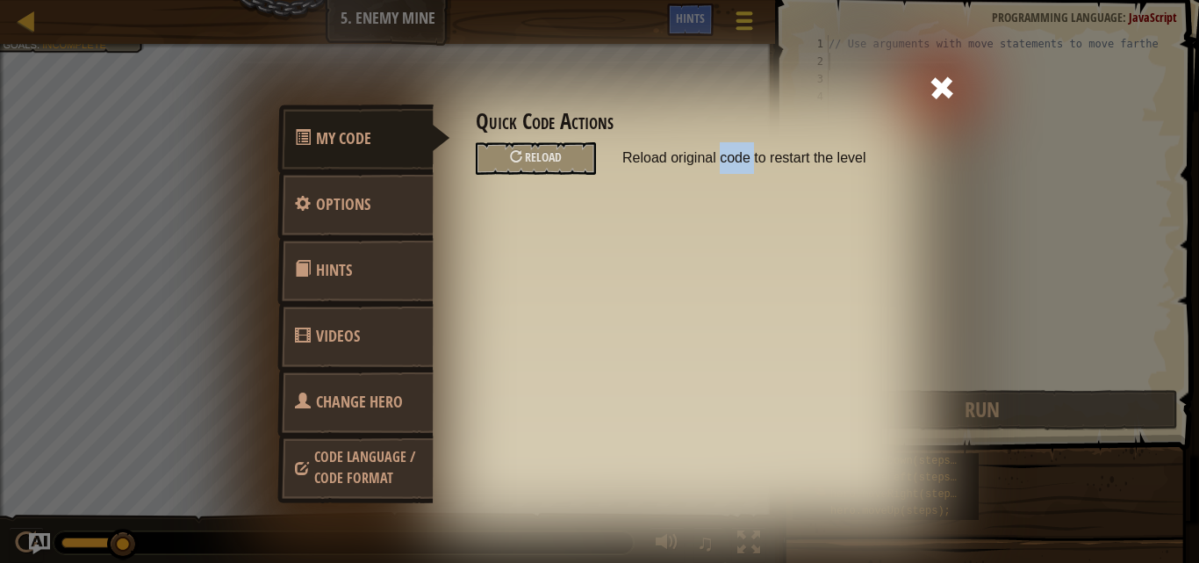
click at [745, 61] on div "My Code Options Hints Videos Change Hero Code Language / Code Format Quick Code…" at bounding box center [600, 311] width 720 height 500
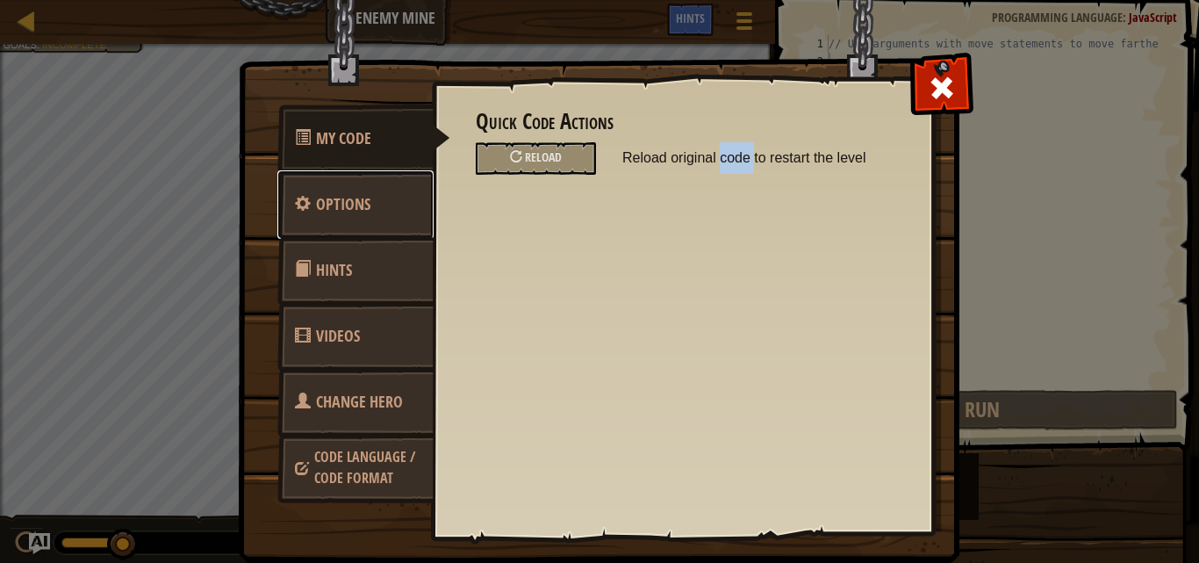
click at [402, 191] on link "Options" at bounding box center [355, 204] width 156 height 68
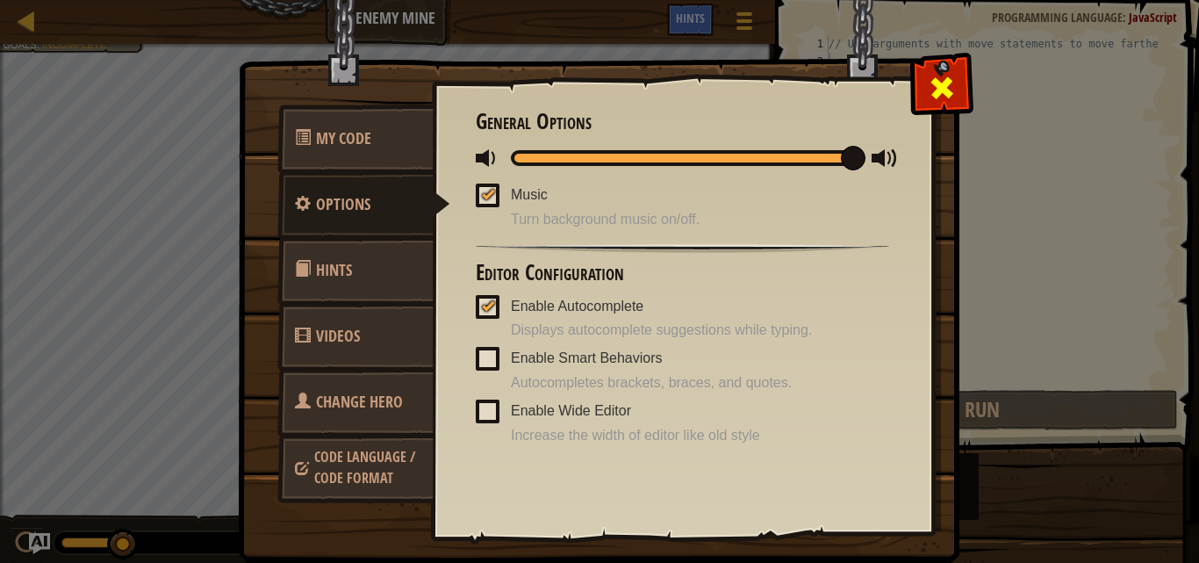
click at [949, 67] on div at bounding box center [941, 83] width 55 height 55
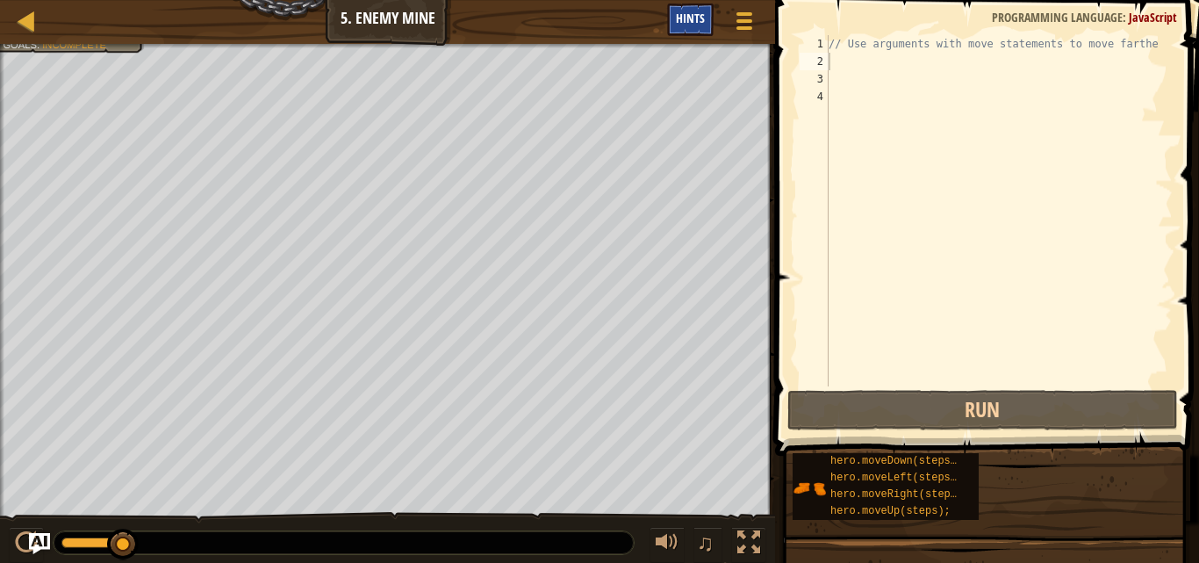
click at [689, 19] on span "Hints" at bounding box center [690, 18] width 29 height 17
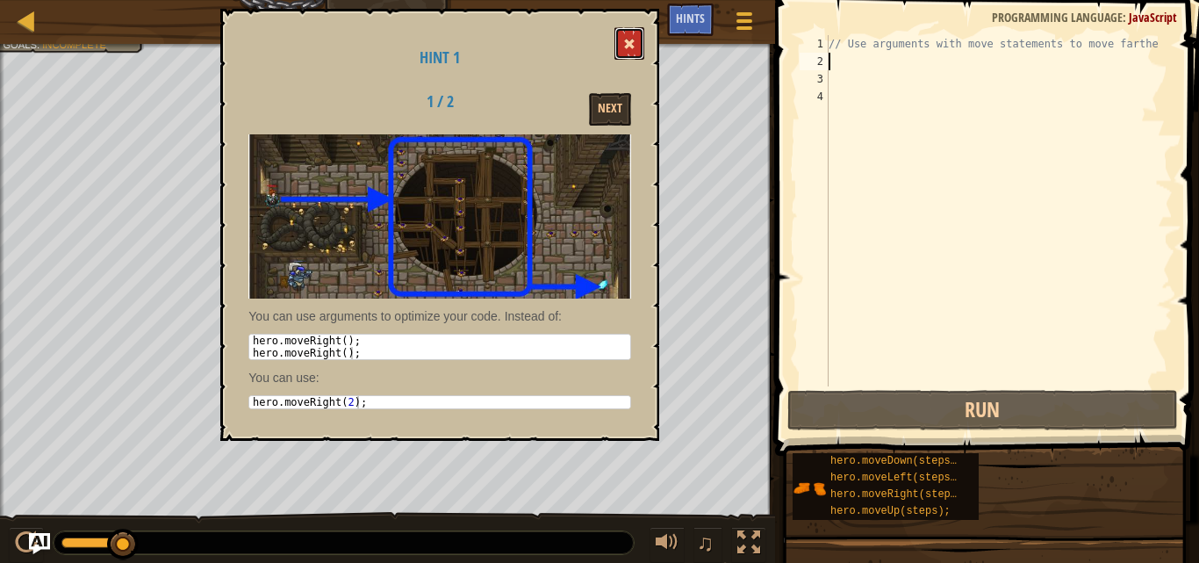
click at [623, 53] on button at bounding box center [630, 43] width 30 height 32
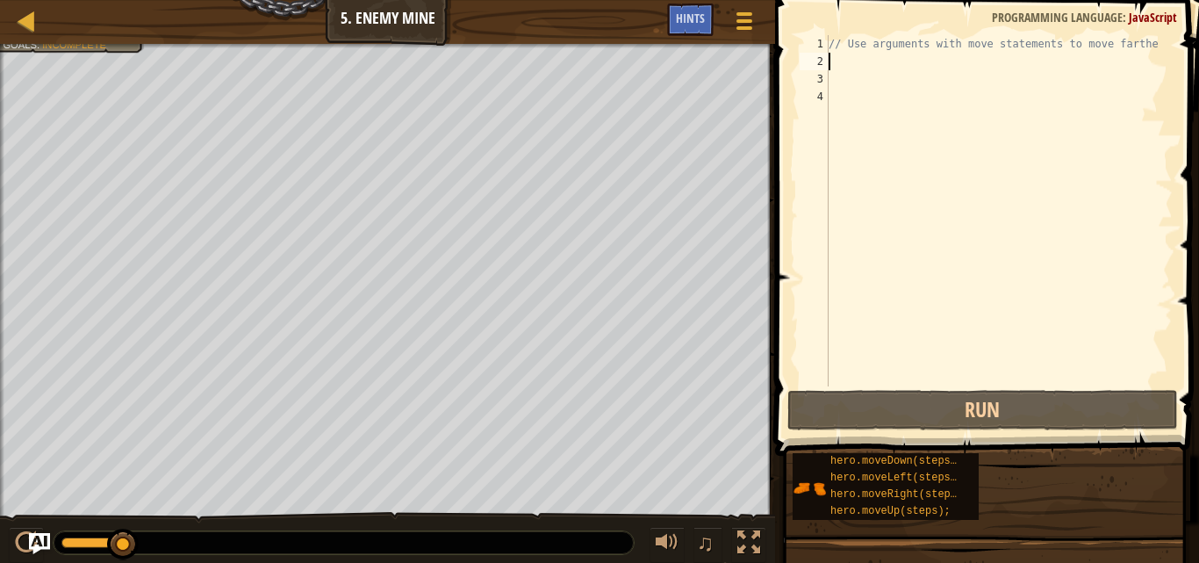
click at [832, 56] on div "// Use arguments with move statements to move farthe" at bounding box center [999, 228] width 348 height 386
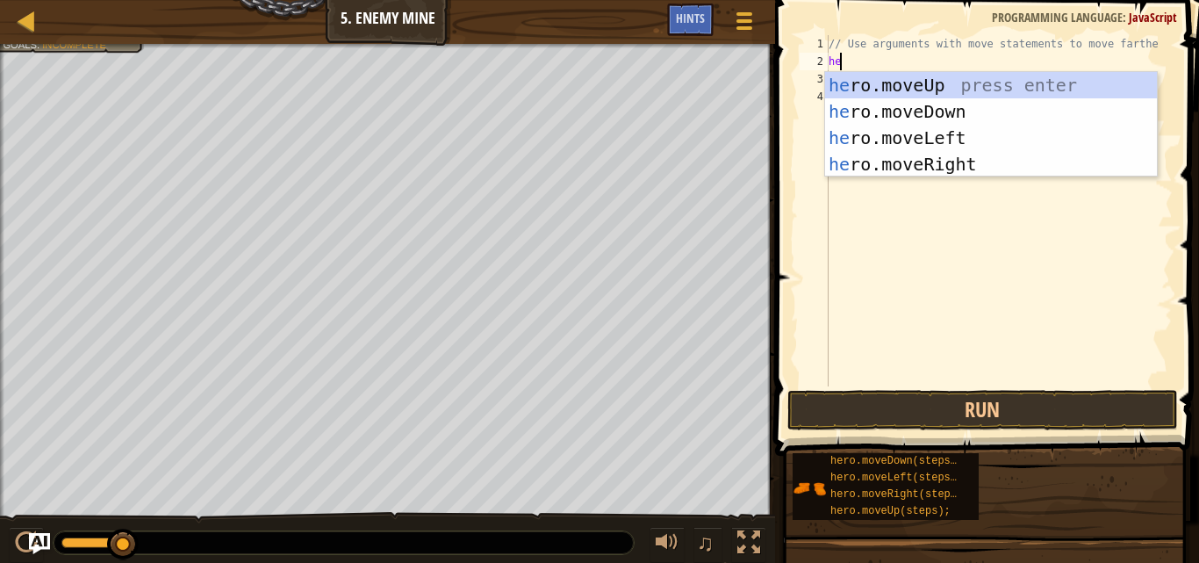
type textarea "her"
click at [932, 160] on div "her o.moveUp press enter her o.moveDown press enter her o.moveLeft press enter …" at bounding box center [991, 151] width 332 height 158
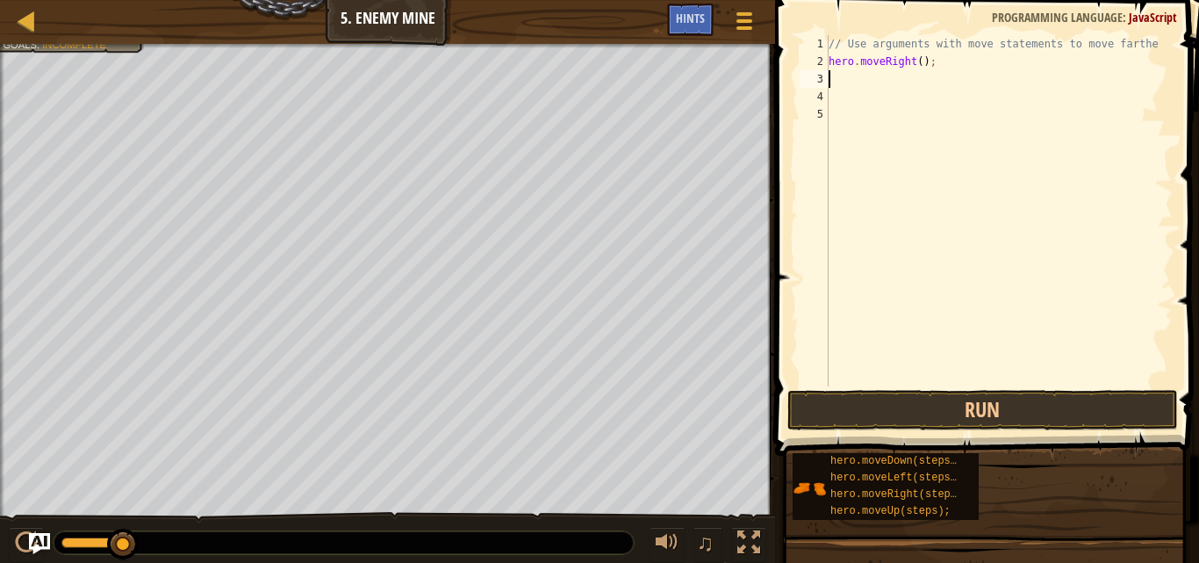
scroll to position [8, 0]
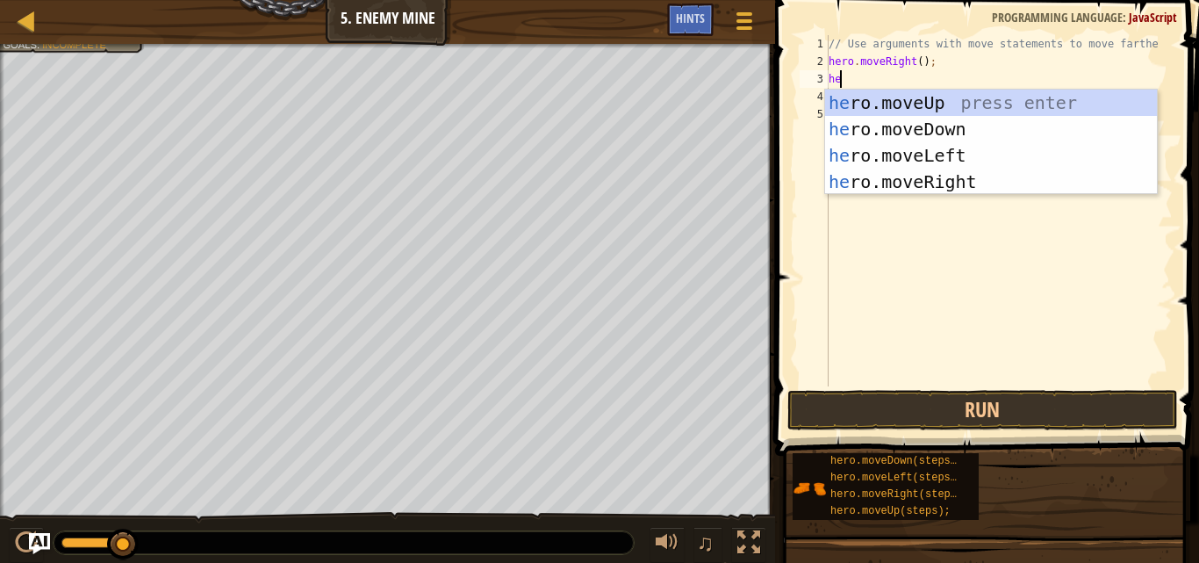
type textarea "her"
click at [937, 176] on div "her o.moveUp press enter her o.moveDown press enter her o.moveLeft press enter …" at bounding box center [991, 169] width 332 height 158
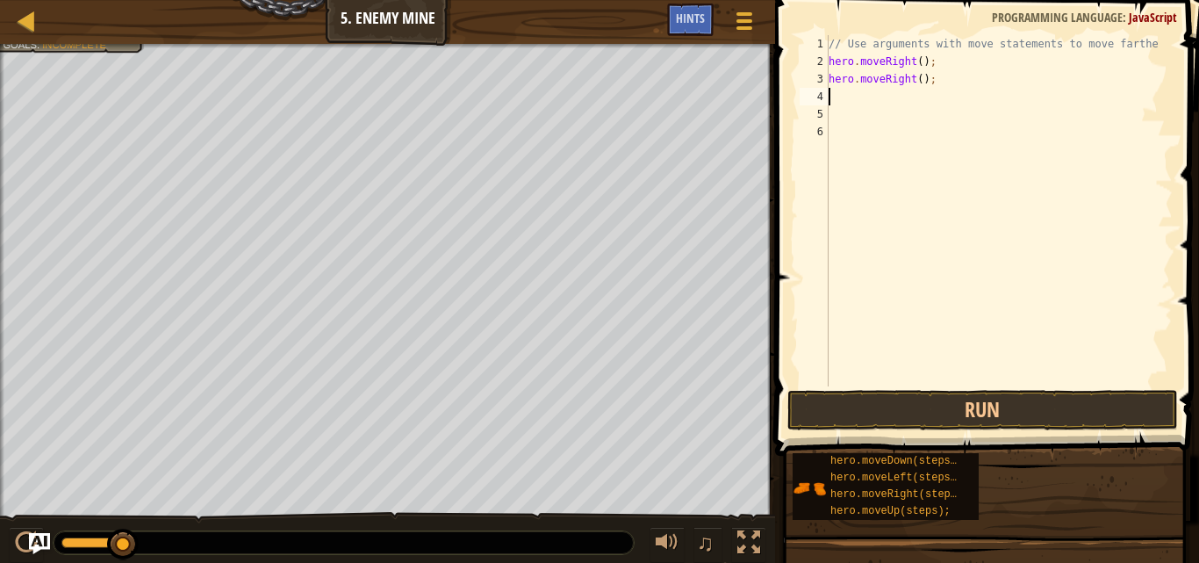
scroll to position [8, 0]
click at [1000, 398] on button "Run" at bounding box center [983, 410] width 391 height 40
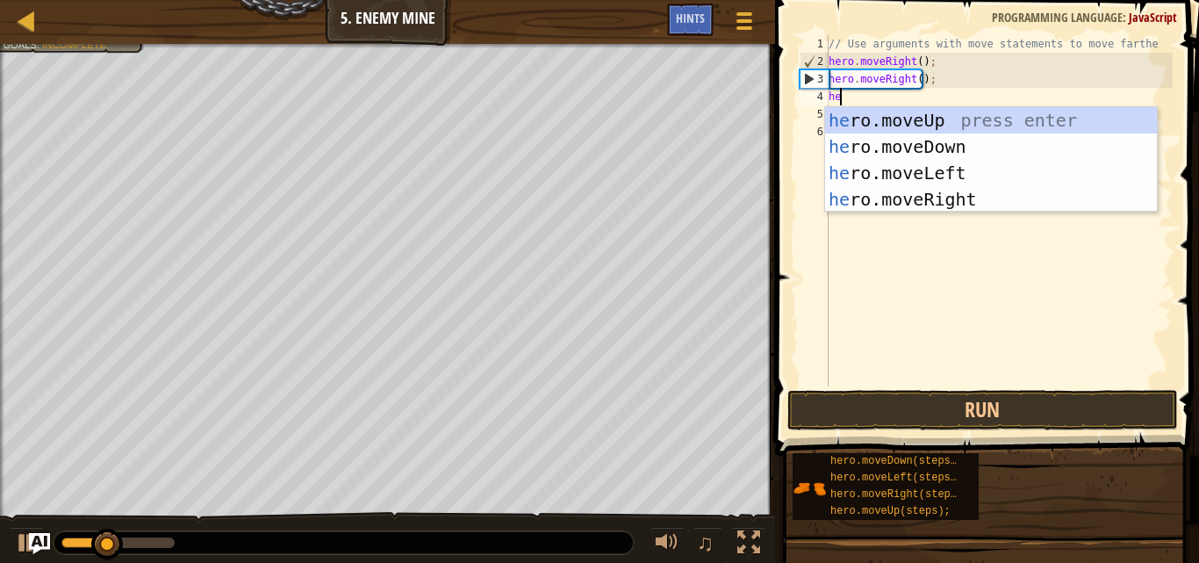
type textarea "her"
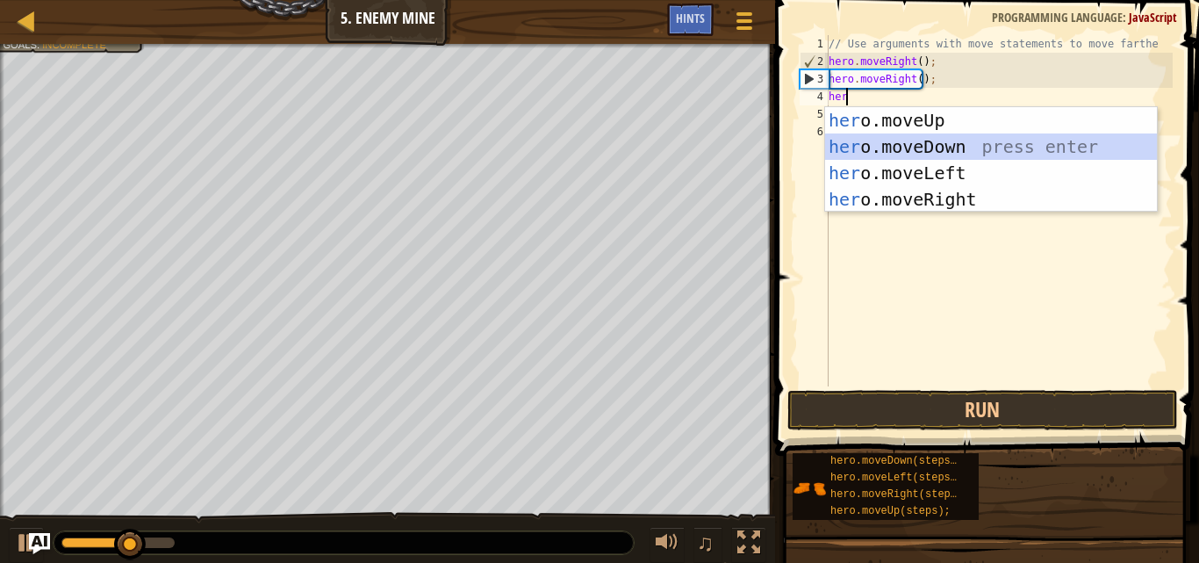
click at [911, 152] on div "her o.moveUp press enter her o.moveDown press enter her o.moveLeft press enter …" at bounding box center [991, 186] width 332 height 158
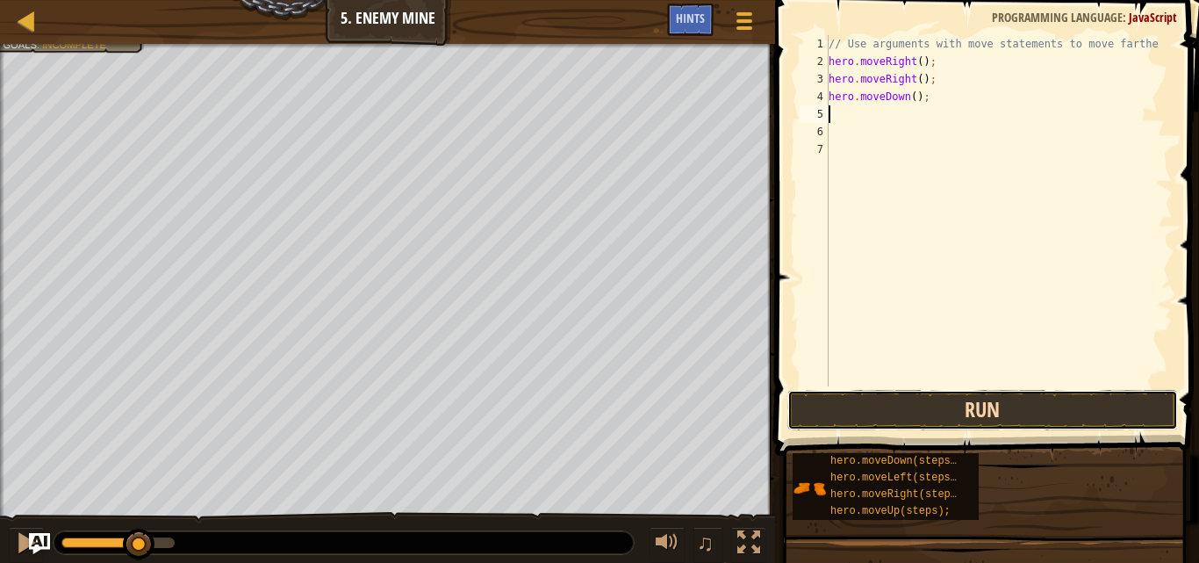
click at [935, 412] on button "Run" at bounding box center [983, 410] width 391 height 40
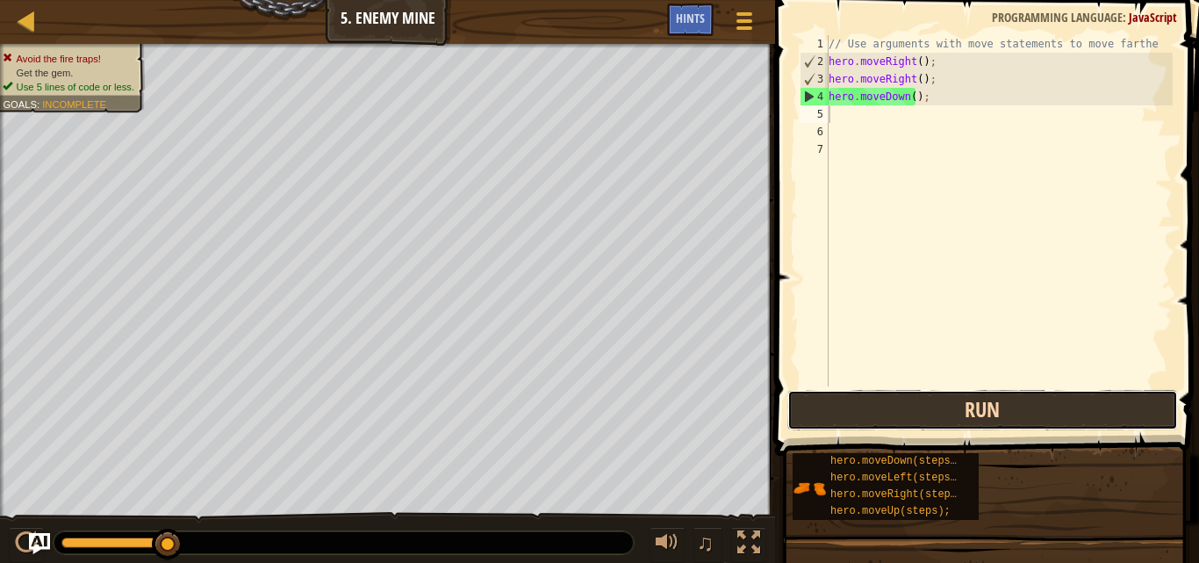
click at [919, 417] on button "Run" at bounding box center [983, 410] width 391 height 40
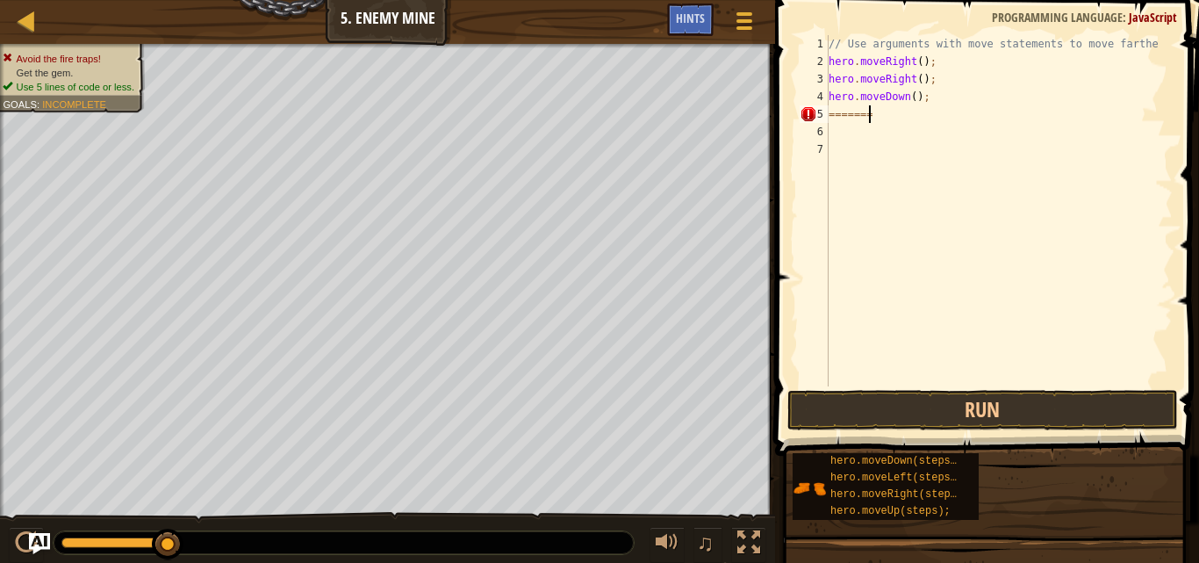
scroll to position [8, 1]
type textarea "="
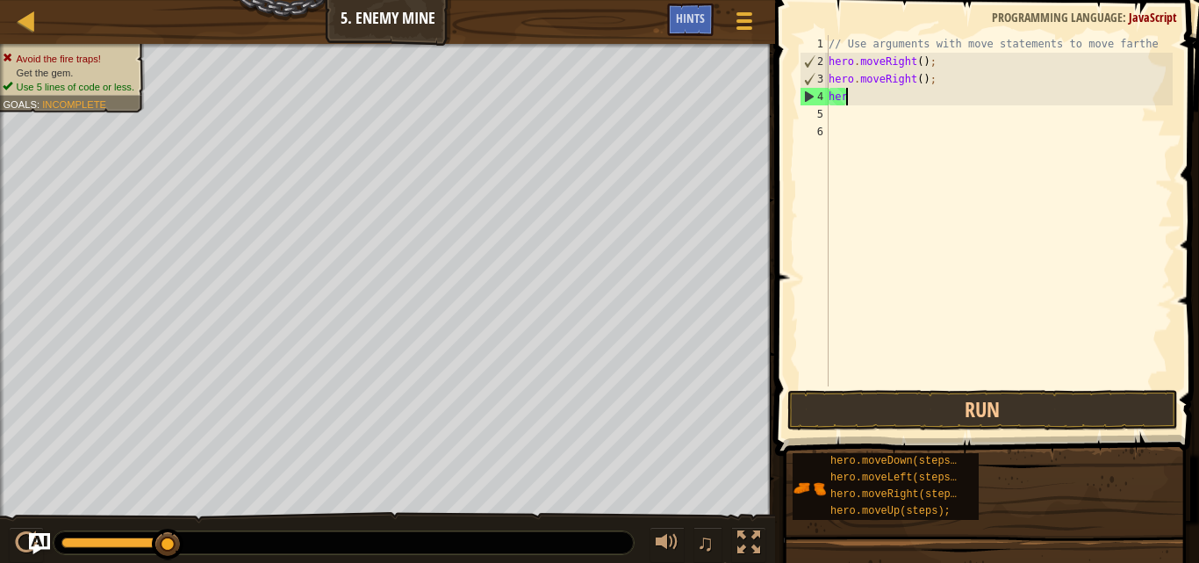
type textarea "h"
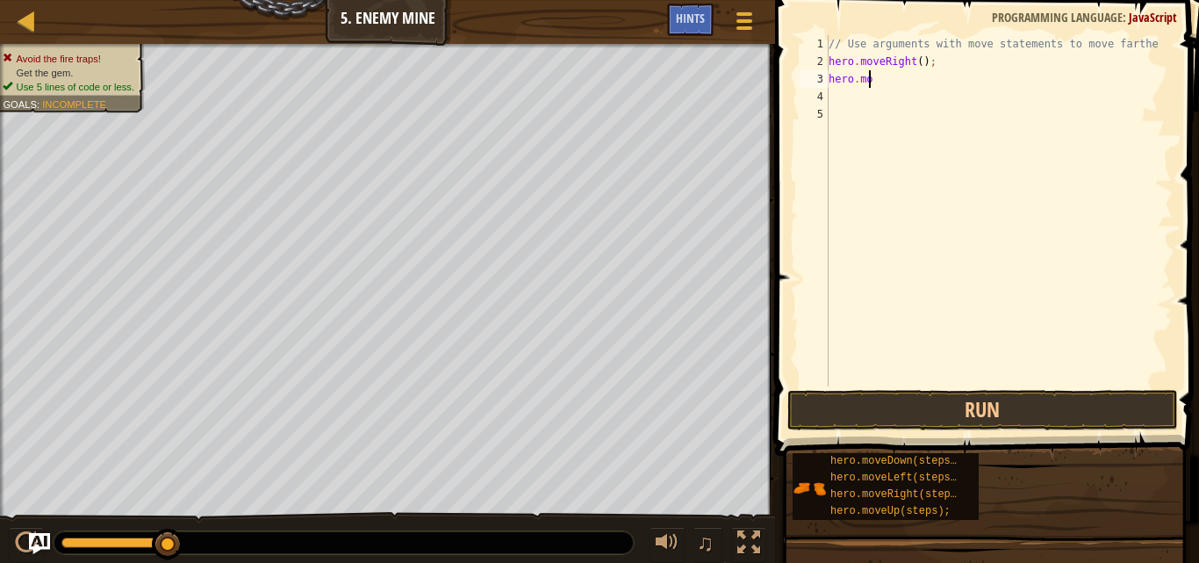
type textarea "h"
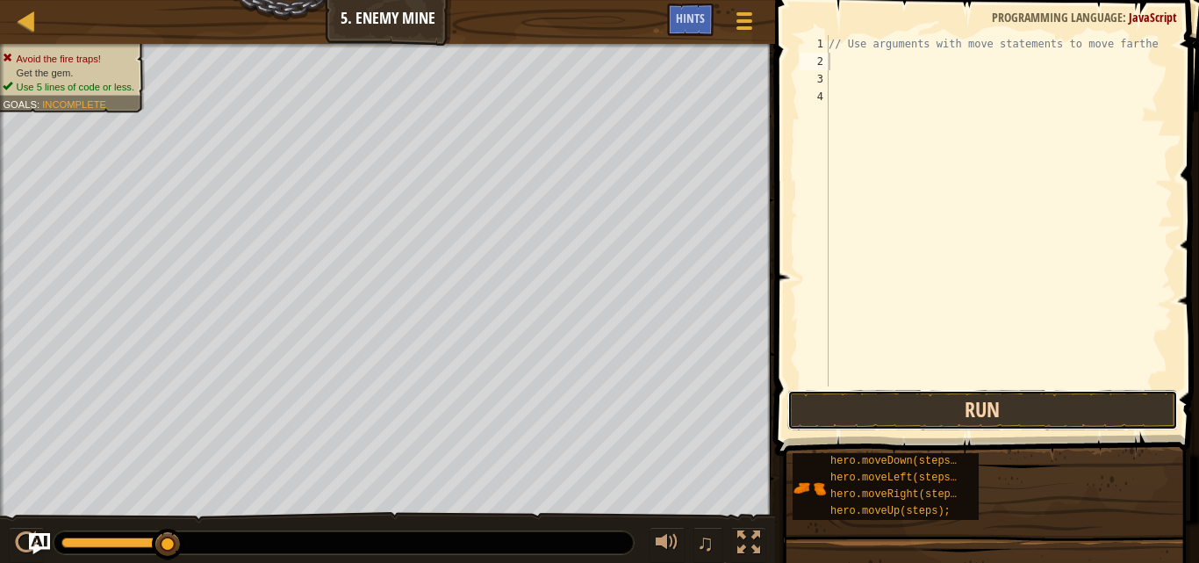
click at [976, 408] on button "Run" at bounding box center [983, 410] width 391 height 40
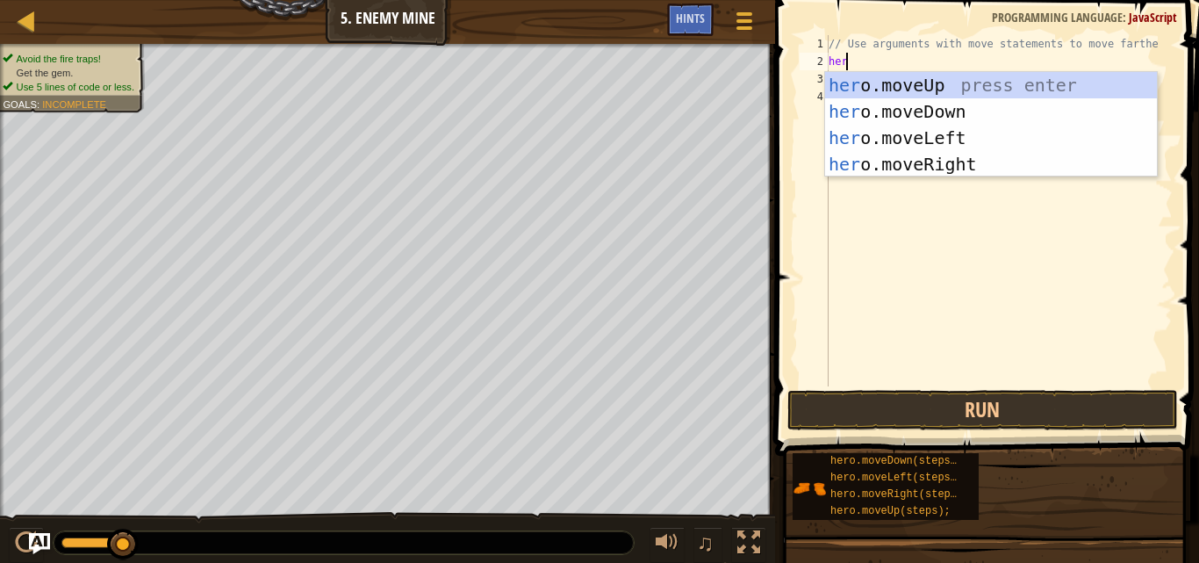
type textarea "her"
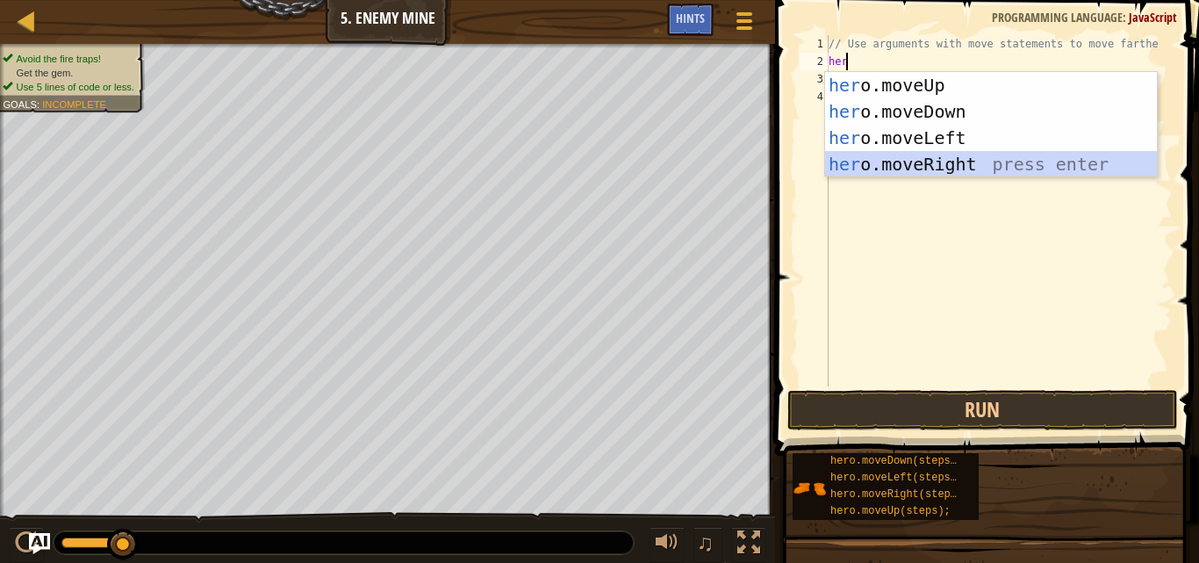
click at [947, 161] on div "her o.moveUp press enter her o.moveDown press enter her o.moveLeft press enter …" at bounding box center [991, 151] width 332 height 158
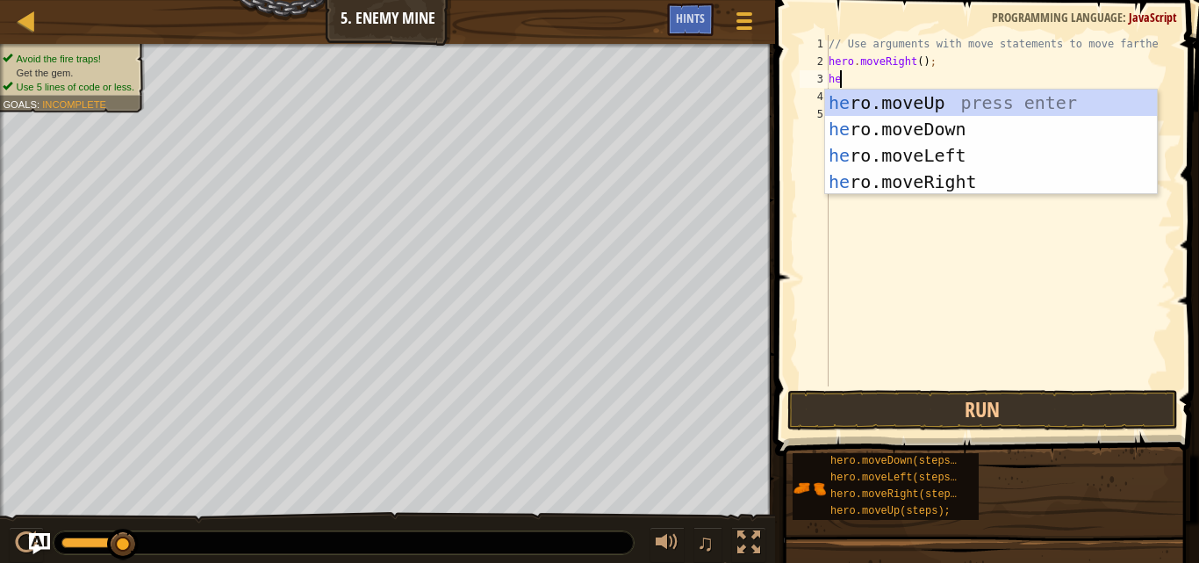
type textarea "her"
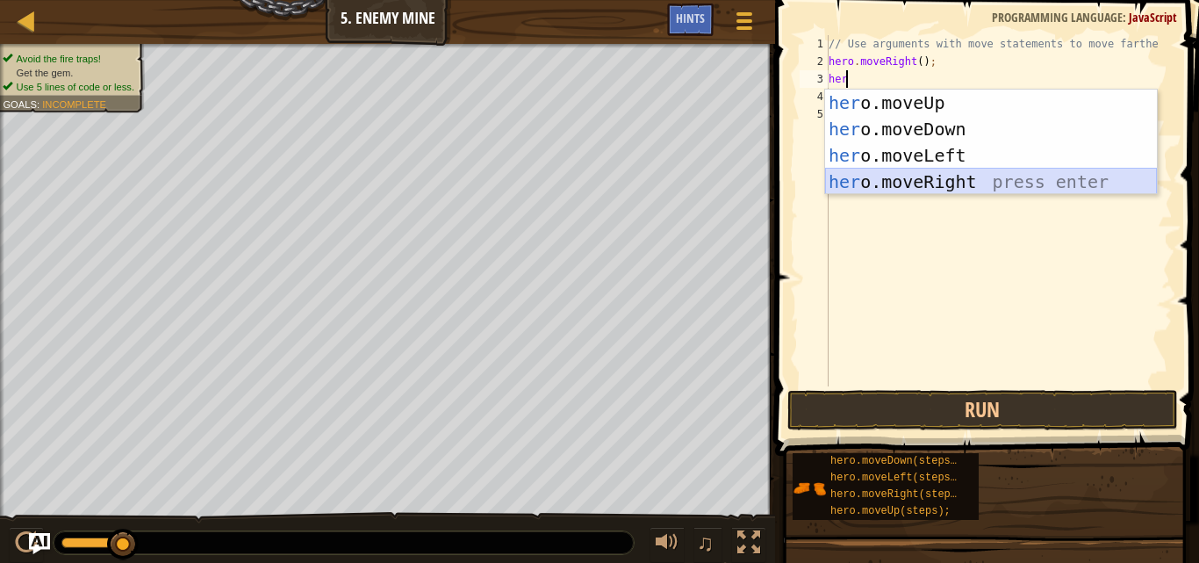
click at [948, 185] on div "her o.moveUp press enter her o.moveDown press enter her o.moveLeft press enter …" at bounding box center [991, 169] width 332 height 158
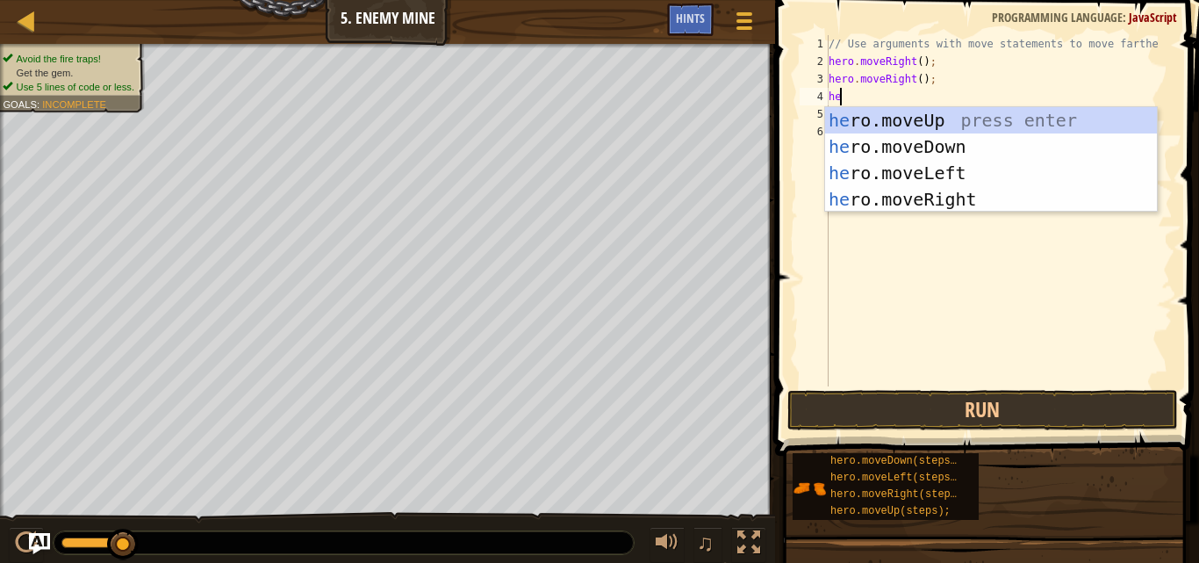
type textarea "her"
click at [962, 205] on div "her o.moveUp press enter her o.moveDown press enter her o.moveLeft press enter …" at bounding box center [991, 186] width 332 height 158
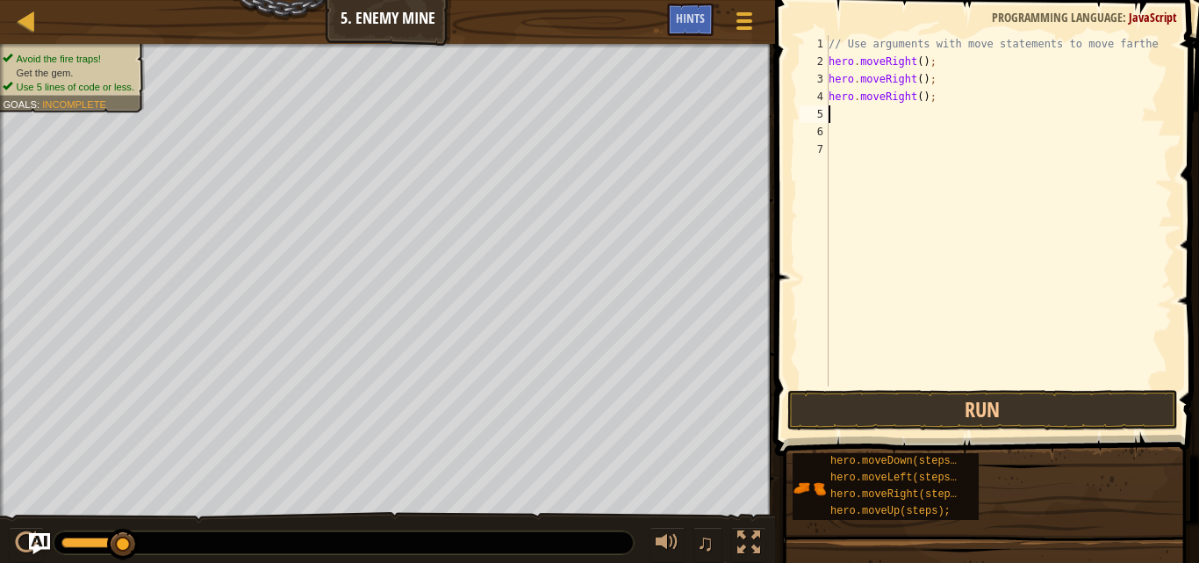
scroll to position [8, 0]
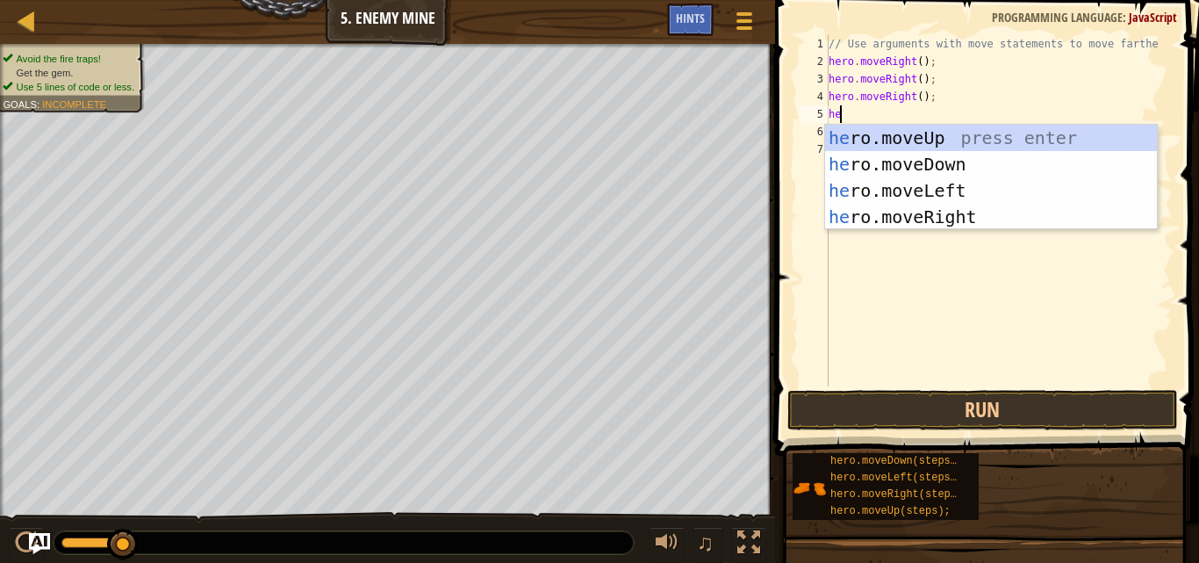
type textarea "her"
click at [965, 131] on div "her o.moveUp press enter her o.moveDown press enter her o.moveLeft press enter …" at bounding box center [991, 204] width 332 height 158
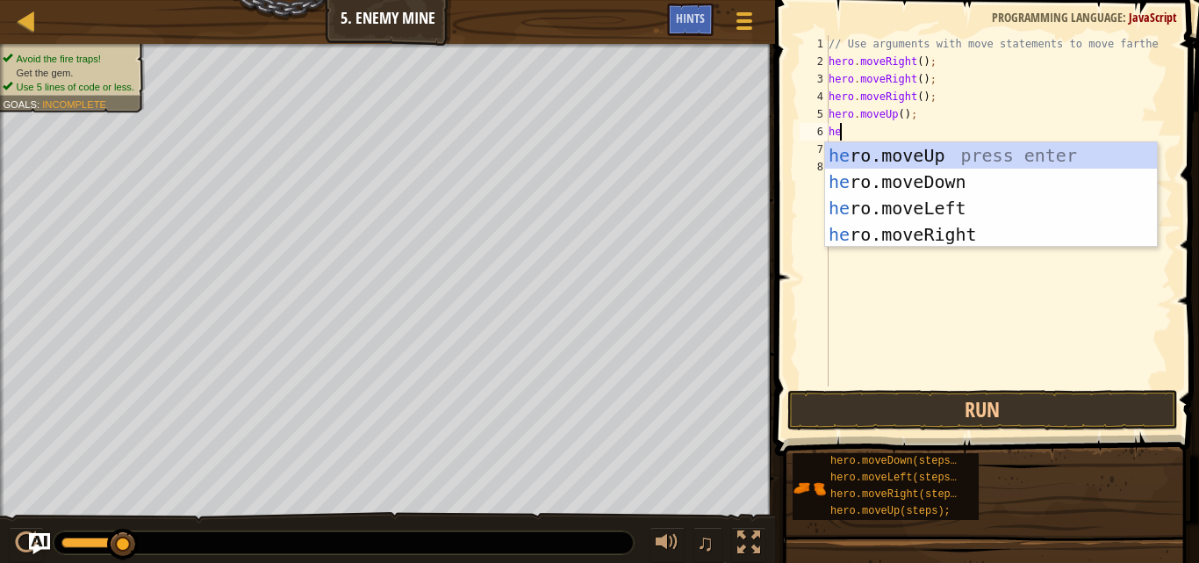
type textarea "her"
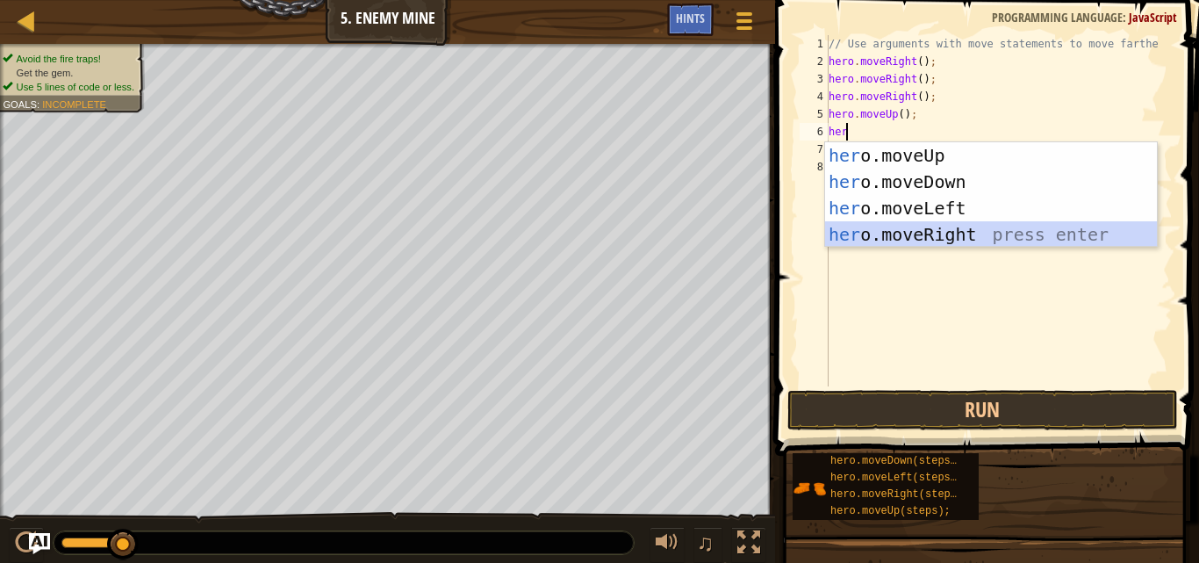
click at [976, 234] on div "her o.moveUp press enter her o.moveDown press enter her o.moveLeft press enter …" at bounding box center [991, 221] width 332 height 158
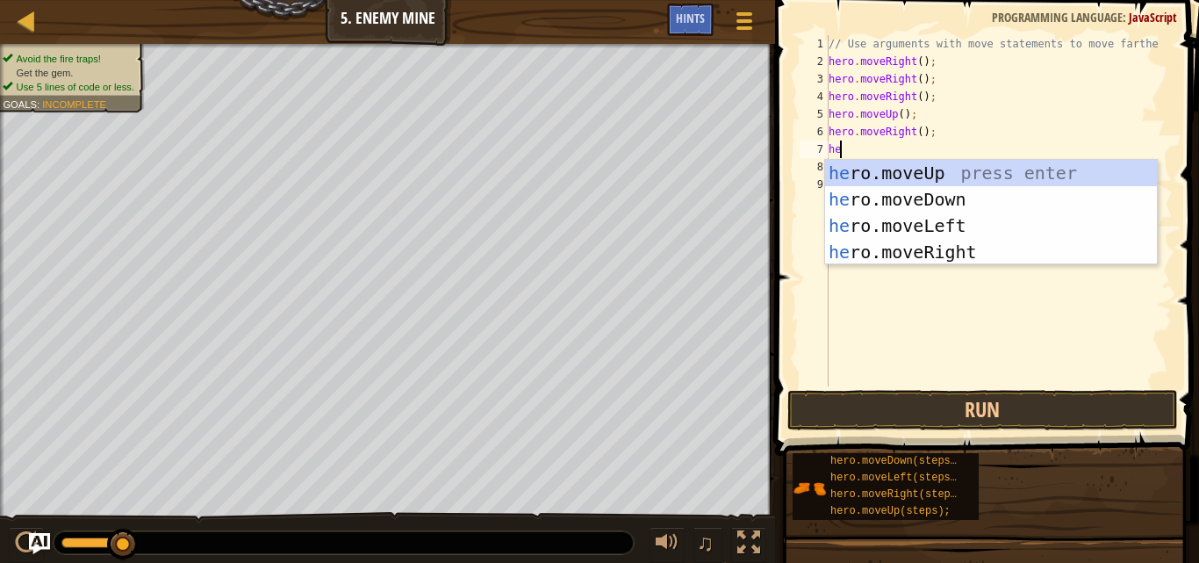
type textarea "her"
click at [978, 191] on div "her o.moveUp press enter her o.moveDown press enter her o.moveLeft press enter …" at bounding box center [991, 239] width 332 height 158
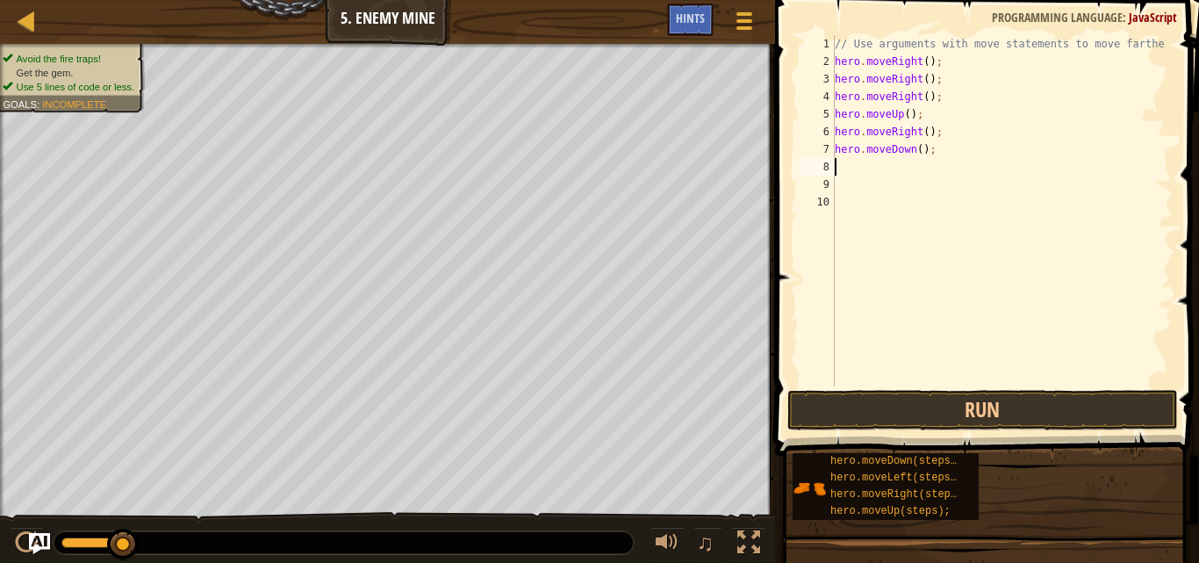
scroll to position [8, 0]
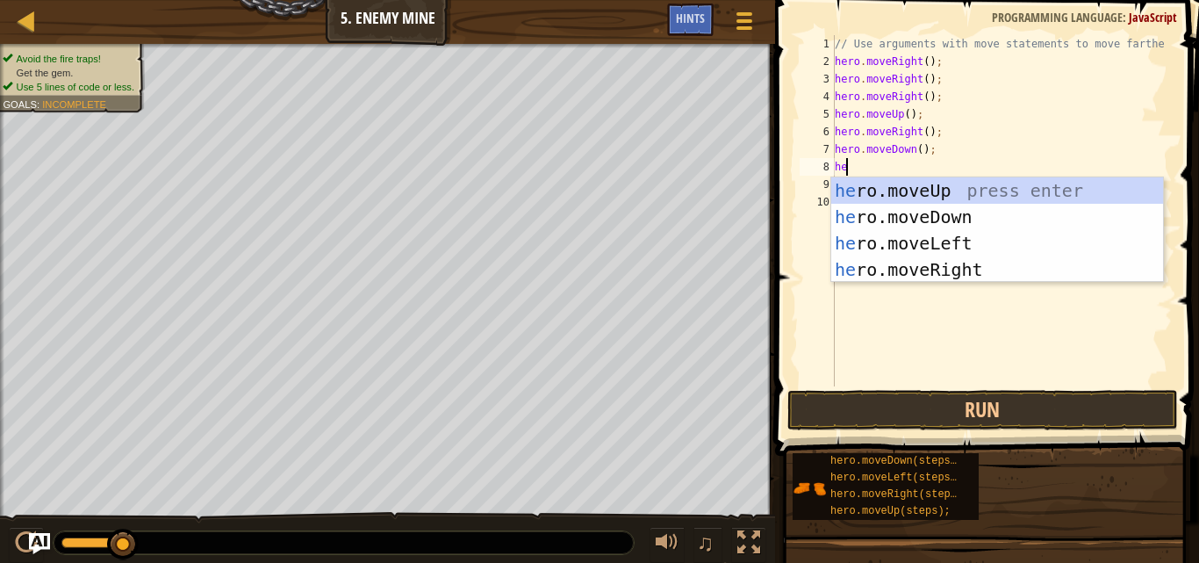
type textarea "her"
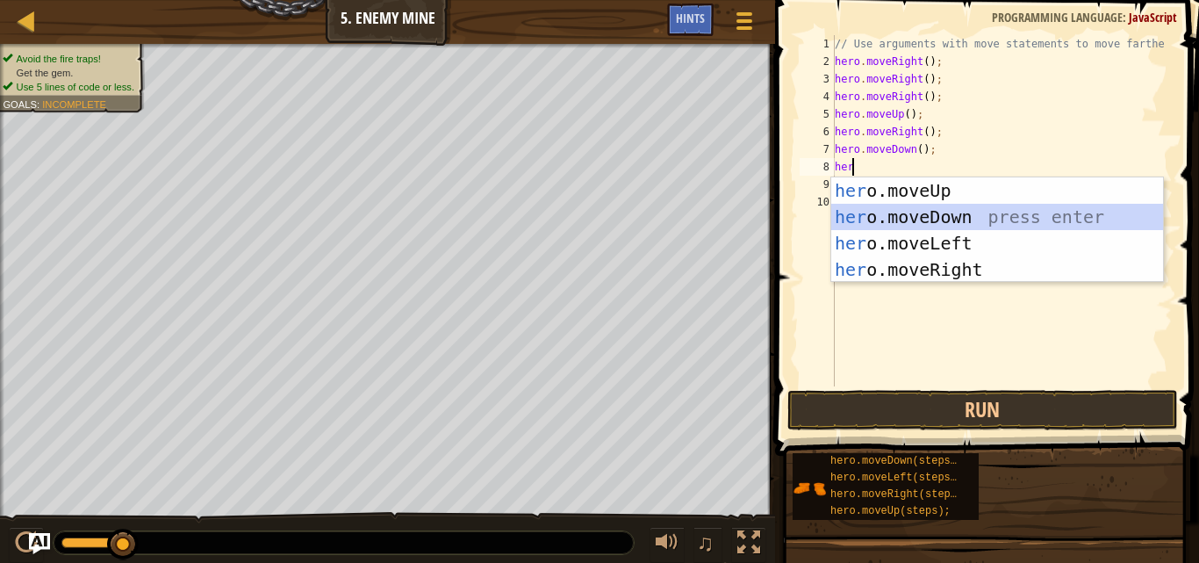
click at [979, 212] on div "her o.moveUp press enter her o.moveDown press enter her o.moveLeft press enter …" at bounding box center [998, 256] width 332 height 158
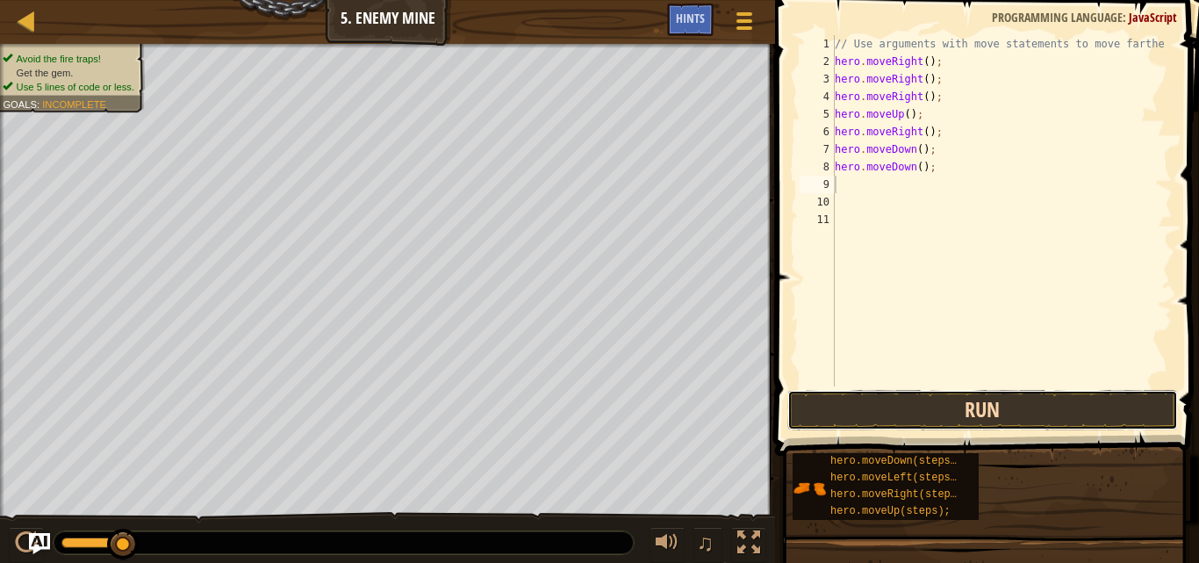
click at [956, 397] on button "Run" at bounding box center [983, 410] width 391 height 40
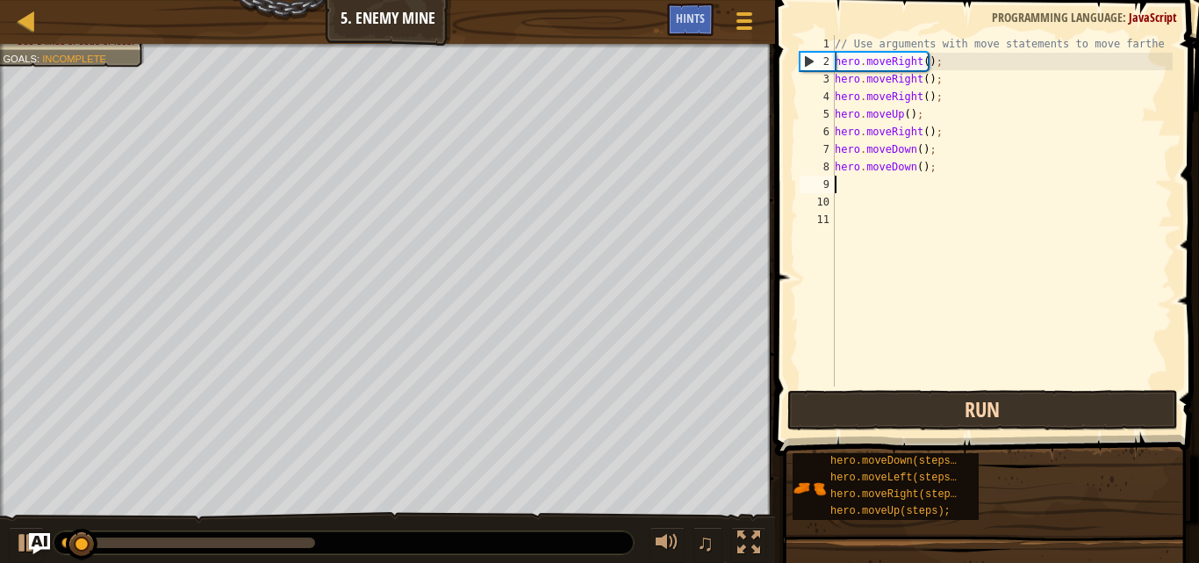
type textarea "he"
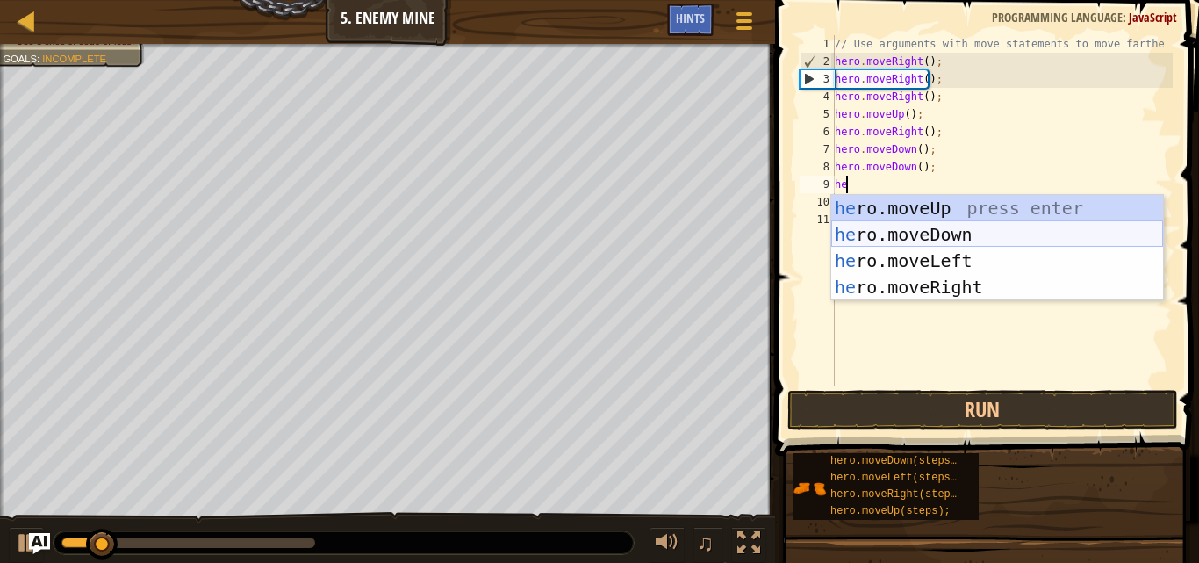
click at [964, 235] on div "he ro.moveUp press enter he ro.moveDown press enter he ro.moveLeft press enter …" at bounding box center [998, 274] width 332 height 158
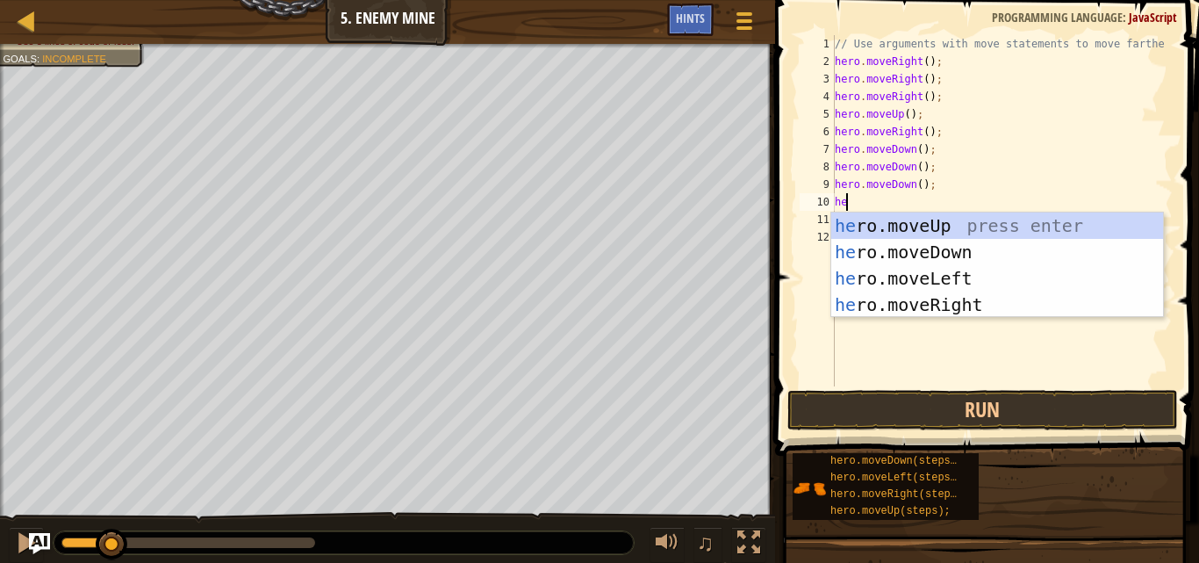
type textarea "her"
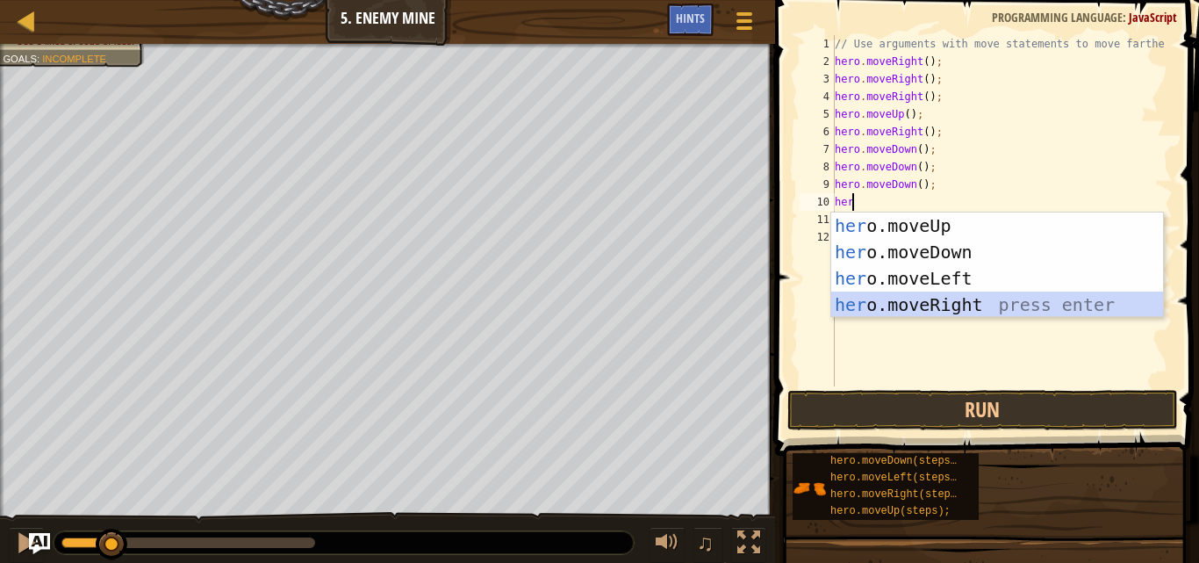
click at [954, 308] on div "her o.moveUp press enter her o.moveDown press enter her o.moveLeft press enter …" at bounding box center [998, 291] width 332 height 158
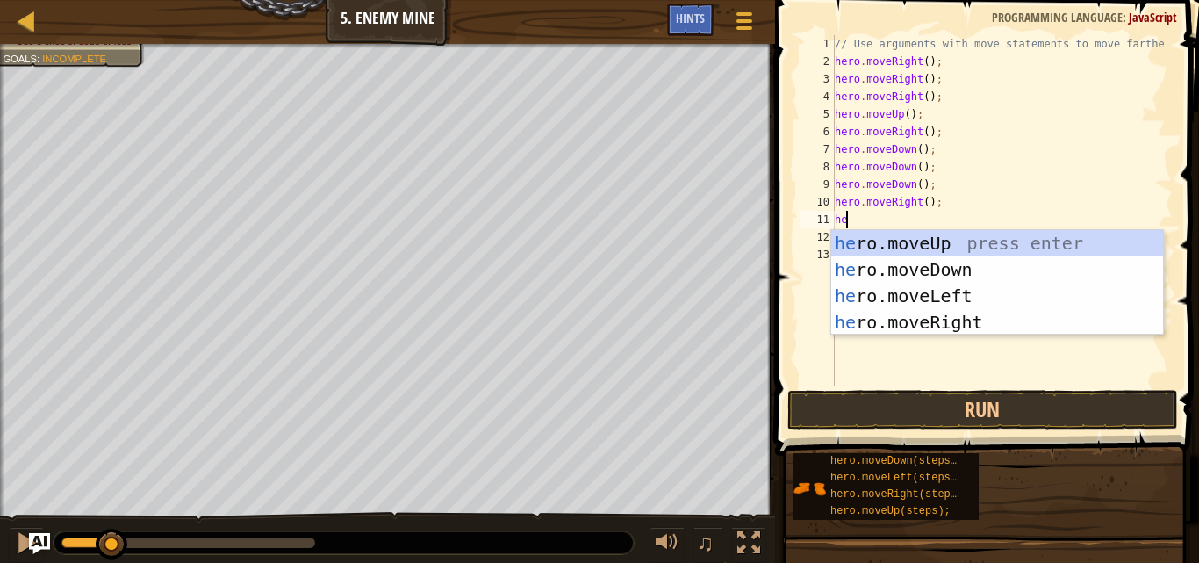
type textarea "her"
click at [954, 308] on div "her o.moveUp press enter her o.moveDown press enter her o.moveLeft press enter …" at bounding box center [998, 309] width 332 height 158
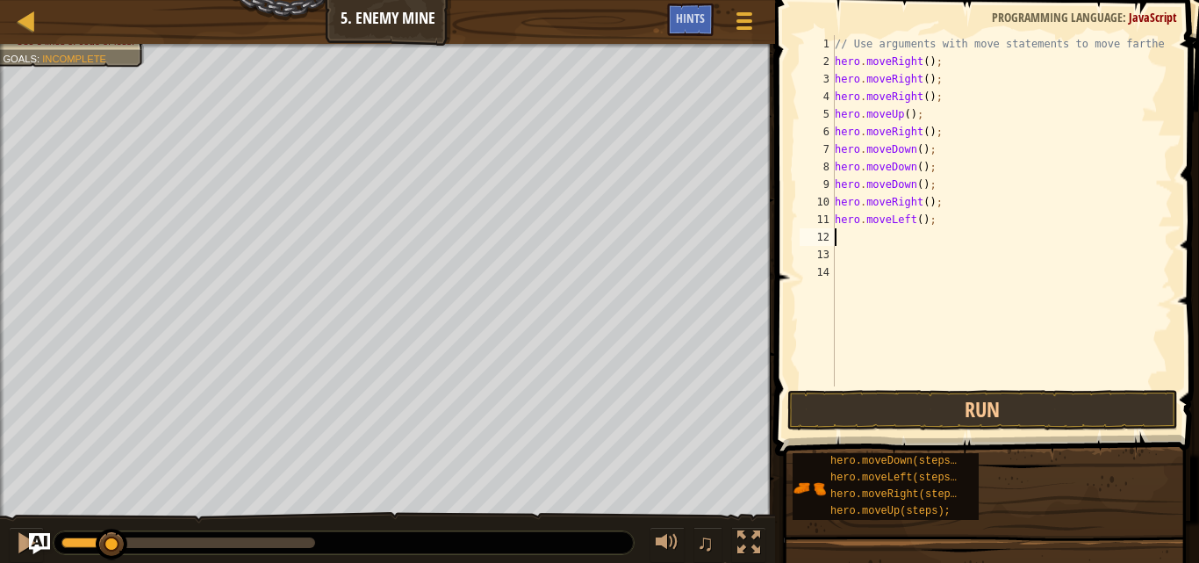
scroll to position [8, 0]
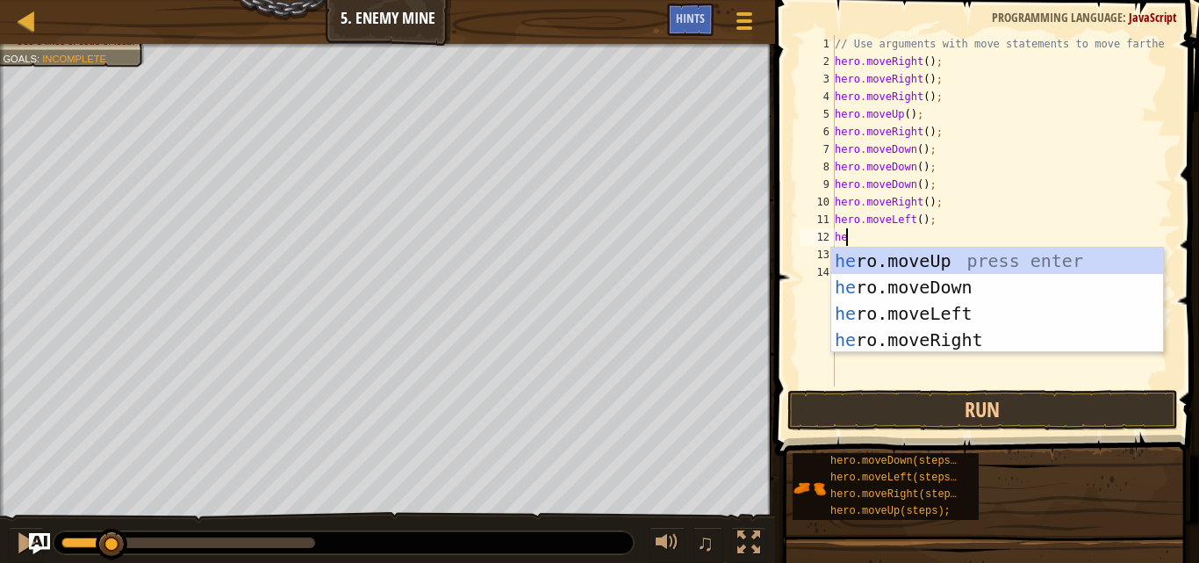
type textarea "her"
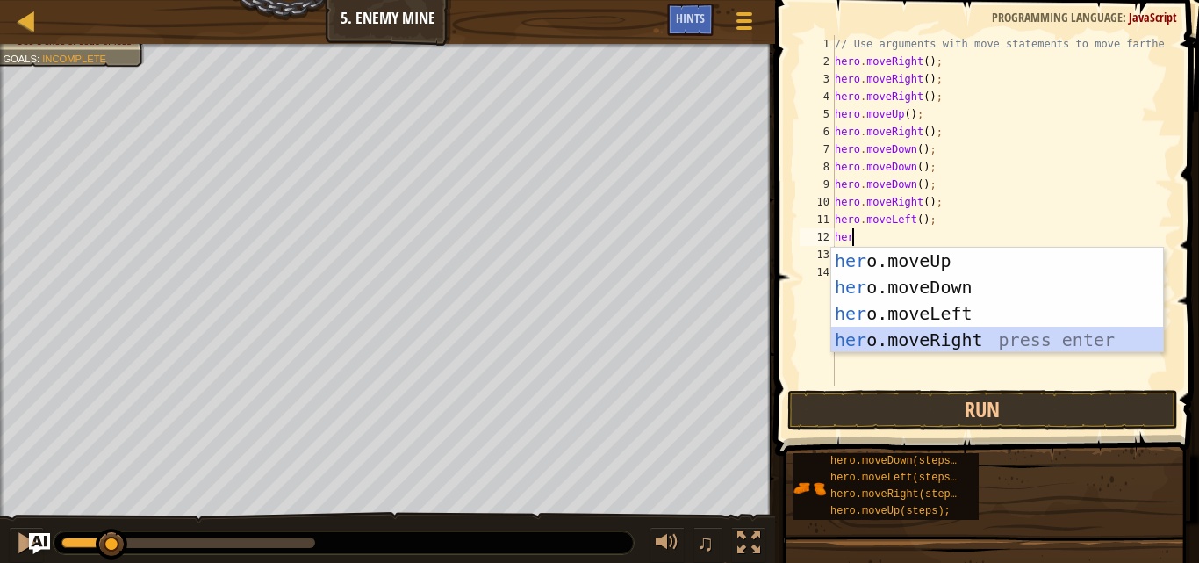
click at [965, 335] on div "her o.moveUp press enter her o.moveDown press enter her o.moveLeft press enter …" at bounding box center [998, 327] width 332 height 158
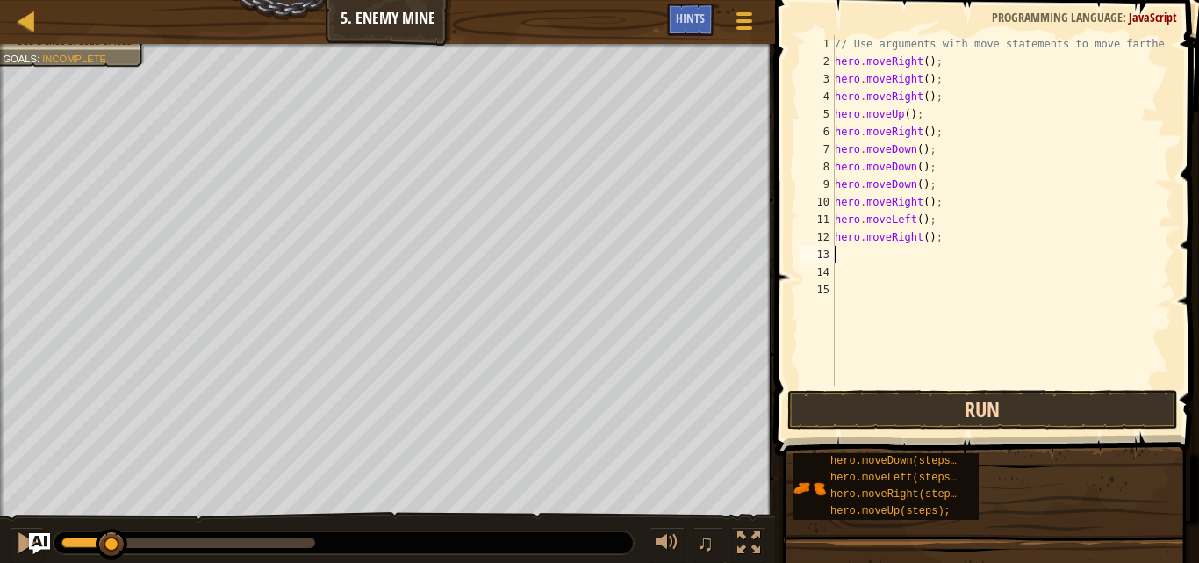
scroll to position [8, 0]
click at [968, 416] on button "Run" at bounding box center [983, 410] width 391 height 40
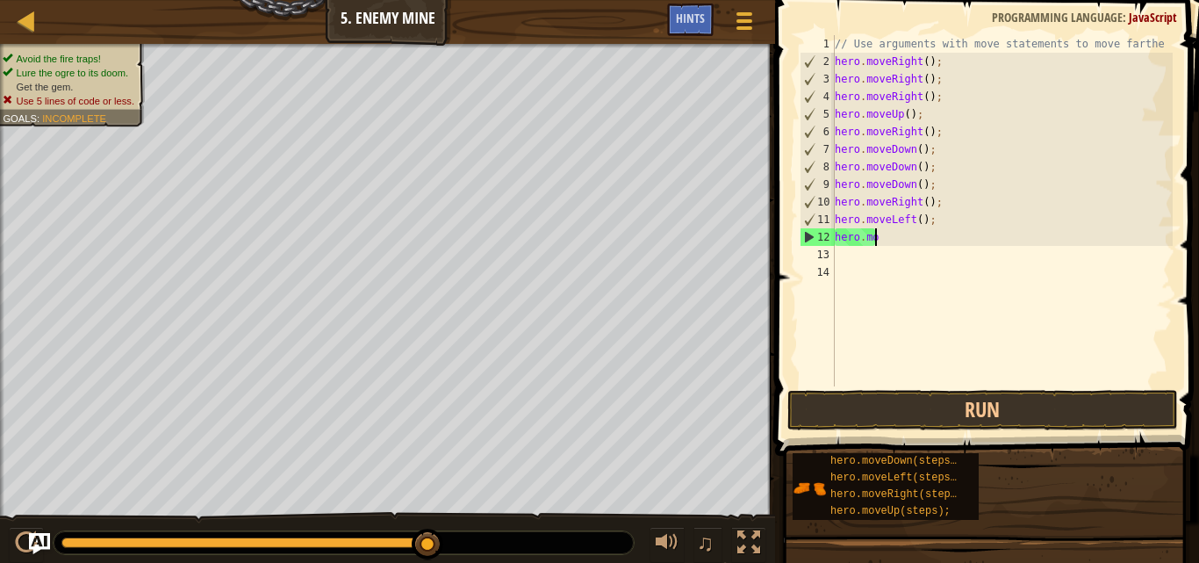
type textarea "h"
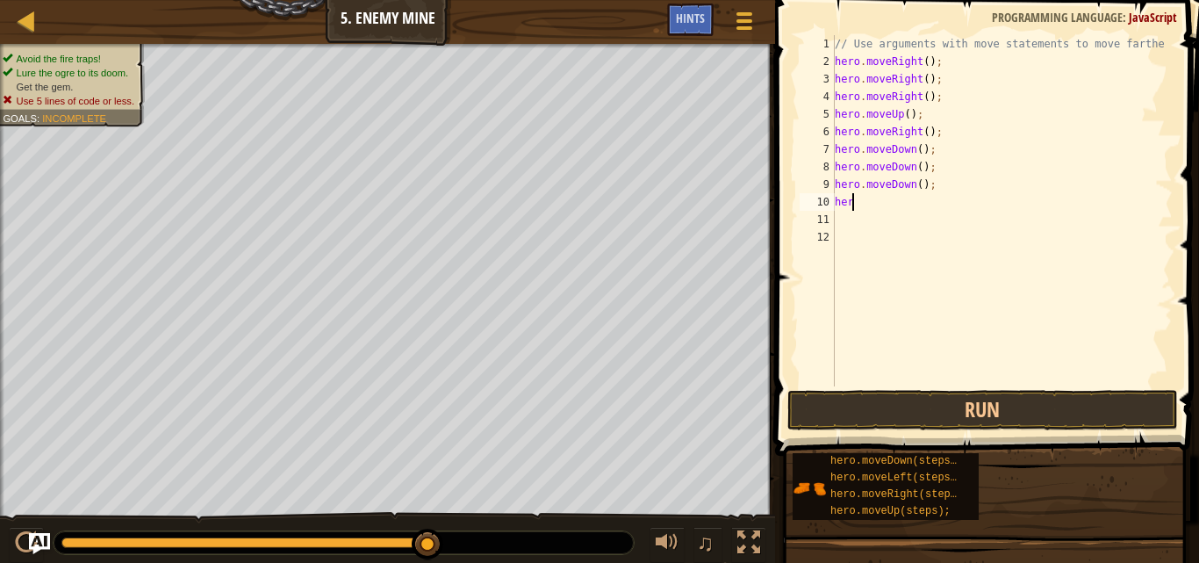
type textarea "h"
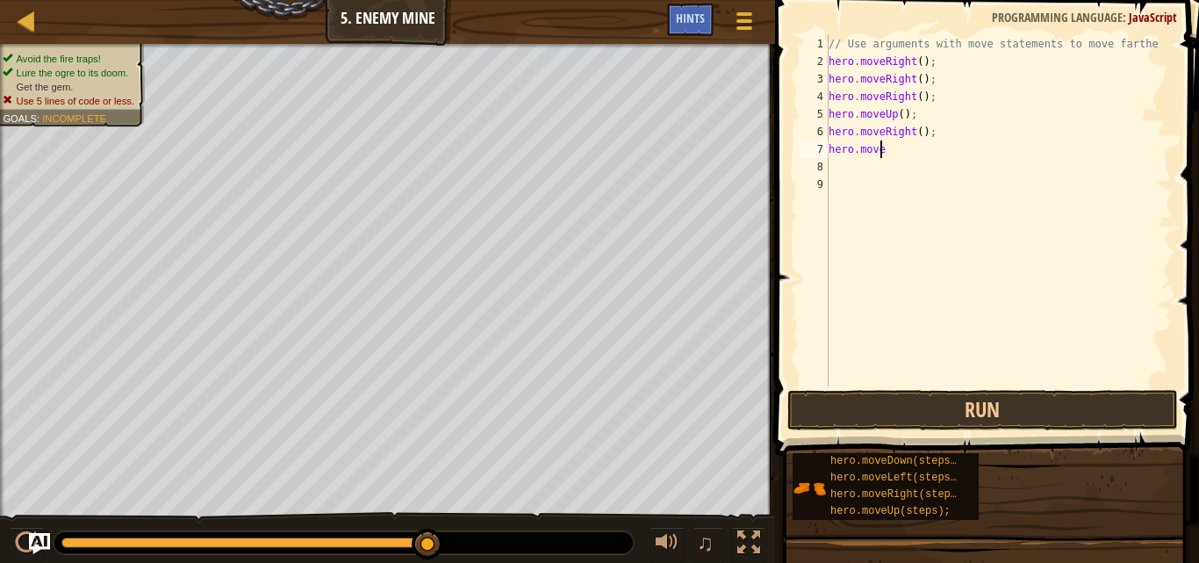
type textarea "h"
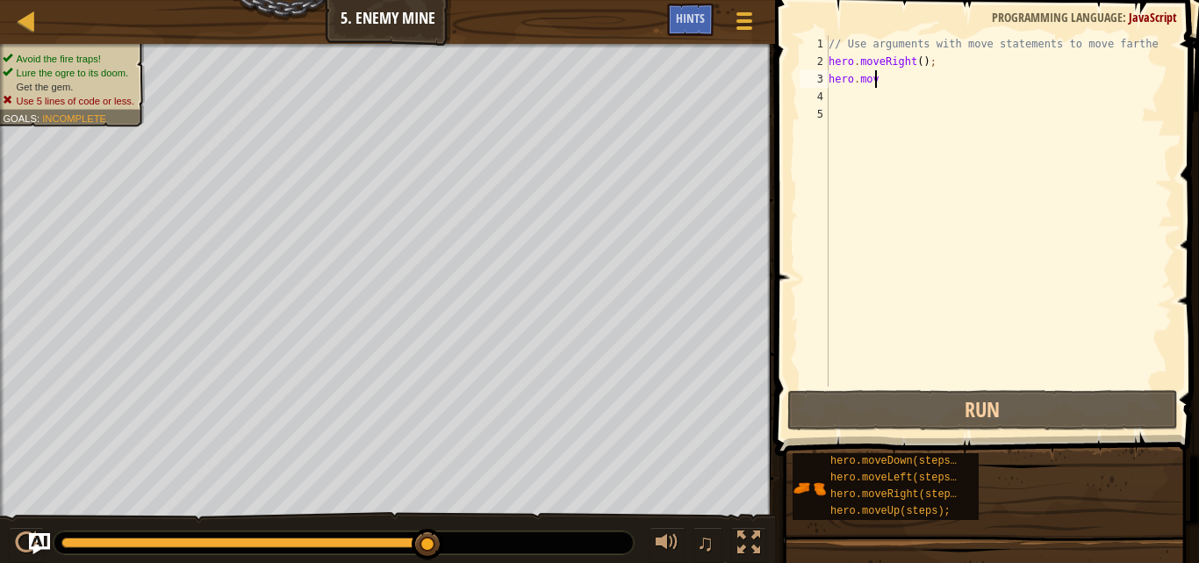
type textarea "h"
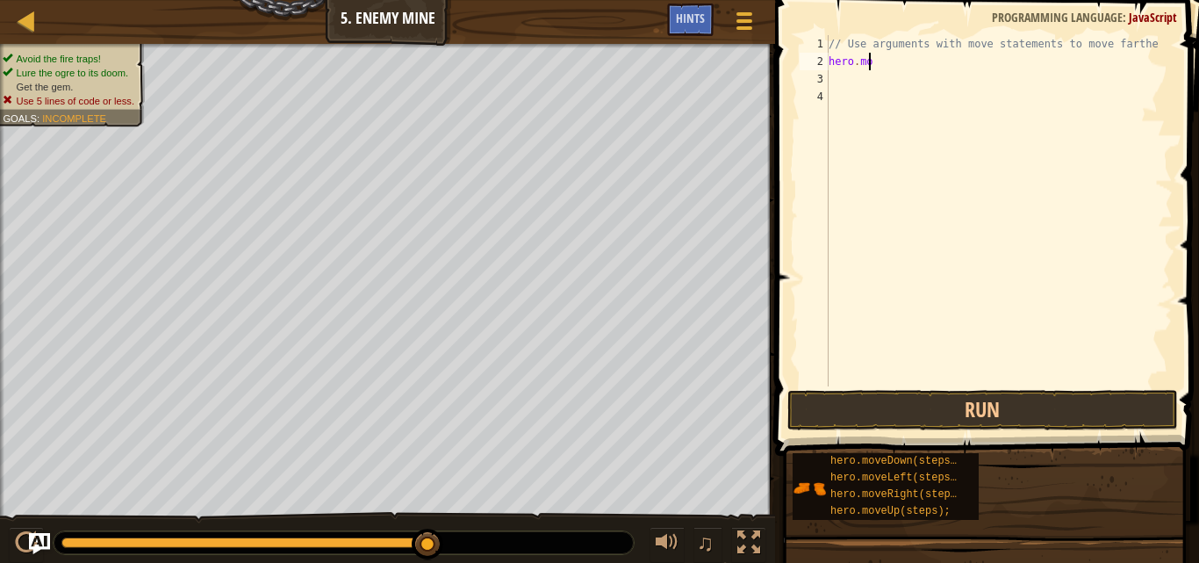
type textarea "h"
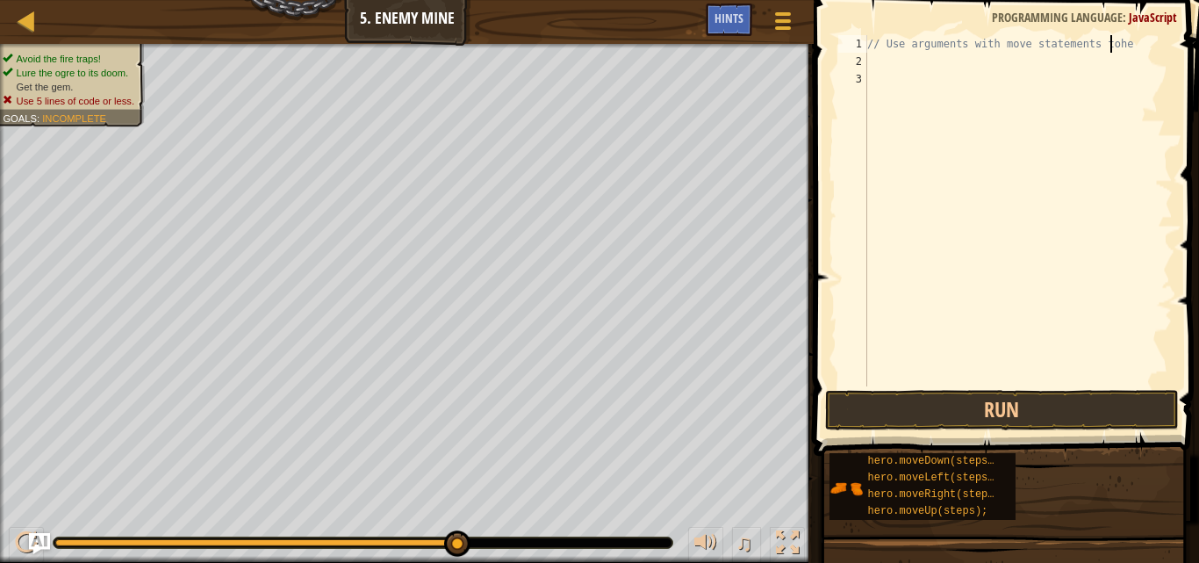
scroll to position [8, 20]
type textarea "// Use arguments with move statements to"
click at [873, 64] on div "// Use arguments with move statements to" at bounding box center [1018, 228] width 309 height 386
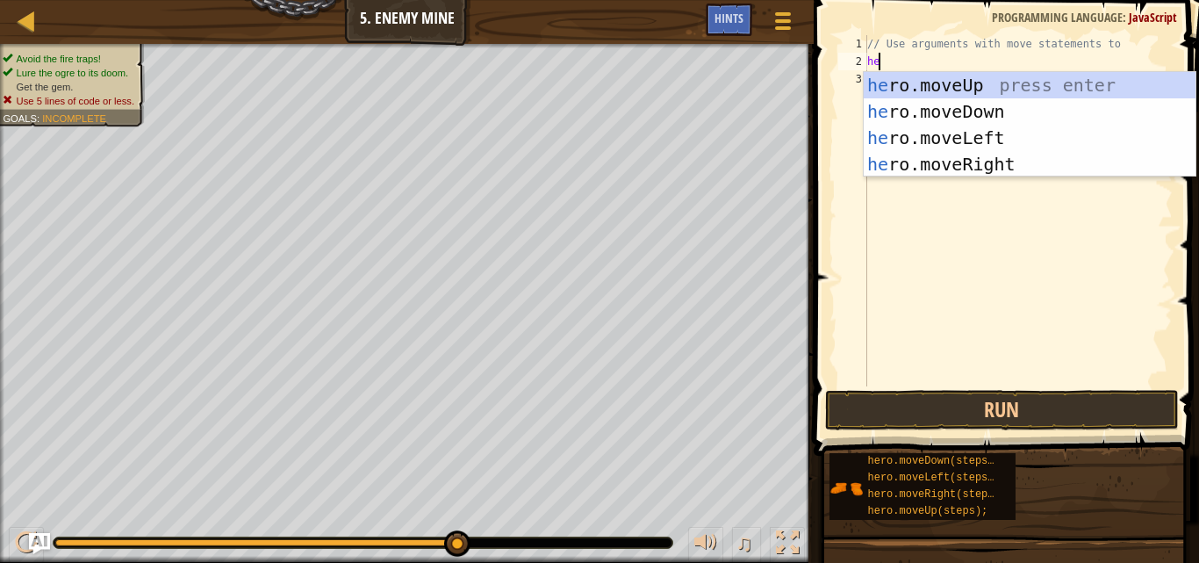
type textarea "her"
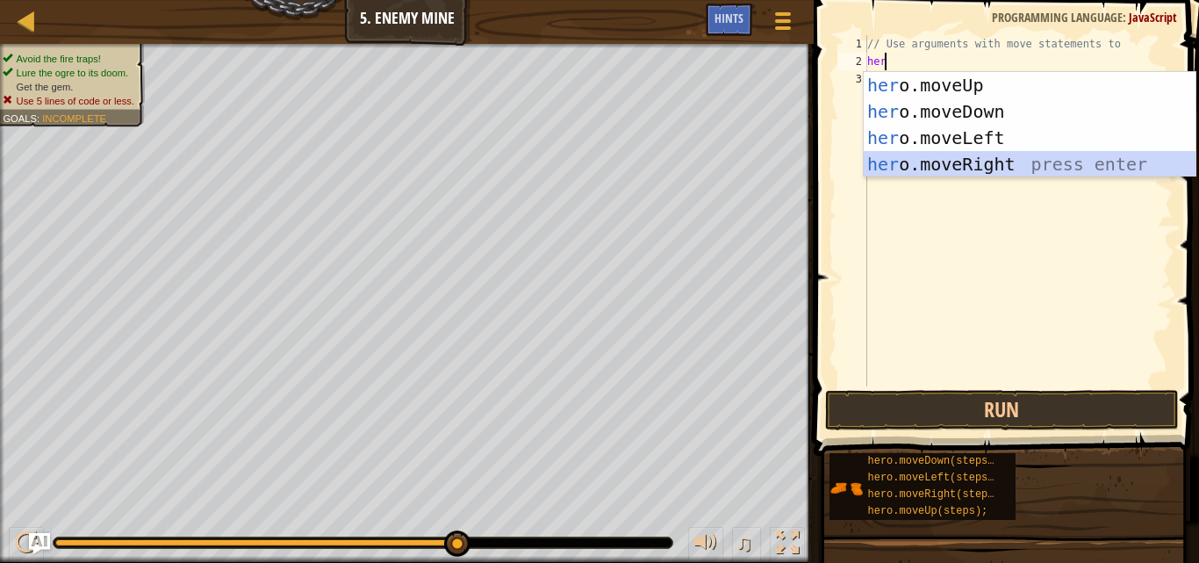
click at [978, 169] on div "her o.moveUp press enter her o.moveDown press enter her o.moveLeft press enter …" at bounding box center [1030, 151] width 332 height 158
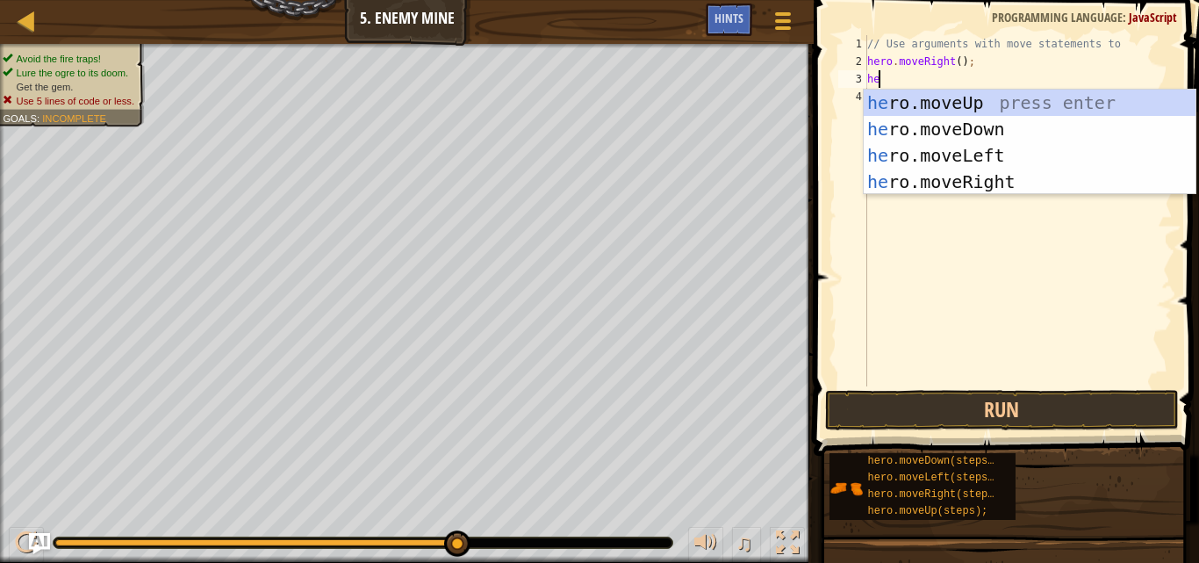
type textarea "her"
click at [1004, 103] on div "her o.moveUp press enter her o.moveDown press enter her o.moveLeft press enter …" at bounding box center [1030, 169] width 332 height 158
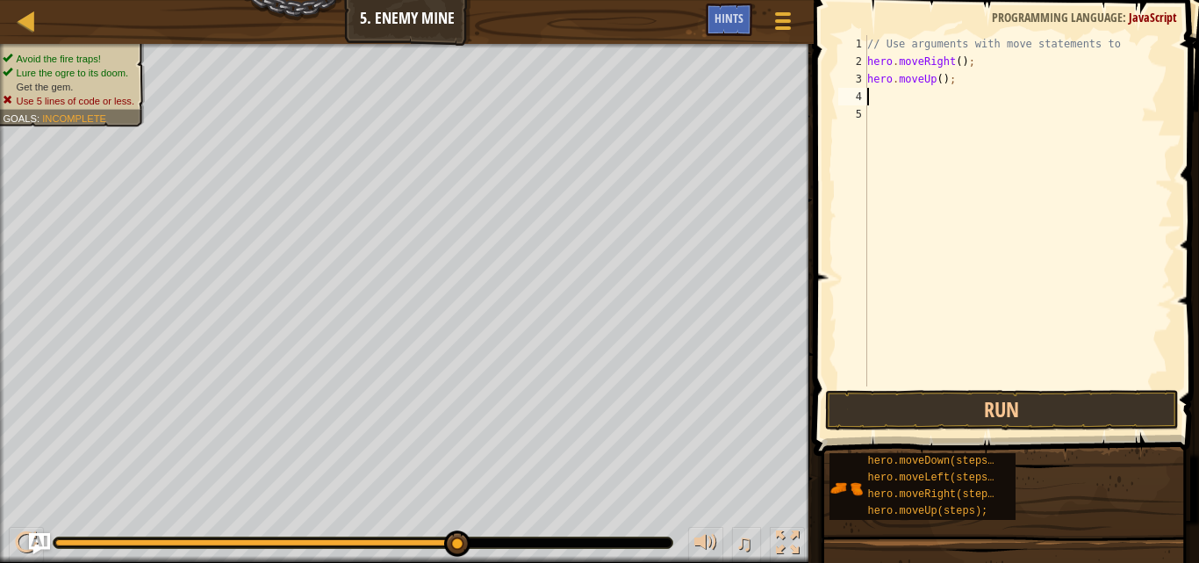
scroll to position [8, 0]
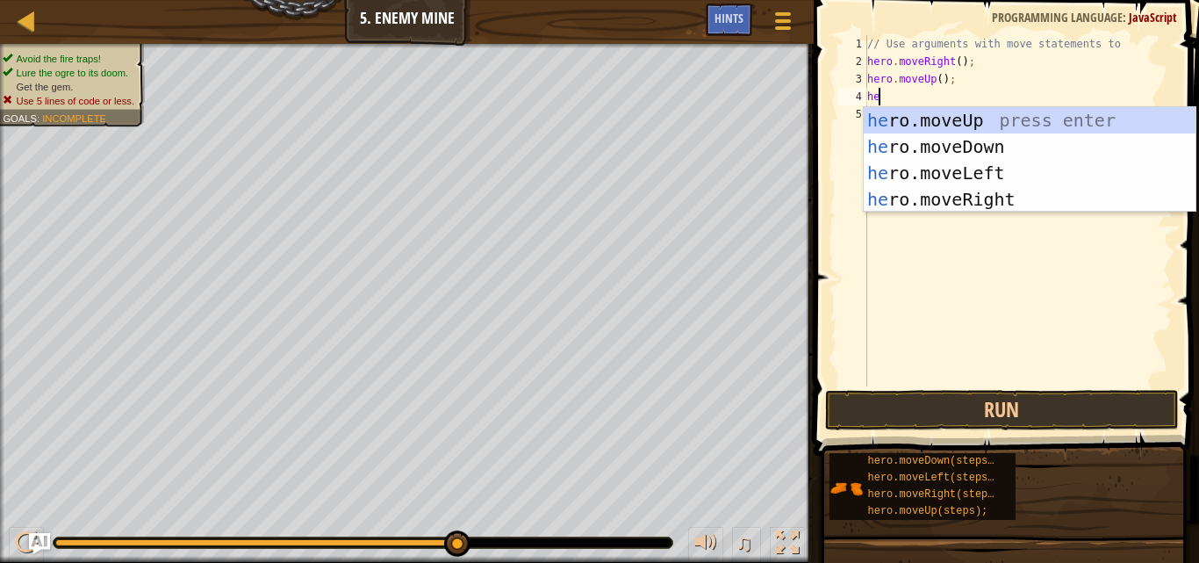
type textarea "her"
click at [1013, 206] on div "her o.moveUp press enter her o.moveDown press enter her o.moveLeft press enter …" at bounding box center [1030, 186] width 332 height 158
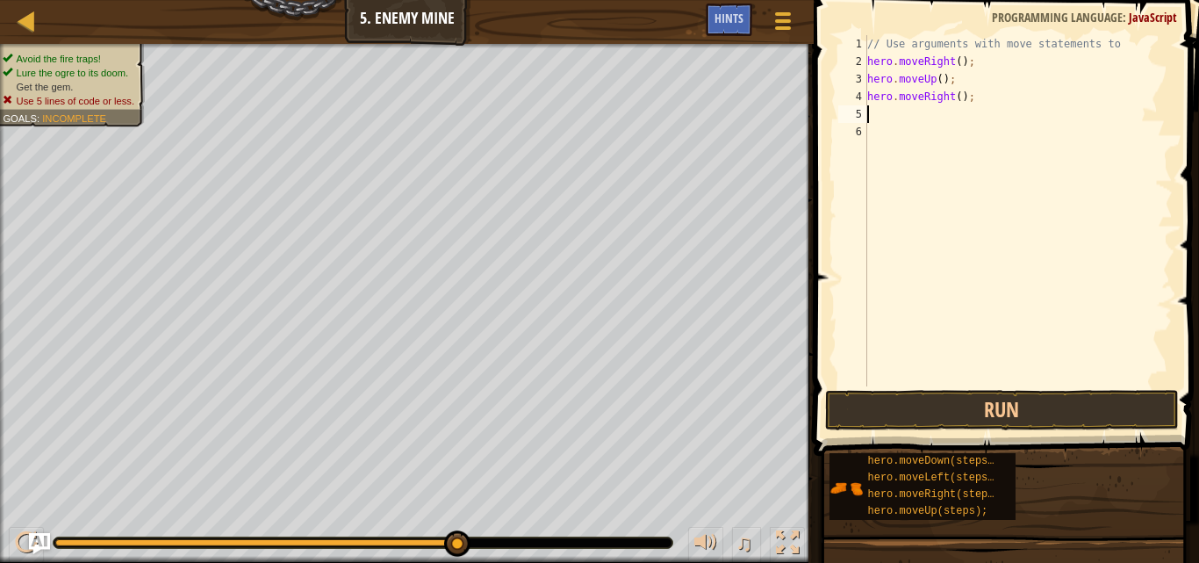
scroll to position [8, 0]
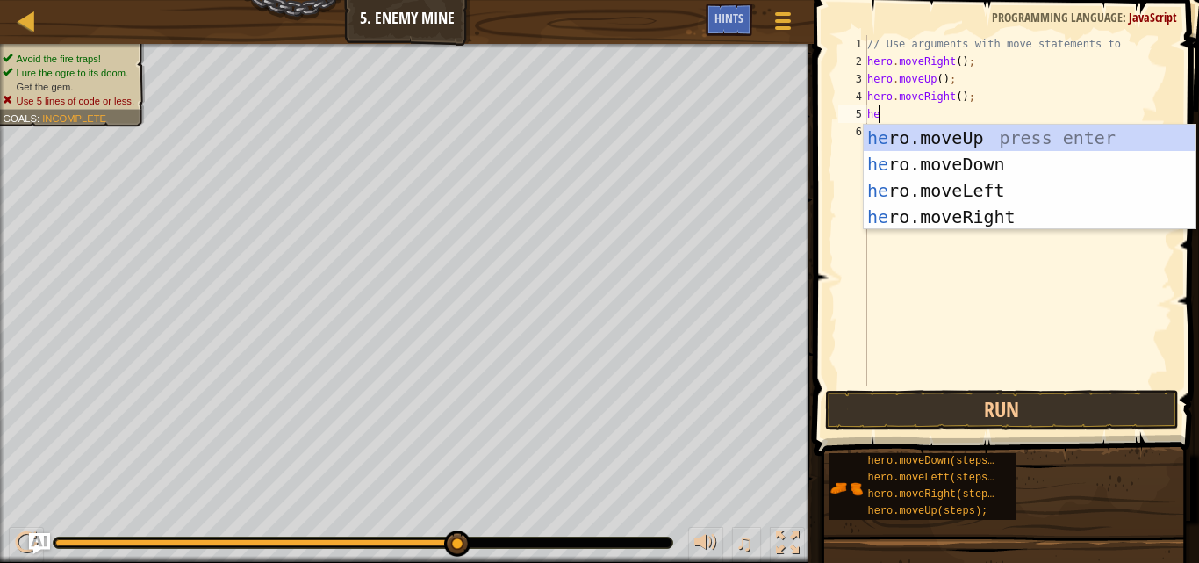
type textarea "her"
click at [1025, 166] on div "her o.moveUp press enter her o.moveDown press enter her o.moveLeft press enter …" at bounding box center [1030, 204] width 332 height 158
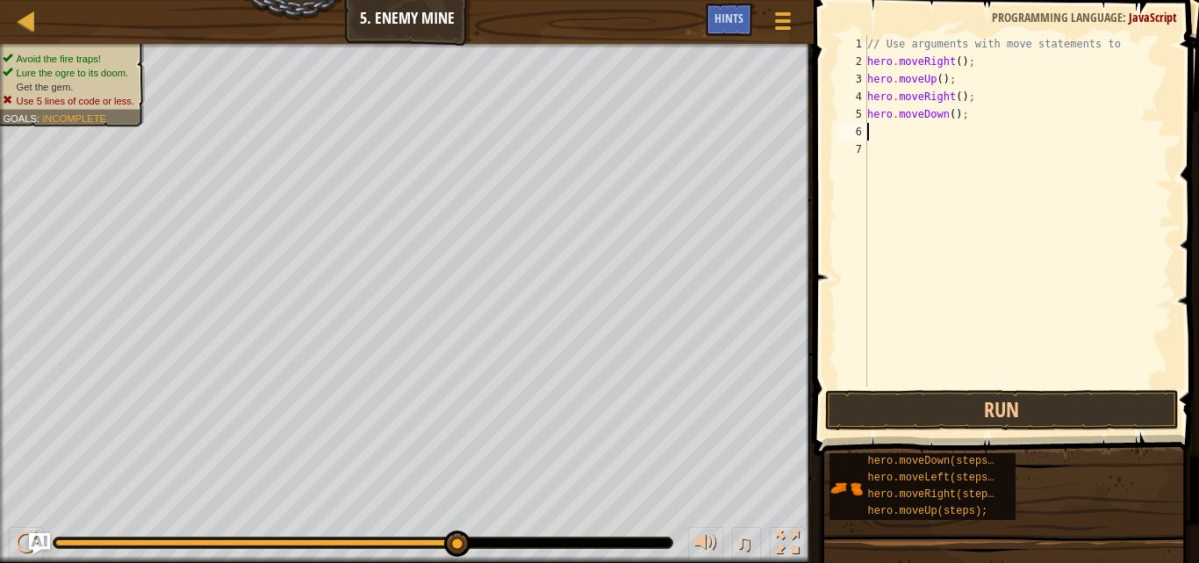
scroll to position [8, 0]
click at [1029, 415] on button "Run" at bounding box center [1001, 410] width 353 height 40
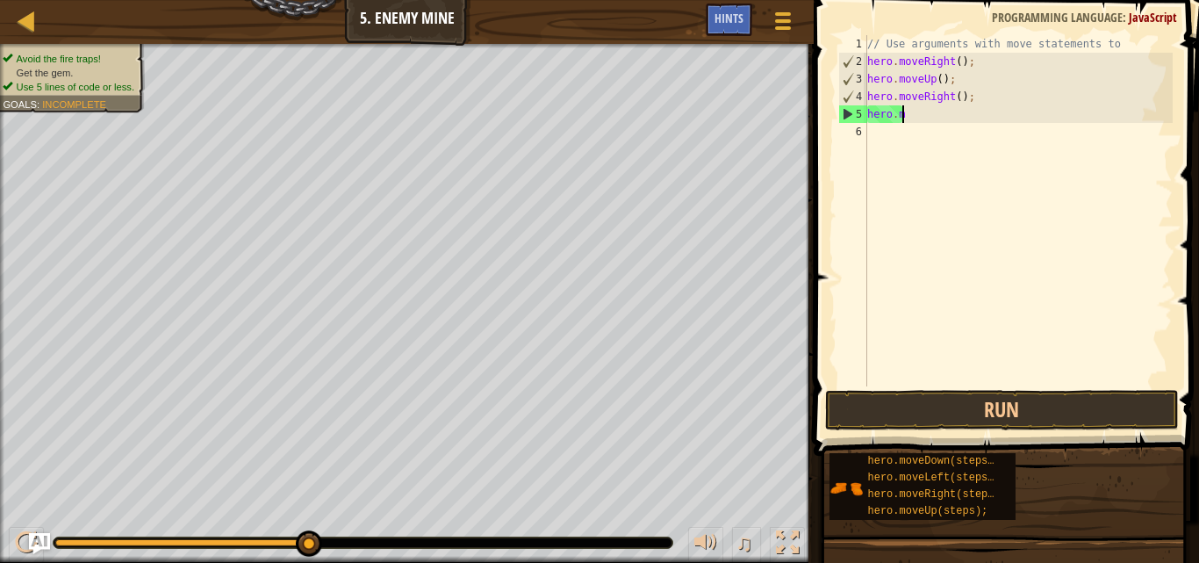
type textarea "h"
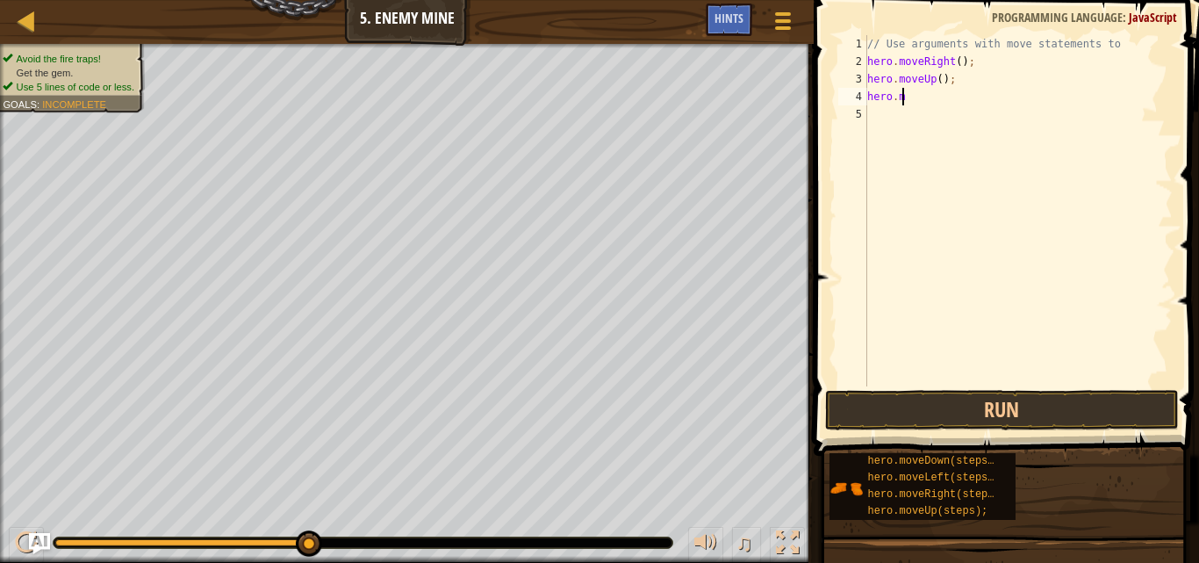
type textarea "h"
click at [995, 421] on button "Run" at bounding box center [1001, 410] width 353 height 40
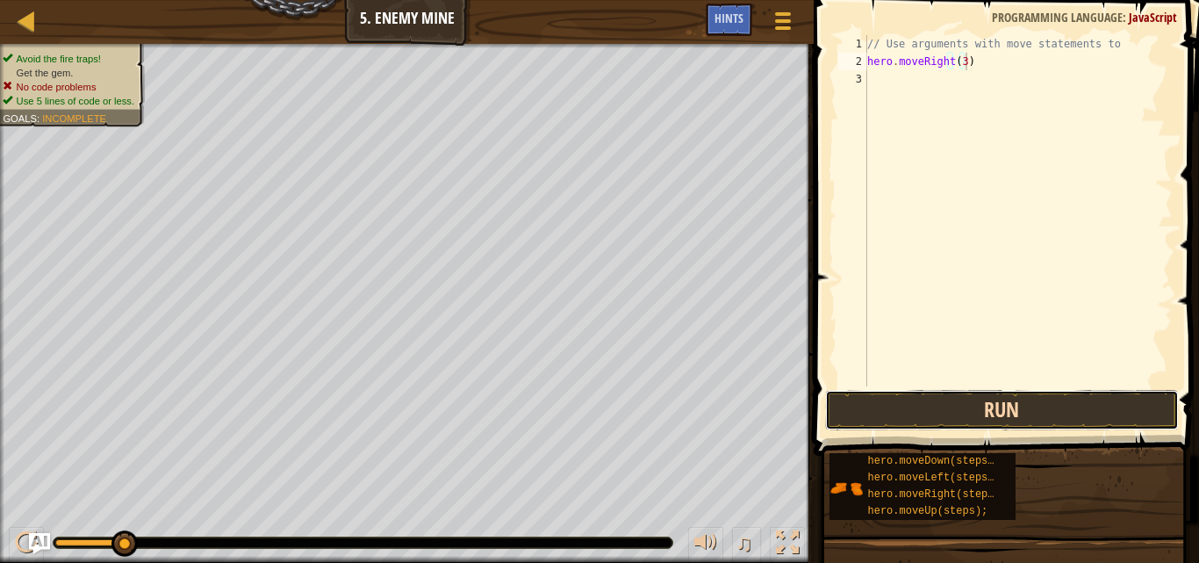
click at [995, 421] on button "Run" at bounding box center [1001, 410] width 353 height 40
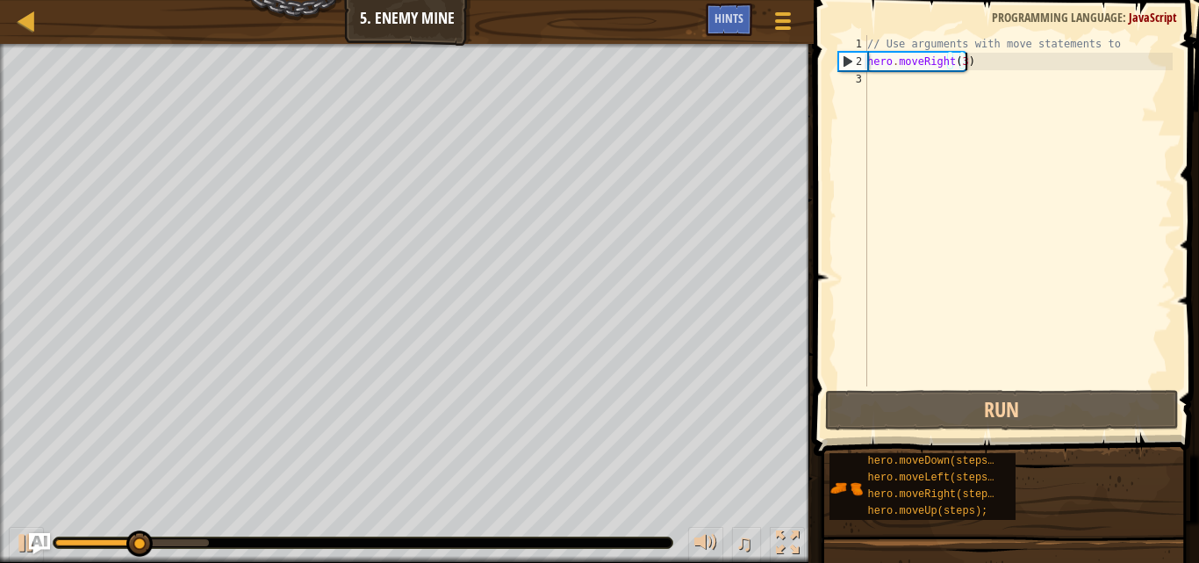
scroll to position [8, 8]
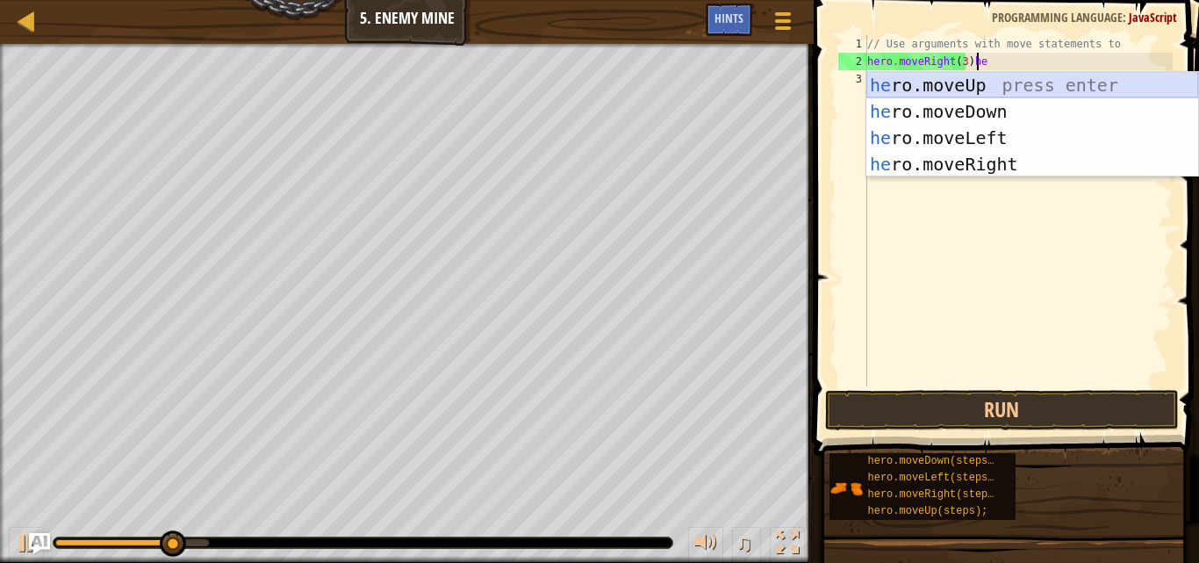
click at [1007, 83] on div "he ro.moveUp press enter he ro.moveDown press enter he ro.moveLeft press enter …" at bounding box center [1033, 151] width 332 height 158
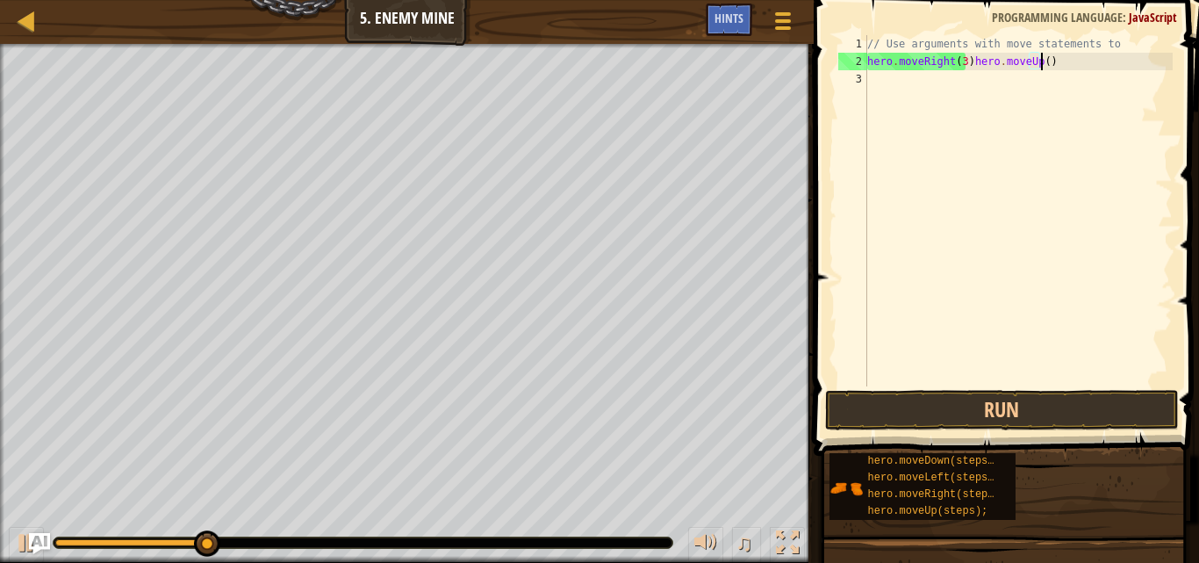
scroll to position [8, 15]
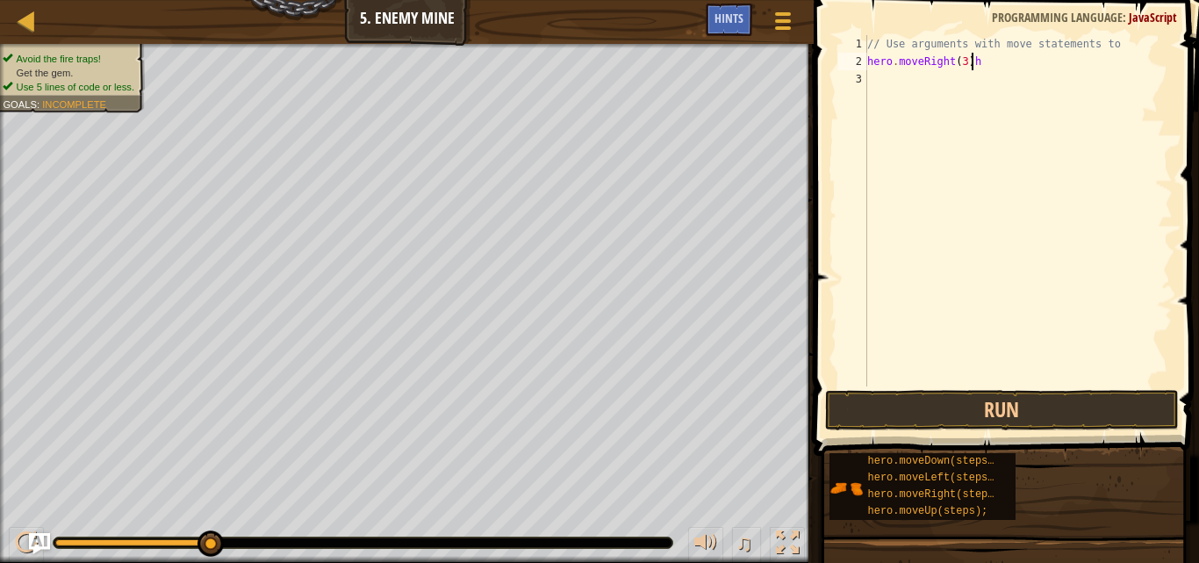
type textarea "hero.moveRight(3)"
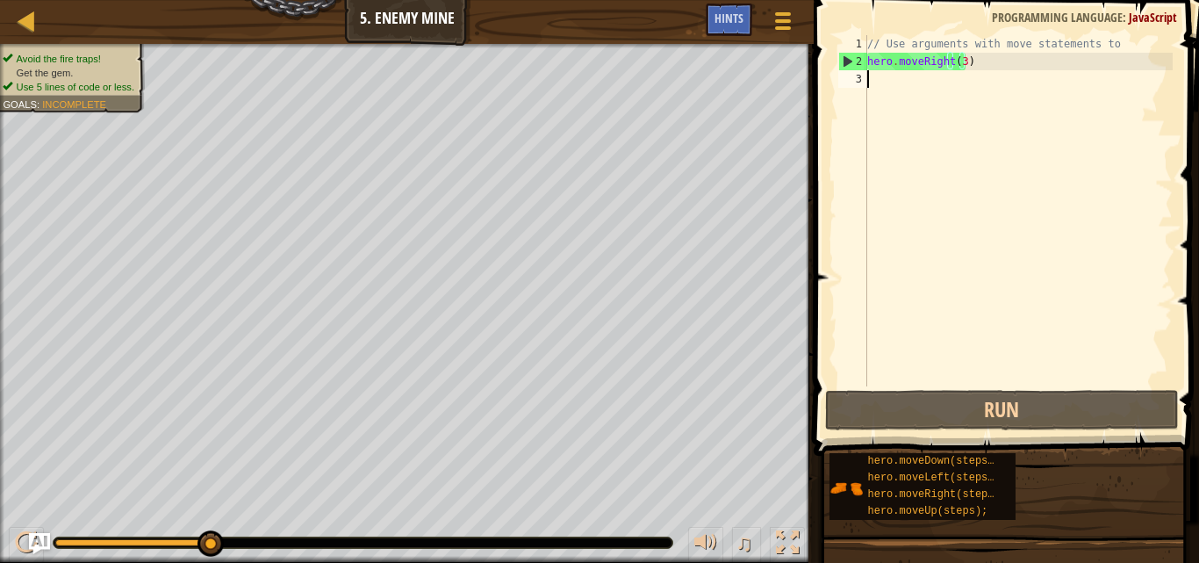
click at [866, 80] on div "3" at bounding box center [853, 79] width 29 height 18
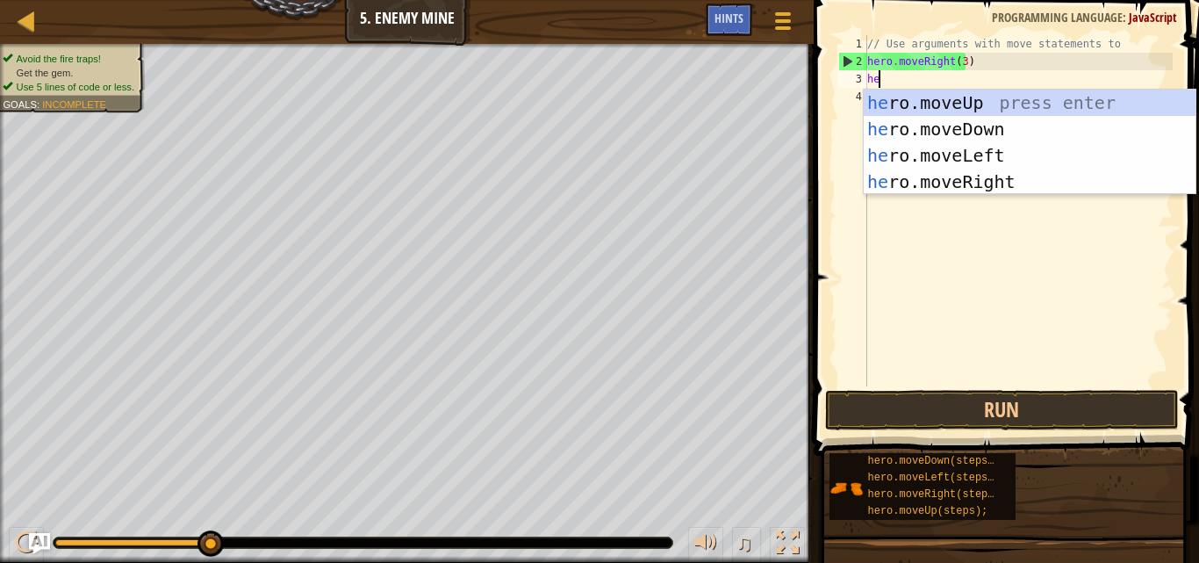
type textarea "her"
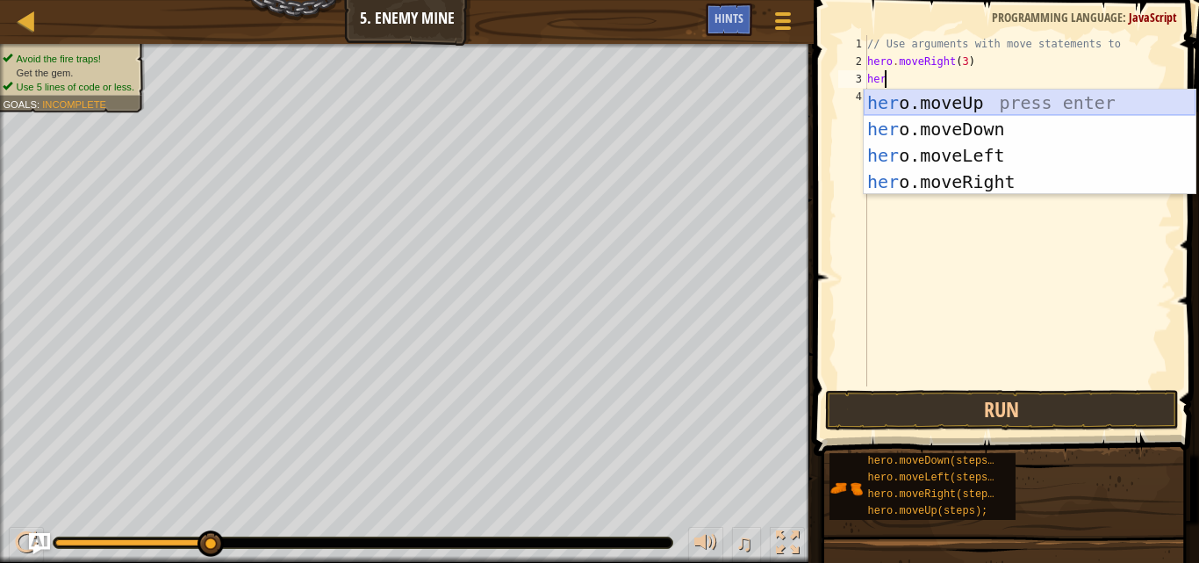
click at [1008, 101] on div "her o.moveUp press enter her o.moveDown press enter her o.moveLeft press enter …" at bounding box center [1030, 169] width 332 height 158
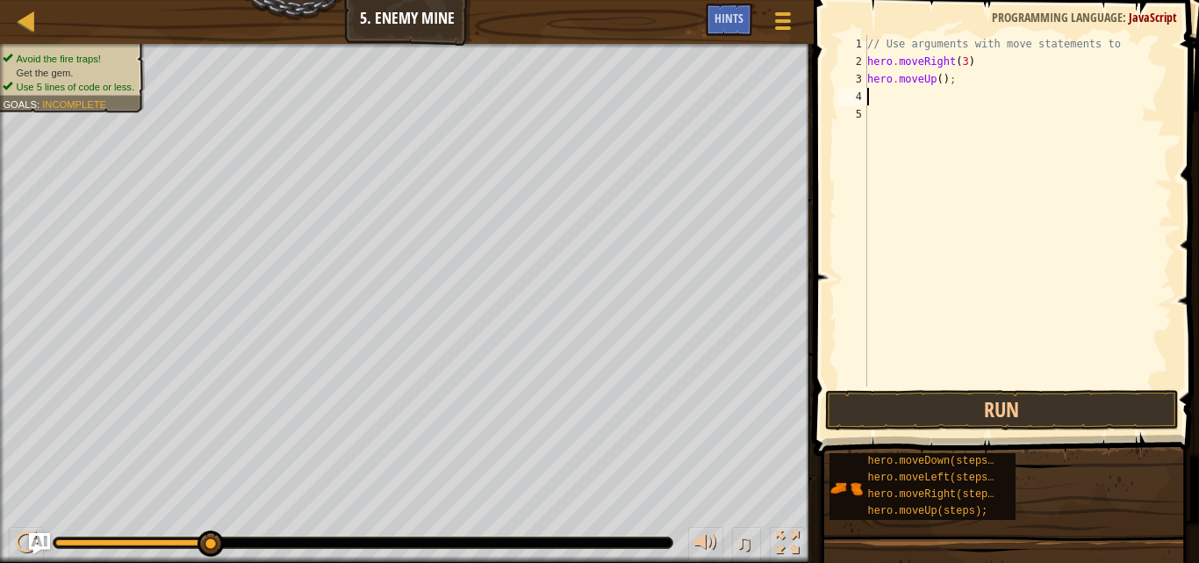
scroll to position [8, 0]
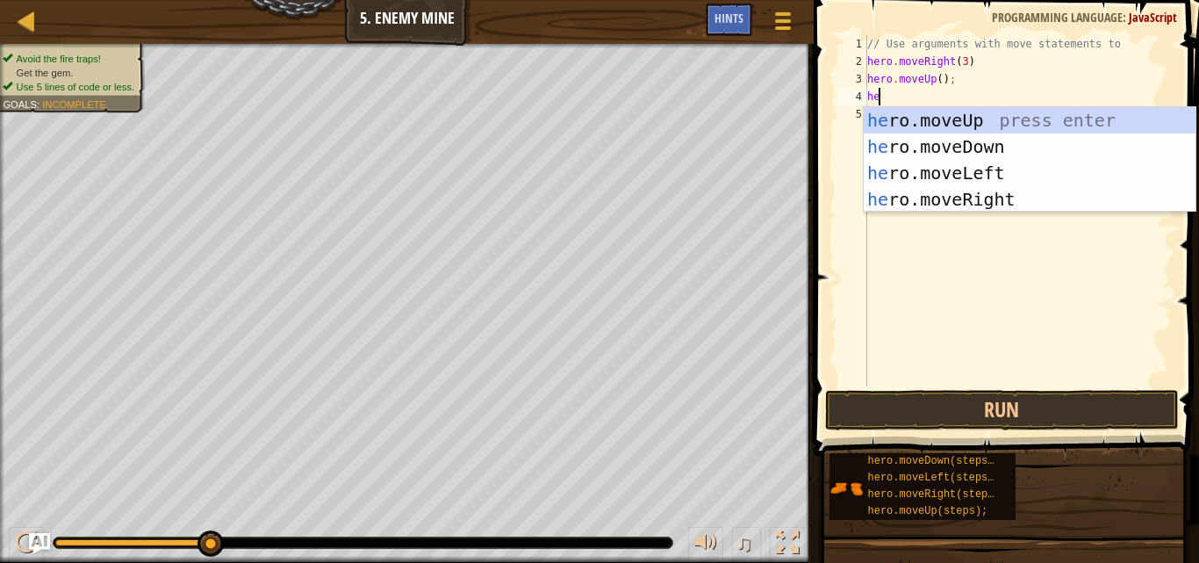
type textarea "her"
click at [998, 197] on div "her o.moveUp press enter her o.moveDown press enter her o.moveLeft press enter …" at bounding box center [1030, 186] width 332 height 158
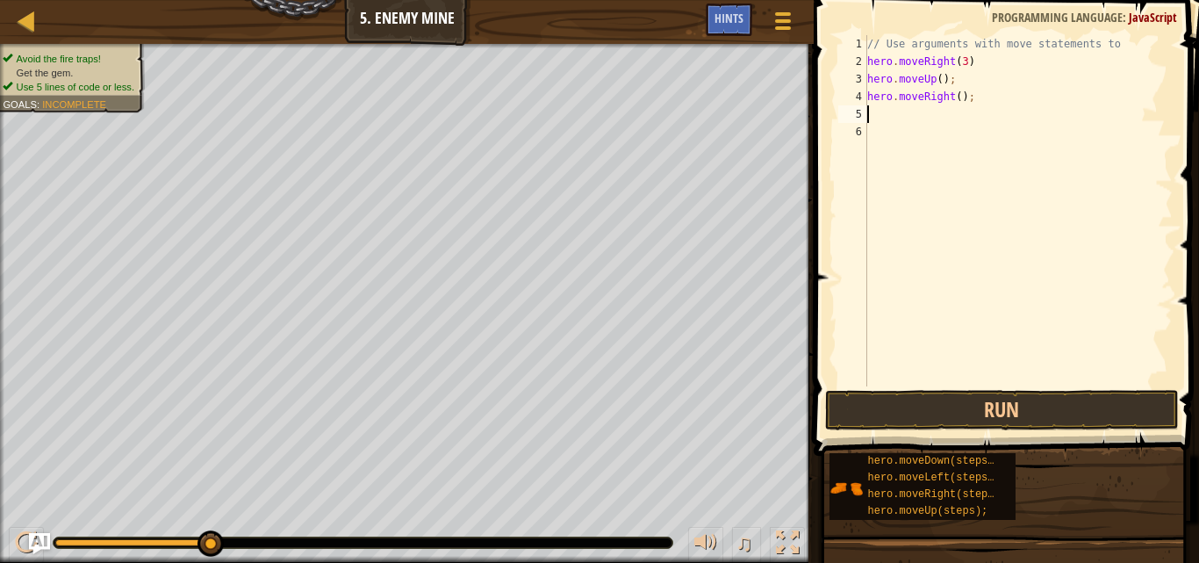
scroll to position [8, 0]
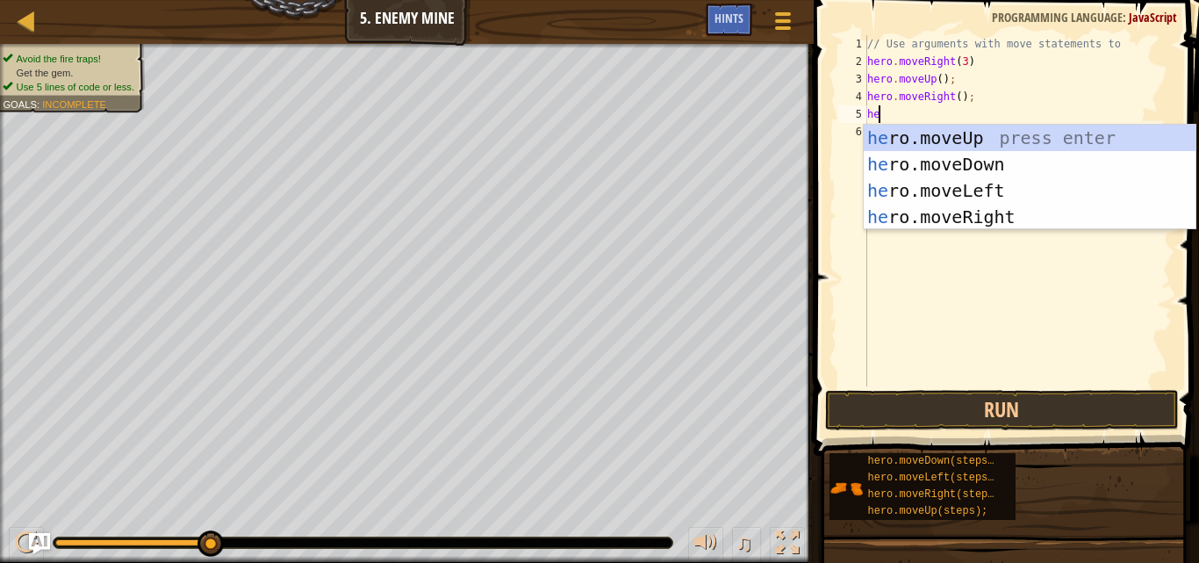
type textarea "her"
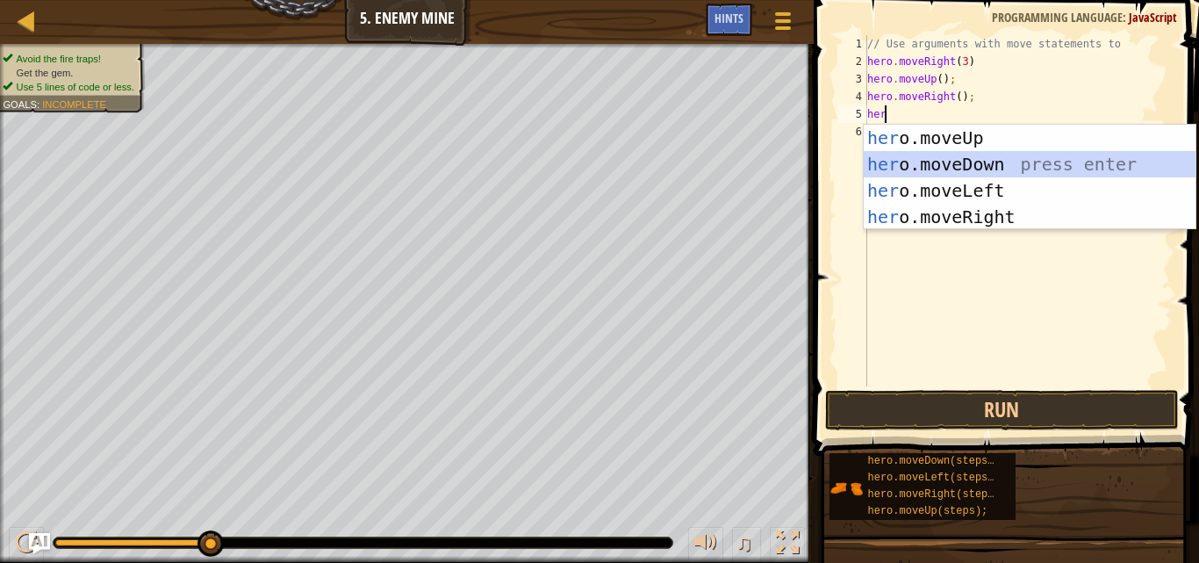
click at [1009, 161] on div "her o.moveUp press enter her o.moveDown press enter her o.moveLeft press enter …" at bounding box center [1030, 204] width 332 height 158
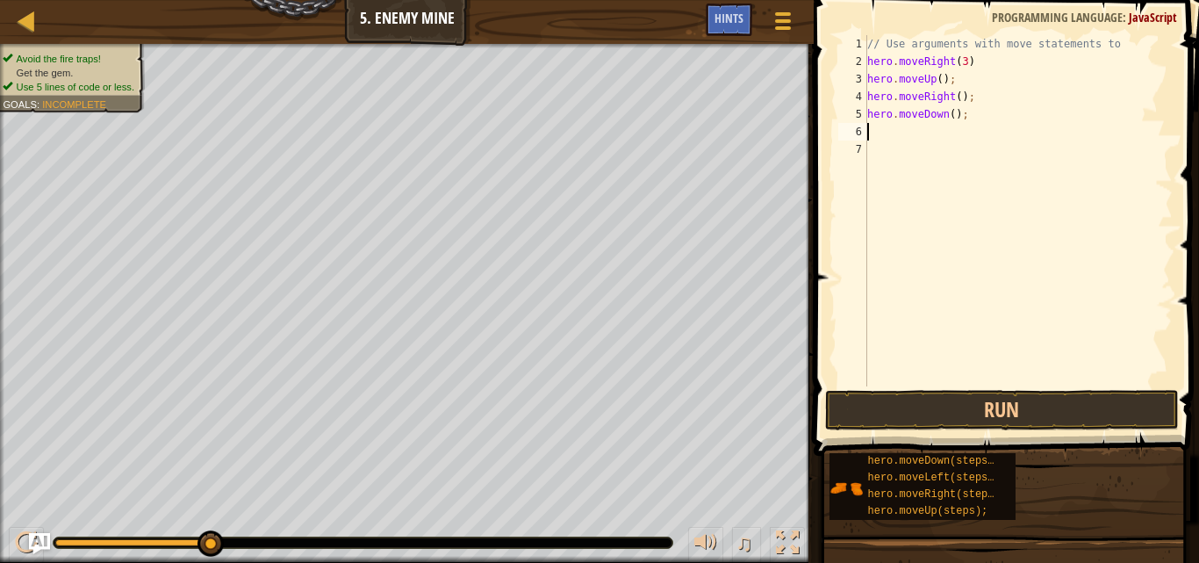
click at [956, 116] on div "// Use arguments with move statements to hero . moveRight ( 3 ) hero . moveUp (…" at bounding box center [1018, 228] width 309 height 386
click at [959, 116] on div "// Use arguments with move statements to hero . moveRight ( 3 ) hero . moveUp (…" at bounding box center [1018, 228] width 309 height 386
type textarea "hero.moveDown(3)"
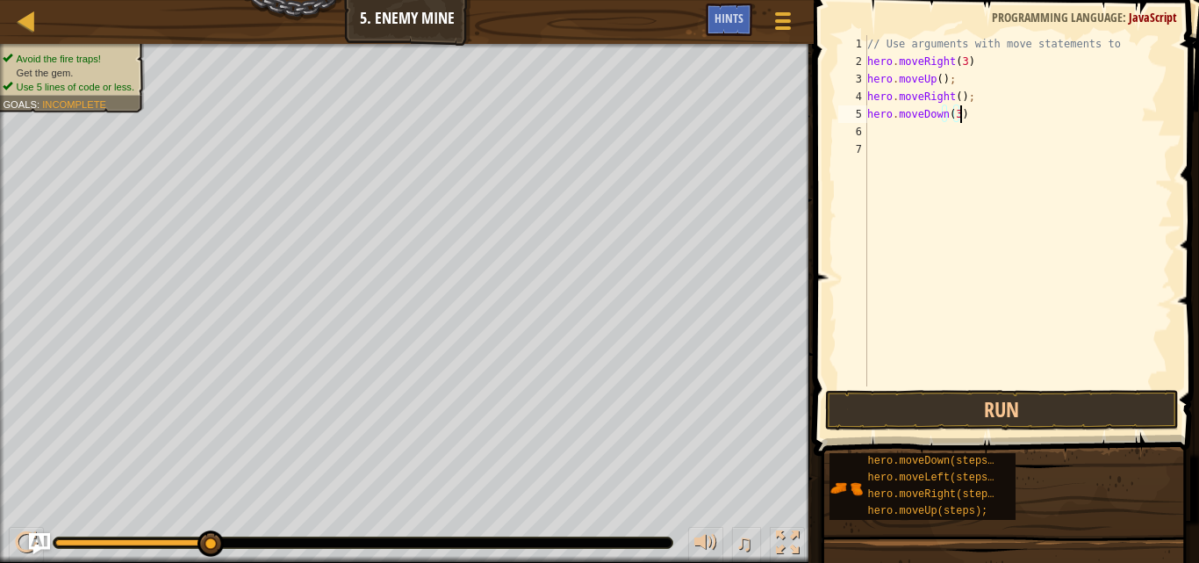
click at [868, 133] on div "// Use arguments with move statements to hero . moveRight ( 3 ) hero . moveUp (…" at bounding box center [1018, 228] width 309 height 386
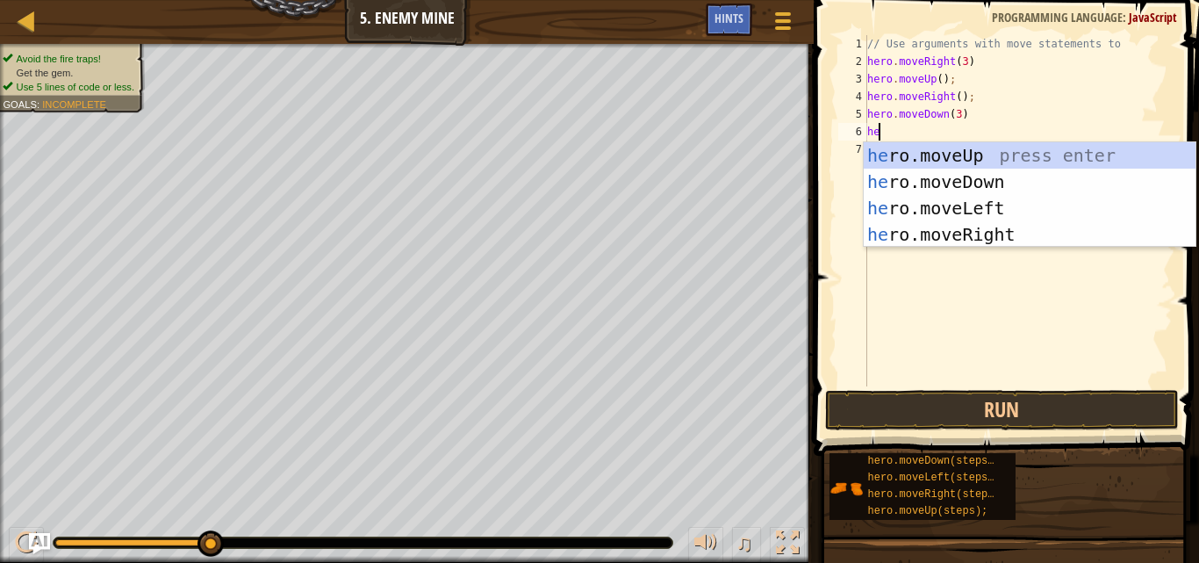
type textarea "her"
click at [967, 232] on div "her o.moveUp press enter her o.moveDown press enter her o.moveLeft press enter …" at bounding box center [1030, 221] width 332 height 158
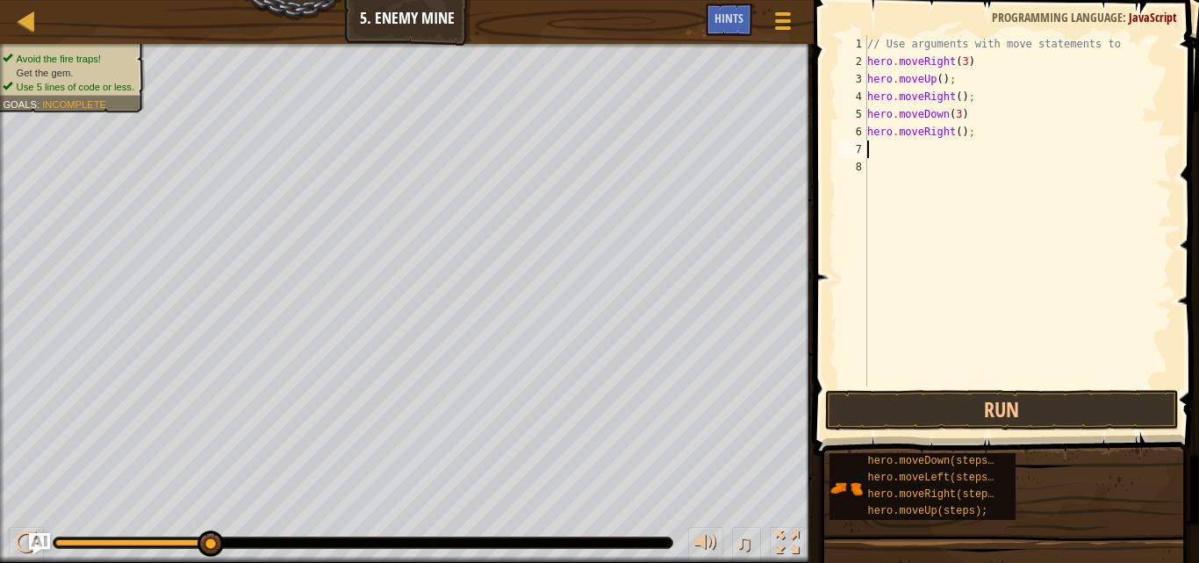
scroll to position [8, 0]
click at [965, 133] on div "// Use arguments with move statements to hero . moveRight ( 3 ) hero . moveUp (…" at bounding box center [1018, 228] width 309 height 386
type textarea "hero.moveRight(2)"
click at [986, 398] on button "Run" at bounding box center [1001, 410] width 353 height 40
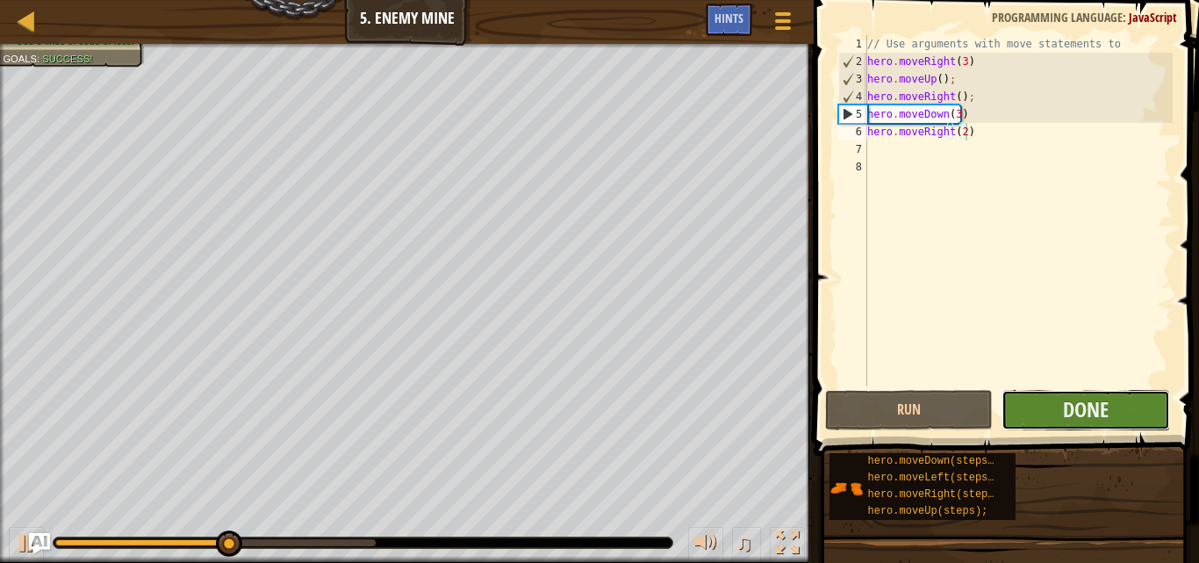
click at [1114, 415] on button "Done" at bounding box center [1086, 410] width 168 height 40
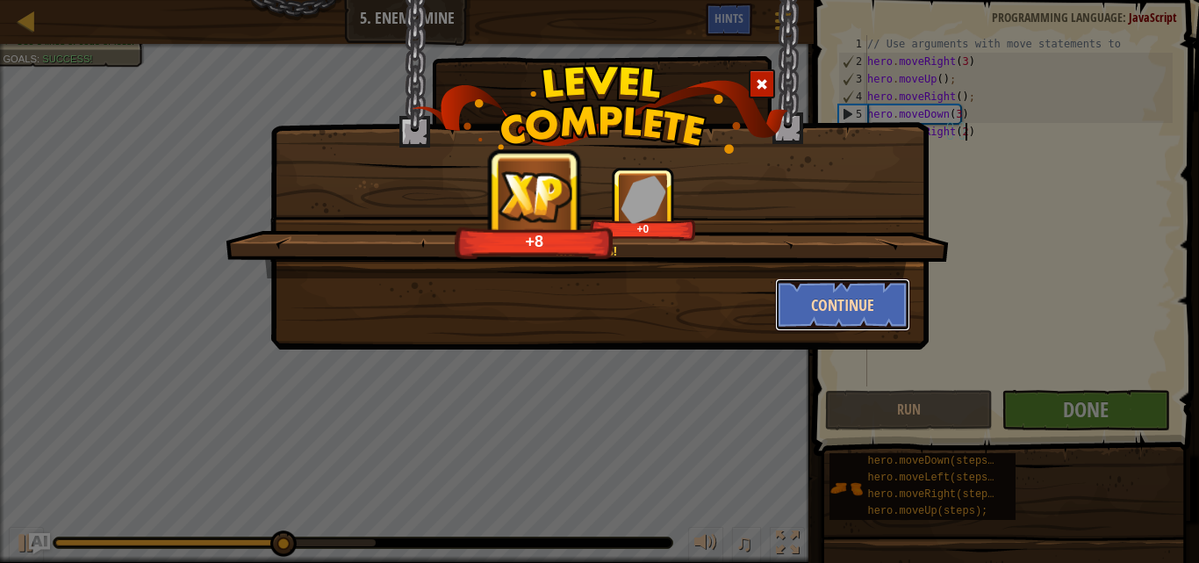
click at [819, 291] on button "Continue" at bounding box center [843, 304] width 136 height 53
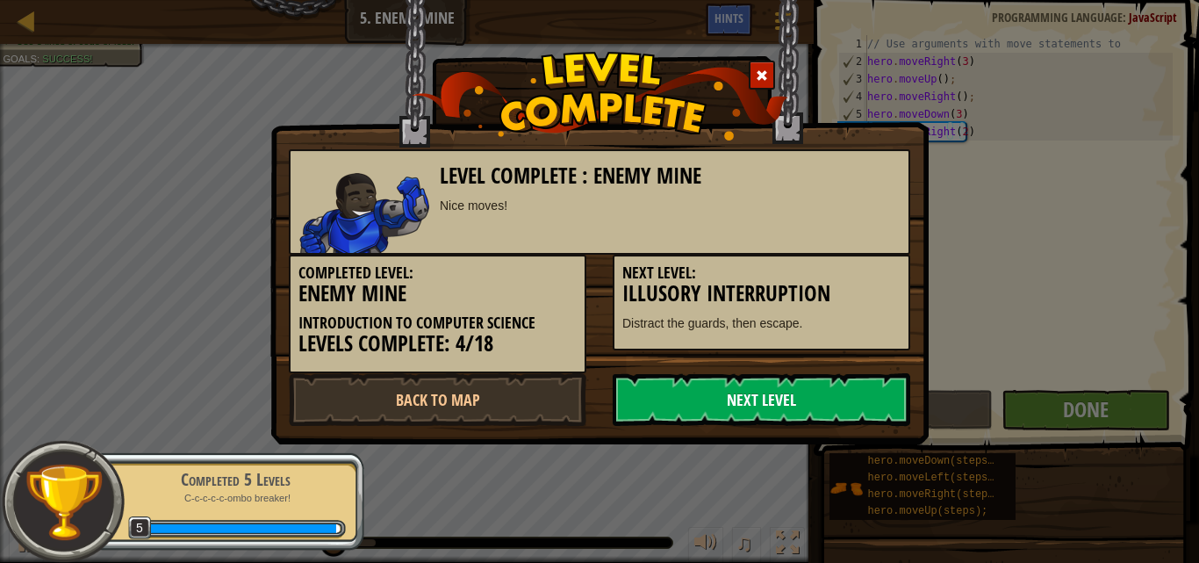
click at [687, 397] on link "Next Level" at bounding box center [762, 399] width 298 height 53
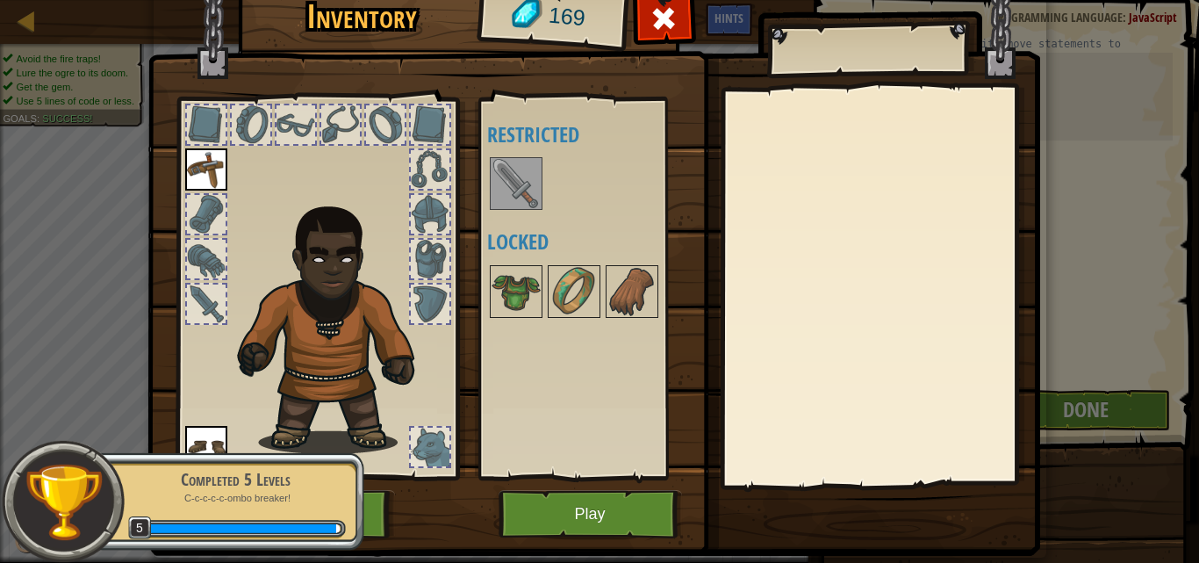
click at [516, 176] on img at bounding box center [516, 183] width 49 height 49
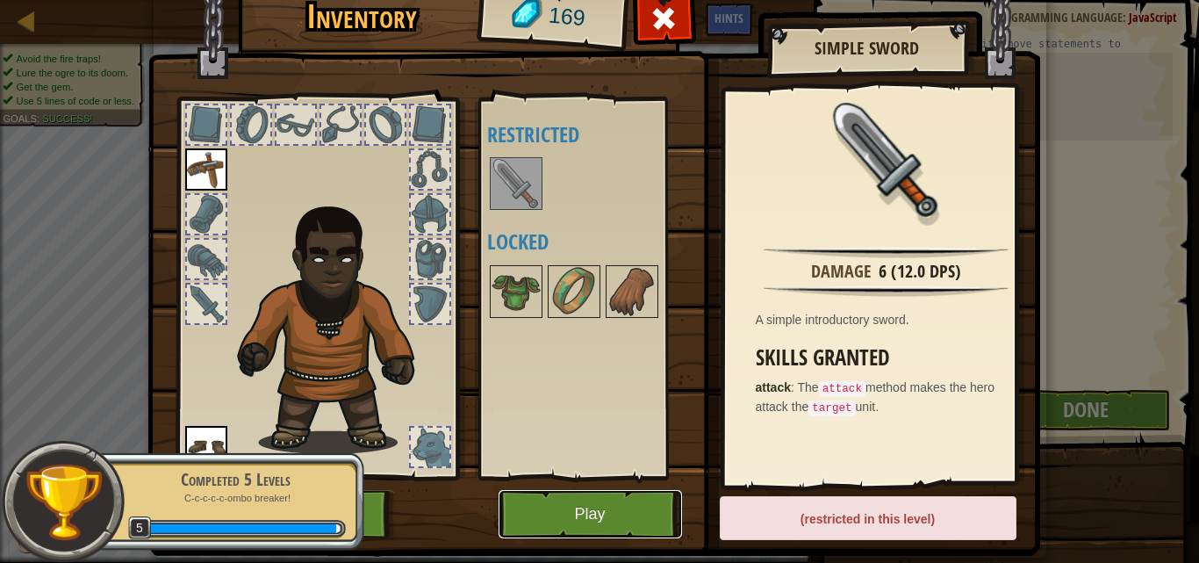
click at [572, 503] on button "Play" at bounding box center [591, 514] width 184 height 48
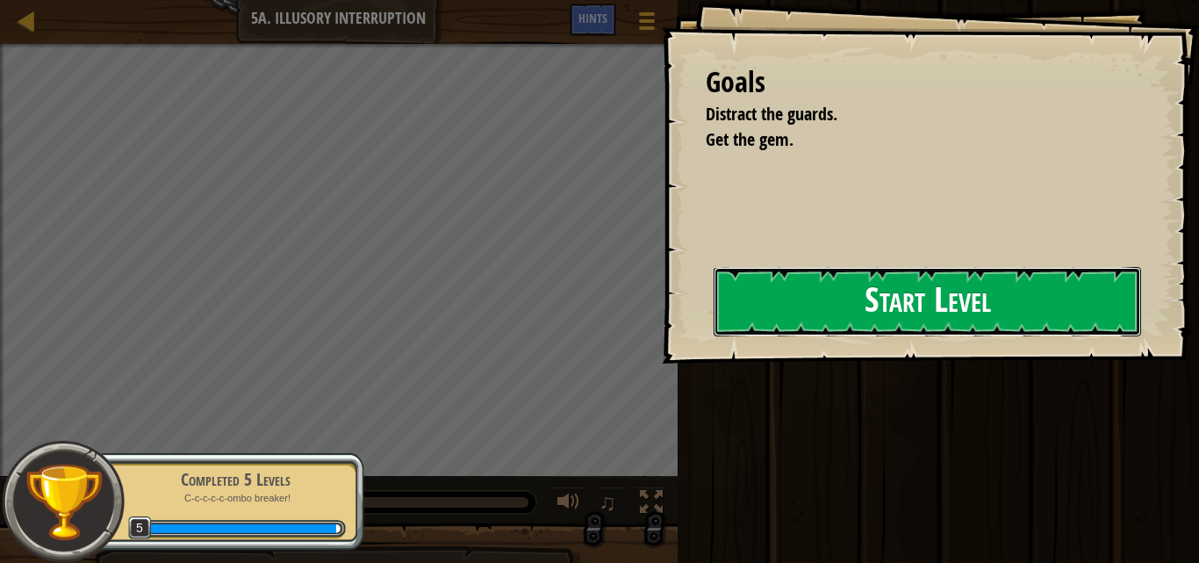
click at [787, 316] on button "Start Level" at bounding box center [928, 301] width 428 height 69
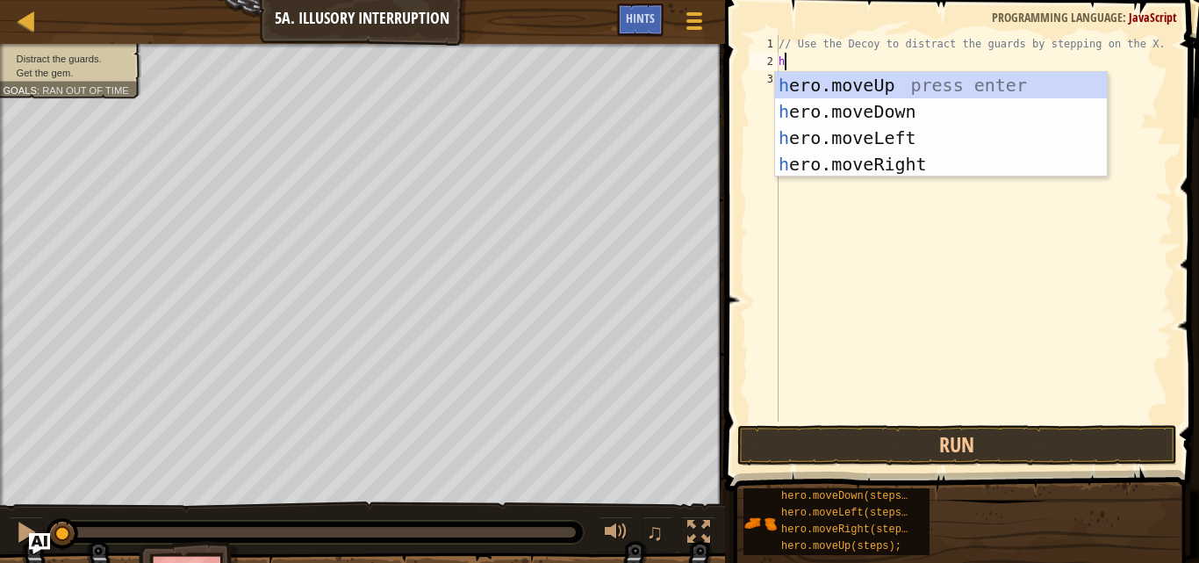
scroll to position [8, 0]
type textarea "her"
click at [849, 156] on div "her o.moveUp press enter her o.moveDown press enter her o.moveLeft press enter …" at bounding box center [941, 151] width 332 height 158
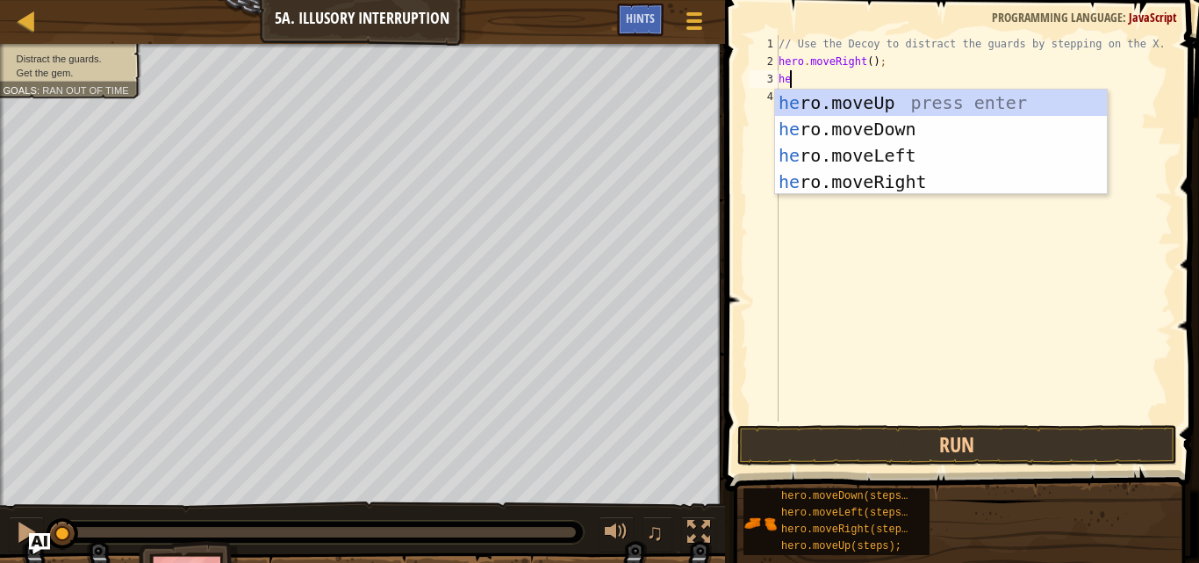
type textarea "her"
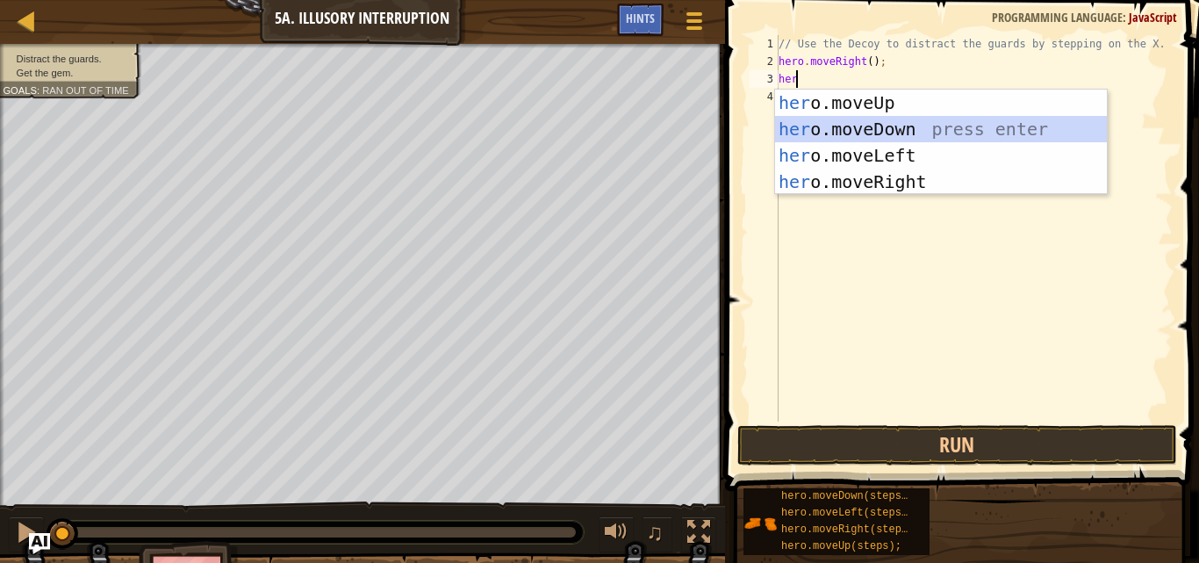
click at [931, 122] on div "her o.moveUp press enter her o.moveDown press enter her o.moveLeft press enter …" at bounding box center [941, 169] width 332 height 158
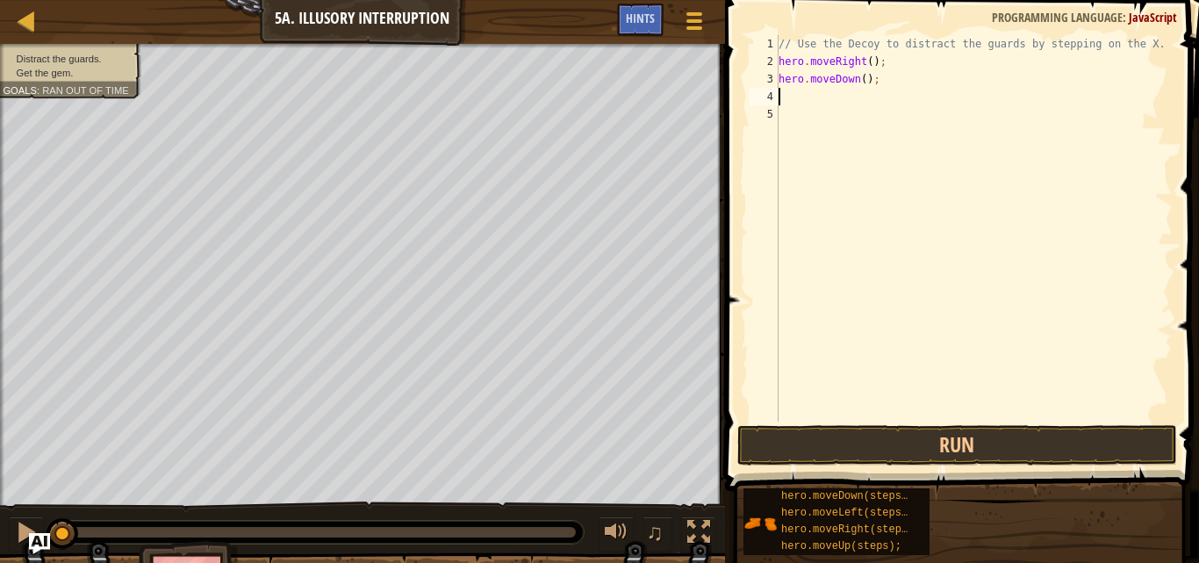
click at [871, 86] on div "// Use the Decoy to distract the guards by stepping on the X. hero . moveRight …" at bounding box center [974, 245] width 398 height 421
type textarea "hero.moveDown();"
click at [849, 446] on button "Run" at bounding box center [958, 445] width 440 height 40
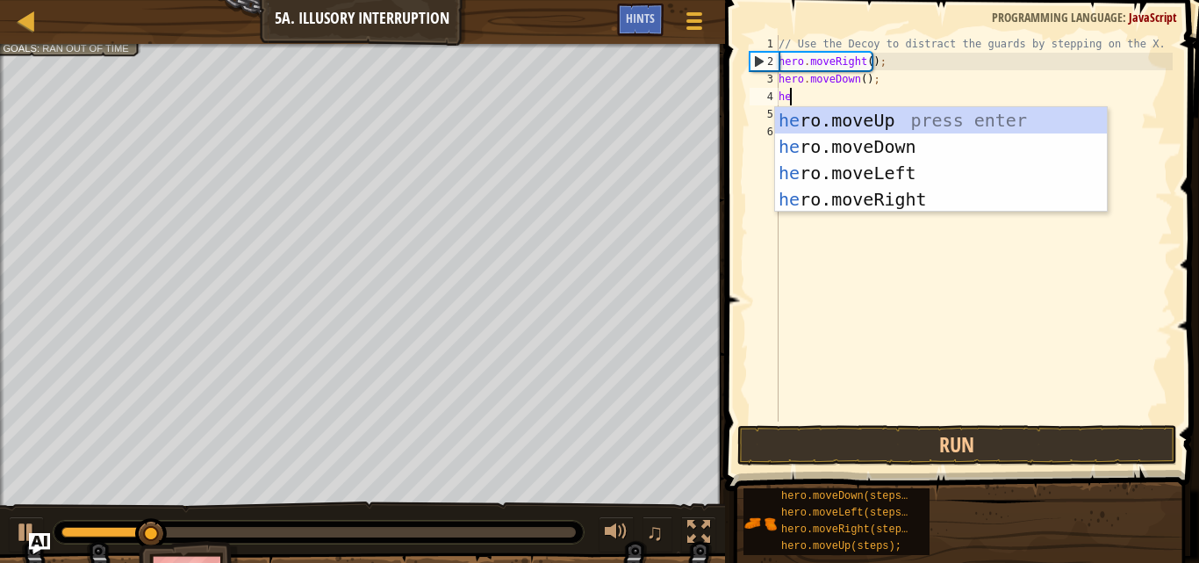
type textarea "her"
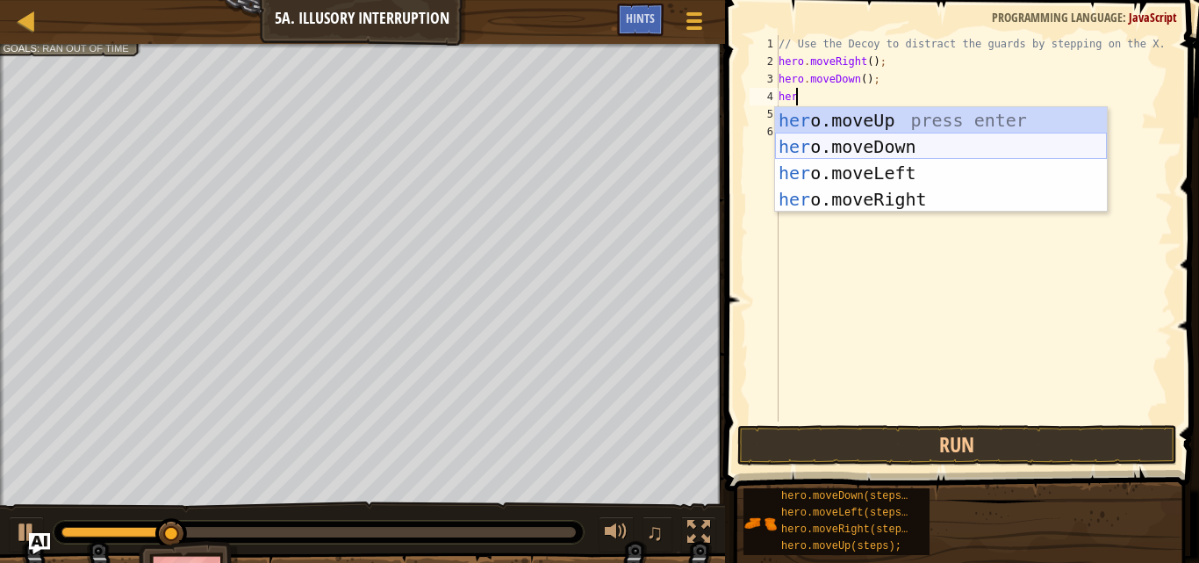
click at [906, 140] on div "her o.moveUp press enter her o.moveDown press enter her o.moveLeft press enter …" at bounding box center [941, 186] width 332 height 158
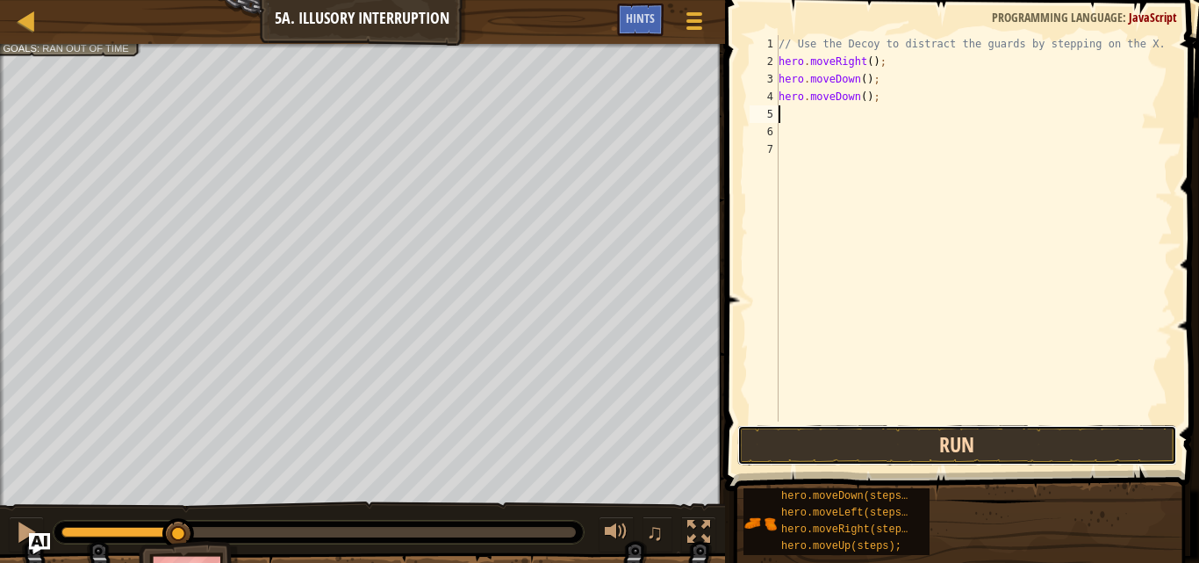
click at [885, 443] on button "Run" at bounding box center [958, 445] width 440 height 40
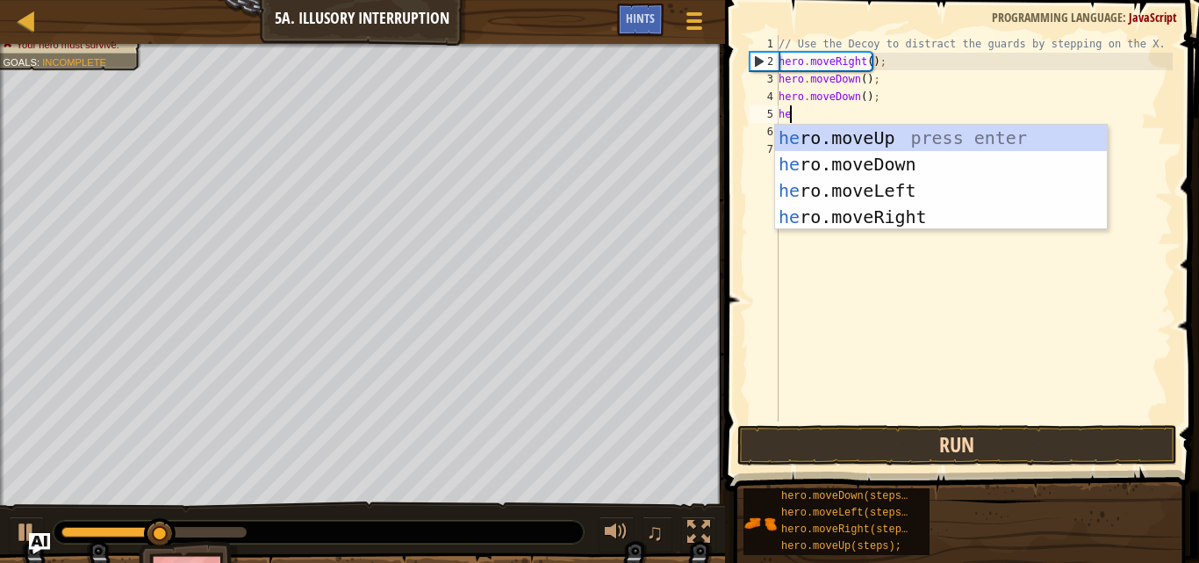
type textarea "her"
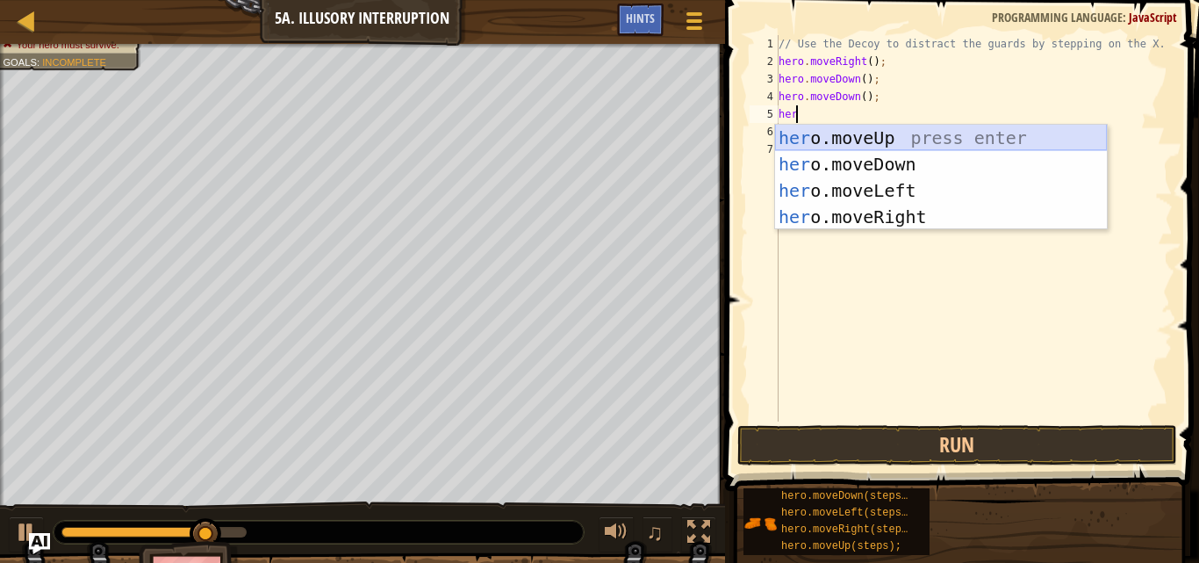
click at [904, 131] on div "her o.moveUp press enter her o.moveDown press enter her o.moveLeft press enter …" at bounding box center [941, 204] width 332 height 158
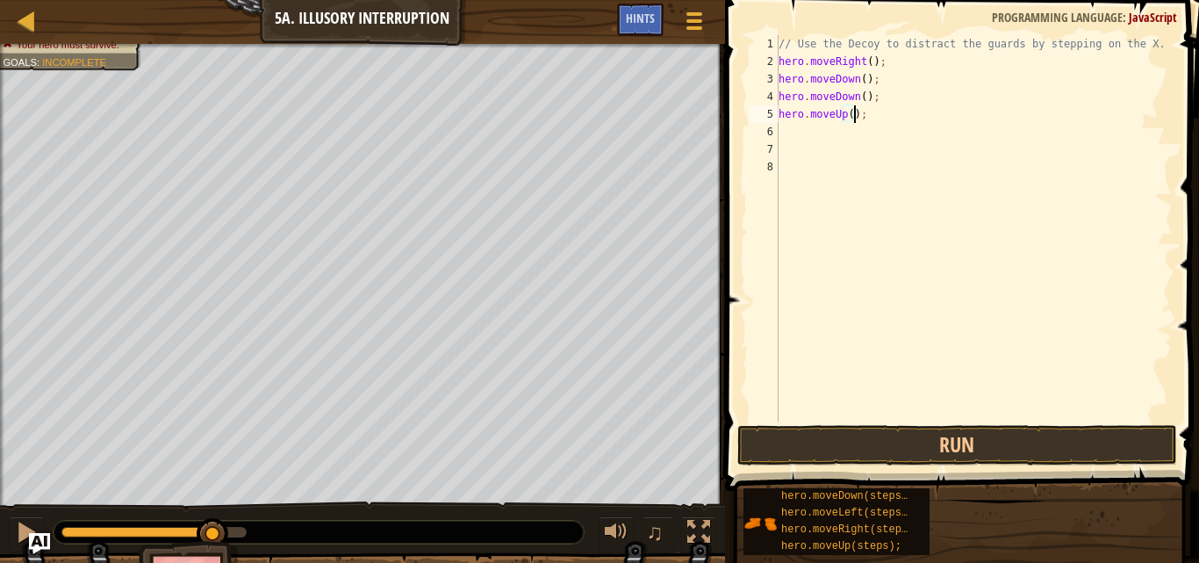
click at [855, 114] on div "// Use the Decoy to distract the guards by stepping on the X. hero . moveRight …" at bounding box center [974, 245] width 398 height 421
click at [851, 117] on div "// Use the Decoy to distract the guards by stepping on the X. hero . moveRight …" at bounding box center [974, 245] width 398 height 421
click at [854, 113] on div "// Use the Decoy to distract the guards by stepping on the X. hero . moveRight …" at bounding box center [974, 245] width 398 height 421
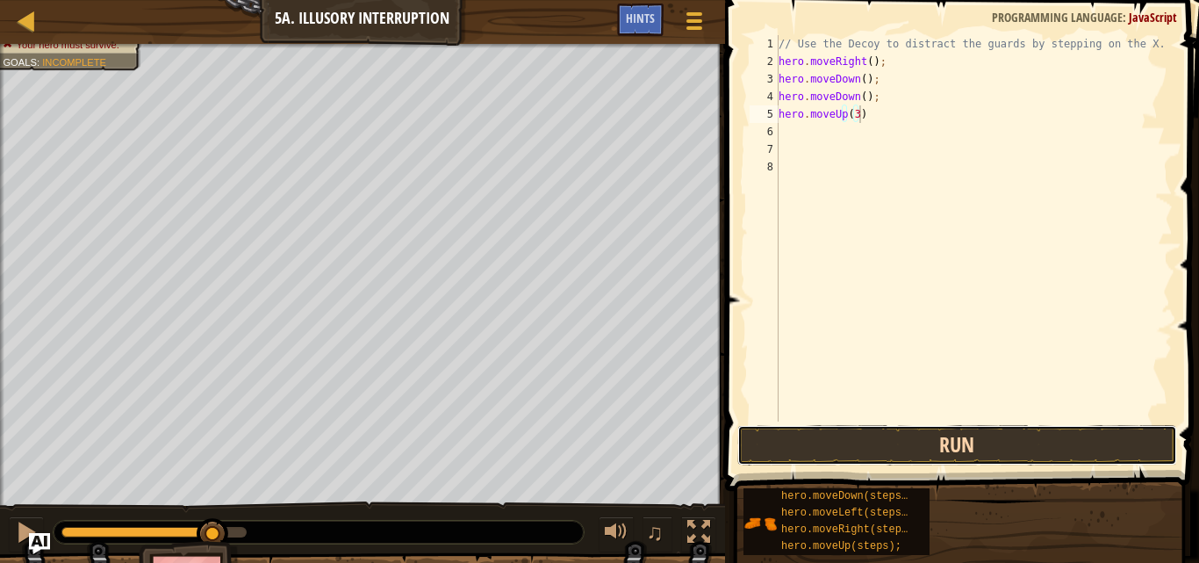
click at [896, 442] on button "Run" at bounding box center [958, 445] width 440 height 40
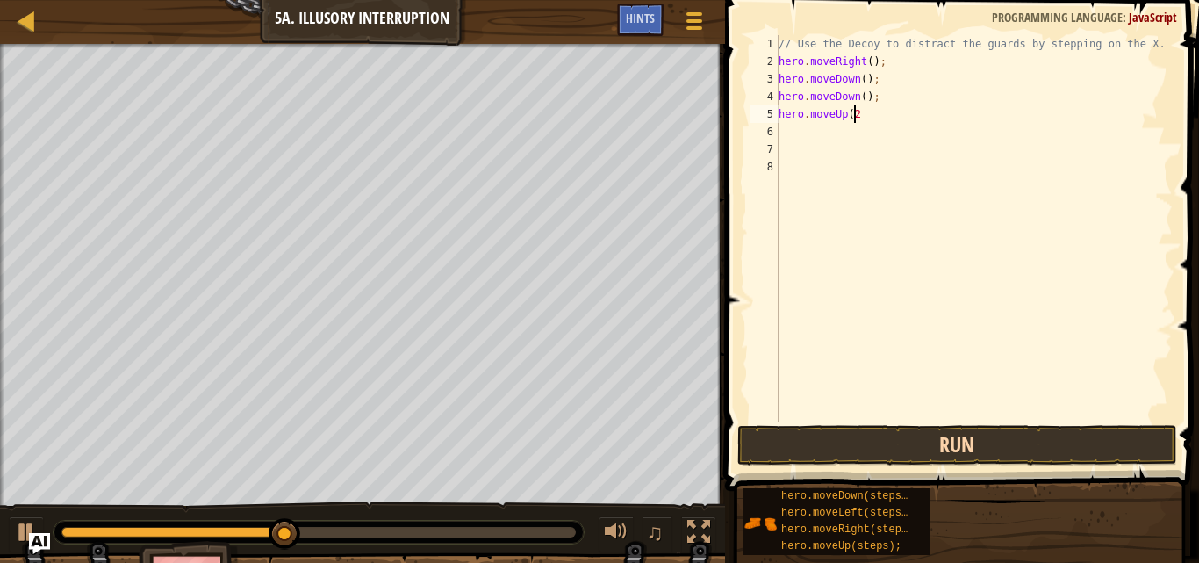
type textarea "hero.moveUp(2)"
click at [896, 442] on button "Run" at bounding box center [958, 445] width 440 height 40
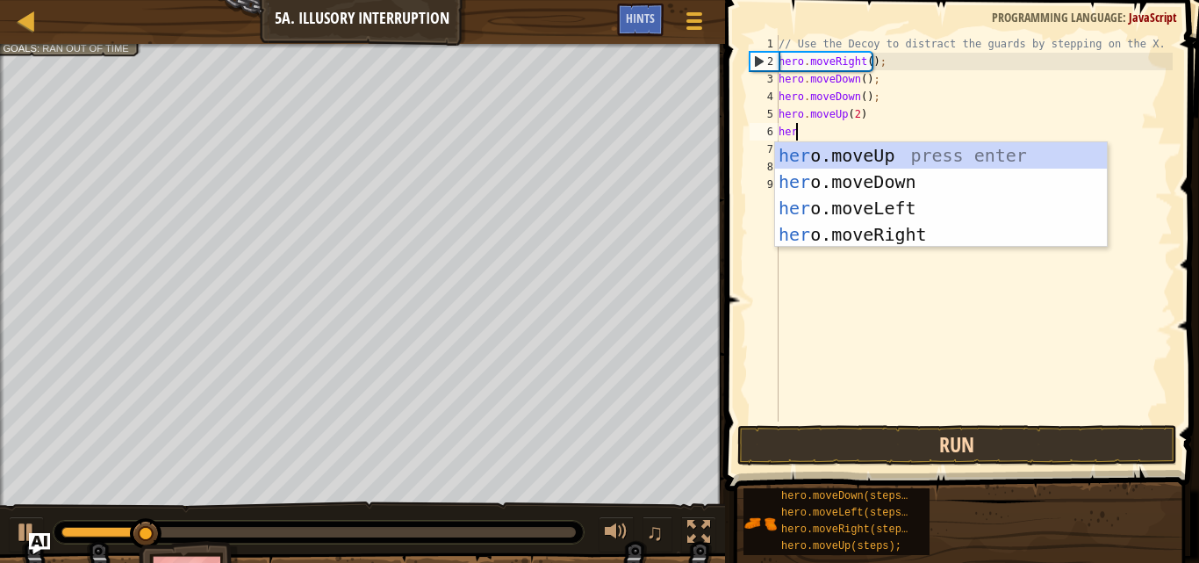
type textarea "here"
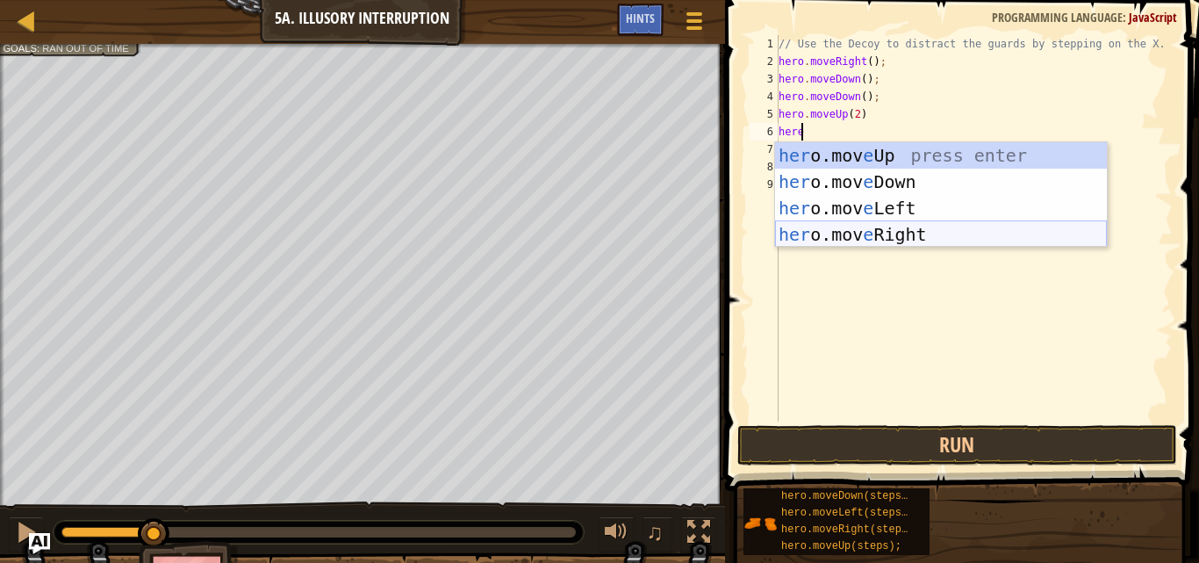
click at [942, 242] on div "her o.mov e Up press enter her o.mov e Down press enter her o.mov e Left press …" at bounding box center [941, 221] width 332 height 158
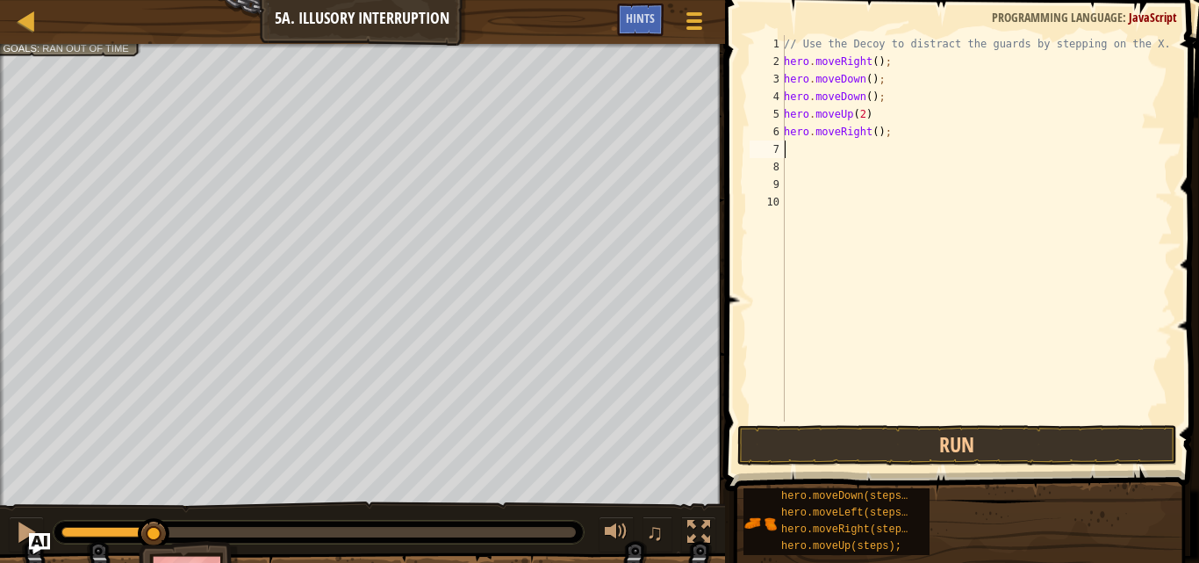
scroll to position [8, 0]
click at [880, 131] on div "// Use the Decoy to distract the guards by stepping on the X. hero . moveRight …" at bounding box center [977, 245] width 392 height 421
type textarea "hero.moveRight(3)"
click at [868, 446] on button "Run" at bounding box center [958, 445] width 440 height 40
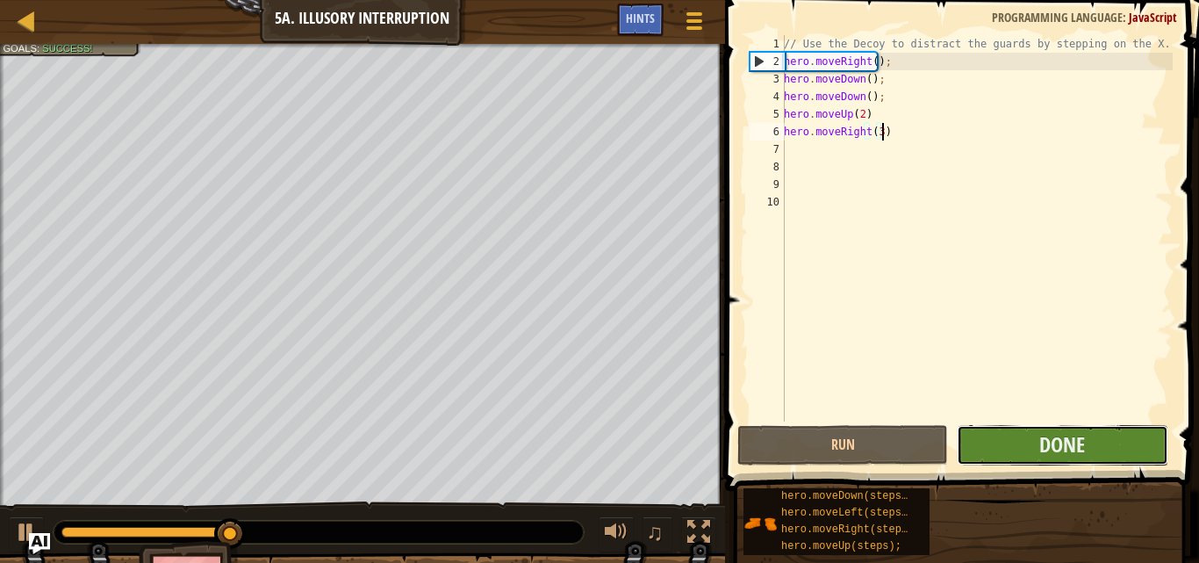
click at [1026, 447] on button "Done" at bounding box center [1062, 445] width 211 height 40
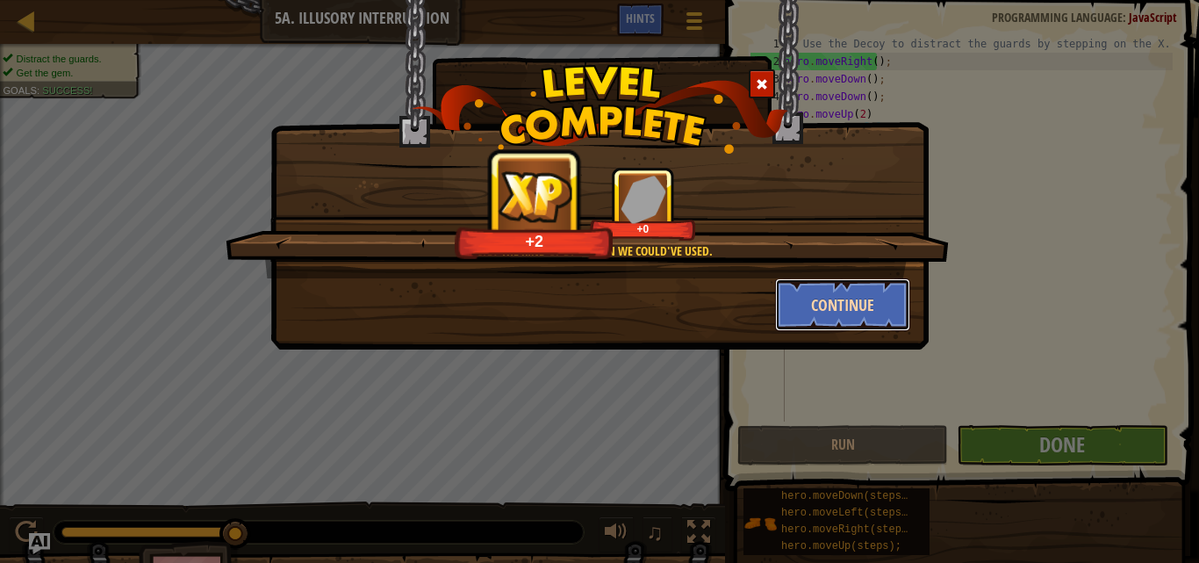
click at [803, 302] on button "Continue" at bounding box center [843, 304] width 136 height 53
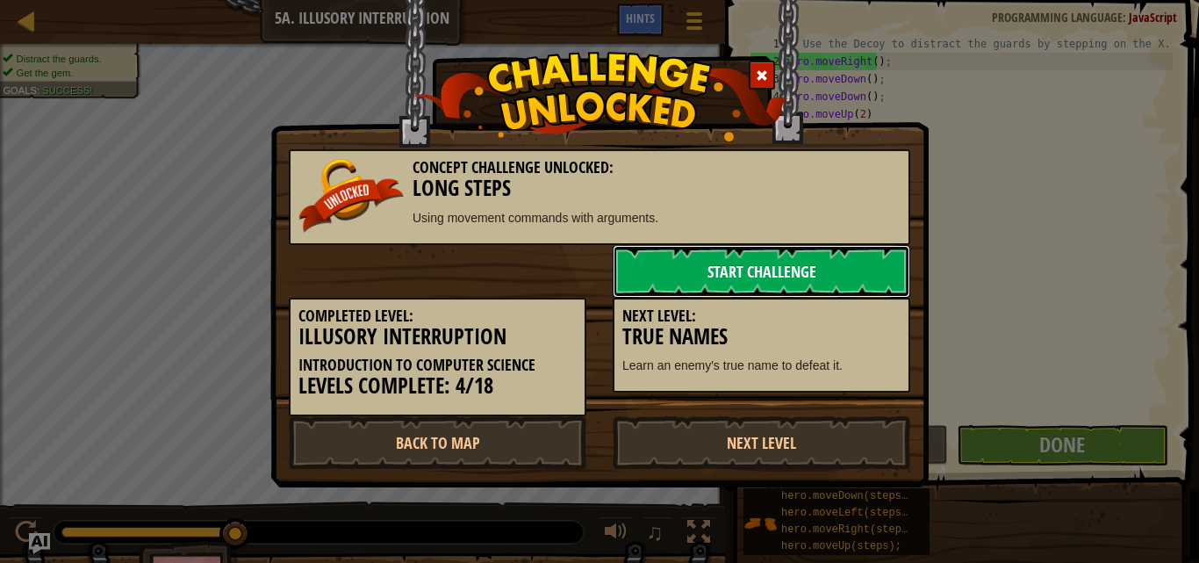
click at [807, 264] on link "Start Challenge" at bounding box center [762, 271] width 298 height 53
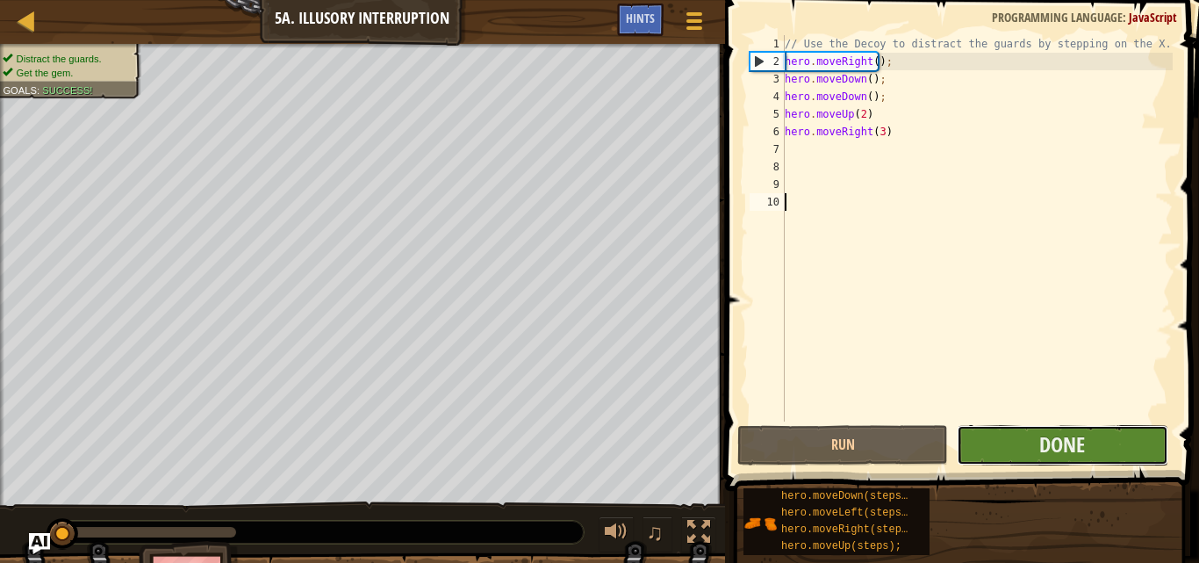
click at [1026, 451] on button "Done" at bounding box center [1062, 445] width 211 height 40
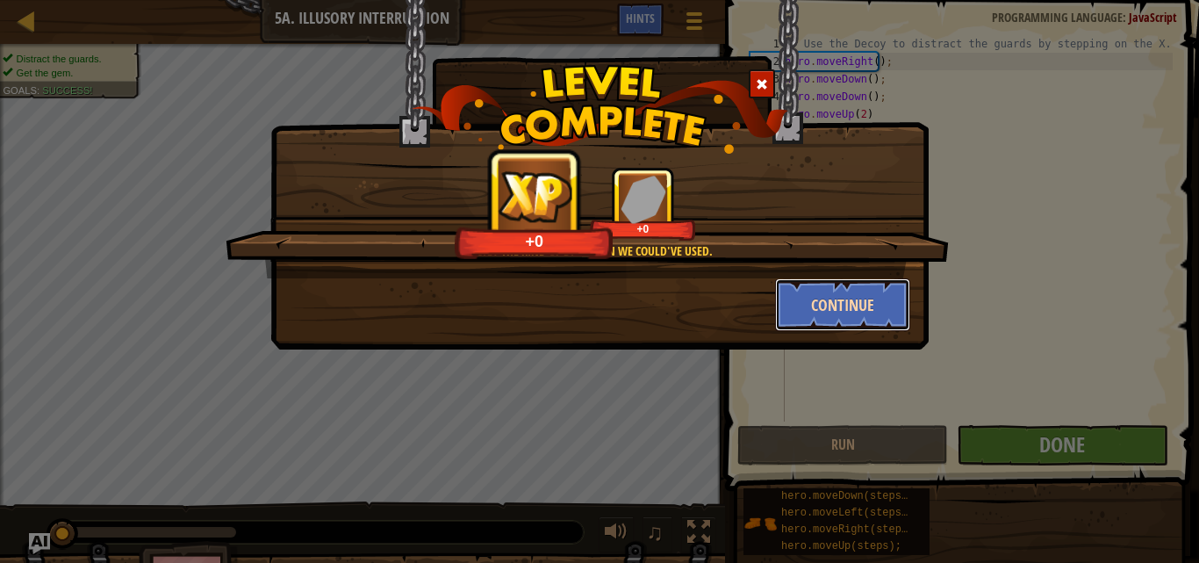
click at [834, 282] on button "Continue" at bounding box center [843, 304] width 136 height 53
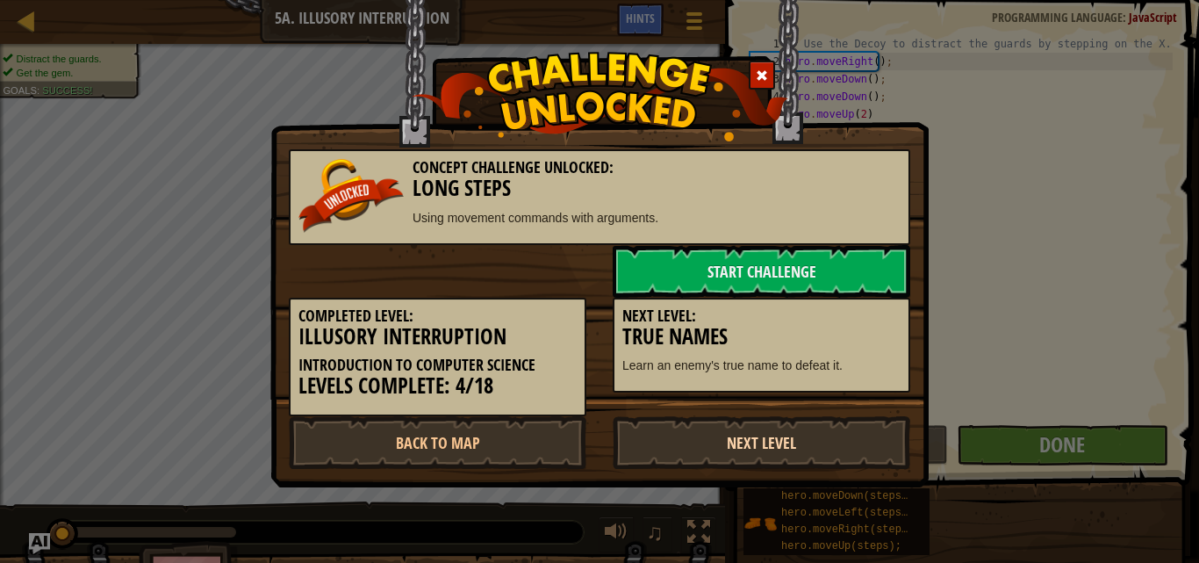
click at [774, 445] on link "Next Level" at bounding box center [762, 442] width 298 height 53
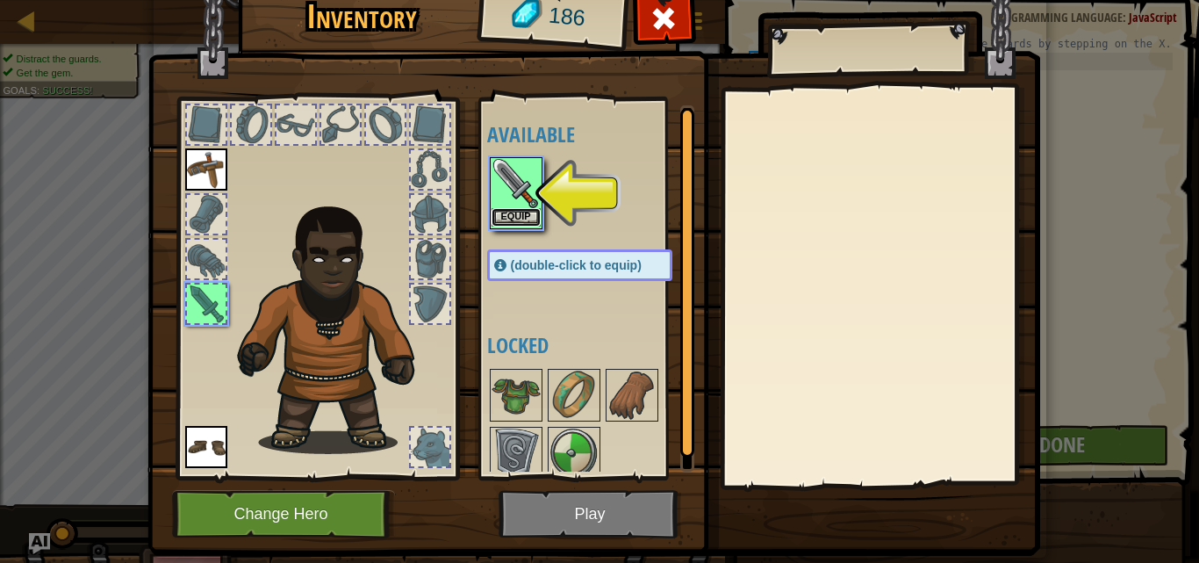
click at [513, 216] on button "Equip" at bounding box center [516, 217] width 49 height 18
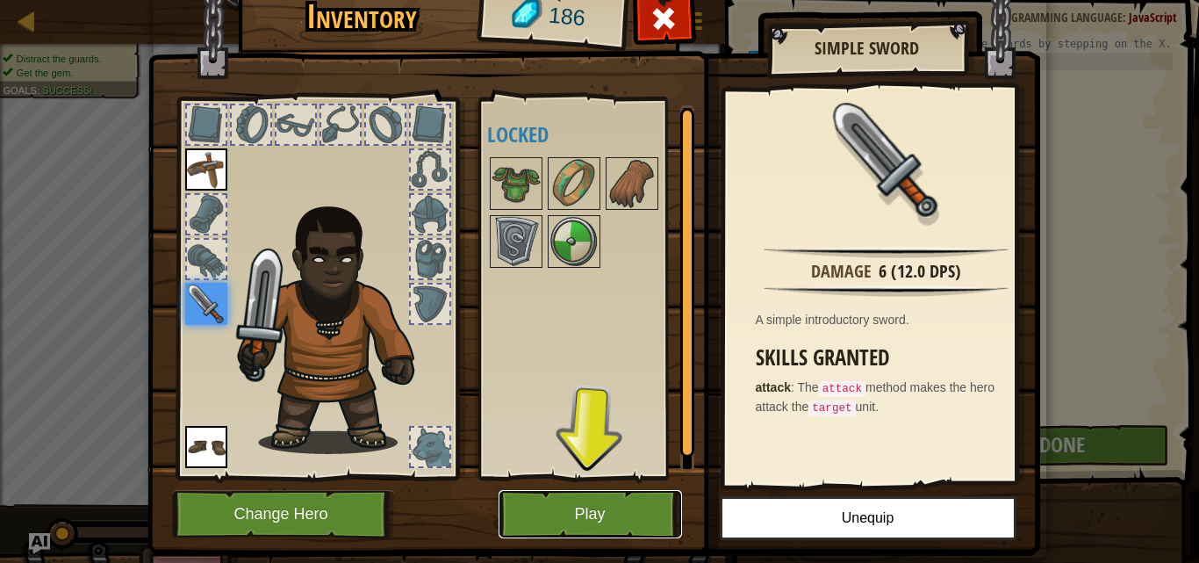
click at [577, 508] on button "Play" at bounding box center [591, 514] width 184 height 48
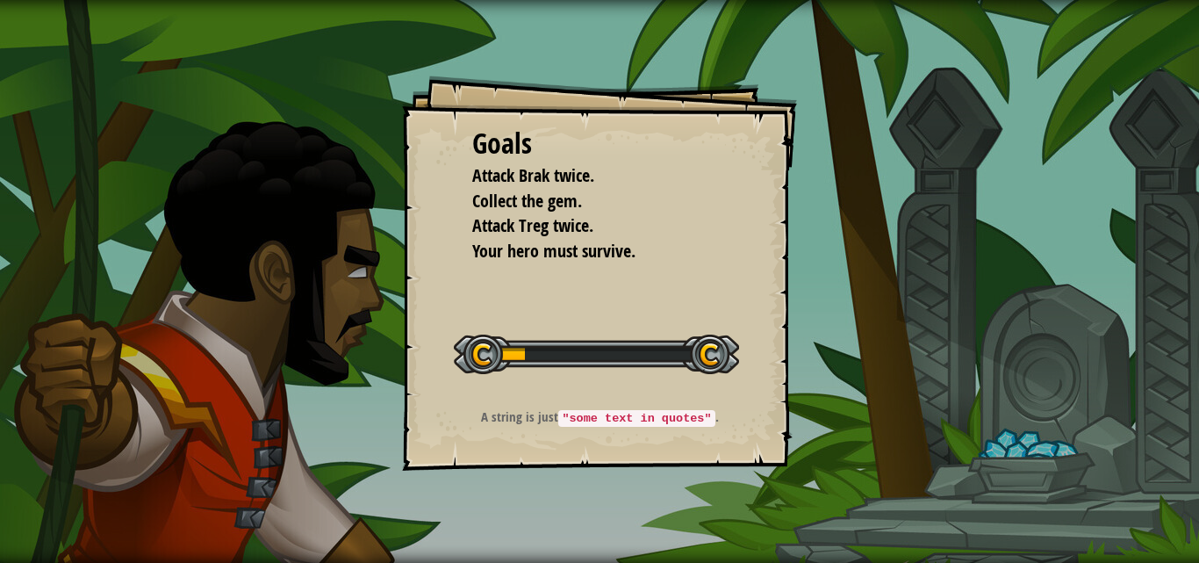
click at [806, 467] on div "Goals Attack Brak twice. Collect the gem. Attack Treg twice. Your hero must sur…" at bounding box center [599, 281] width 1199 height 563
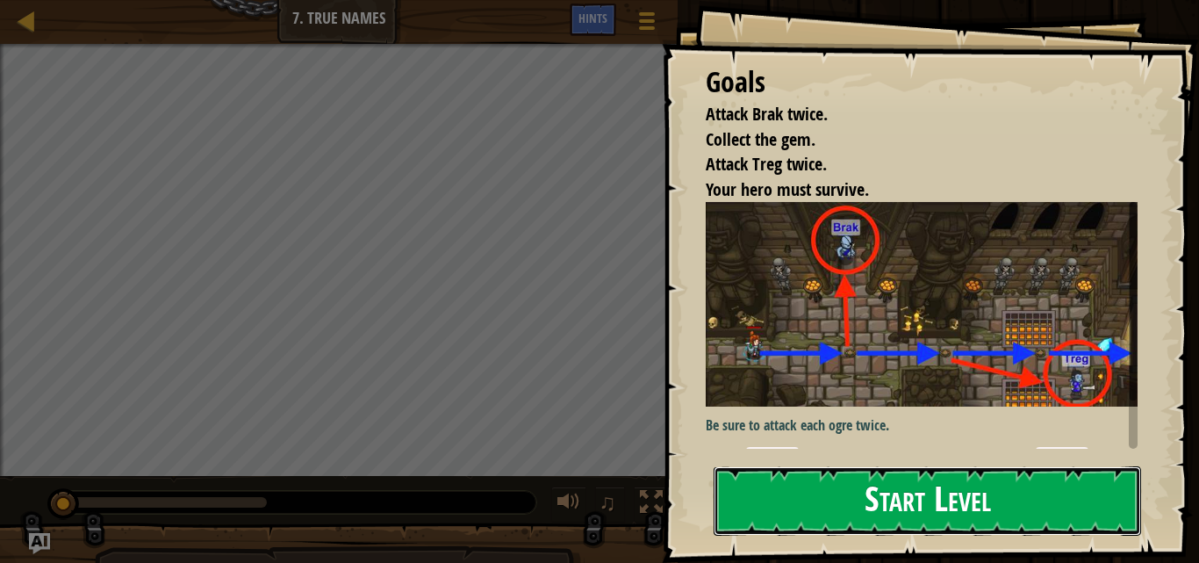
click at [812, 506] on button "Start Level" at bounding box center [928, 500] width 428 height 69
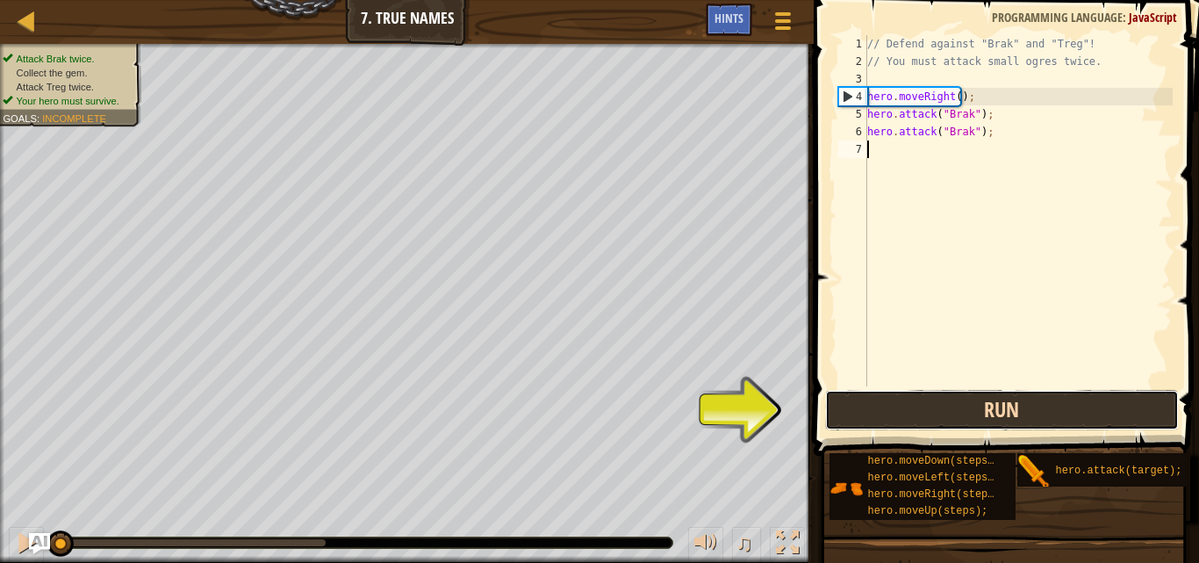
click at [987, 409] on button "Run" at bounding box center [1001, 410] width 353 height 40
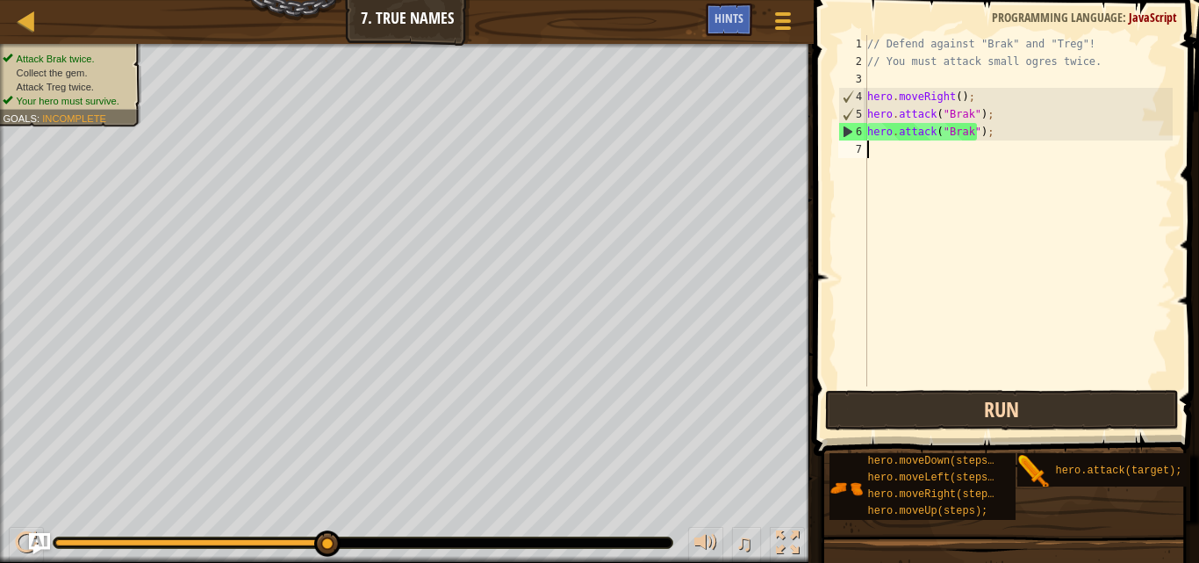
scroll to position [8, 0]
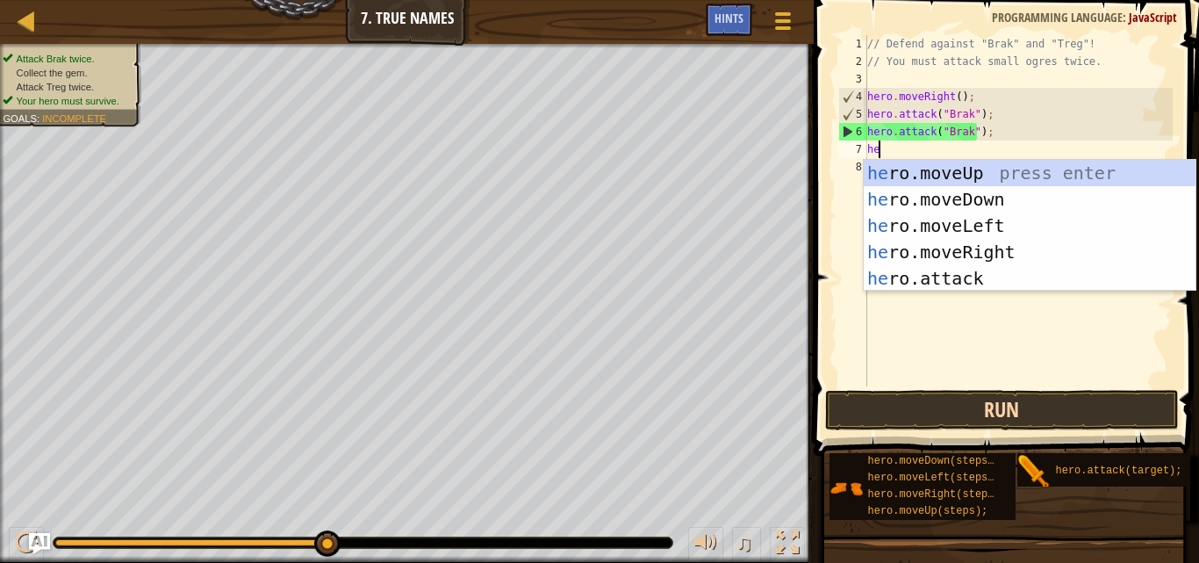
type textarea "her"
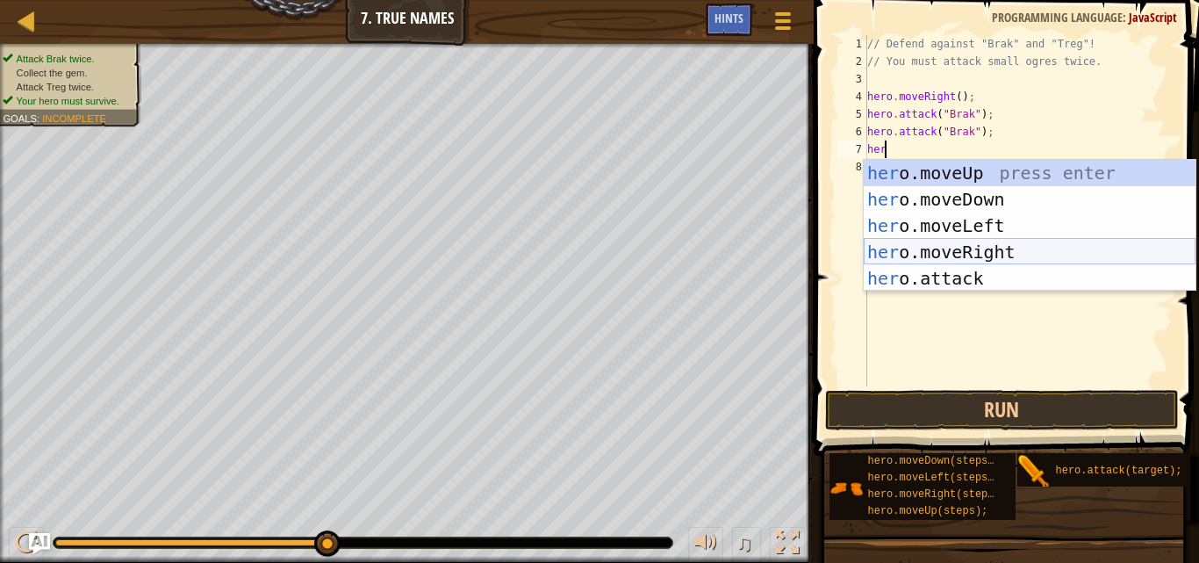
click at [1030, 252] on div "her o.moveUp press enter her o.moveDown press enter her o.moveLeft press enter …" at bounding box center [1030, 252] width 332 height 184
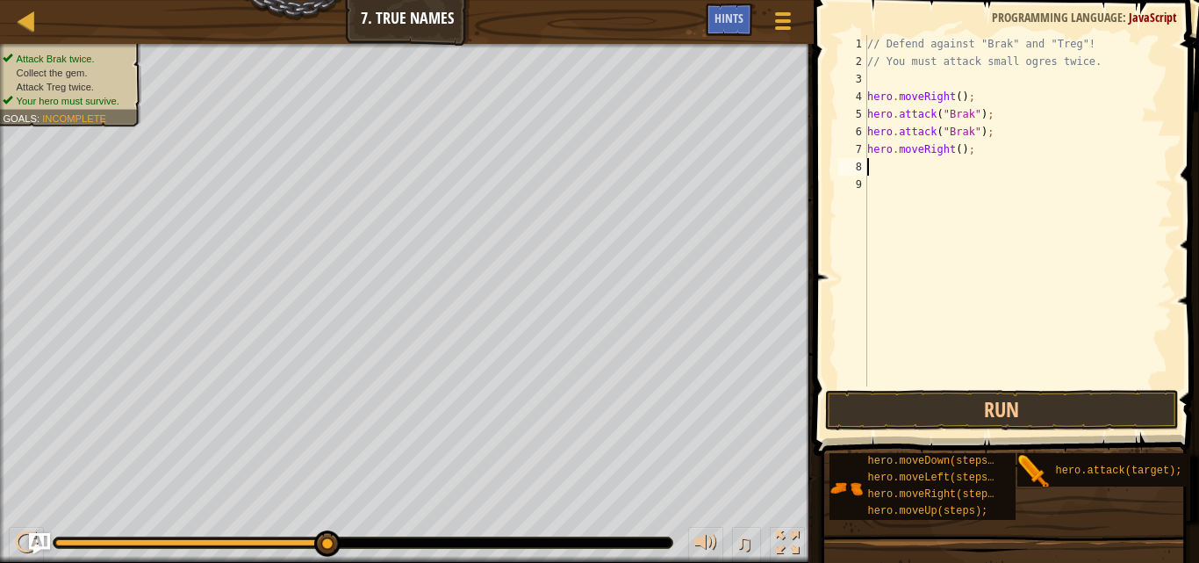
scroll to position [8, 0]
click at [1024, 407] on button "Run" at bounding box center [1001, 410] width 353 height 40
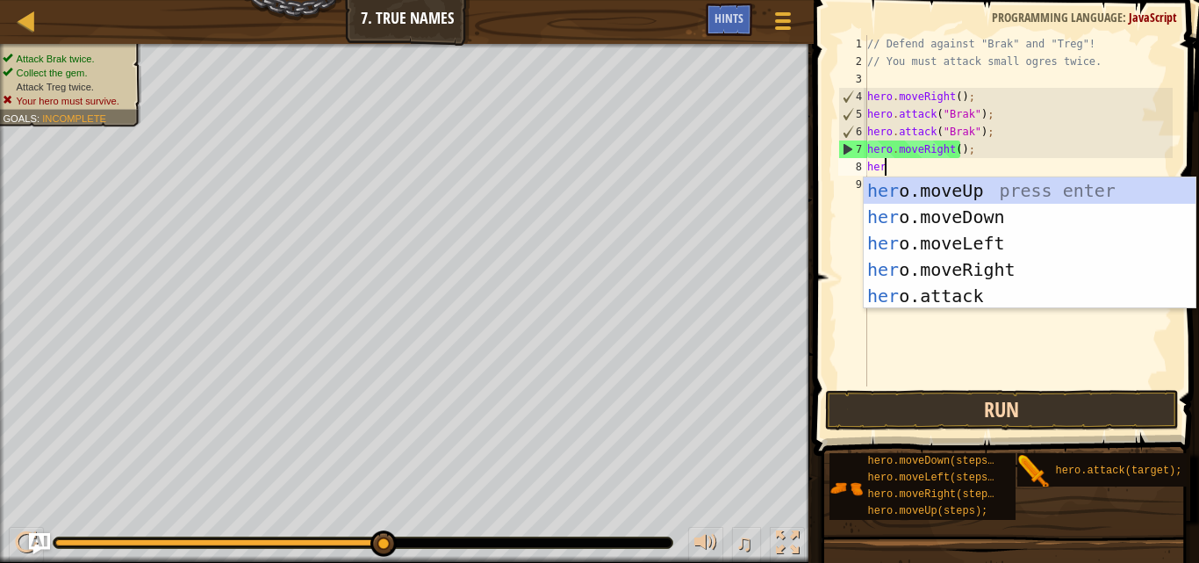
scroll to position [8, 1]
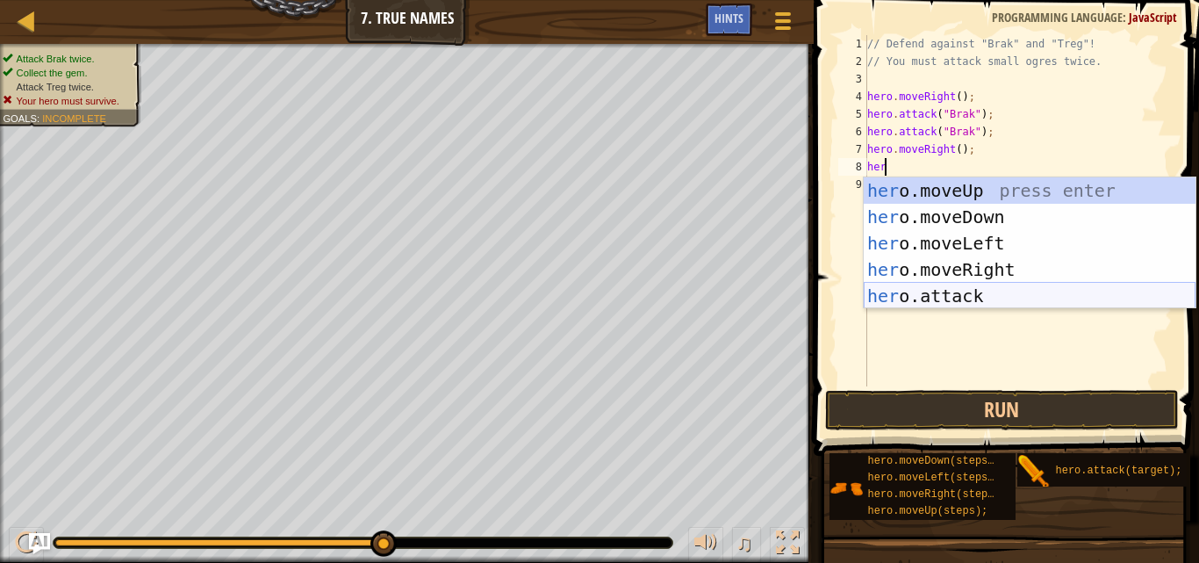
click at [988, 300] on div "her o.moveUp press enter her o.moveDown press enter her o.moveLeft press enter …" at bounding box center [1030, 269] width 332 height 184
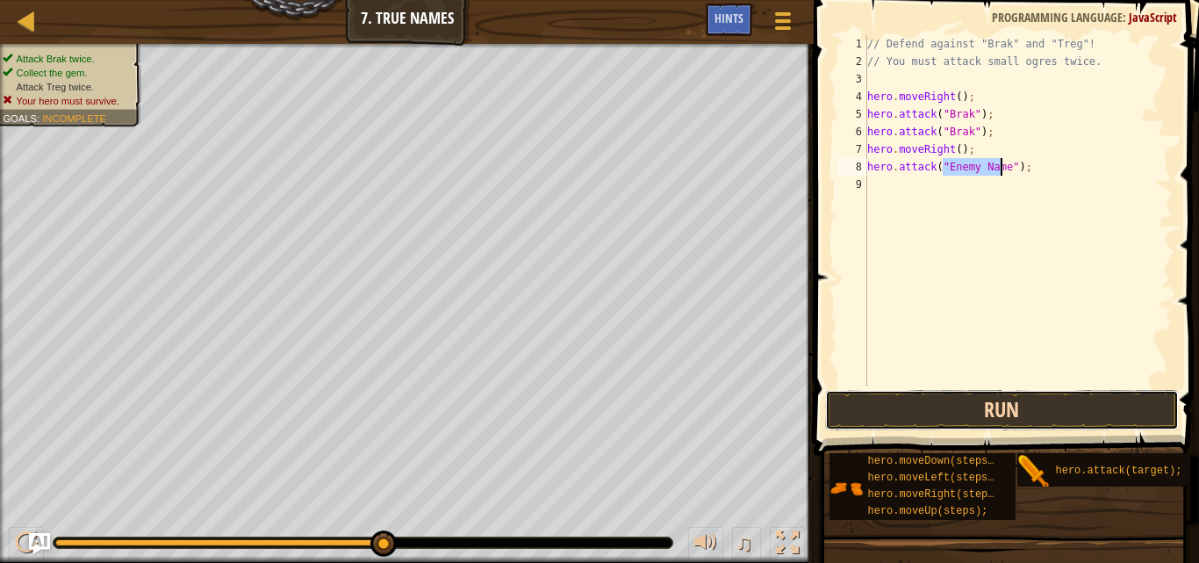
click at [990, 402] on button "Run" at bounding box center [1001, 410] width 353 height 40
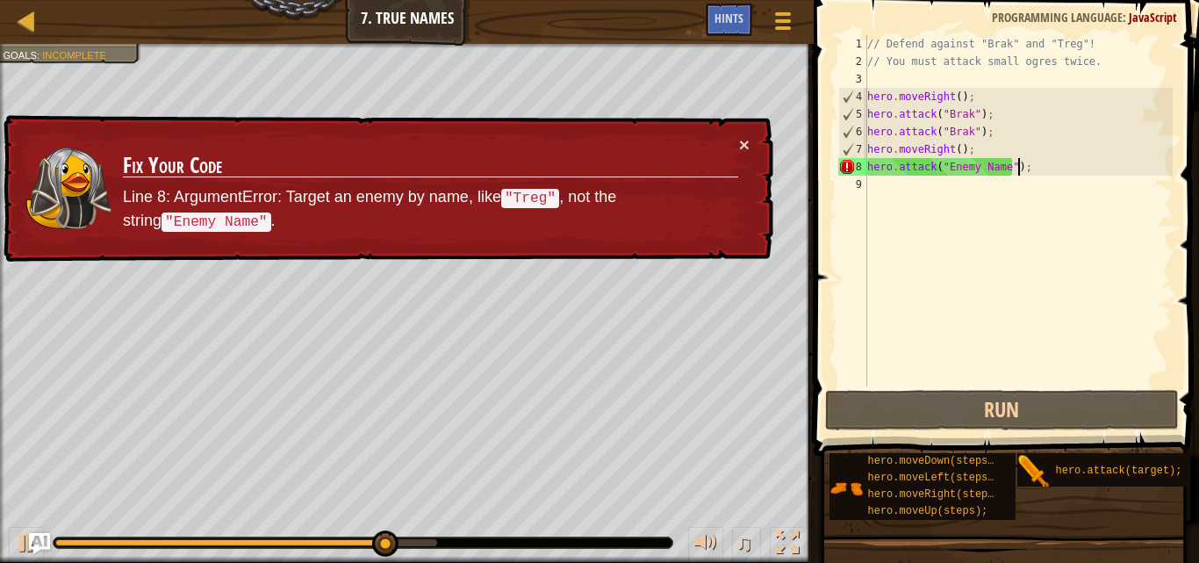
click at [1019, 170] on div "// Defend against "Brak" and "Treg"! // You must attack small ogres twice. hero…" at bounding box center [1018, 228] width 309 height 386
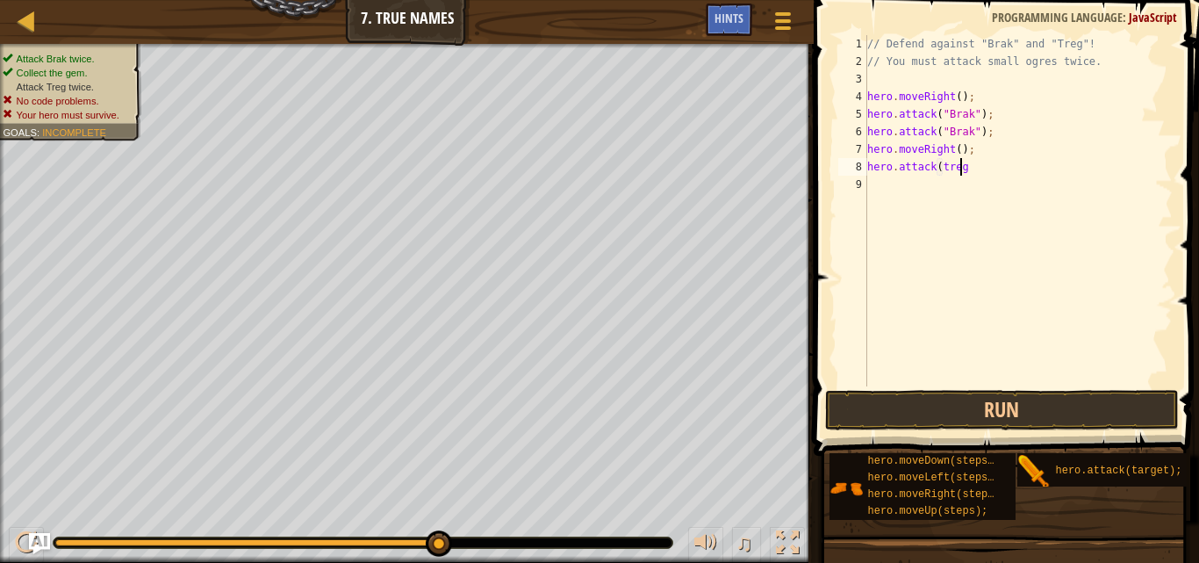
scroll to position [8, 7]
click at [971, 403] on button "Run" at bounding box center [1001, 410] width 353 height 40
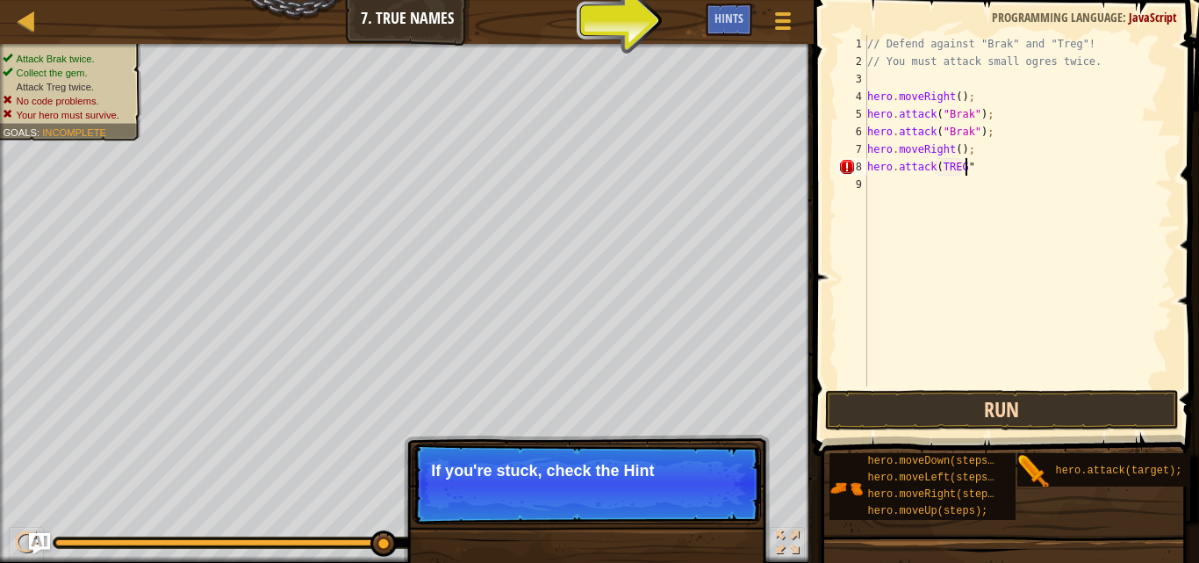
scroll to position [8, 8]
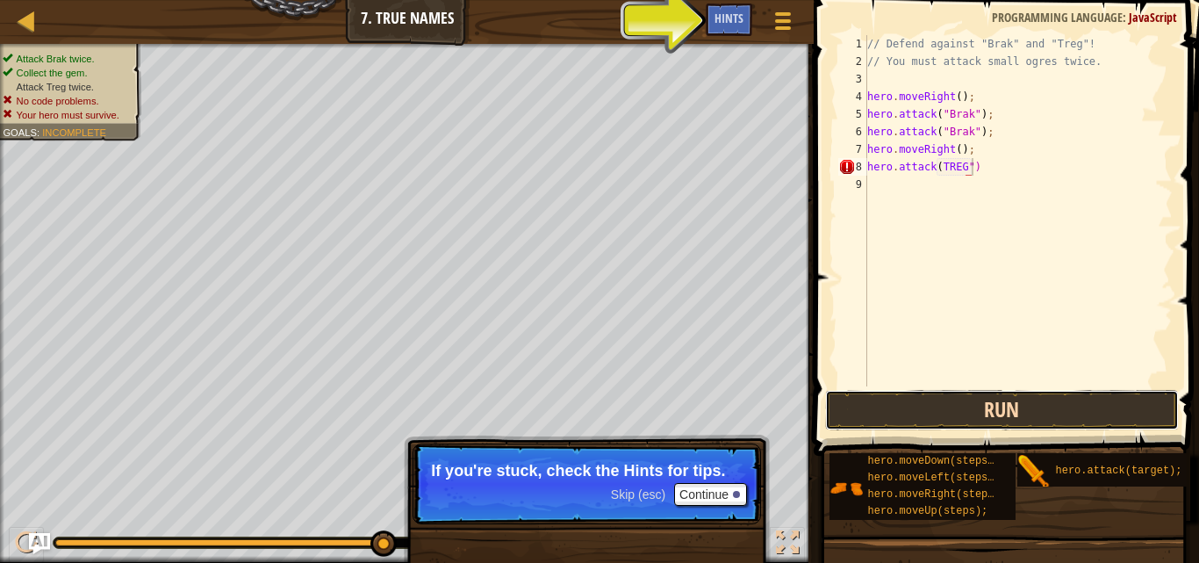
click at [1030, 394] on button "Run" at bounding box center [1001, 410] width 353 height 40
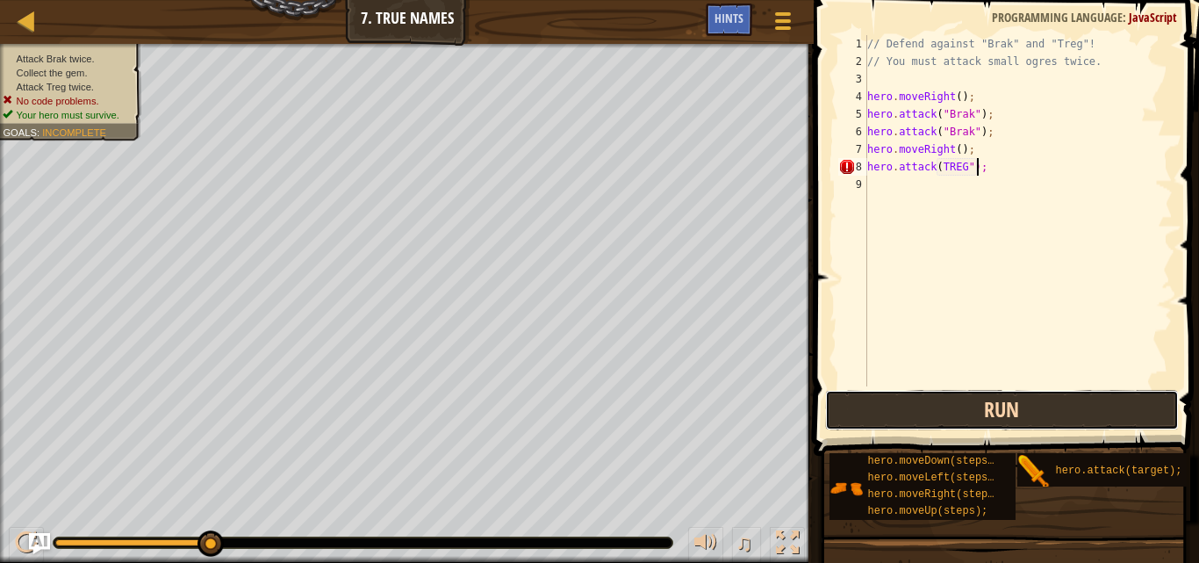
click at [885, 420] on button "Run" at bounding box center [1001, 410] width 353 height 40
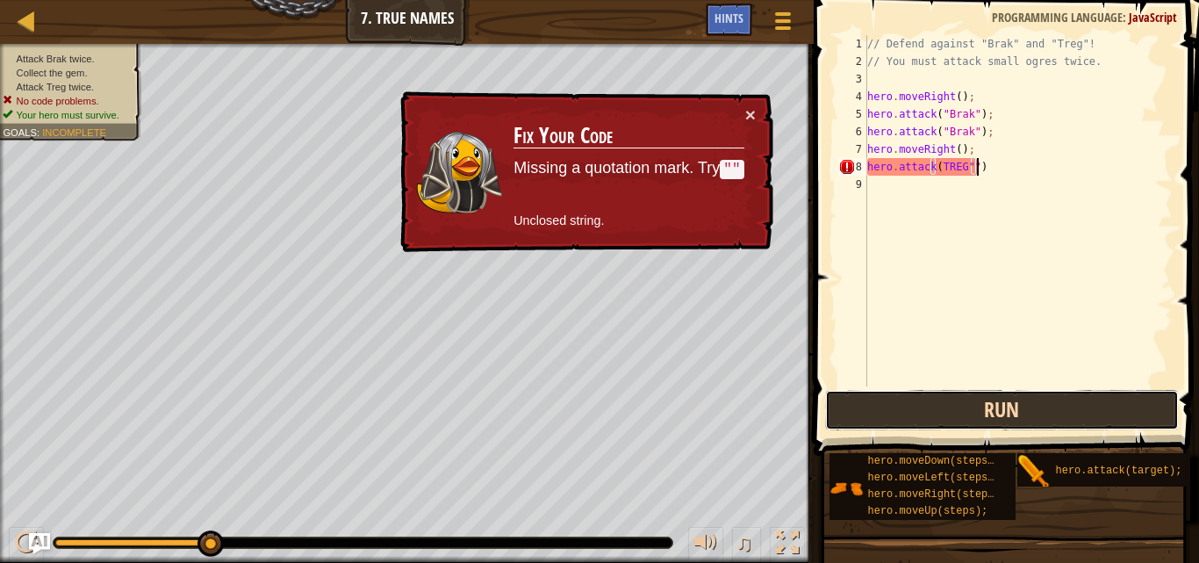
click at [926, 417] on button "Run" at bounding box center [1001, 410] width 353 height 40
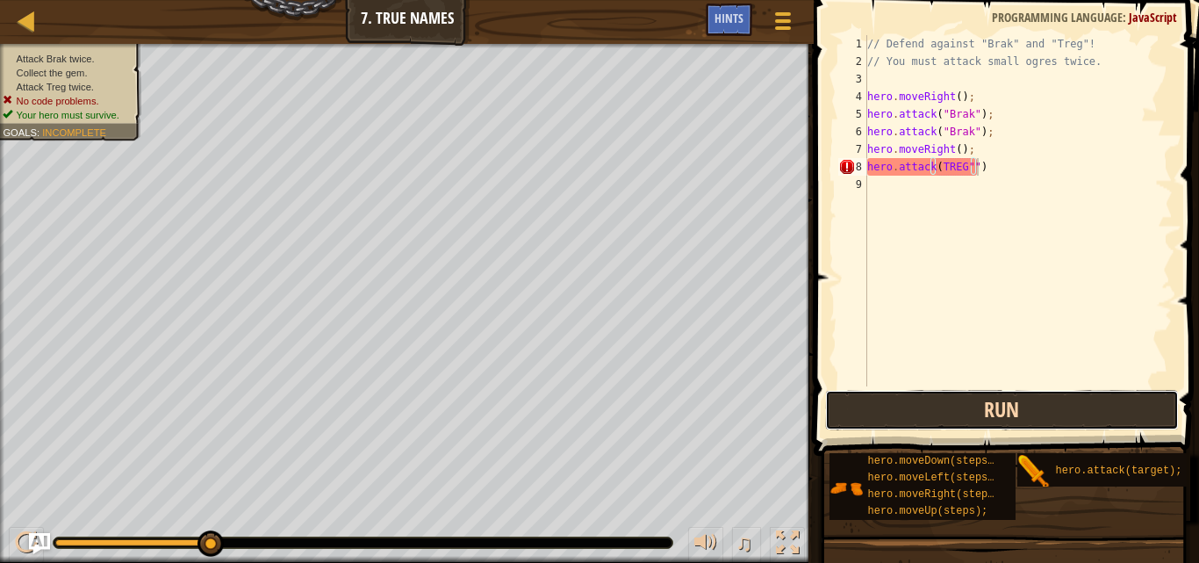
click at [926, 417] on button "Run" at bounding box center [1001, 410] width 353 height 40
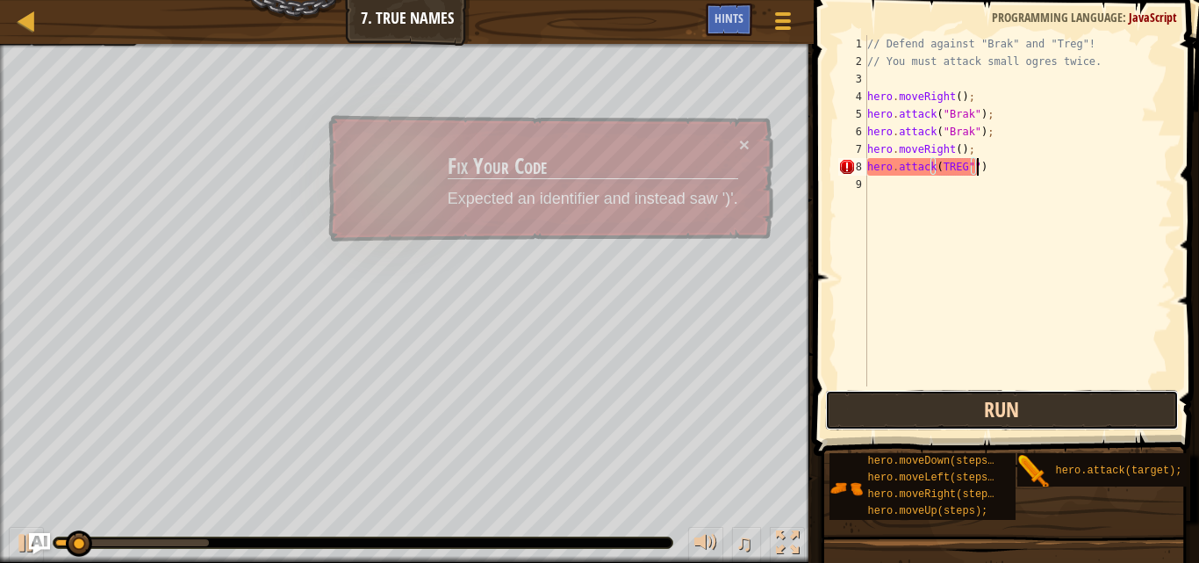
click at [964, 403] on button "Run" at bounding box center [1001, 410] width 353 height 40
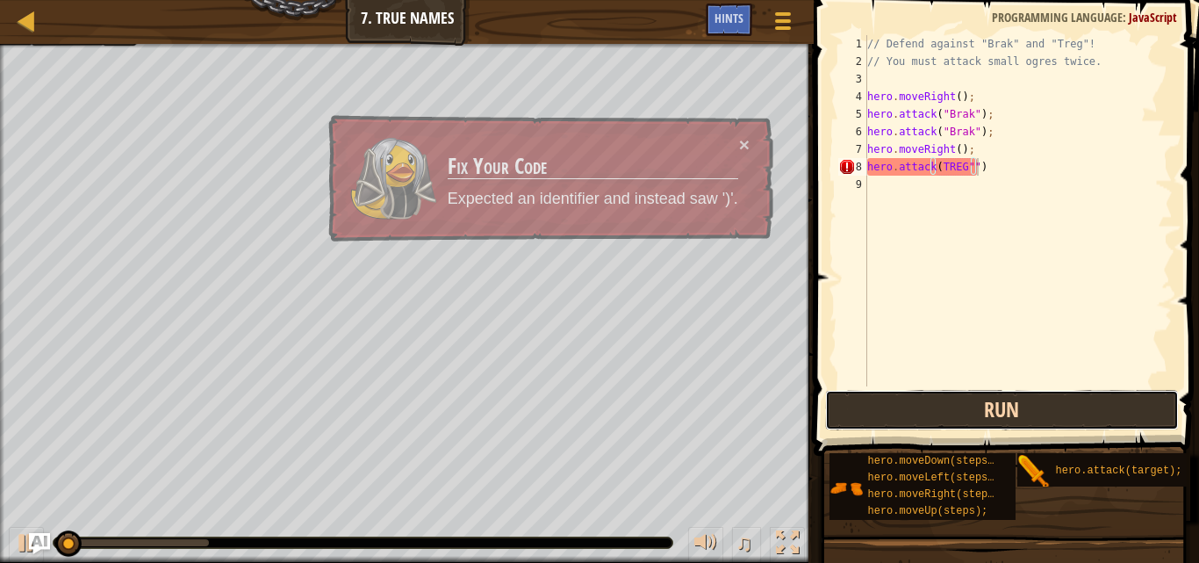
click at [997, 404] on button "Run" at bounding box center [1001, 410] width 353 height 40
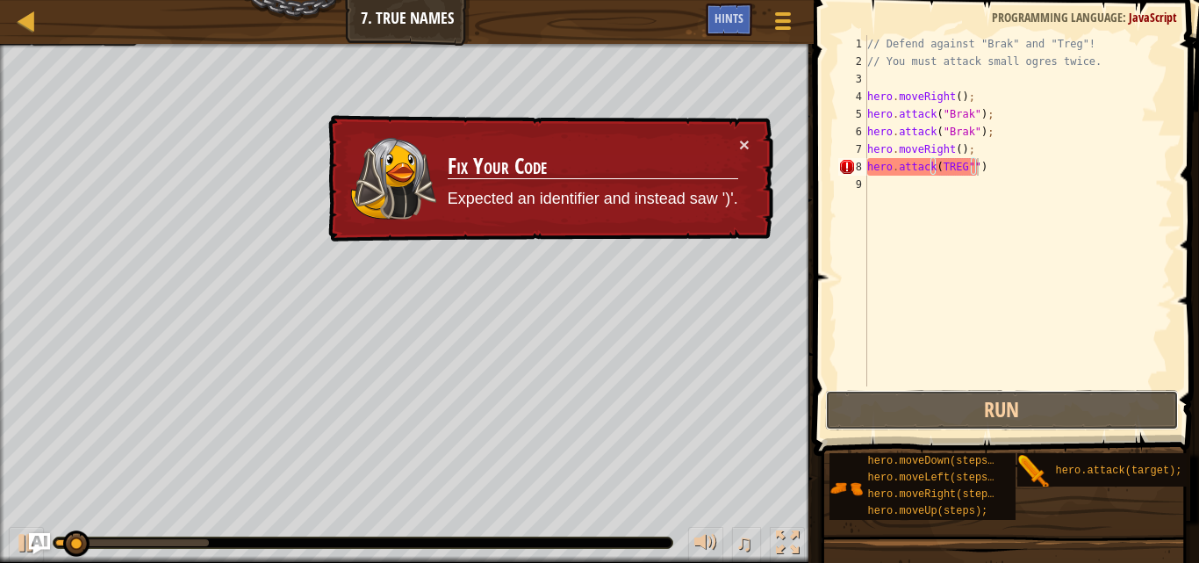
drag, startPoint x: 997, startPoint y: 404, endPoint x: 1018, endPoint y: 198, distance: 207.3
click at [1018, 198] on div "hero.attack(TREG"") 1 2 3 4 5 6 7 8 9 // Defend against "Brak" and "Treg"! // Y…" at bounding box center [1004, 263] width 391 height 508
click at [988, 167] on div "// Defend against "Brak" and "Treg"! // You must attack small ogres twice. hero…" at bounding box center [1018, 228] width 309 height 386
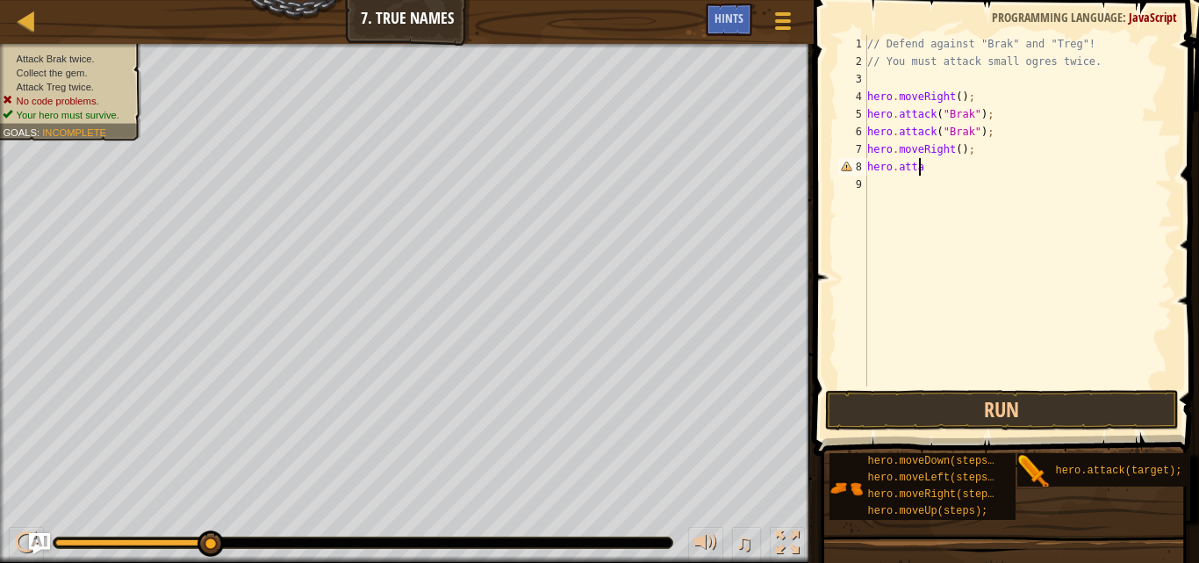
scroll to position [8, 0]
type textarea "h"
click at [937, 413] on button "Run" at bounding box center [1001, 410] width 353 height 40
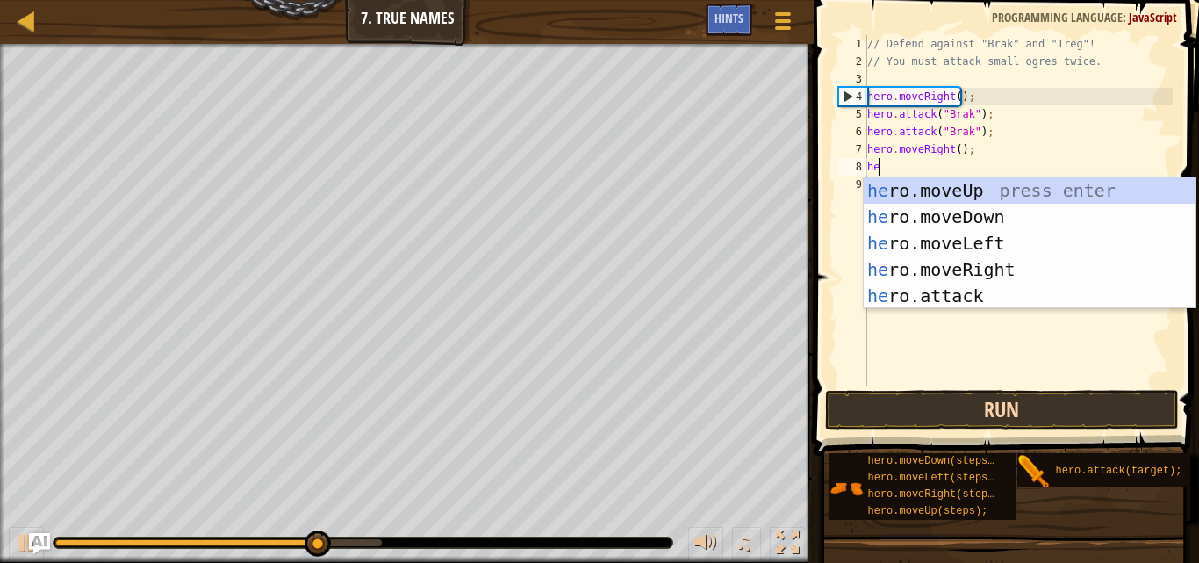
scroll to position [8, 1]
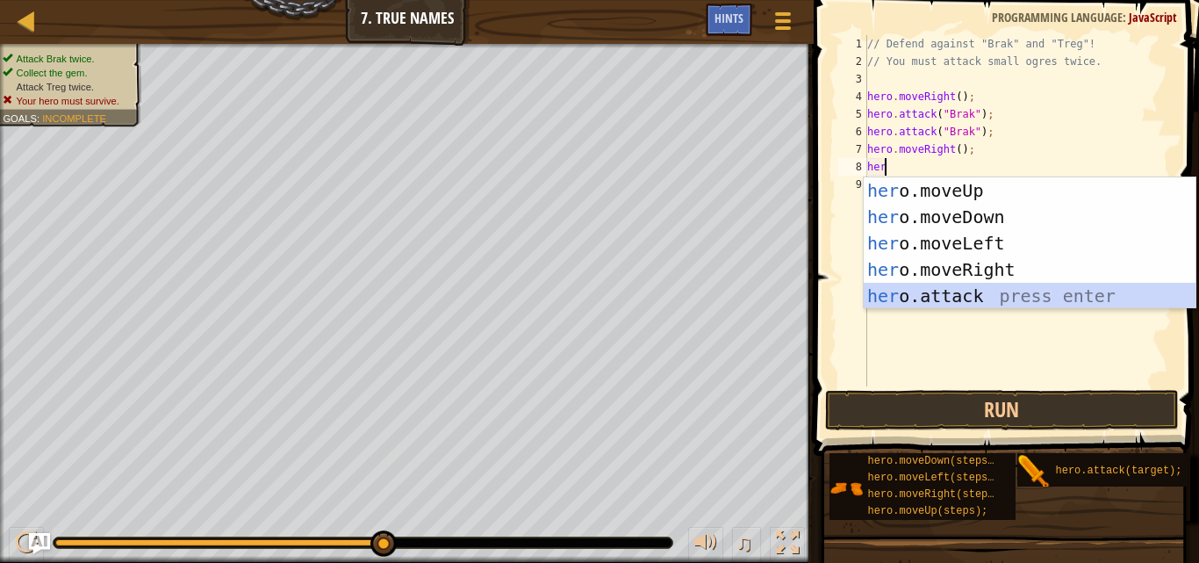
click at [997, 301] on div "her o.moveUp press enter her o.moveDown press enter her o.moveLeft press enter …" at bounding box center [1030, 269] width 332 height 184
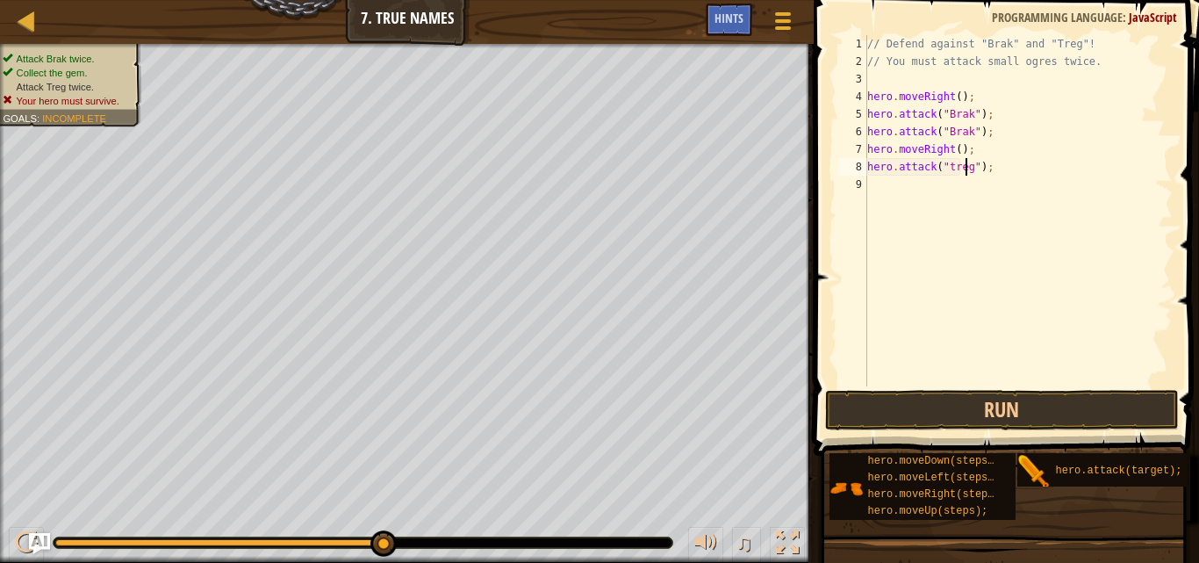
scroll to position [8, 9]
click at [974, 420] on button "Run" at bounding box center [1001, 410] width 353 height 40
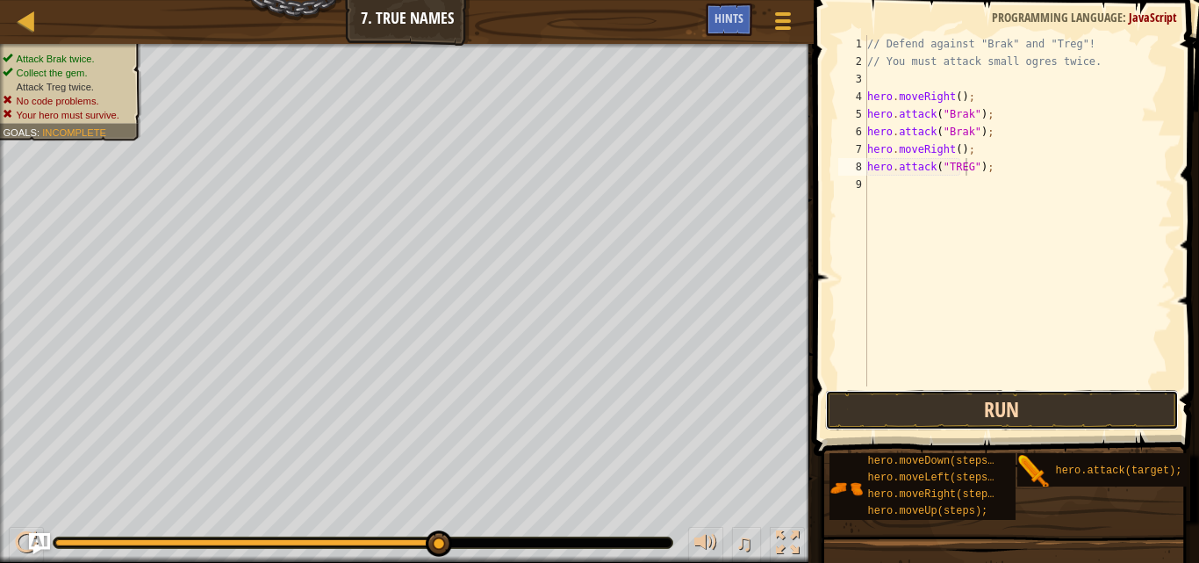
click at [983, 402] on button "Run" at bounding box center [1001, 410] width 353 height 40
type textarea "hero.attack("Treg");"
click at [983, 402] on button "Run" at bounding box center [1001, 410] width 353 height 40
